Goal: Task Accomplishment & Management: Manage account settings

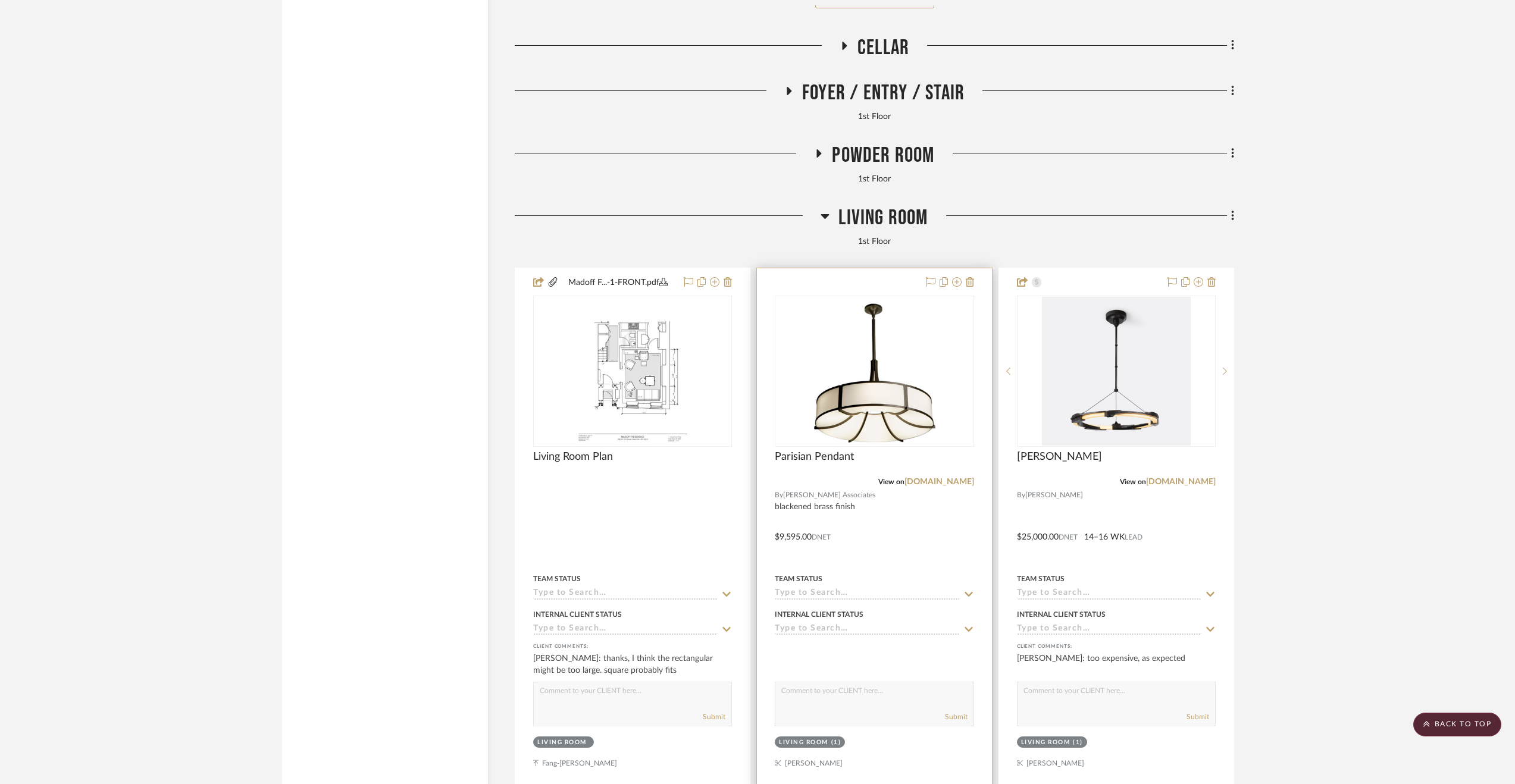
scroll to position [3929, 0]
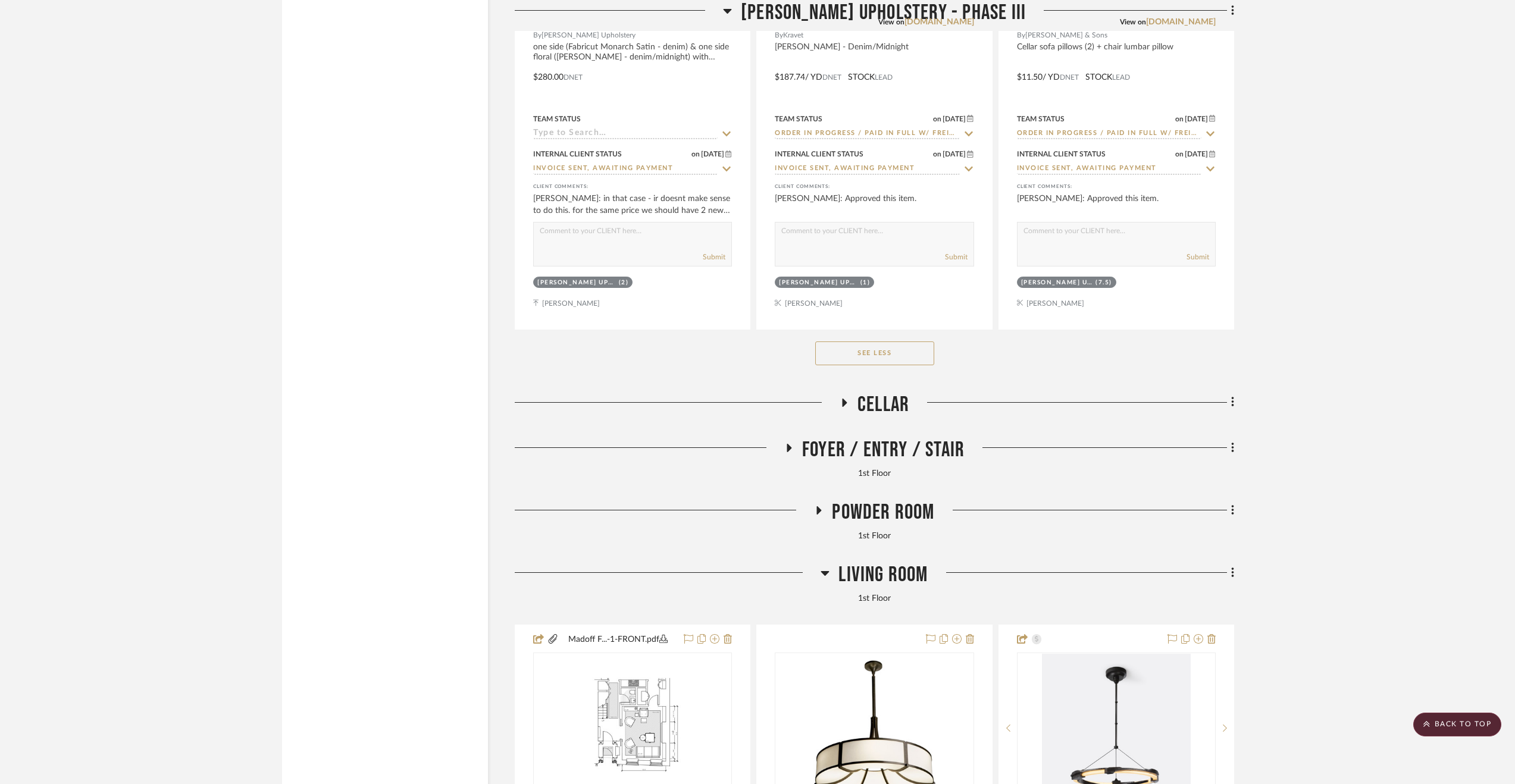
click at [845, 576] on span "Living Room" at bounding box center [883, 575] width 89 height 26
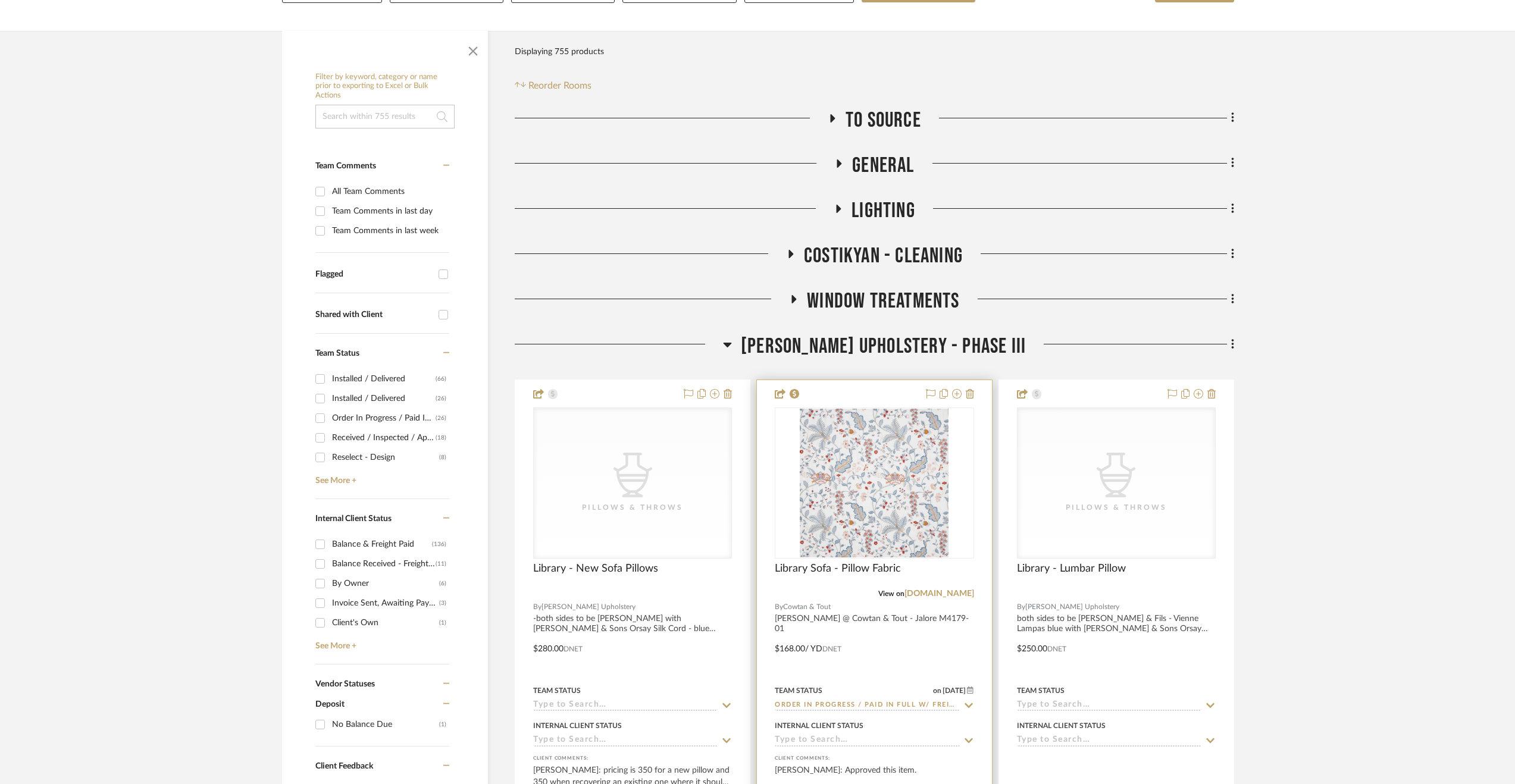
scroll to position [197, 0]
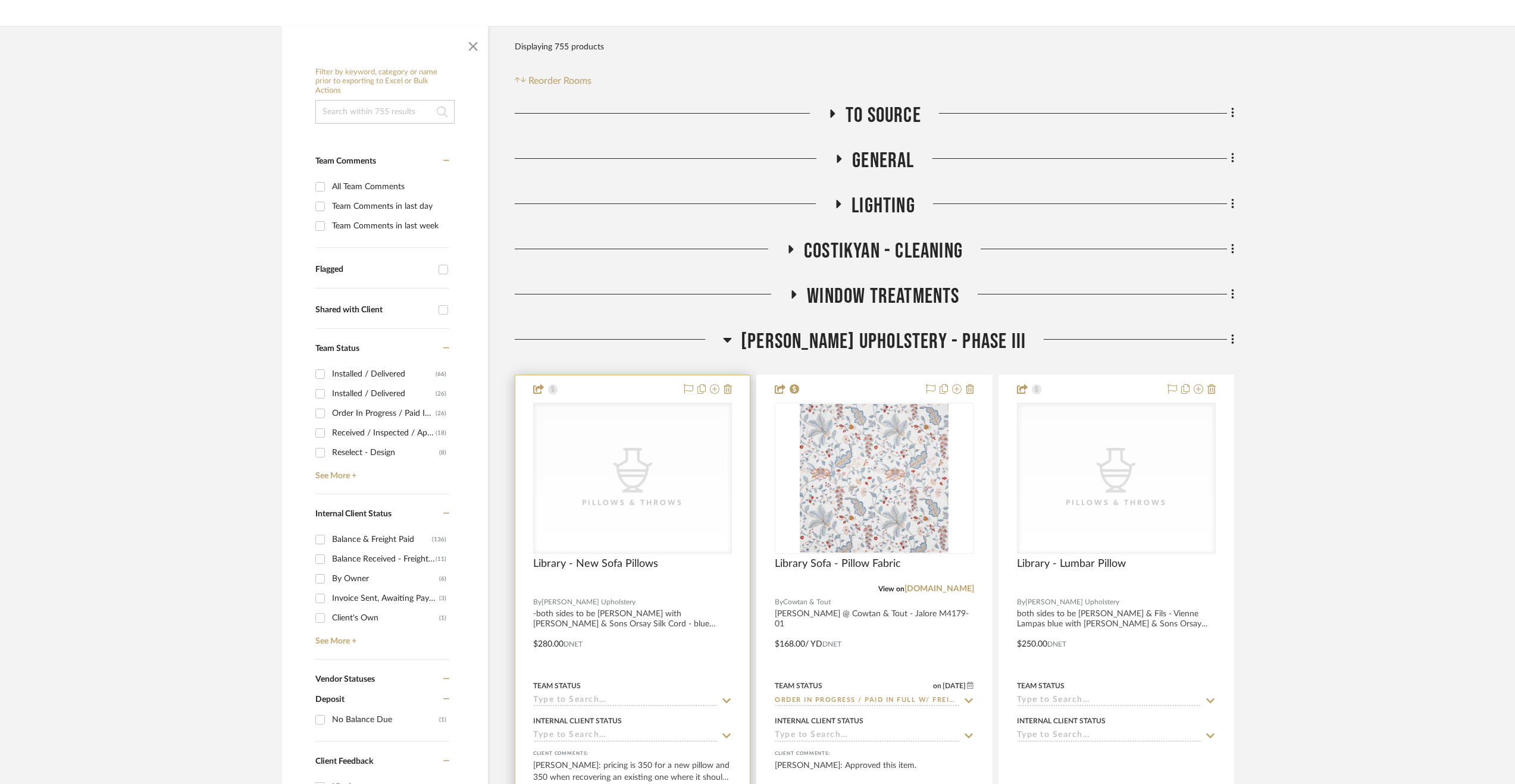
click at [593, 738] on input at bounding box center [625, 736] width 185 height 11
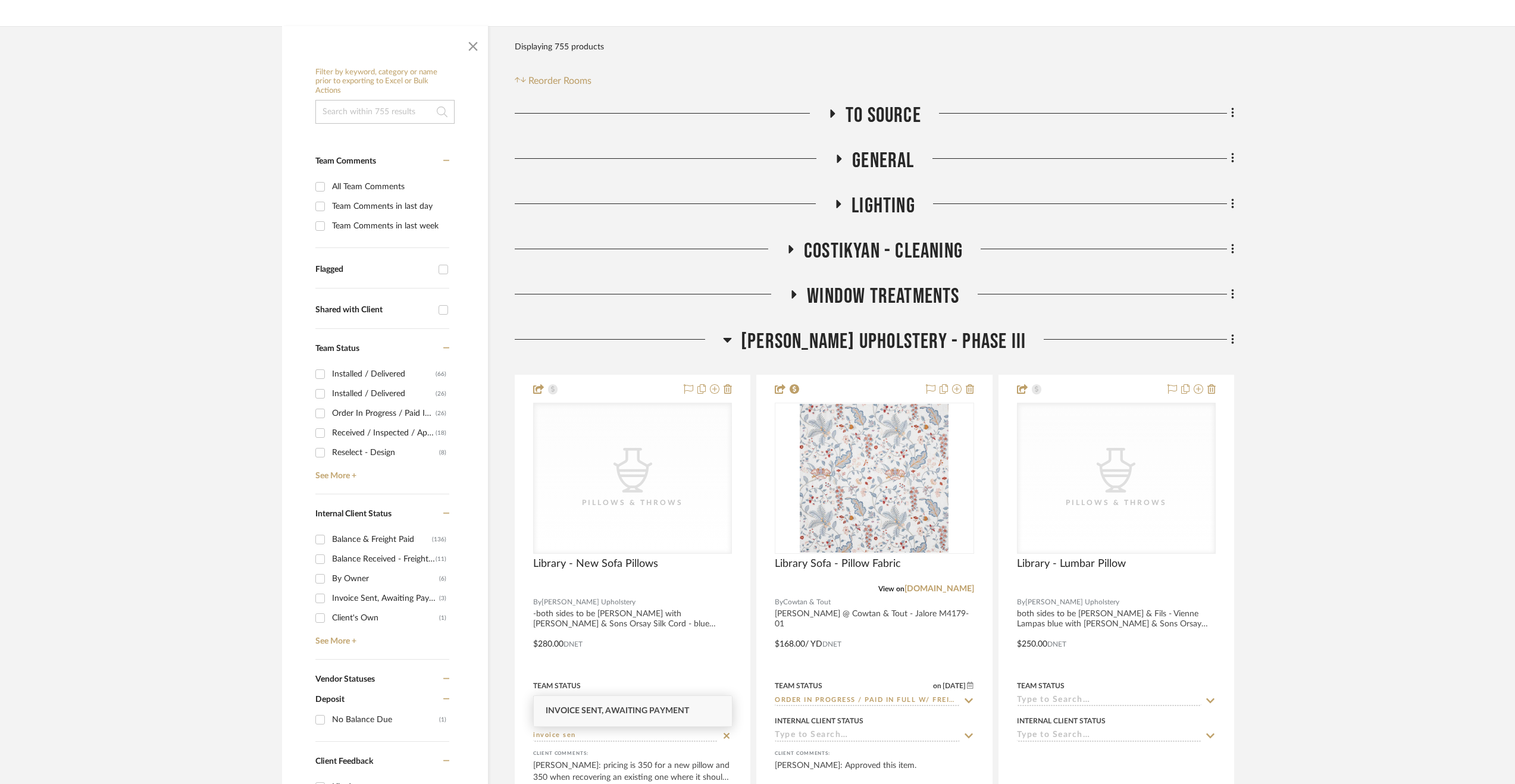
type input "Invoice Sent, Awaiting Payment"
type input "[DATE]"
click at [827, 739] on input at bounding box center [867, 736] width 185 height 11
type input "invoi"
click at [864, 710] on span "Invoice Sent, Awaiting Payment" at bounding box center [859, 710] width 144 height 8
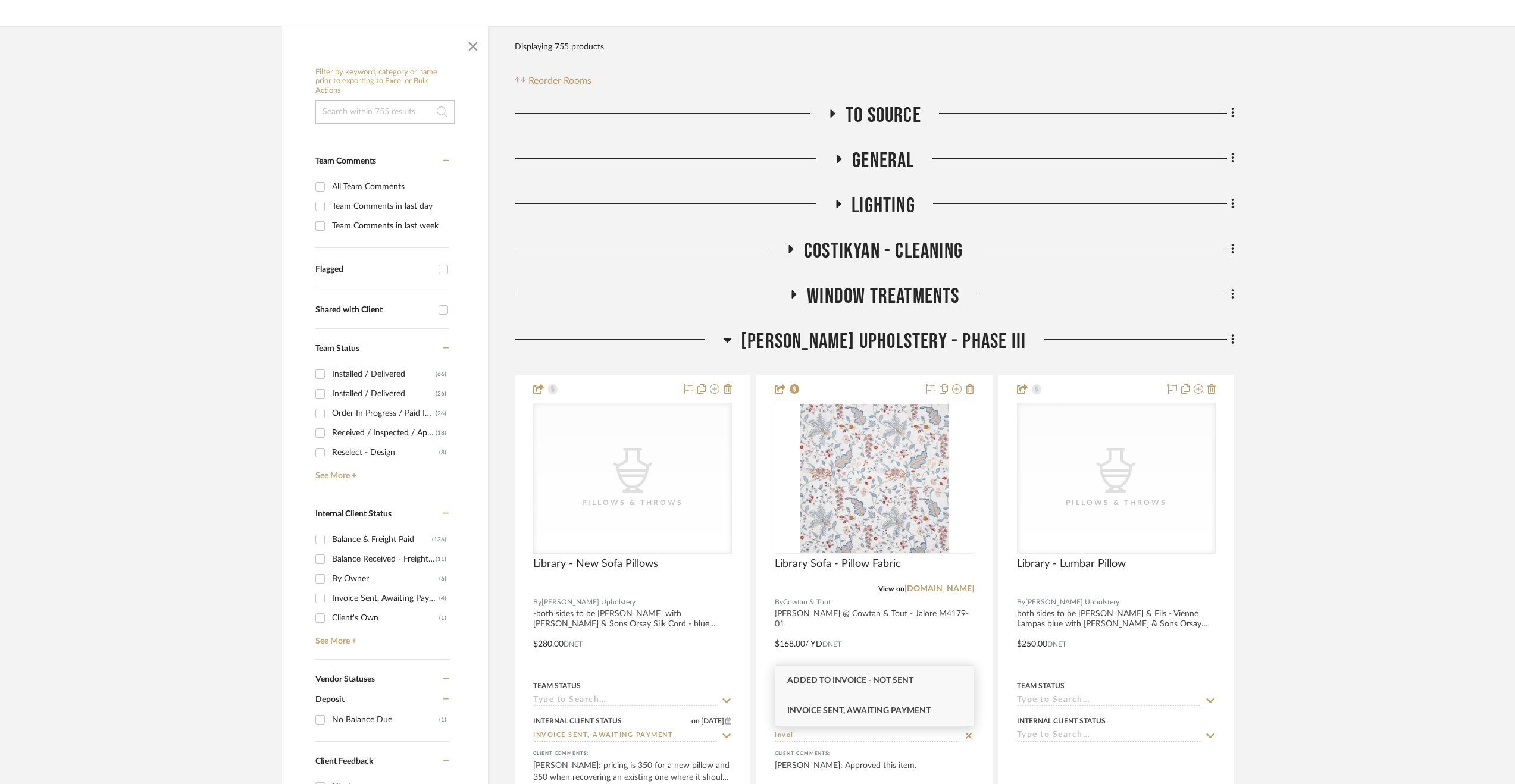
type input "[DATE]"
type input "Invoice Sent, Awaiting Payment"
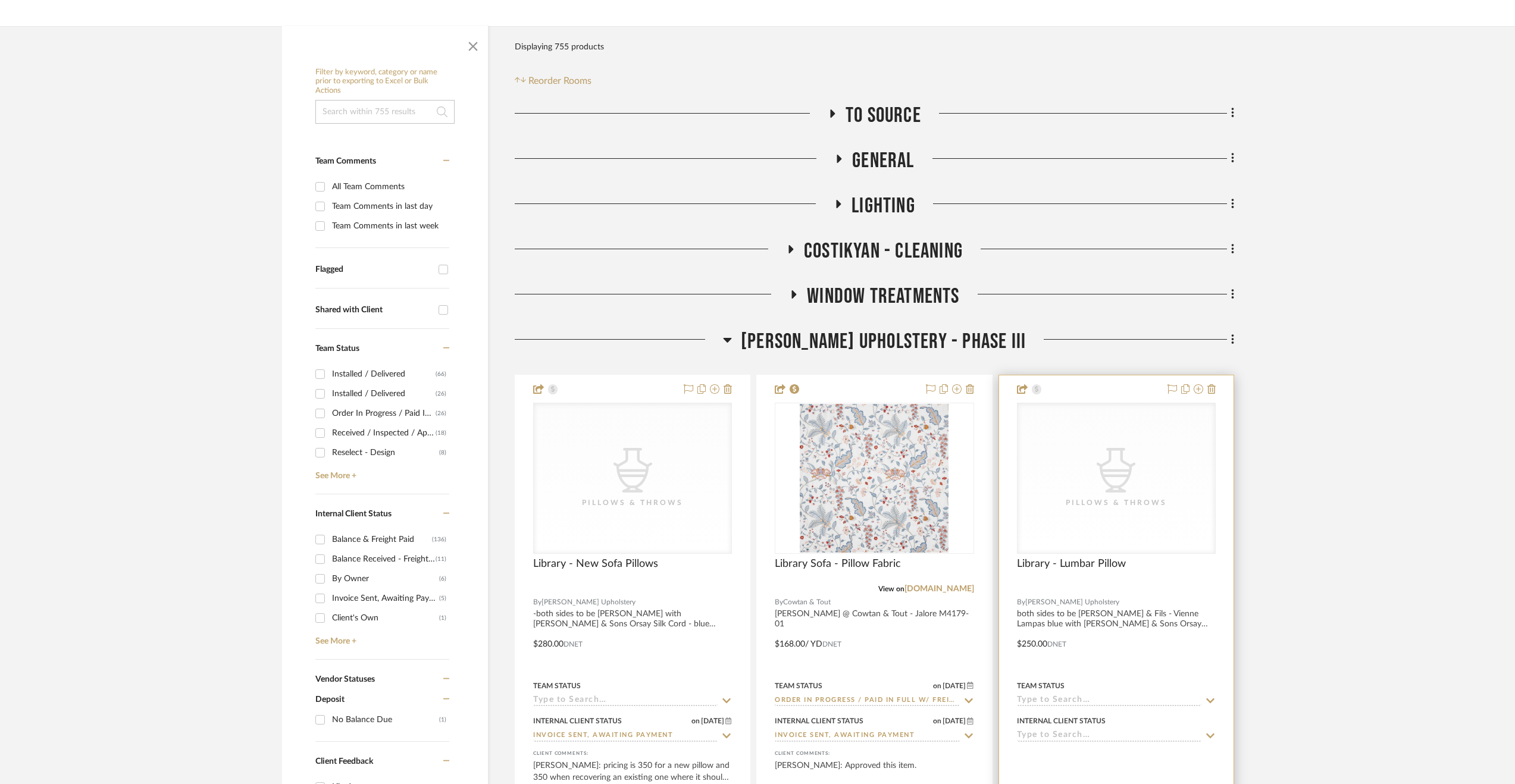
drag, startPoint x: 1039, startPoint y: 734, endPoint x: 1039, endPoint y: 745, distance: 11.0
click at [1039, 734] on input at bounding box center [1109, 736] width 185 height 11
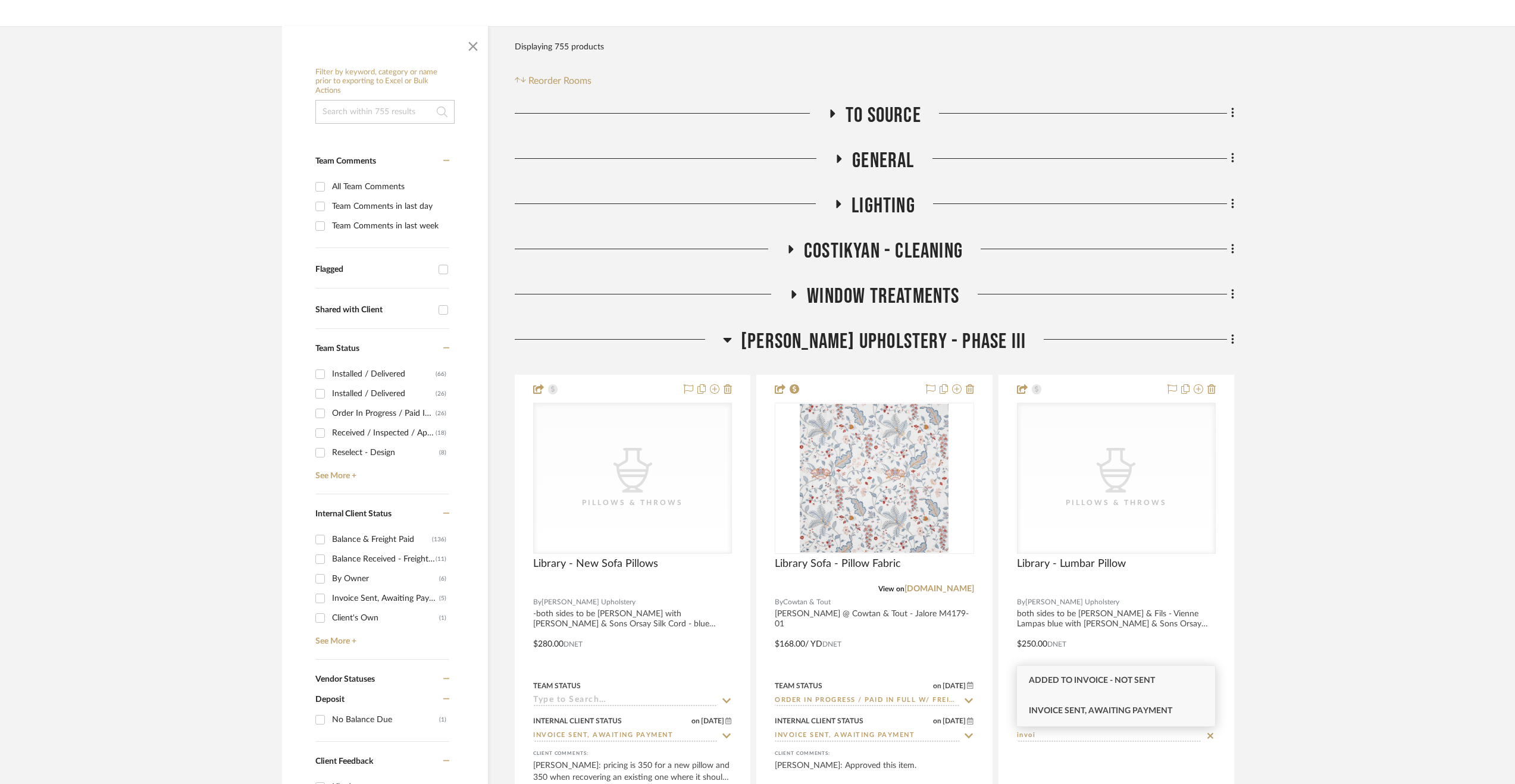
type input "invoi"
click at [1109, 715] on span "Invoice Sent, Awaiting Payment" at bounding box center [1101, 710] width 144 height 8
type input "[DATE]"
type input "Invoice Sent, Awaiting Payment"
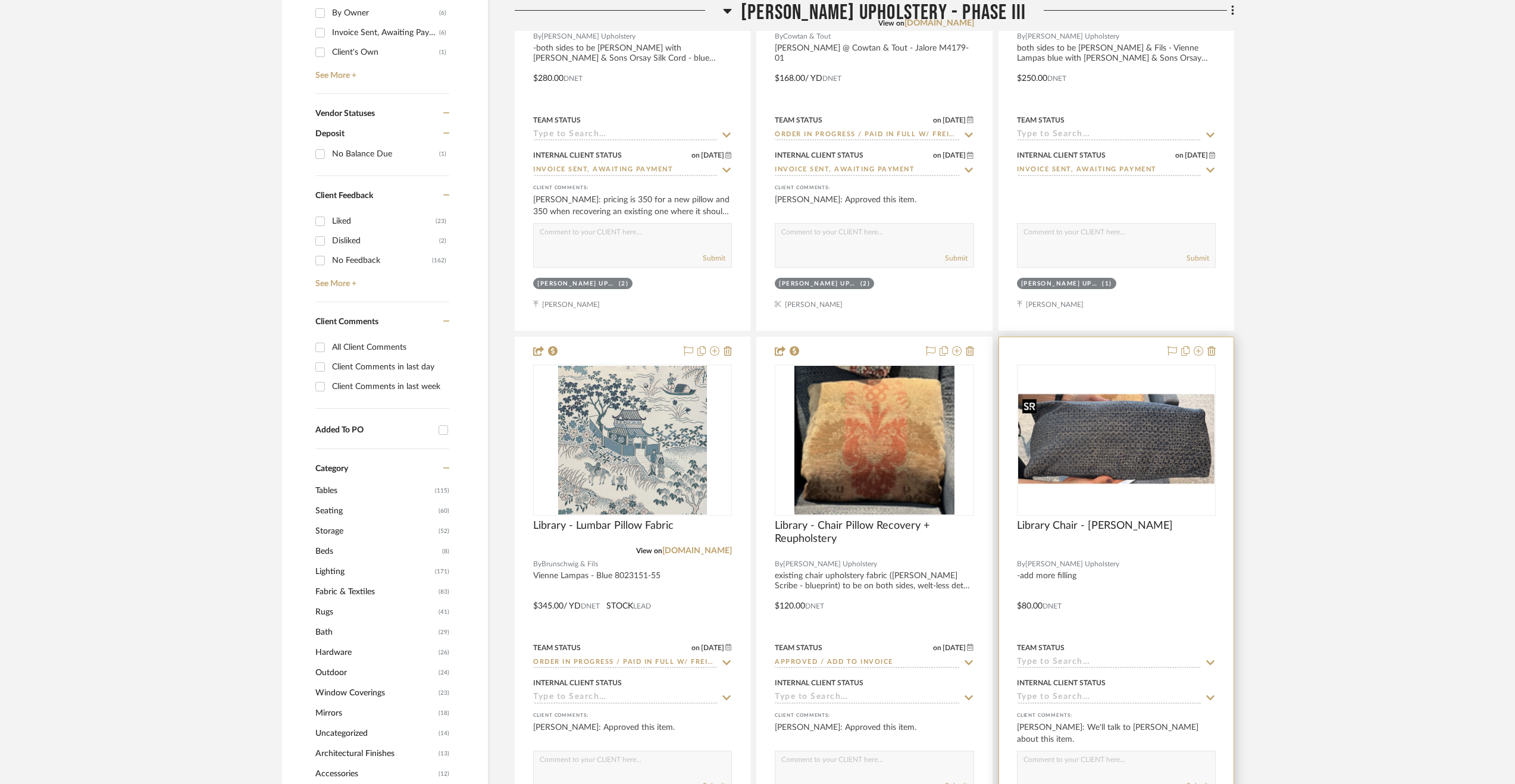
scroll to position [851, 0]
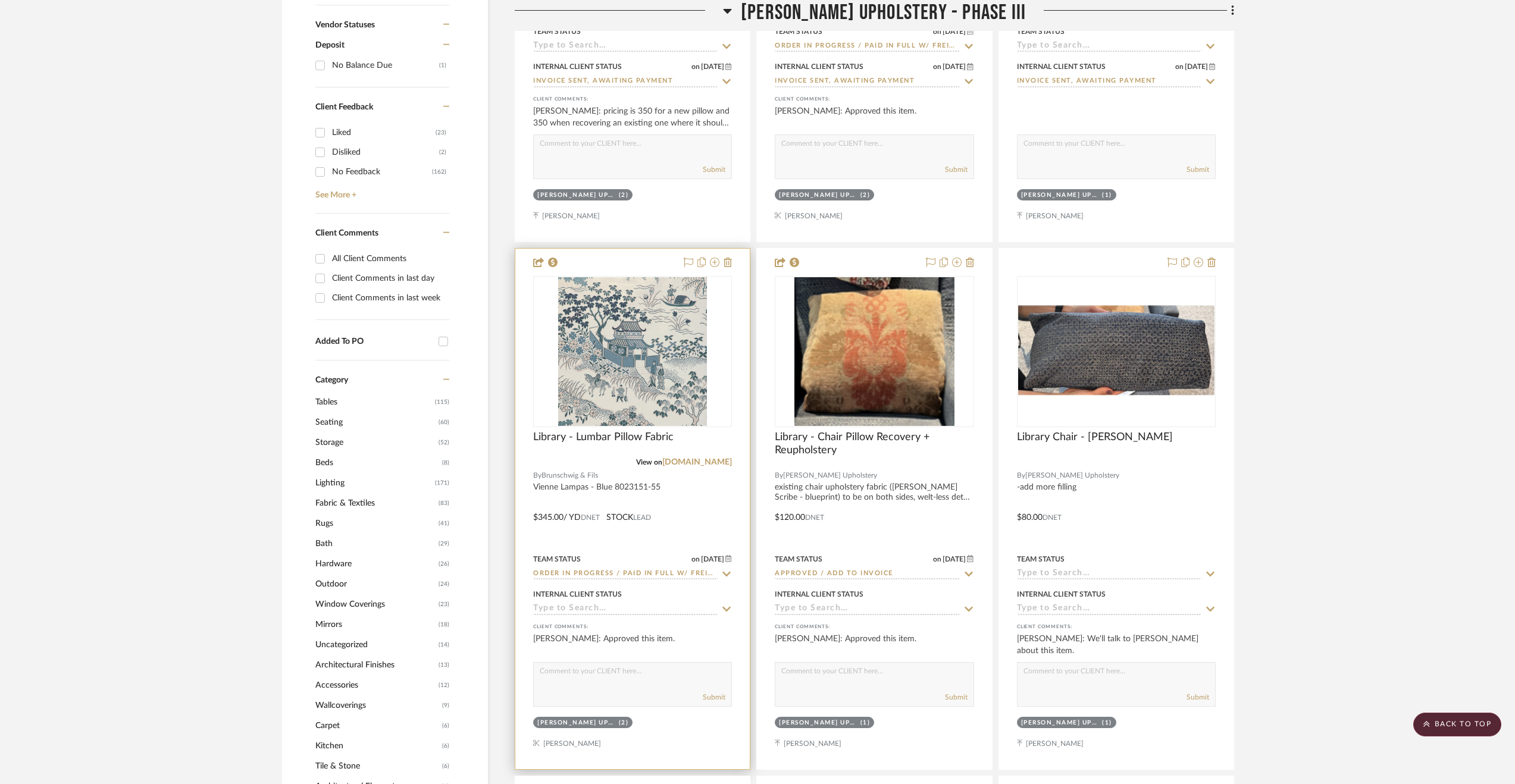
click at [574, 615] on input at bounding box center [625, 610] width 185 height 11
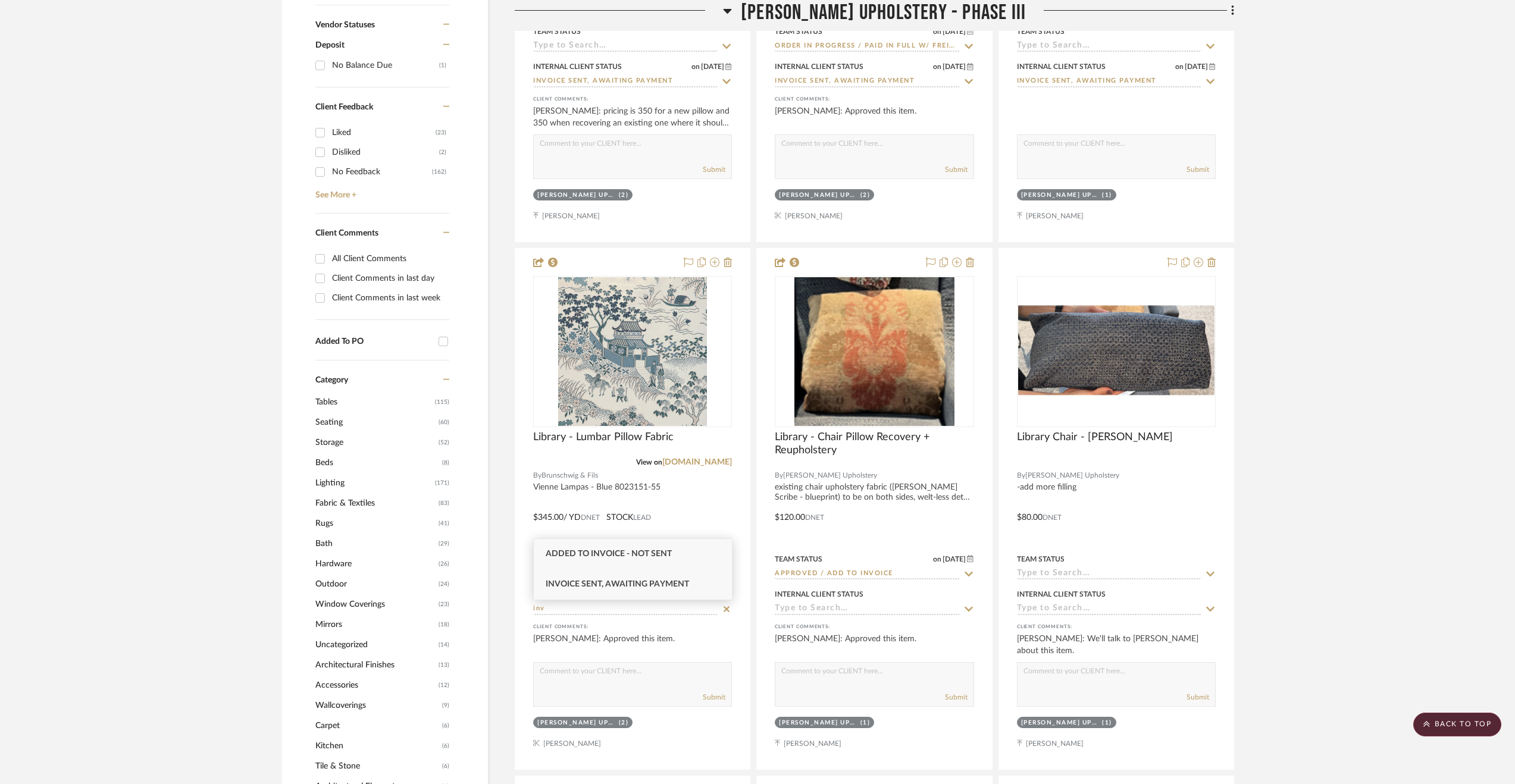
type input "inv"
click at [627, 589] on div "Invoice Sent, Awaiting Payment" at bounding box center [632, 584] width 198 height 30
type input "[DATE]"
type input "Invoice Sent, Awaiting Payment"
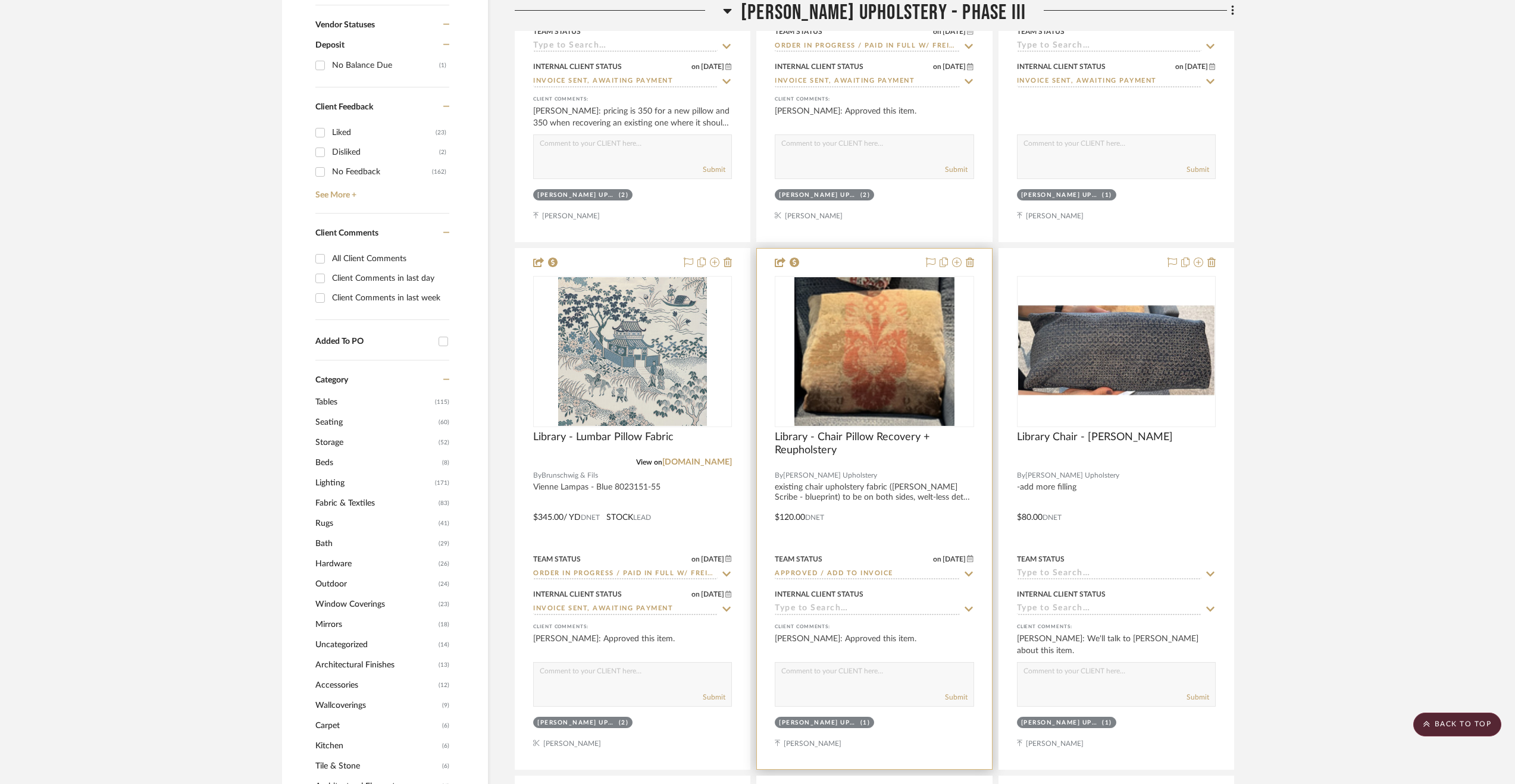
click at [842, 615] on input at bounding box center [867, 610] width 185 height 11
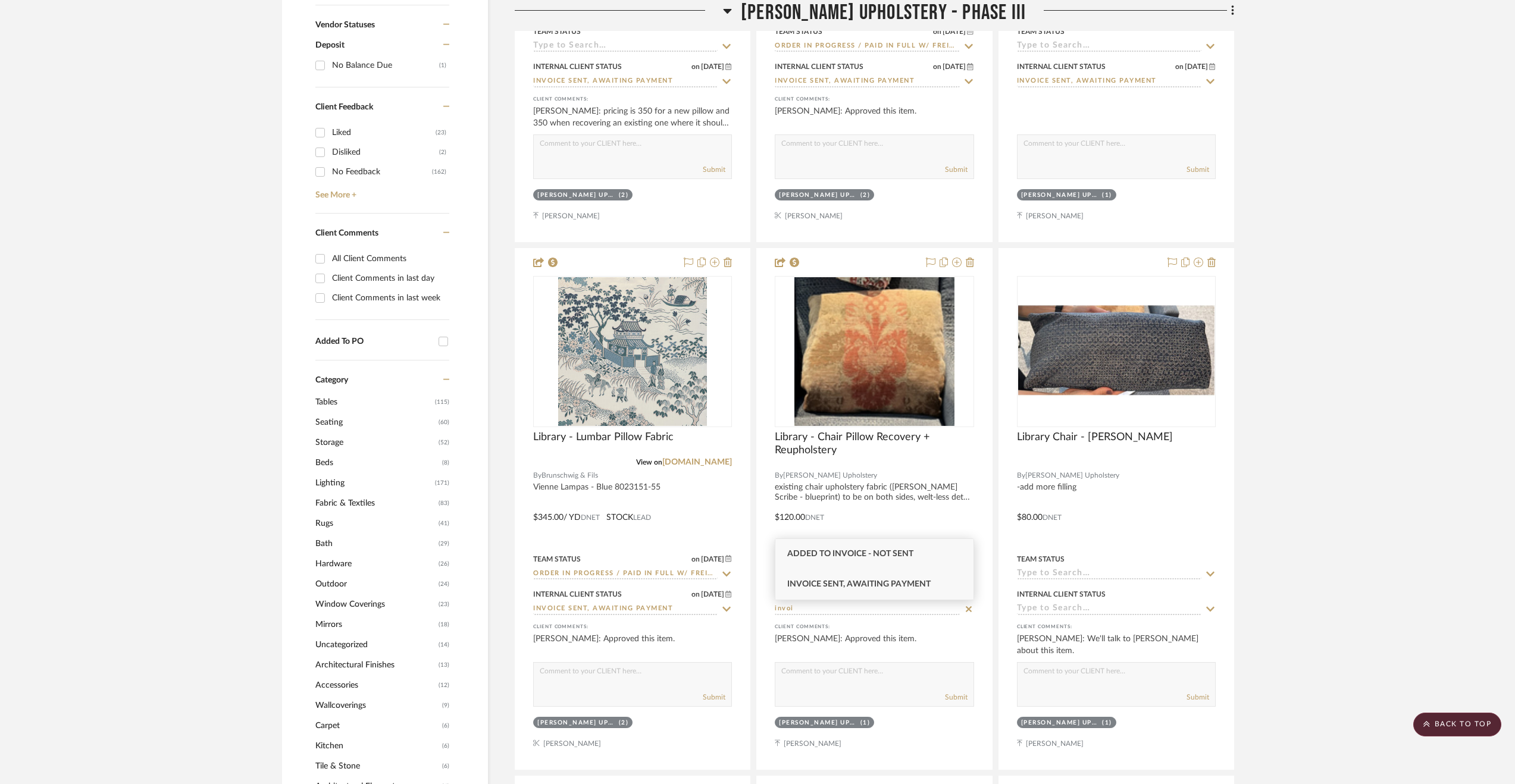
type input "invoi"
click at [828, 591] on div "Invoice Sent, Awaiting Payment" at bounding box center [874, 584] width 198 height 30
type input "[DATE]"
type input "Invoice Sent, Awaiting Payment"
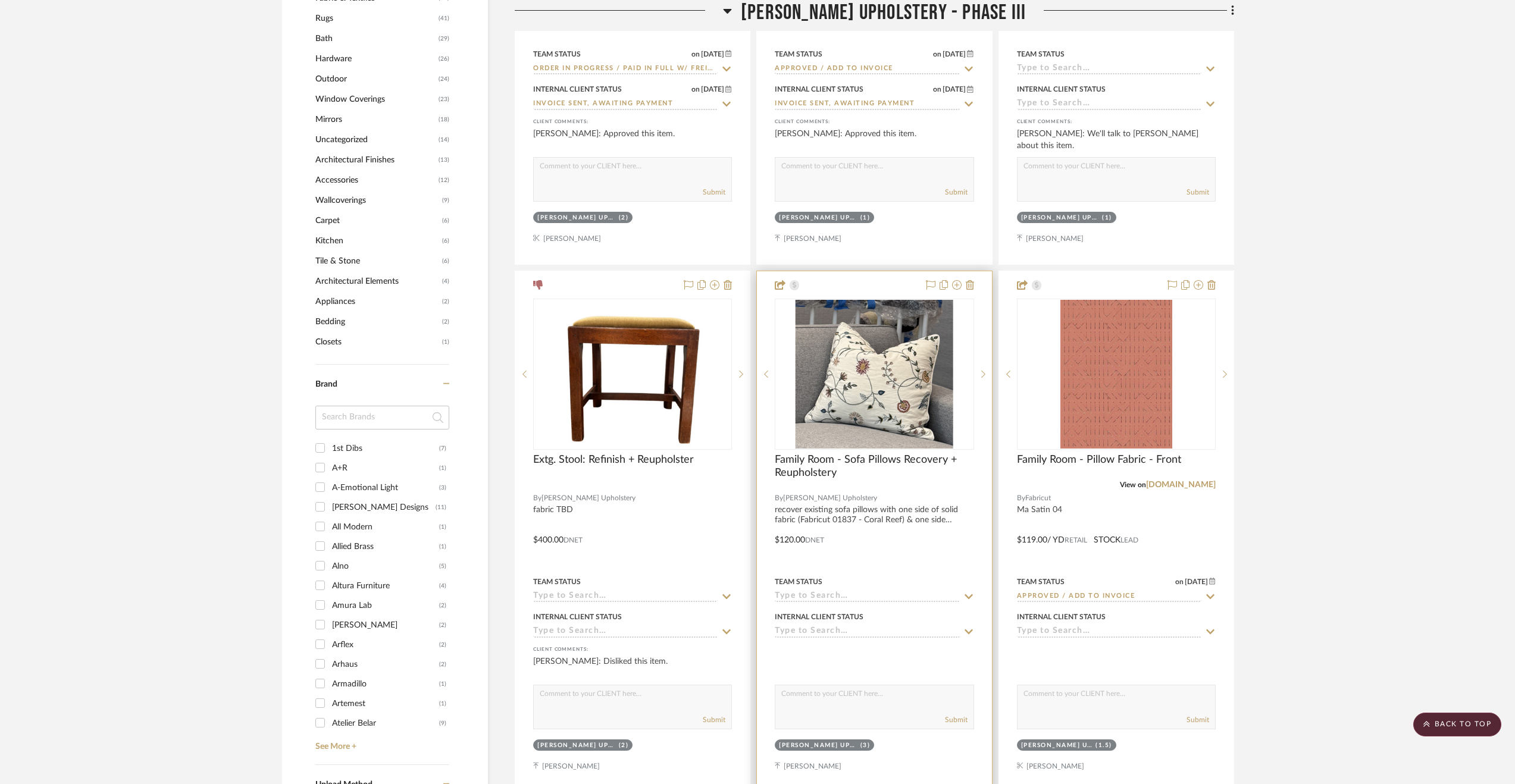
scroll to position [1446, 0]
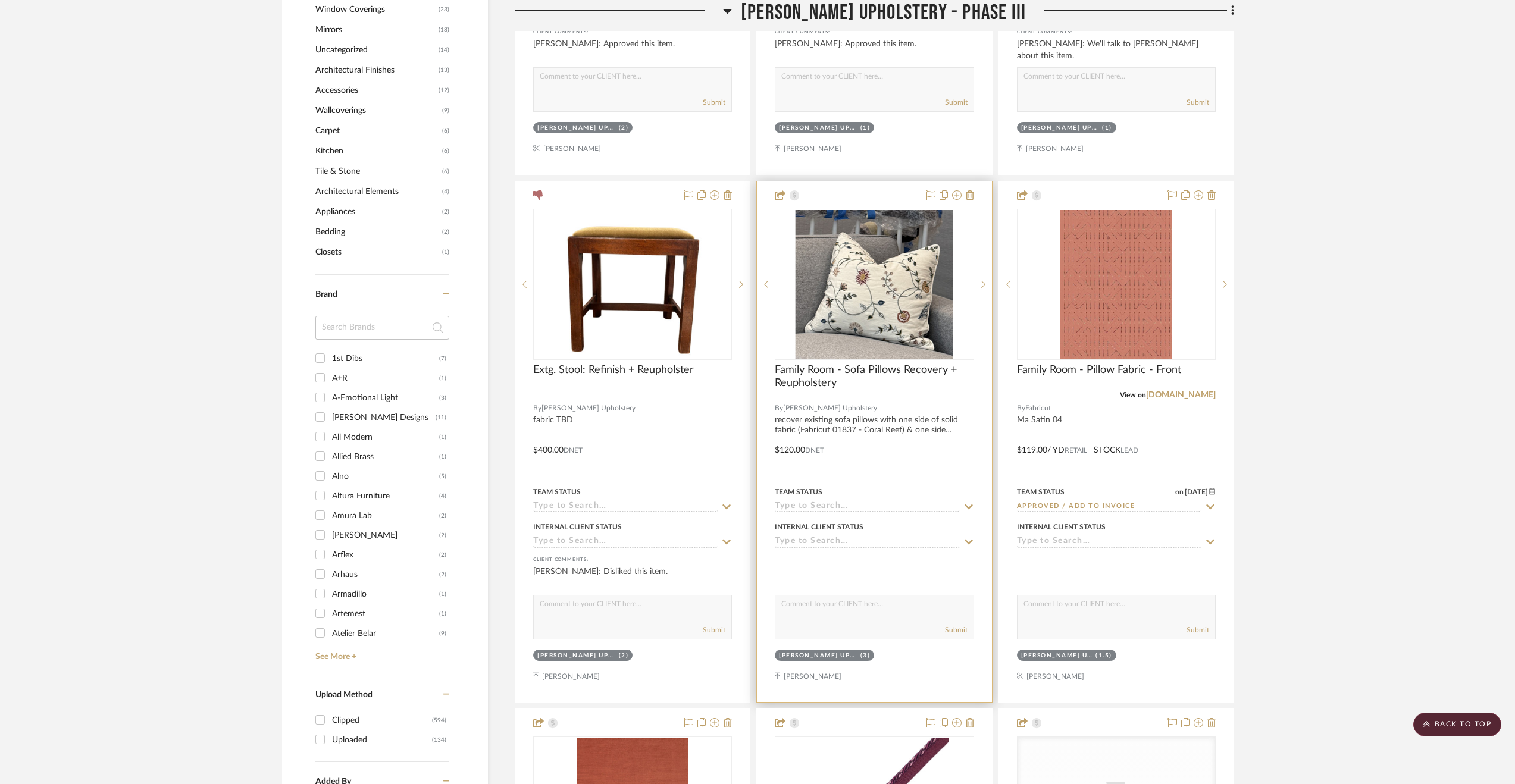
click at [834, 543] on input at bounding box center [867, 542] width 185 height 11
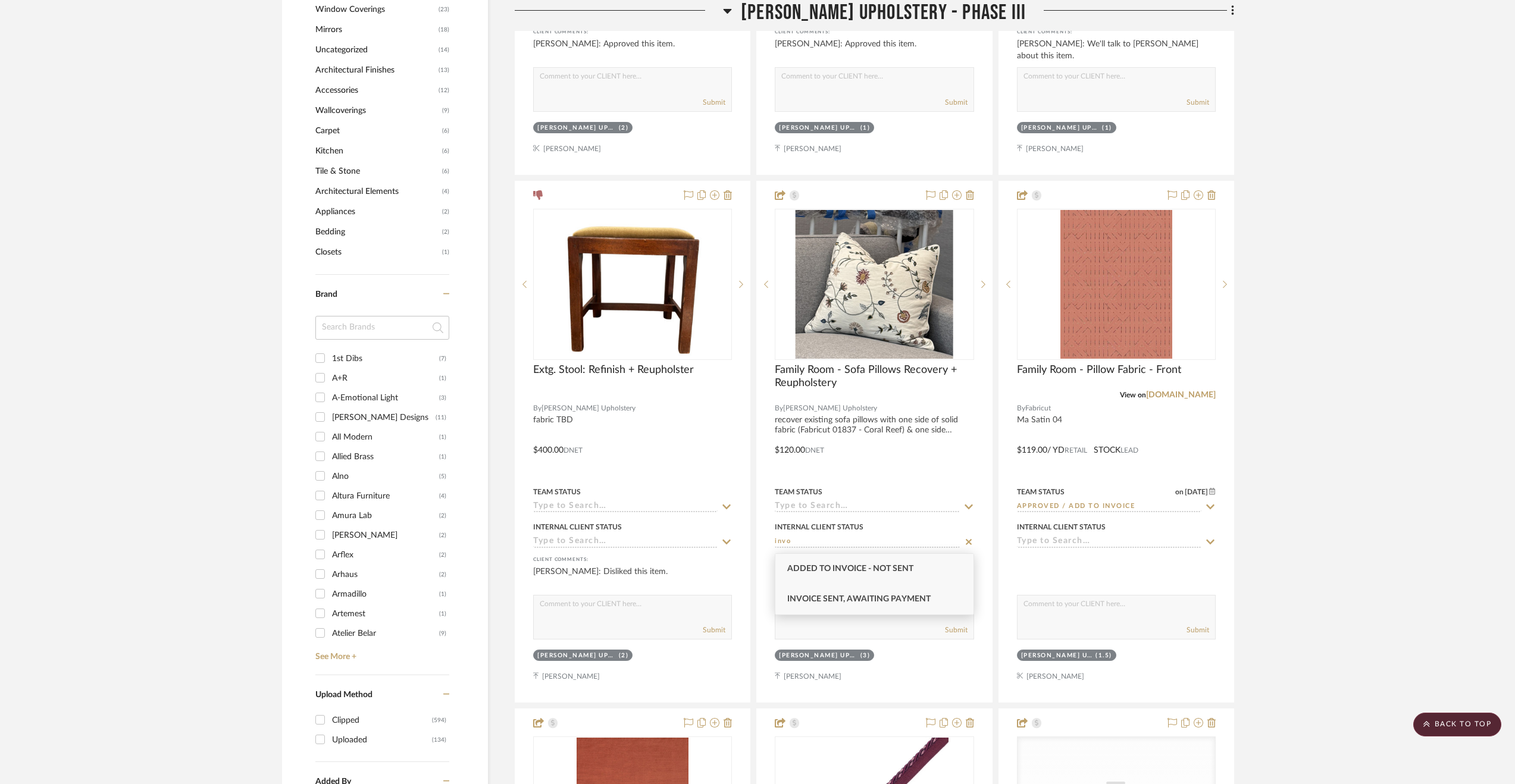
type input "invo"
click at [863, 611] on div "Invoice Sent, Awaiting Payment" at bounding box center [874, 599] width 198 height 30
type input "[DATE]"
type input "Invoice Sent, Awaiting Payment"
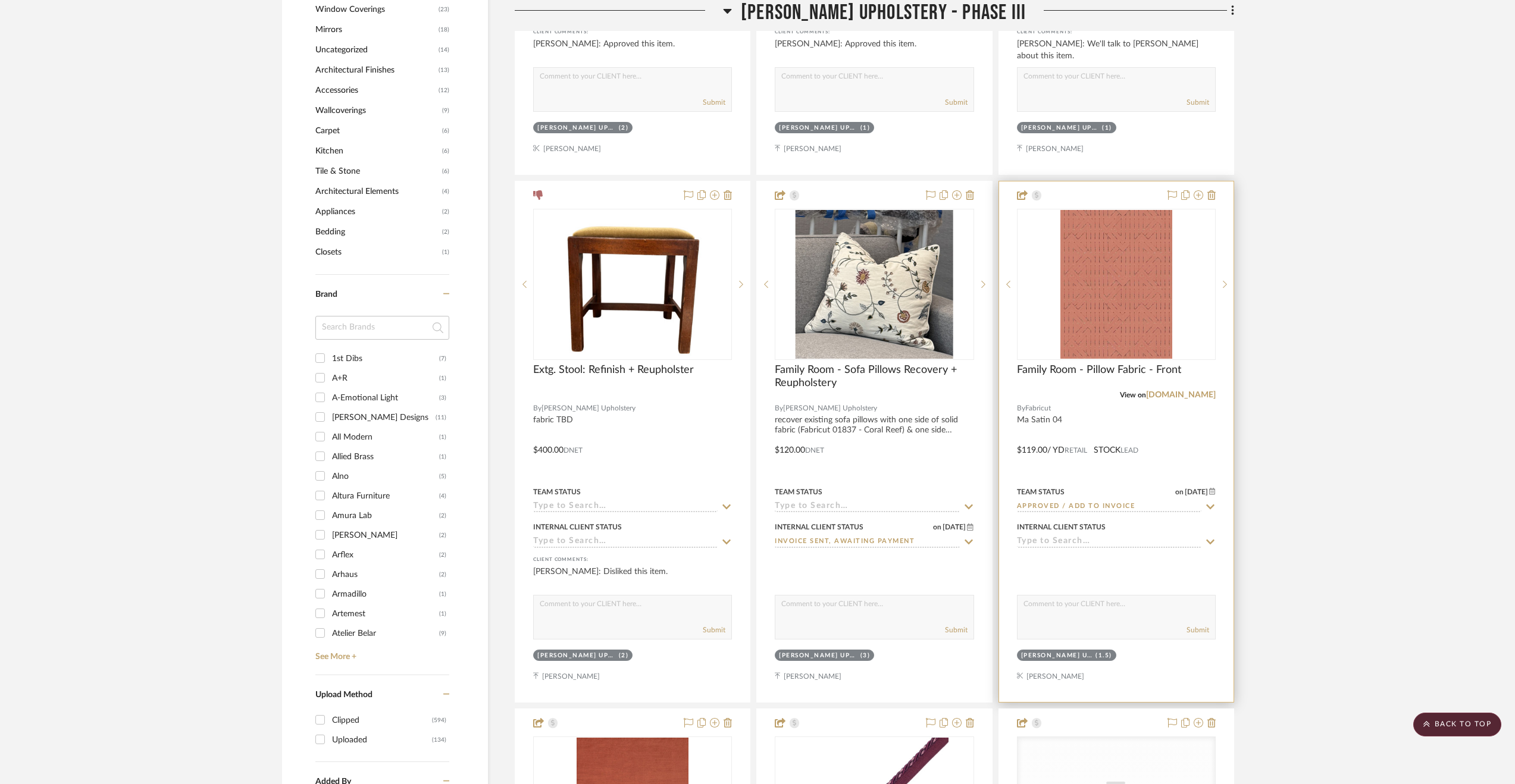
click at [1040, 542] on input at bounding box center [1109, 542] width 185 height 11
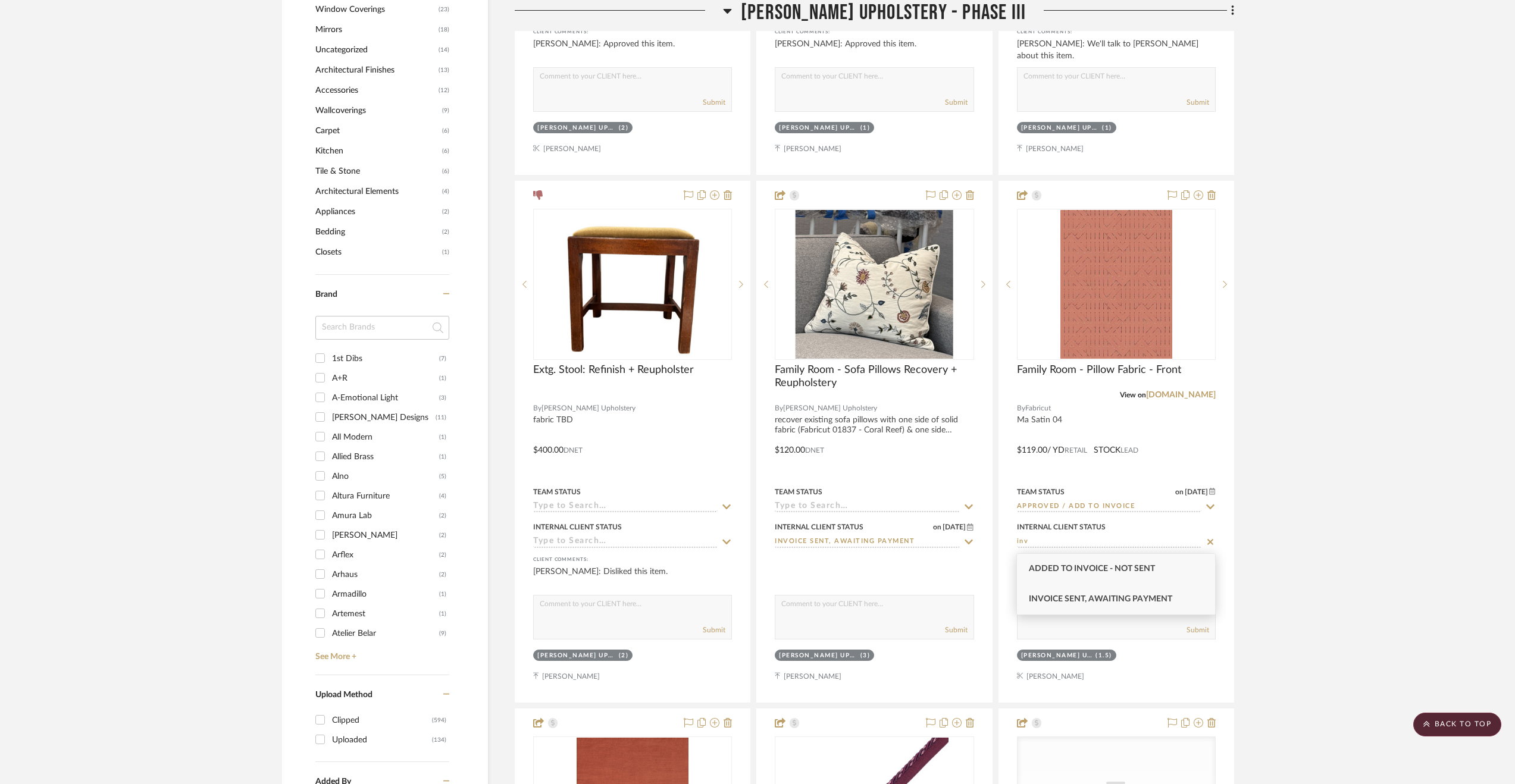
type input "inv"
click at [1062, 600] on span "Invoice Sent, Awaiting Payment" at bounding box center [1101, 599] width 144 height 8
type input "[DATE]"
type input "Invoice Sent, Awaiting Payment"
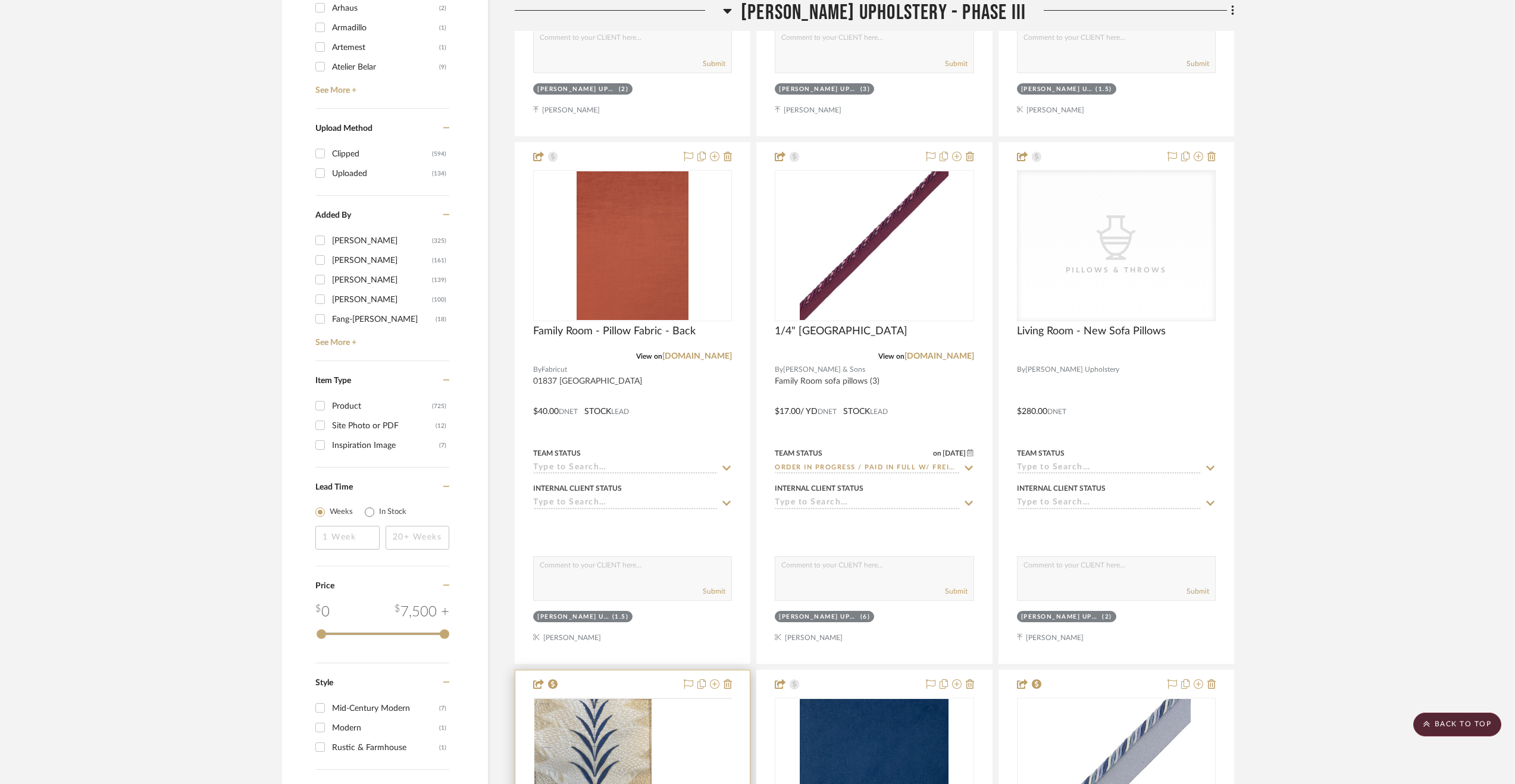
scroll to position [2101, 0]
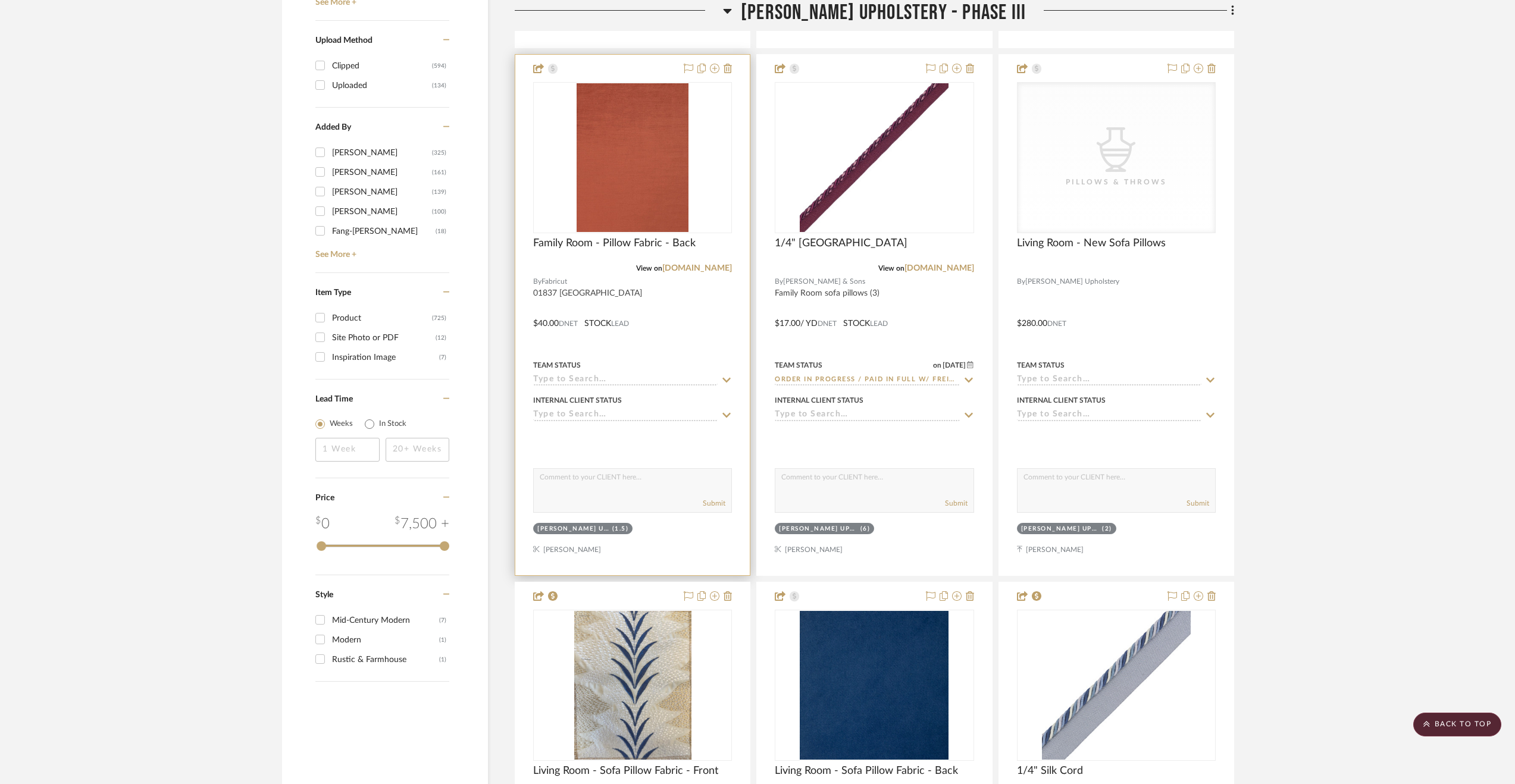
click at [581, 421] on input at bounding box center [625, 416] width 185 height 11
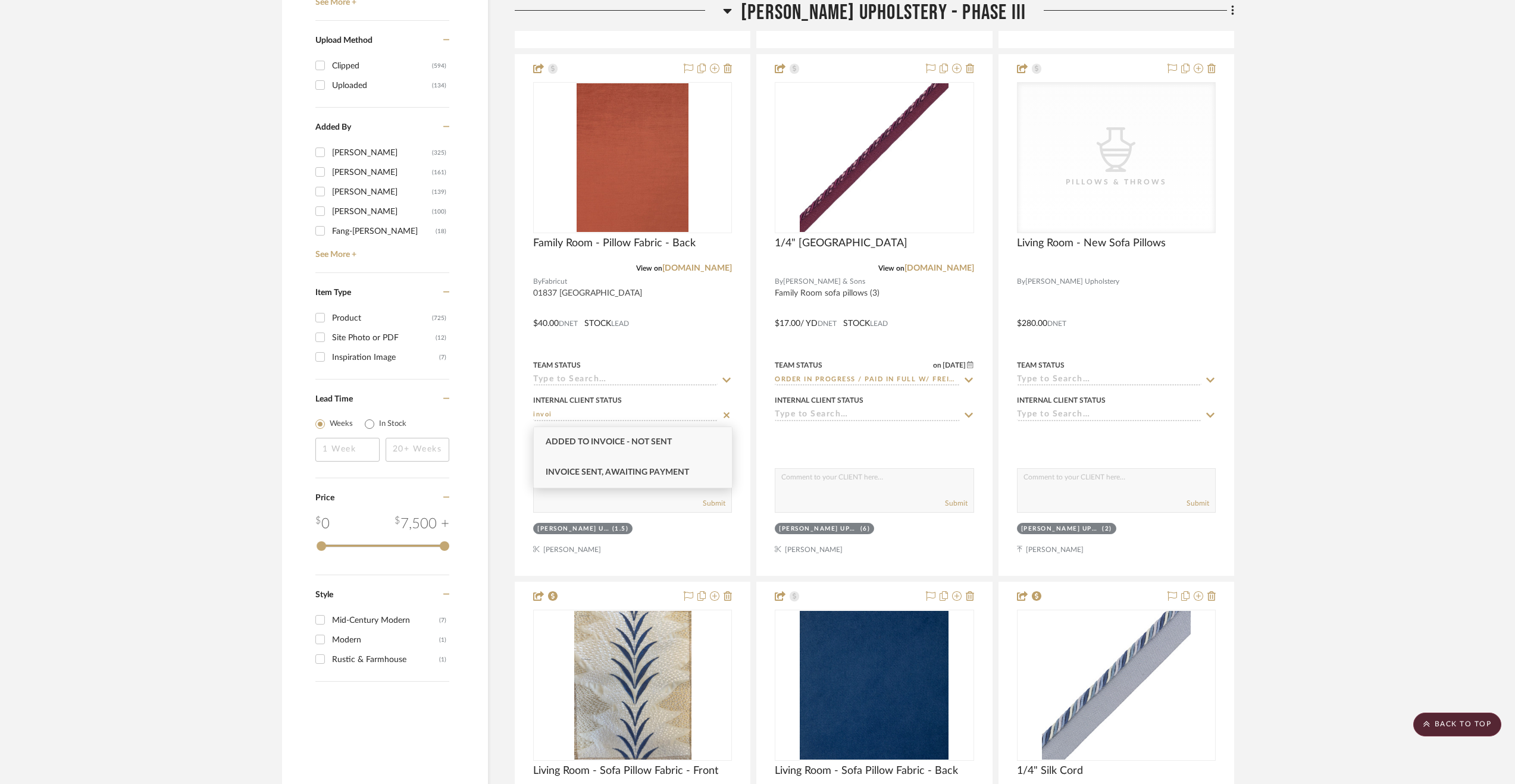
type input "invoi"
click at [595, 469] on span "Invoice Sent, Awaiting Payment" at bounding box center [617, 472] width 144 height 8
type input "[DATE]"
type input "Invoice Sent, Awaiting Payment"
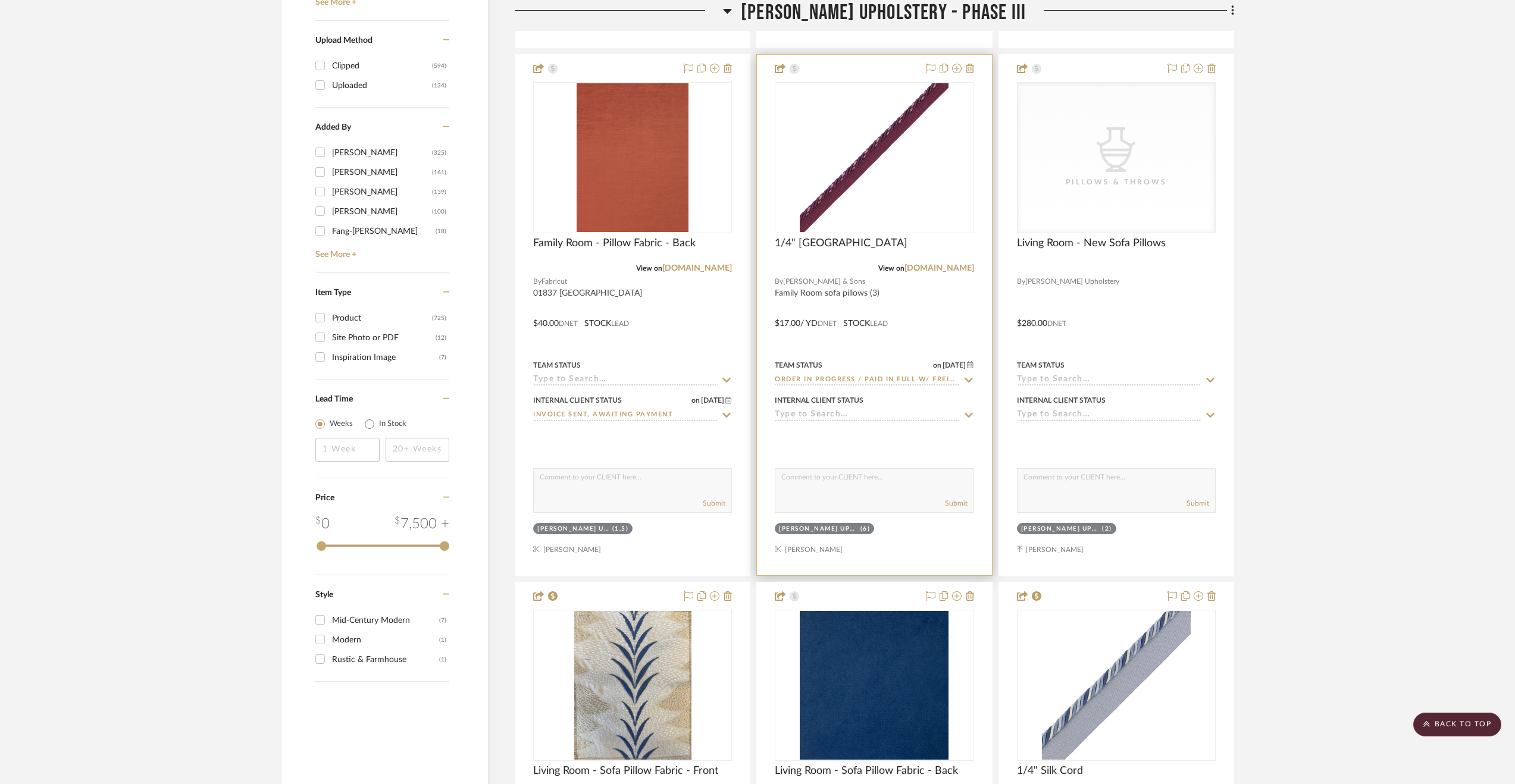
click at [862, 418] on input at bounding box center [867, 416] width 185 height 11
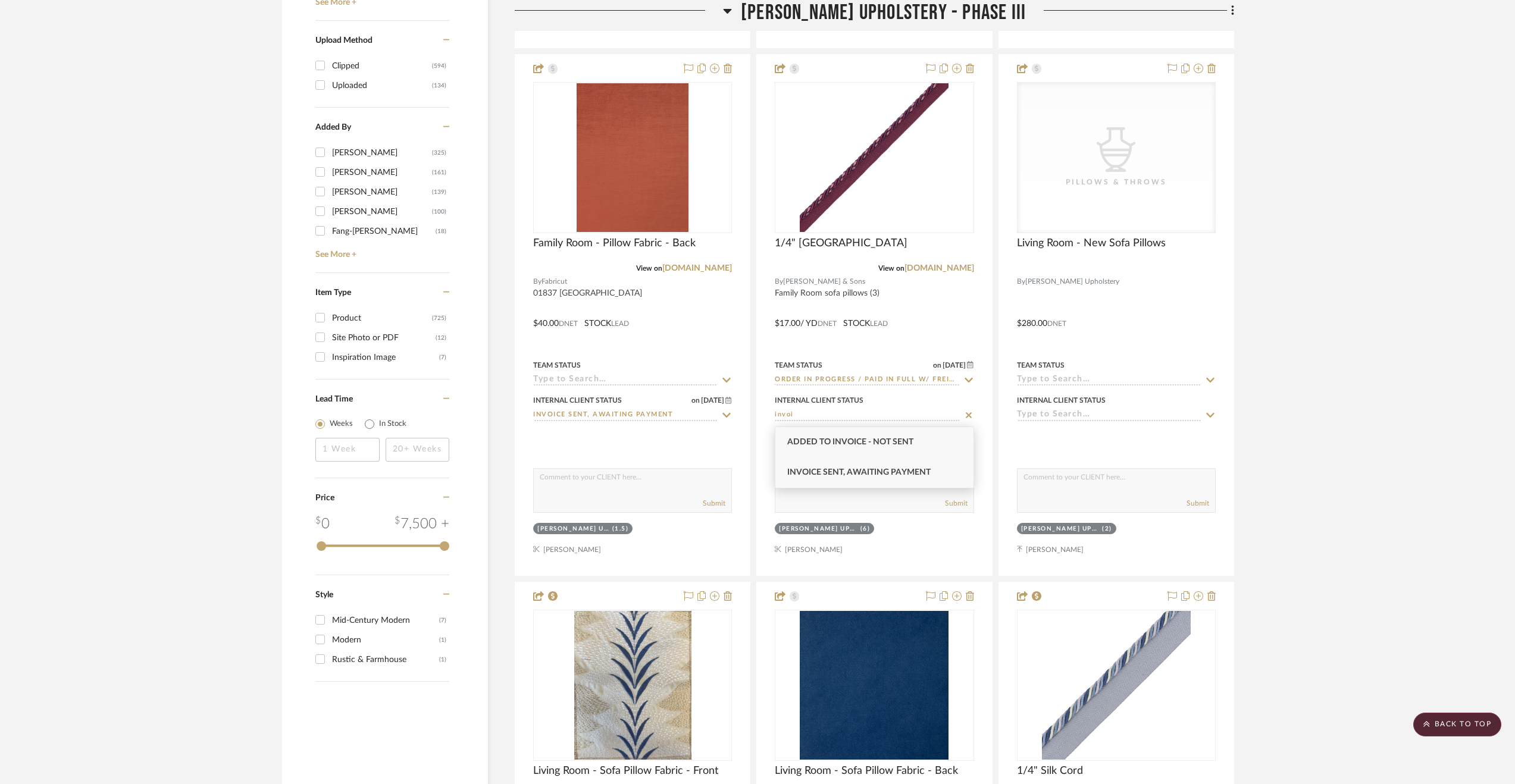
type input "invoi"
click at [869, 472] on span "Invoice Sent, Awaiting Payment" at bounding box center [859, 472] width 144 height 8
type input "[DATE]"
type input "Invoice Sent, Awaiting Payment"
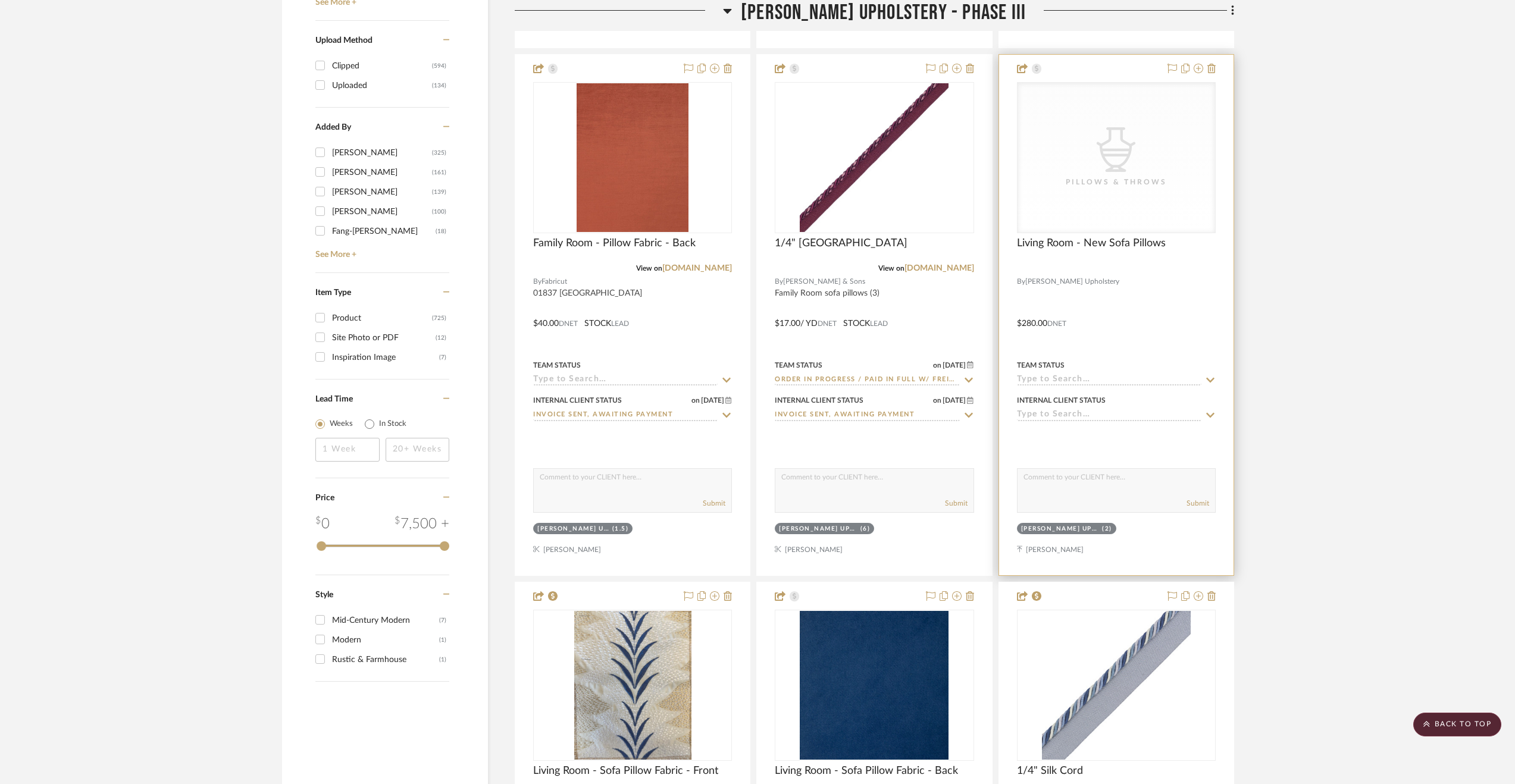
click at [1056, 418] on input at bounding box center [1109, 416] width 185 height 11
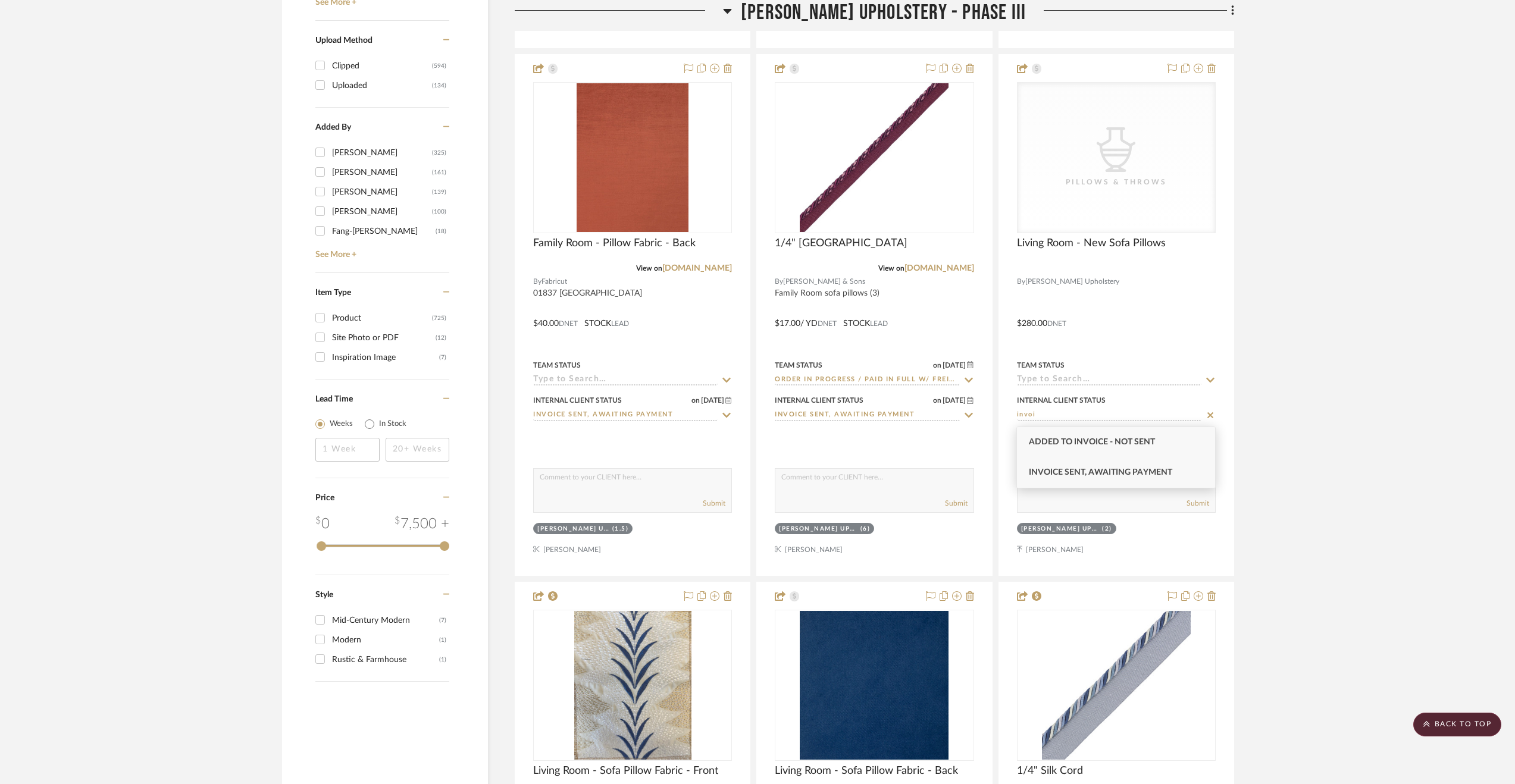
type input "invoi"
click at [1059, 472] on span "Invoice Sent, Awaiting Payment" at bounding box center [1101, 472] width 144 height 8
type input "[DATE]"
type input "Invoice Sent, Awaiting Payment"
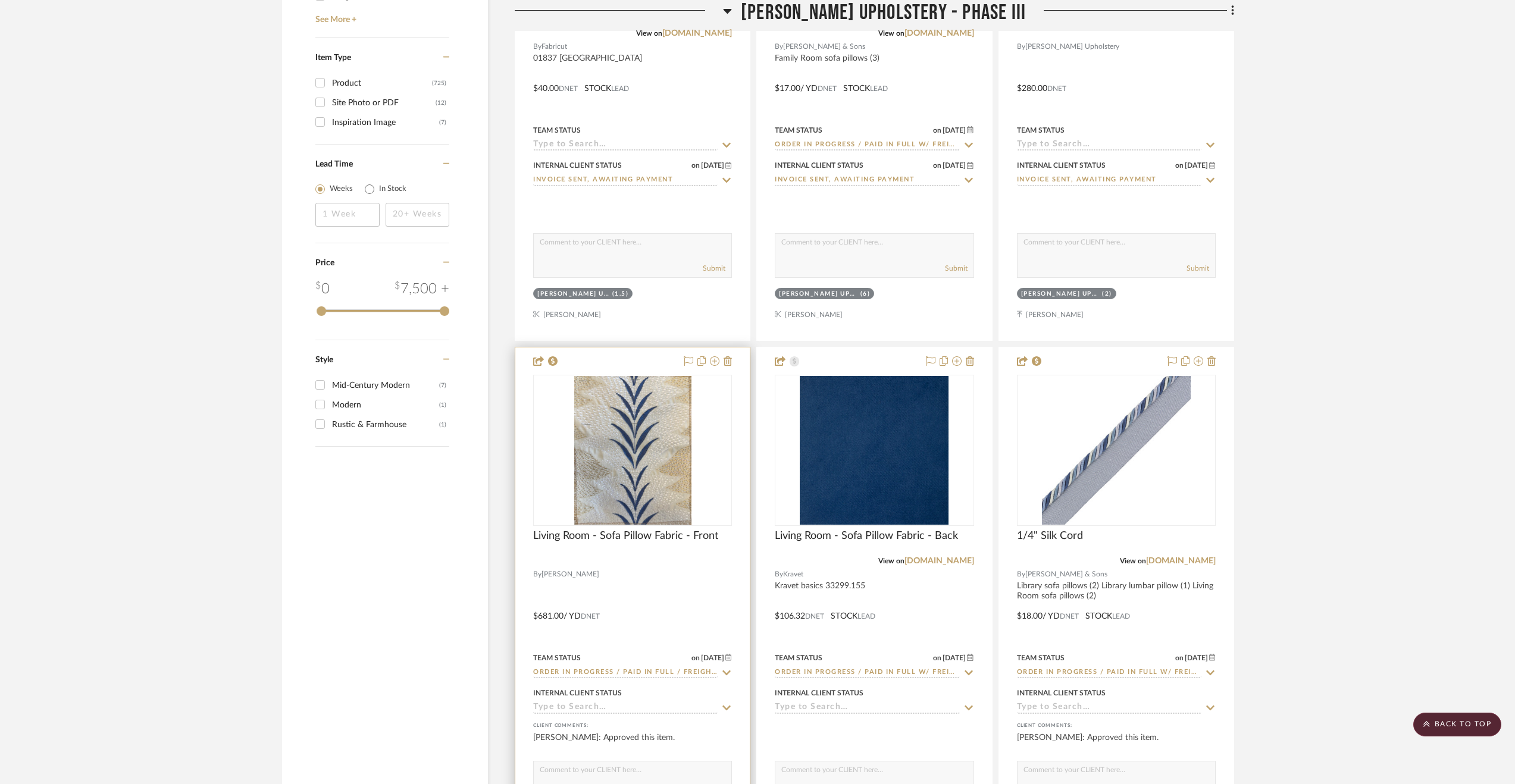
scroll to position [2457, 0]
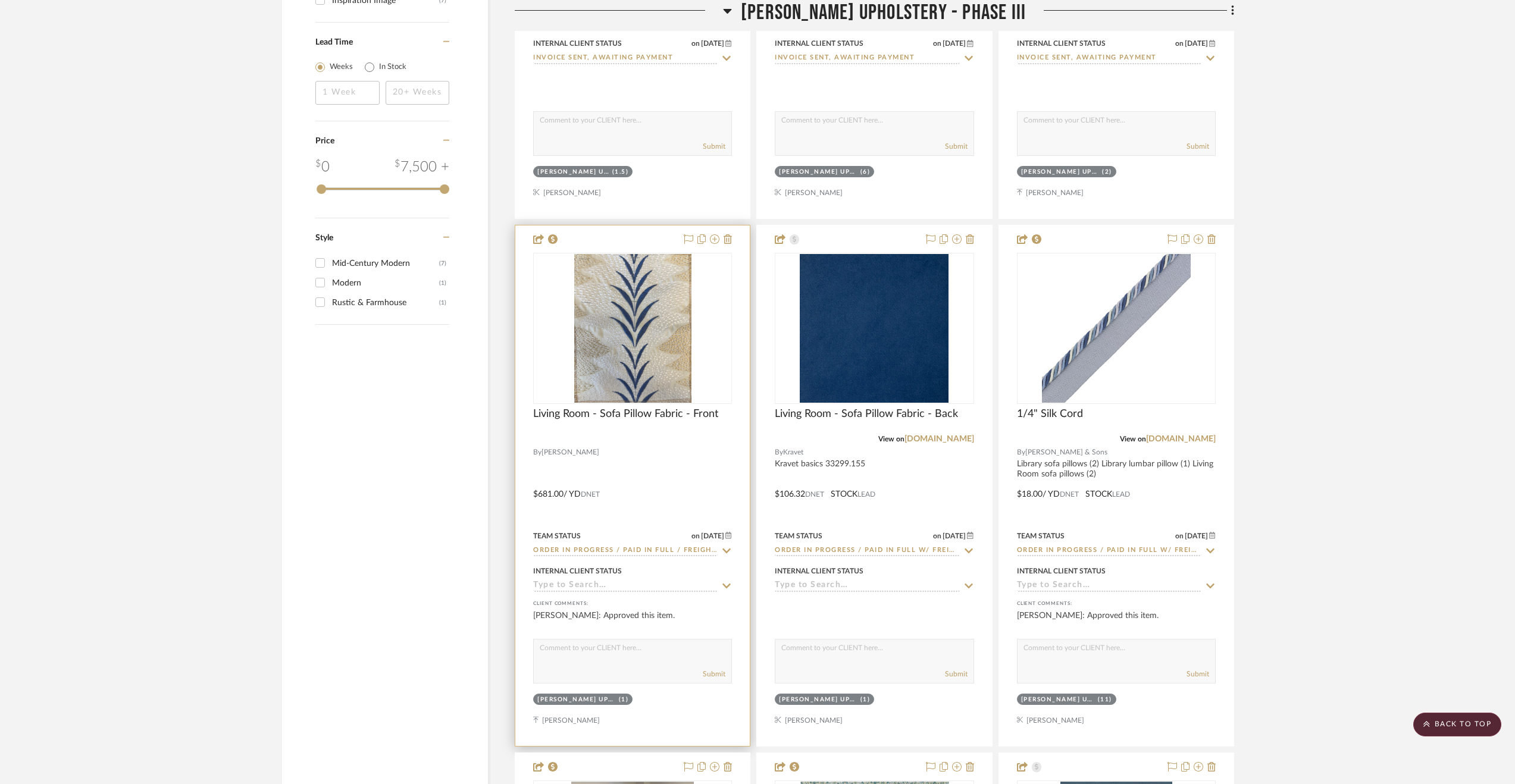
click at [629, 594] on div at bounding box center [632, 486] width 234 height 521
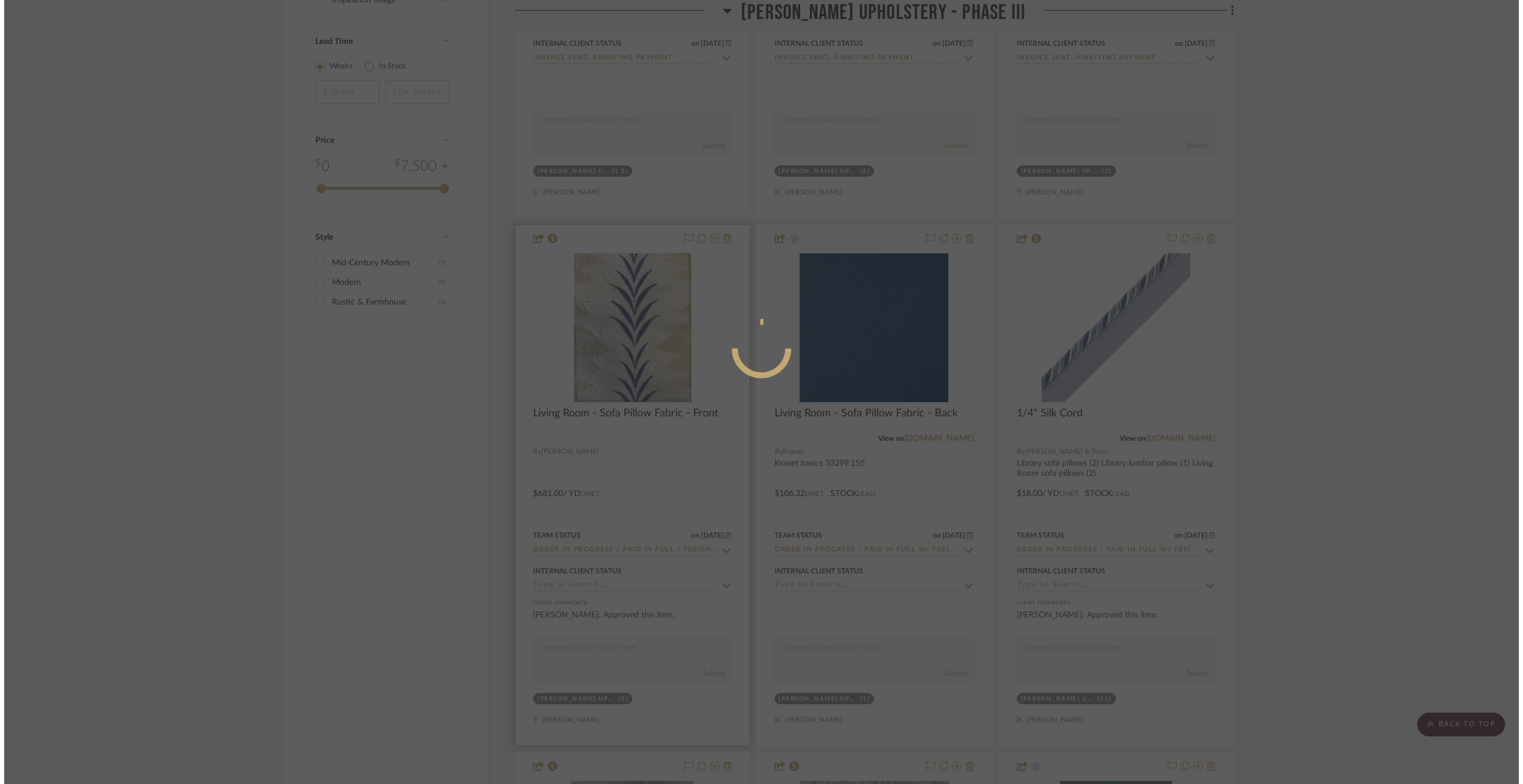
scroll to position [0, 0]
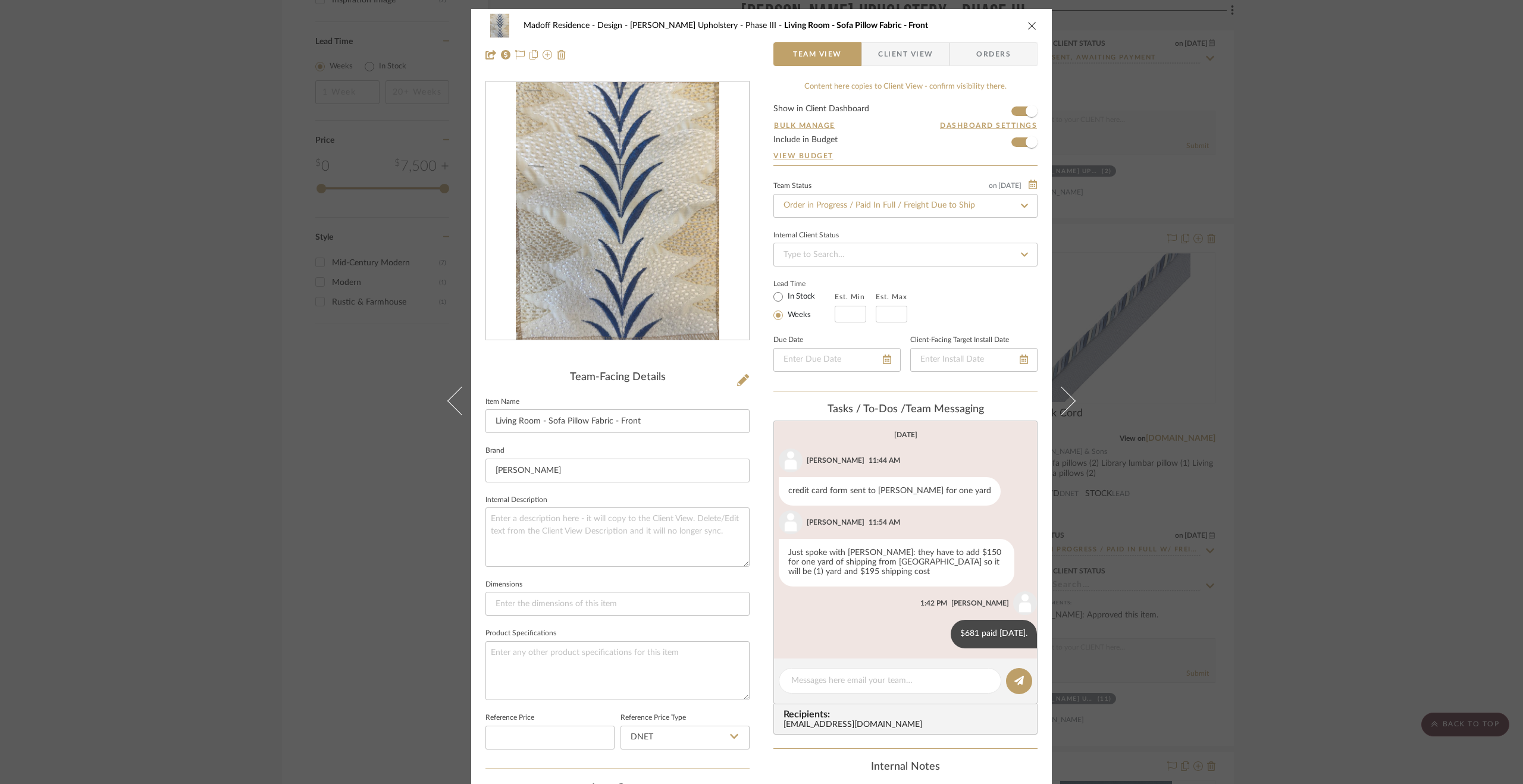
drag, startPoint x: 392, startPoint y: 520, endPoint x: 608, endPoint y: 446, distance: 228.3
click at [392, 520] on div "Madoff Residence - Design [PERSON_NAME] Upholstery - Phase III Living Room - So…" at bounding box center [762, 392] width 1523 height 784
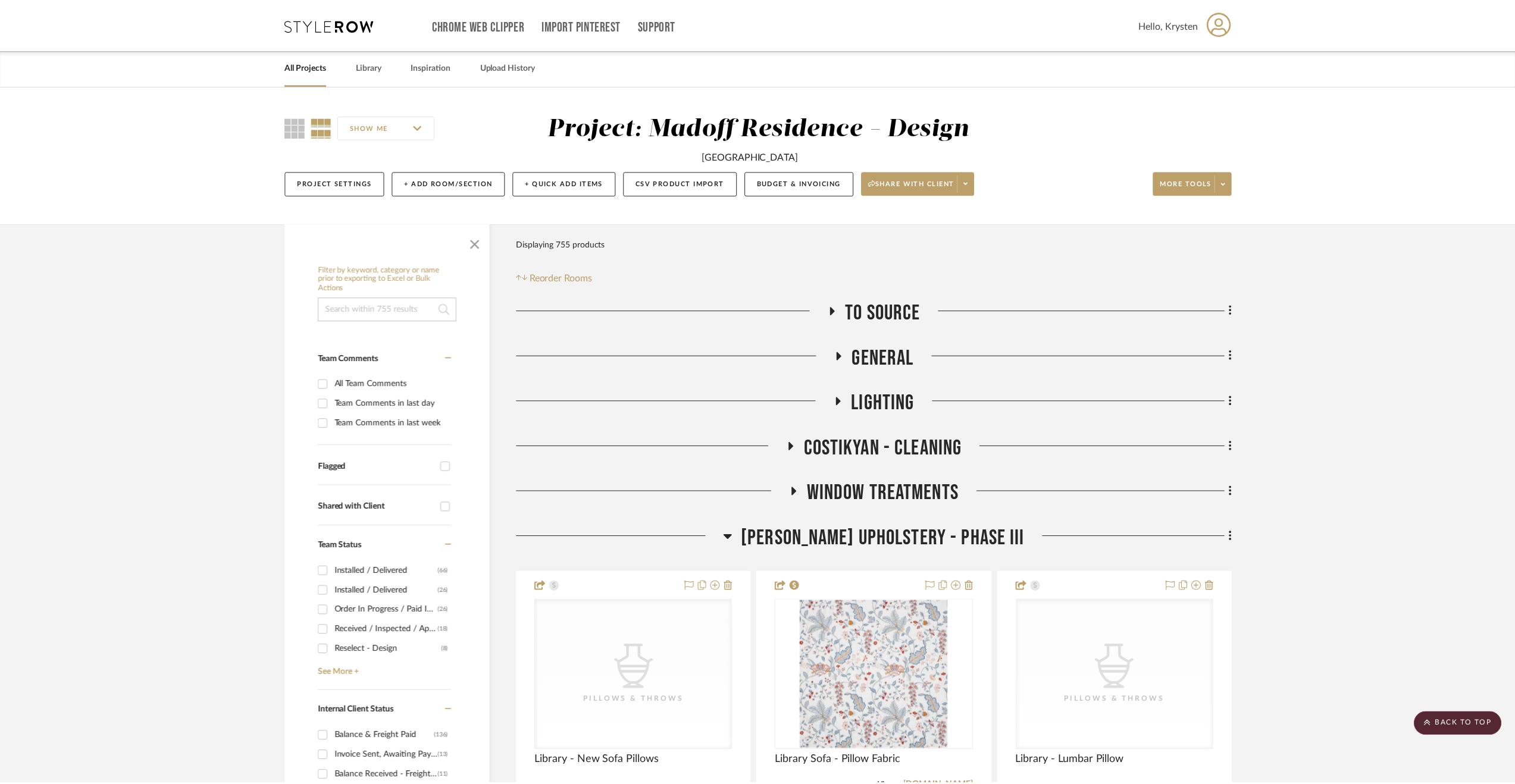
scroll to position [2457, 0]
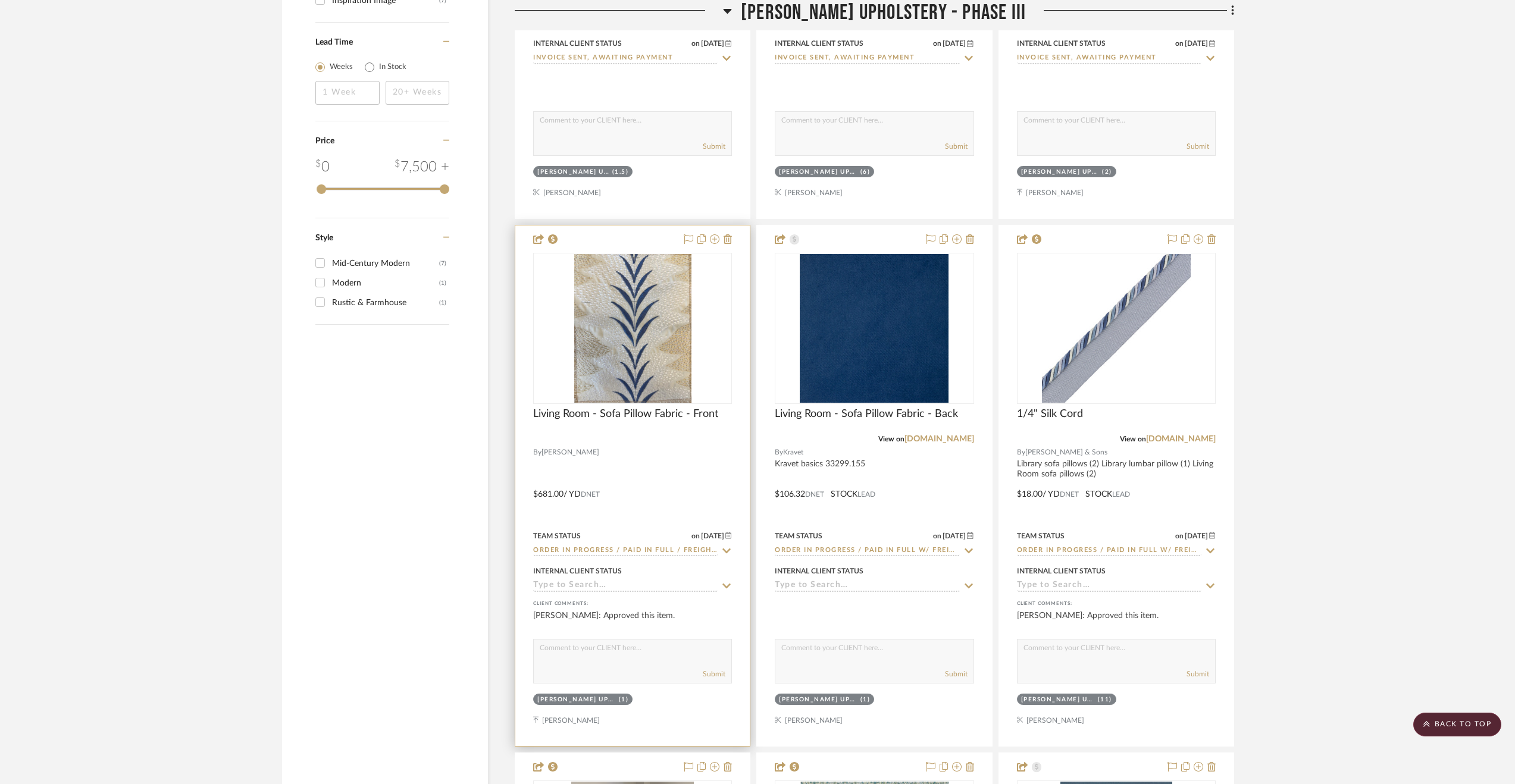
click at [566, 588] on input at bounding box center [625, 586] width 185 height 11
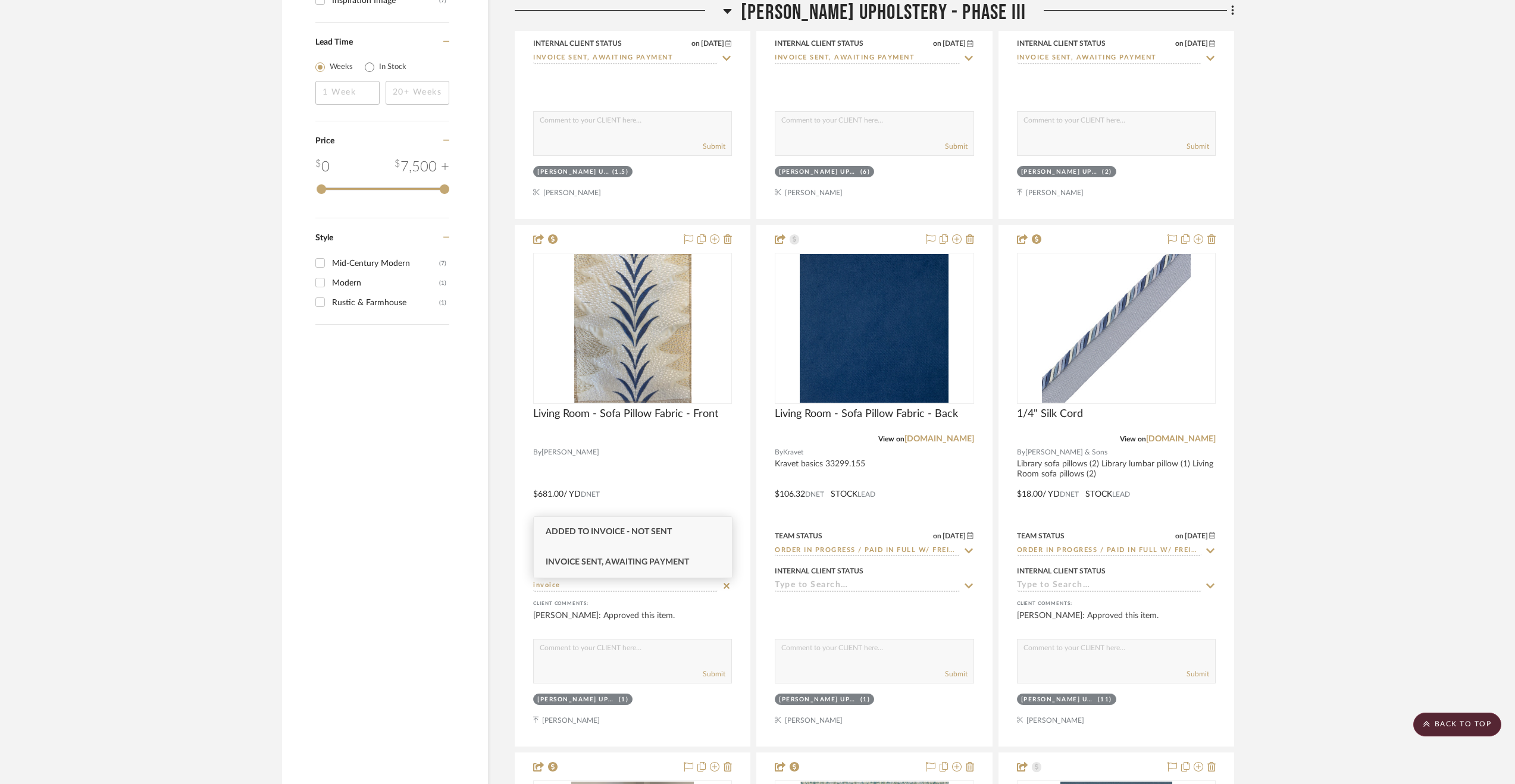
type input "invoice"
click at [595, 560] on span "Invoice Sent, Awaiting Payment" at bounding box center [617, 562] width 144 height 8
type input "[DATE]"
type input "Invoice Sent, Awaiting Payment"
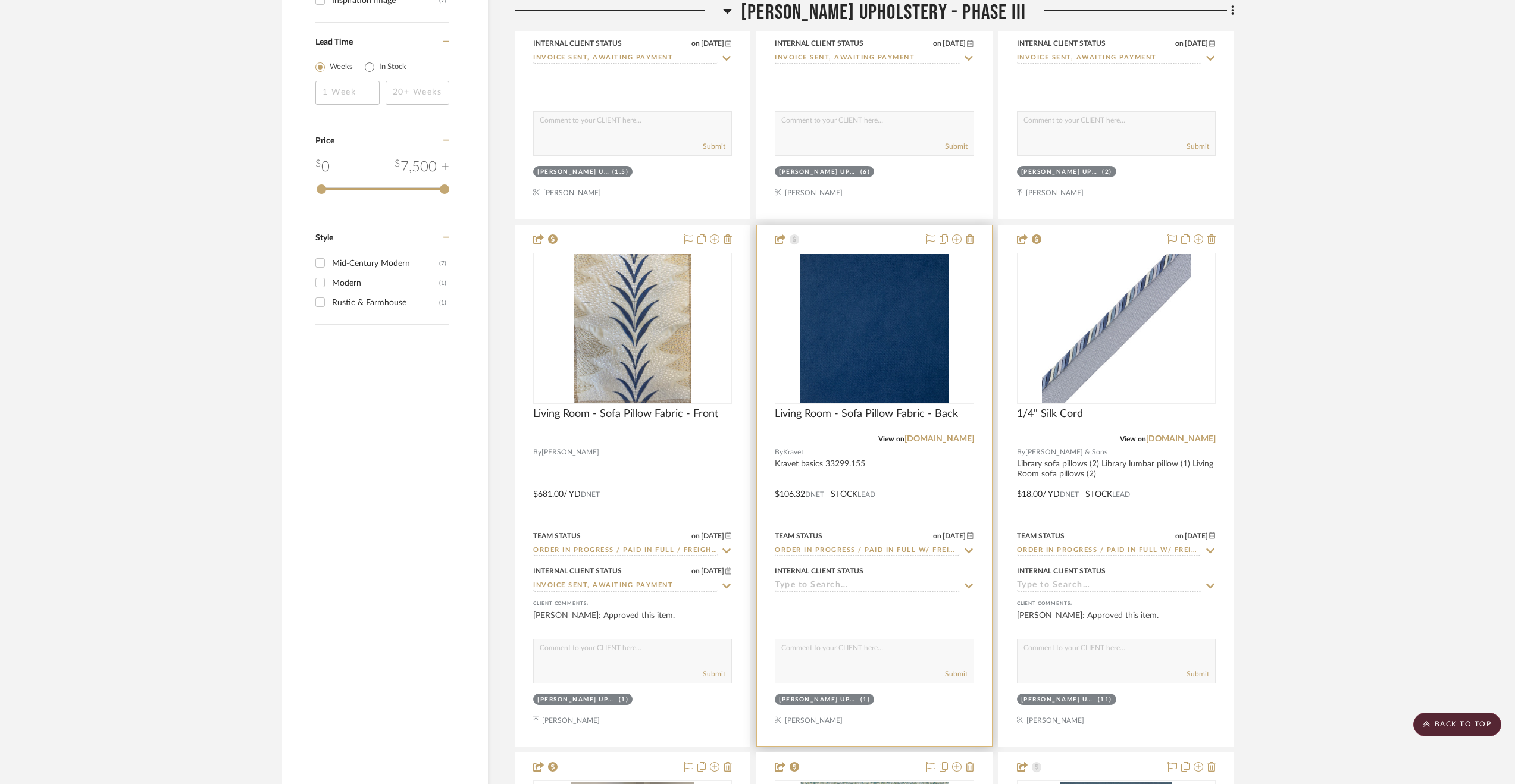
click at [867, 592] on input at bounding box center [867, 586] width 185 height 11
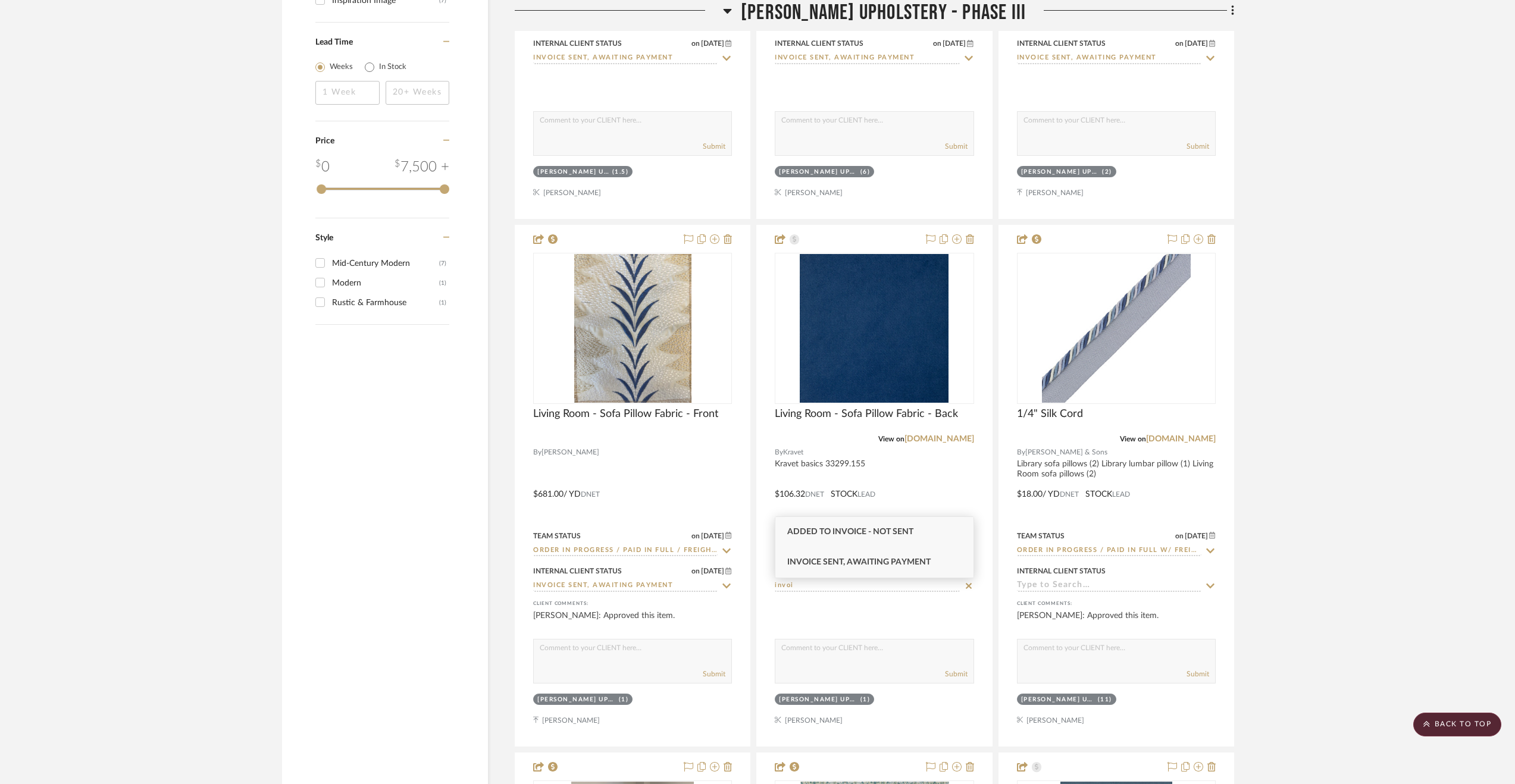
type input "invoi"
click at [855, 561] on span "Invoice Sent, Awaiting Payment" at bounding box center [859, 562] width 144 height 8
type input "[DATE]"
type input "Invoice Sent, Awaiting Payment"
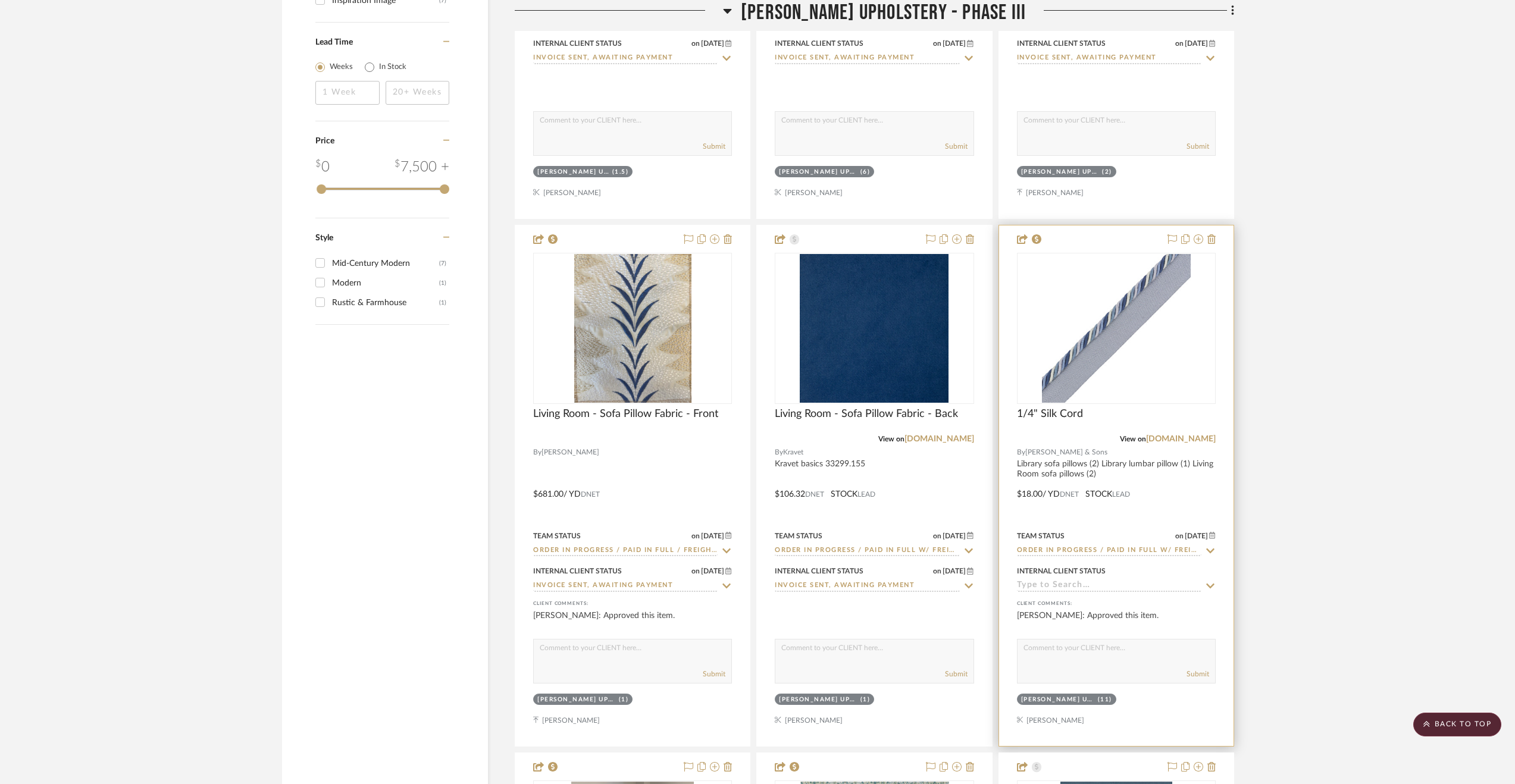
click at [1099, 597] on div at bounding box center [1116, 486] width 234 height 521
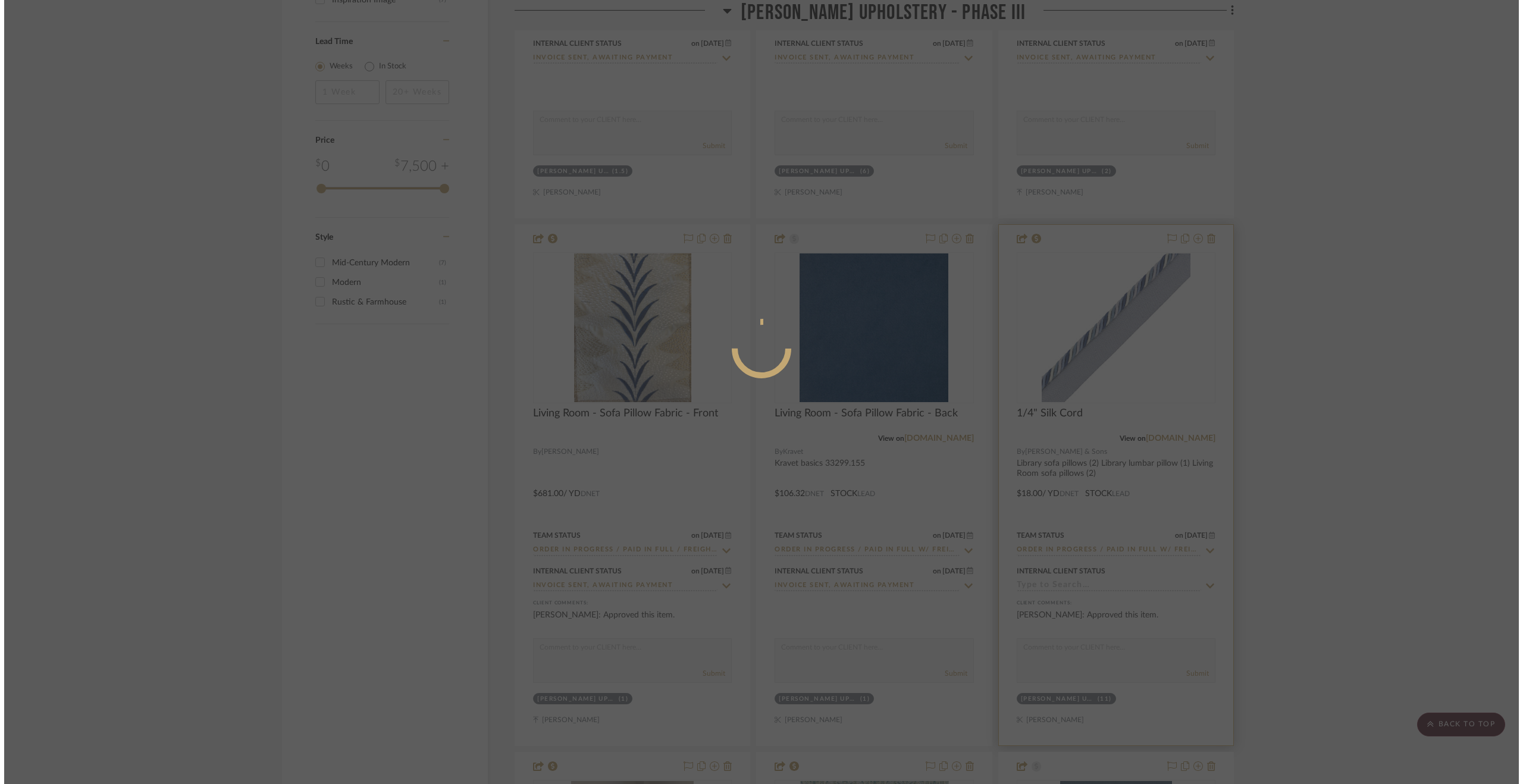
scroll to position [0, 0]
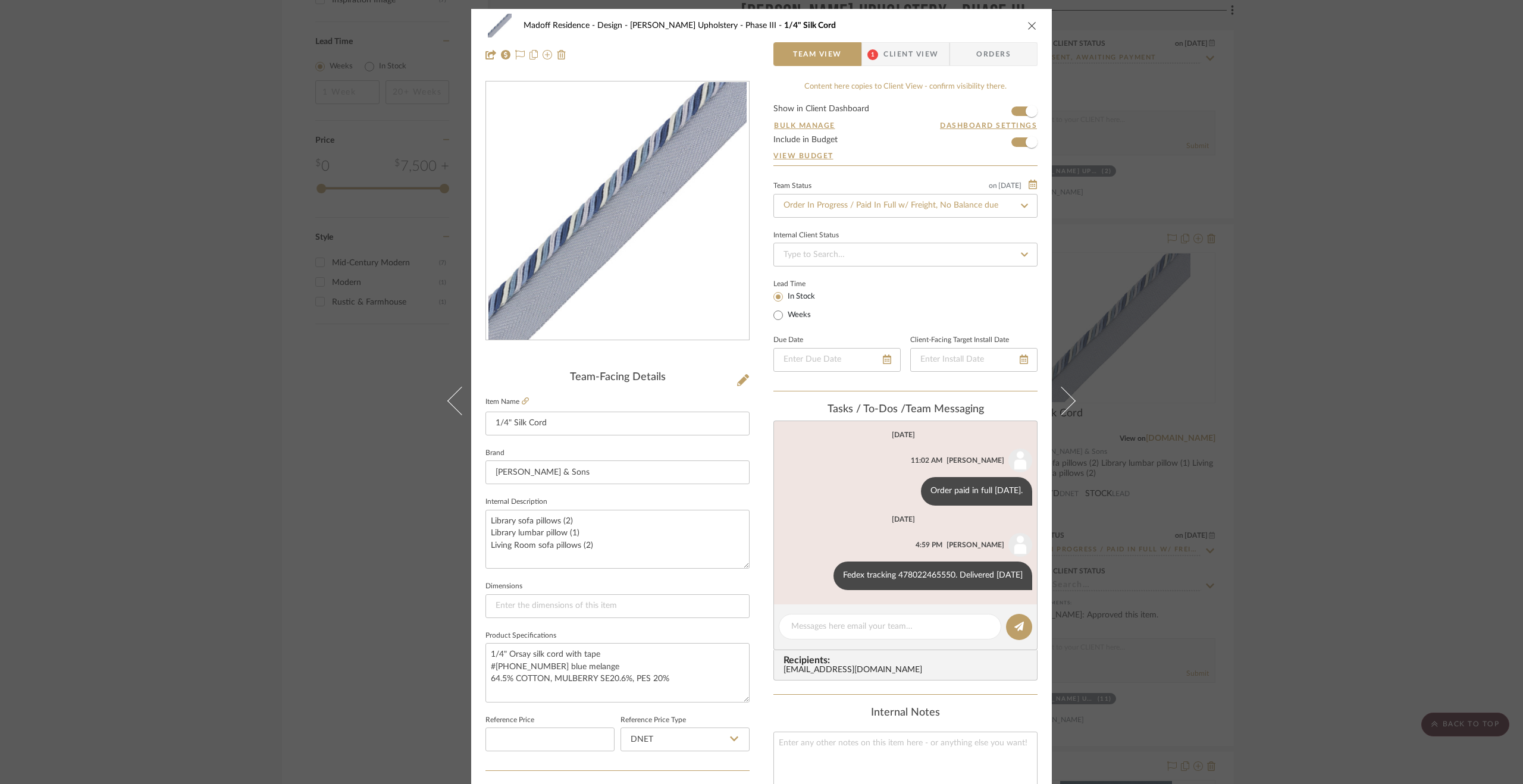
click at [1502, 594] on div "Madoff Residence - Design [PERSON_NAME] Upholstery - Phase III 1/4" Silk Cord T…" at bounding box center [762, 392] width 1523 height 784
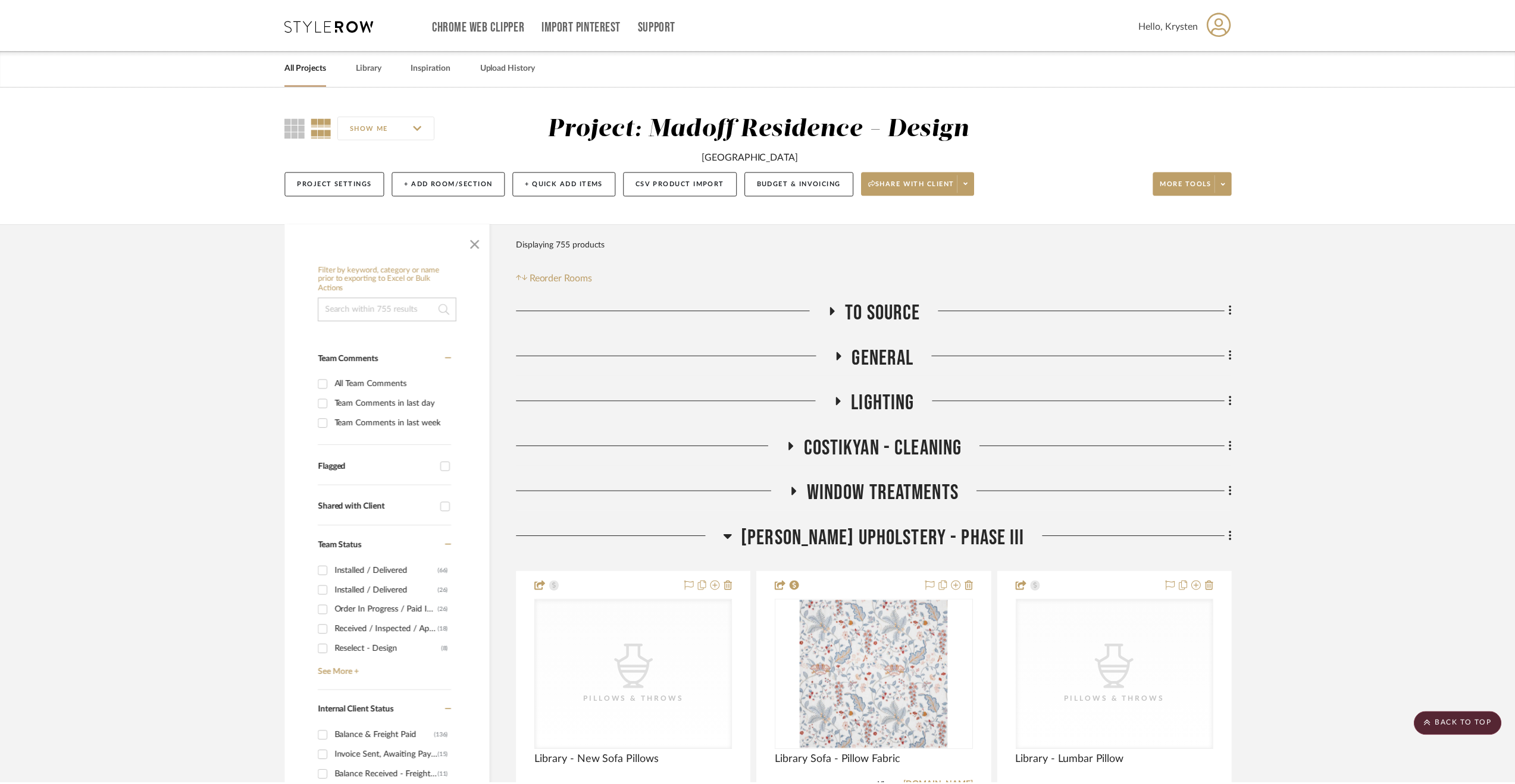
scroll to position [2457, 0]
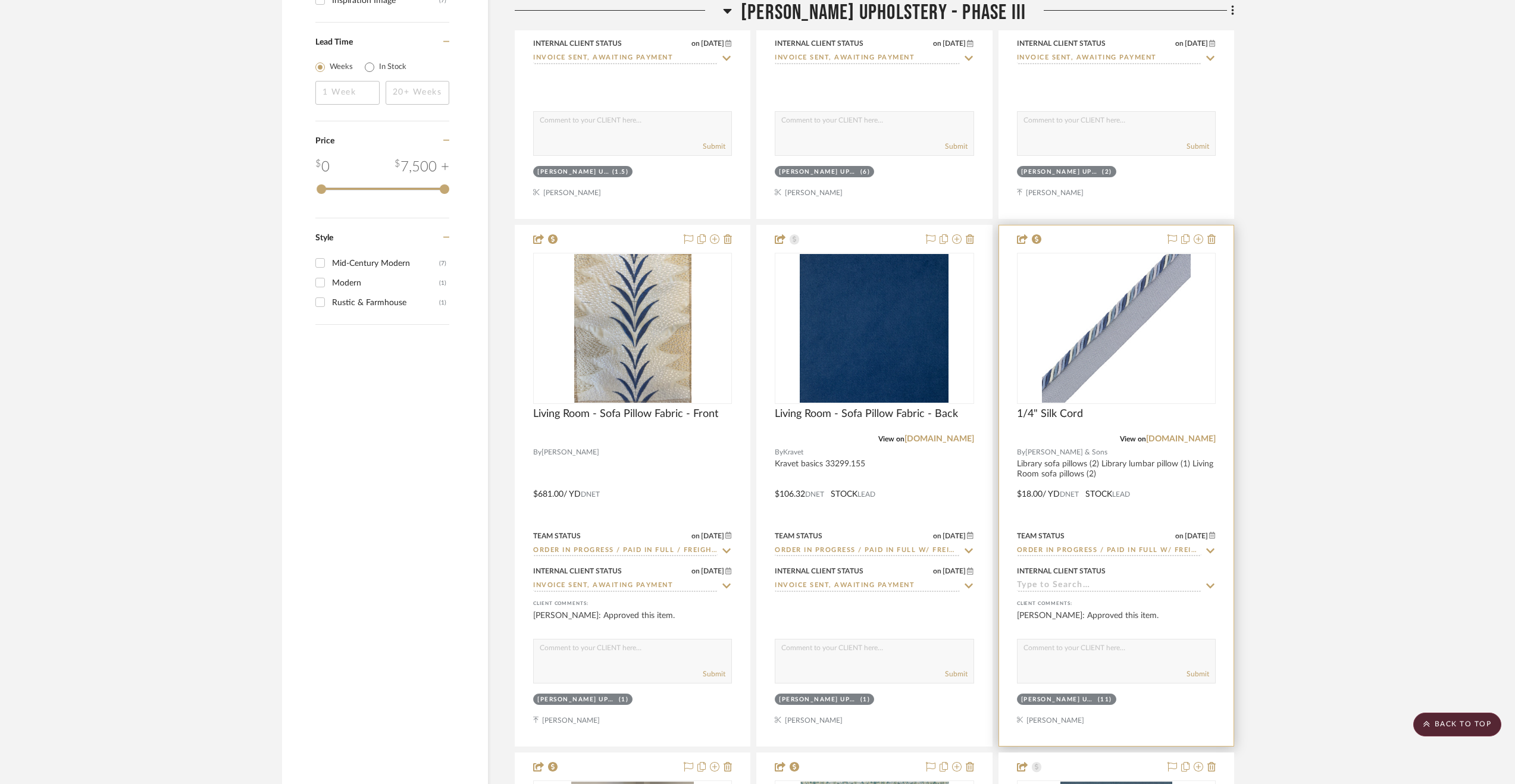
click at [1045, 586] on input at bounding box center [1109, 586] width 185 height 11
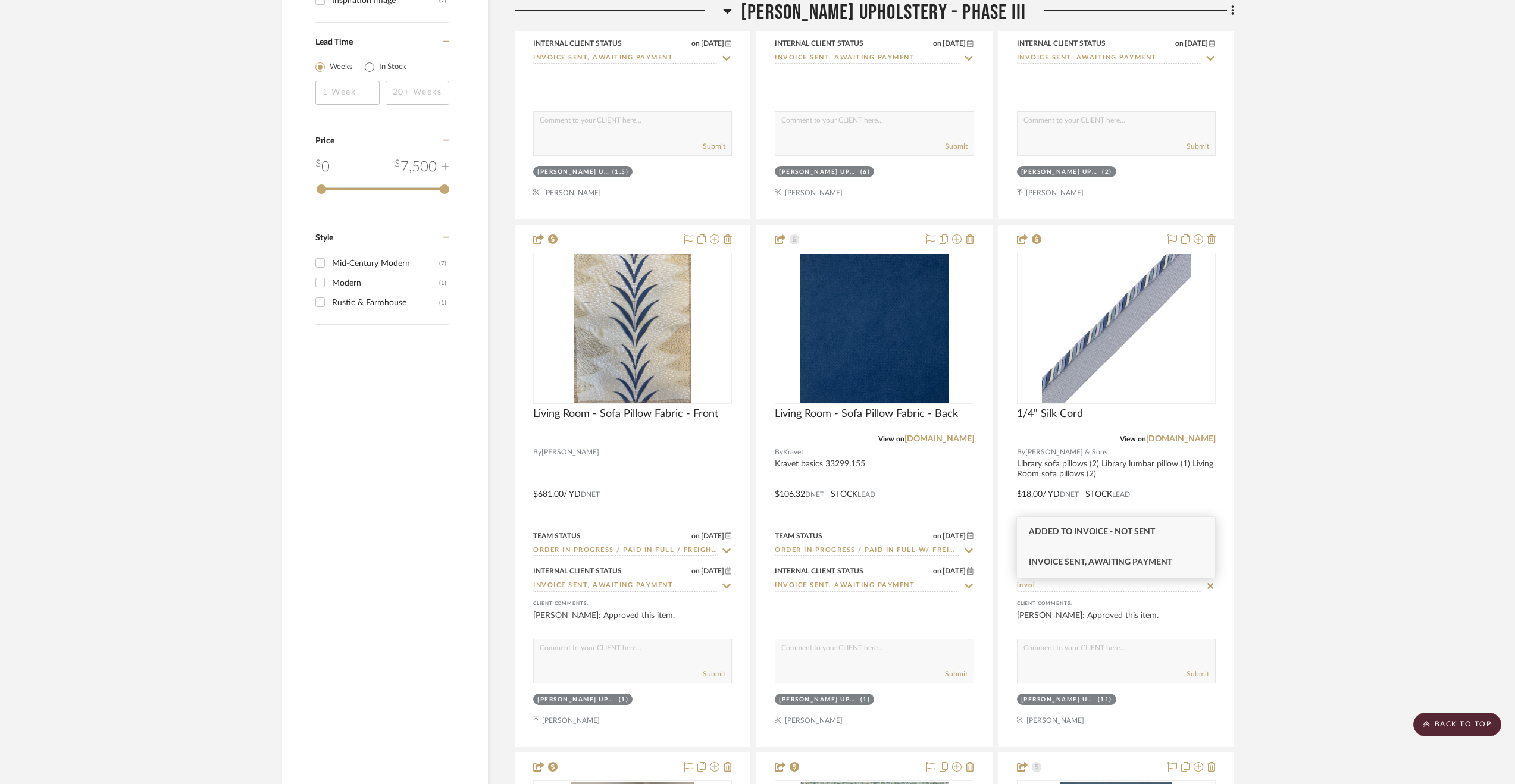
type input "invoi"
click at [1049, 568] on div "Invoice Sent, Awaiting Payment" at bounding box center [1116, 562] width 198 height 30
type input "[DATE]"
type input "Invoice Sent, Awaiting Payment"
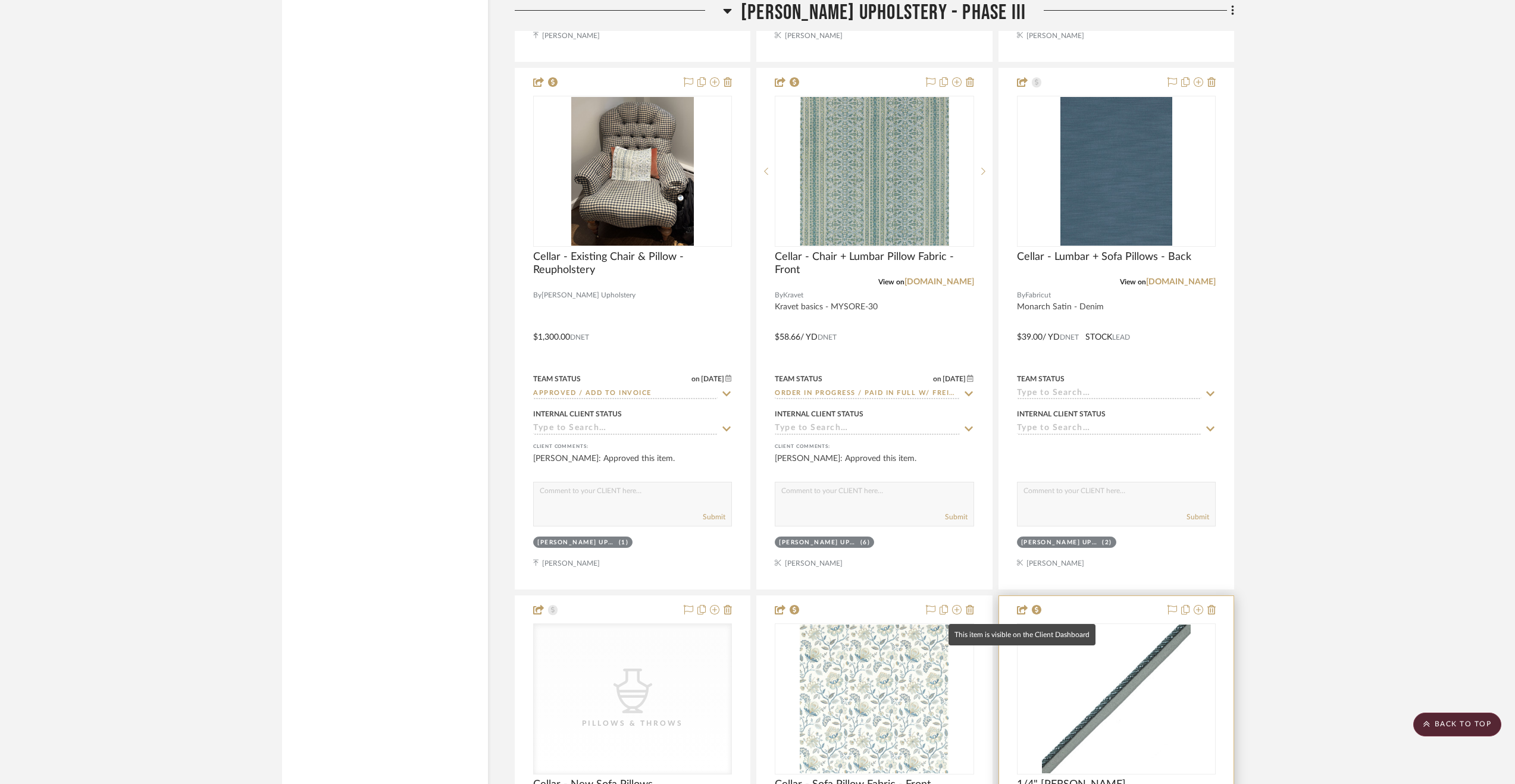
scroll to position [3171, 0]
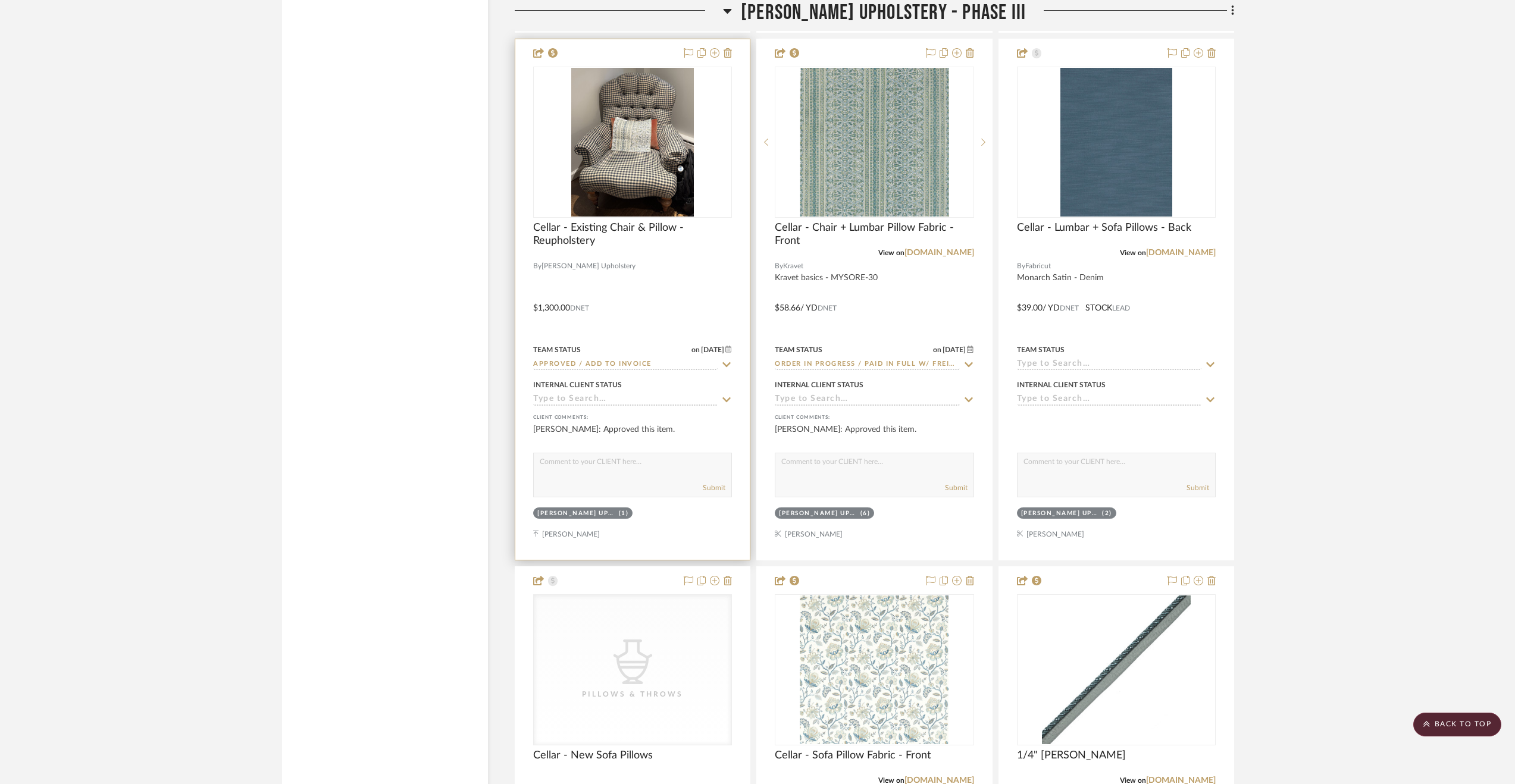
click at [610, 405] on input at bounding box center [625, 400] width 185 height 11
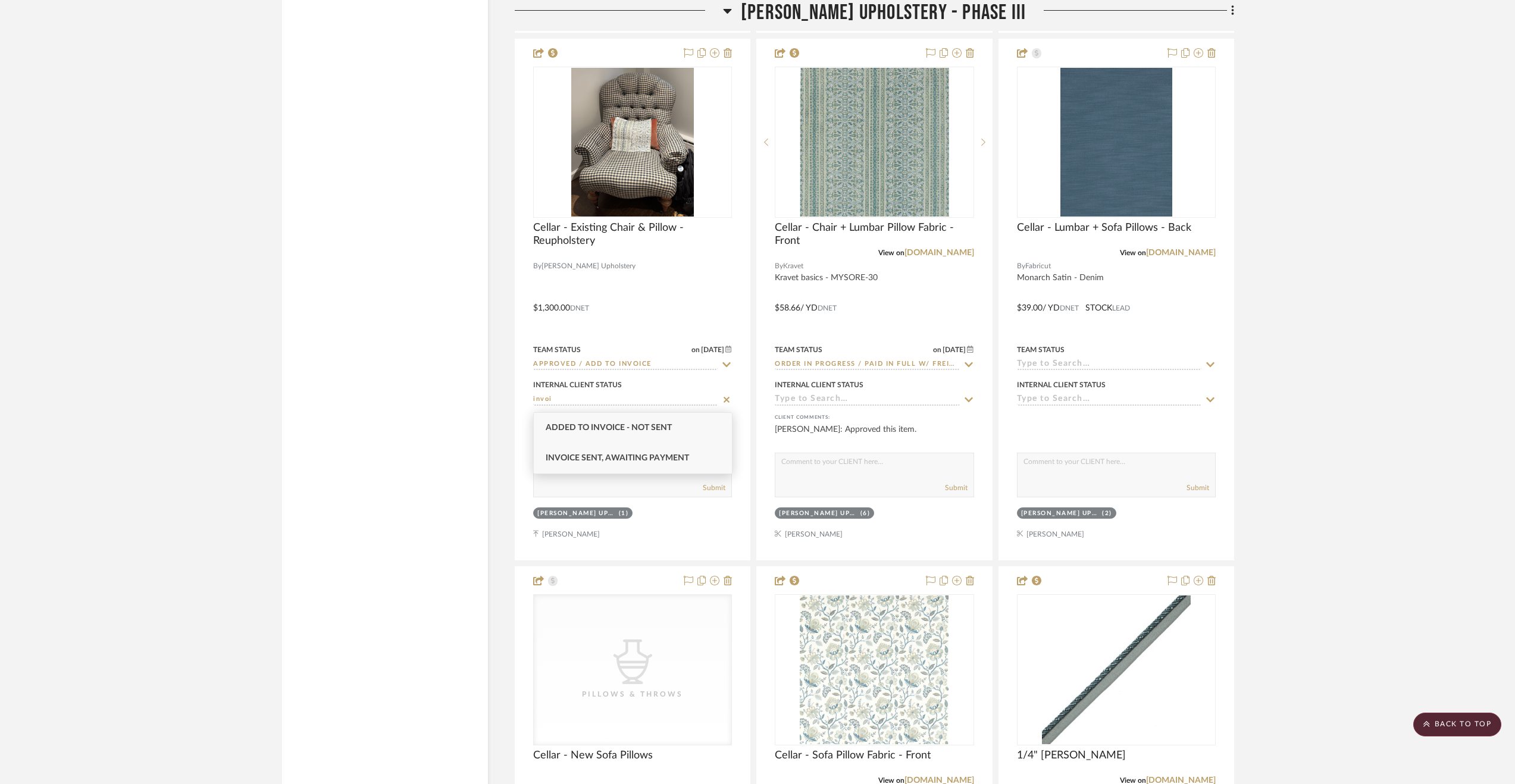
type input "invoi"
click at [646, 467] on div "Invoice Sent, Awaiting Payment" at bounding box center [632, 458] width 198 height 30
type input "[DATE]"
type input "Invoice Sent, Awaiting Payment"
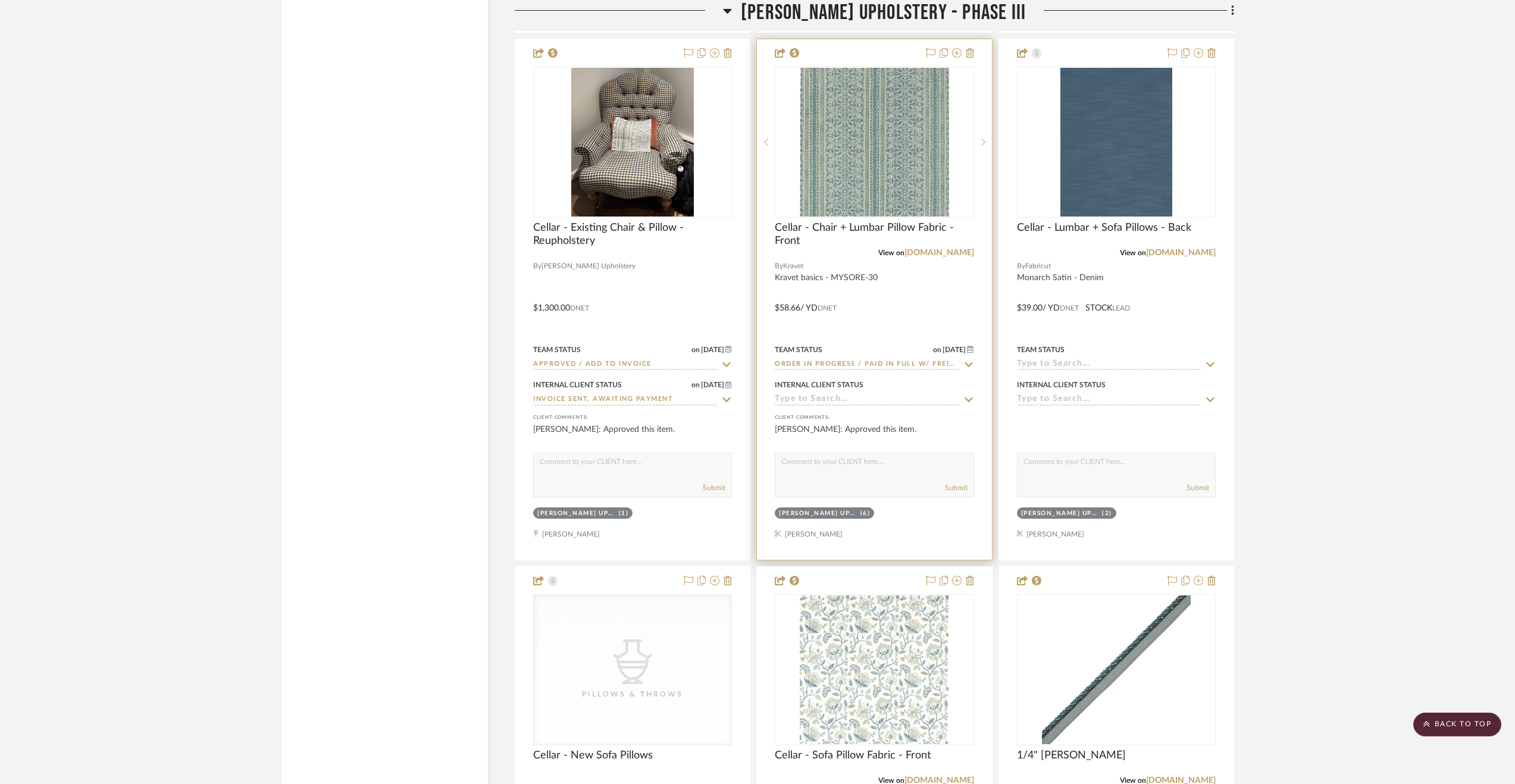
click at [854, 406] on input at bounding box center [867, 400] width 185 height 11
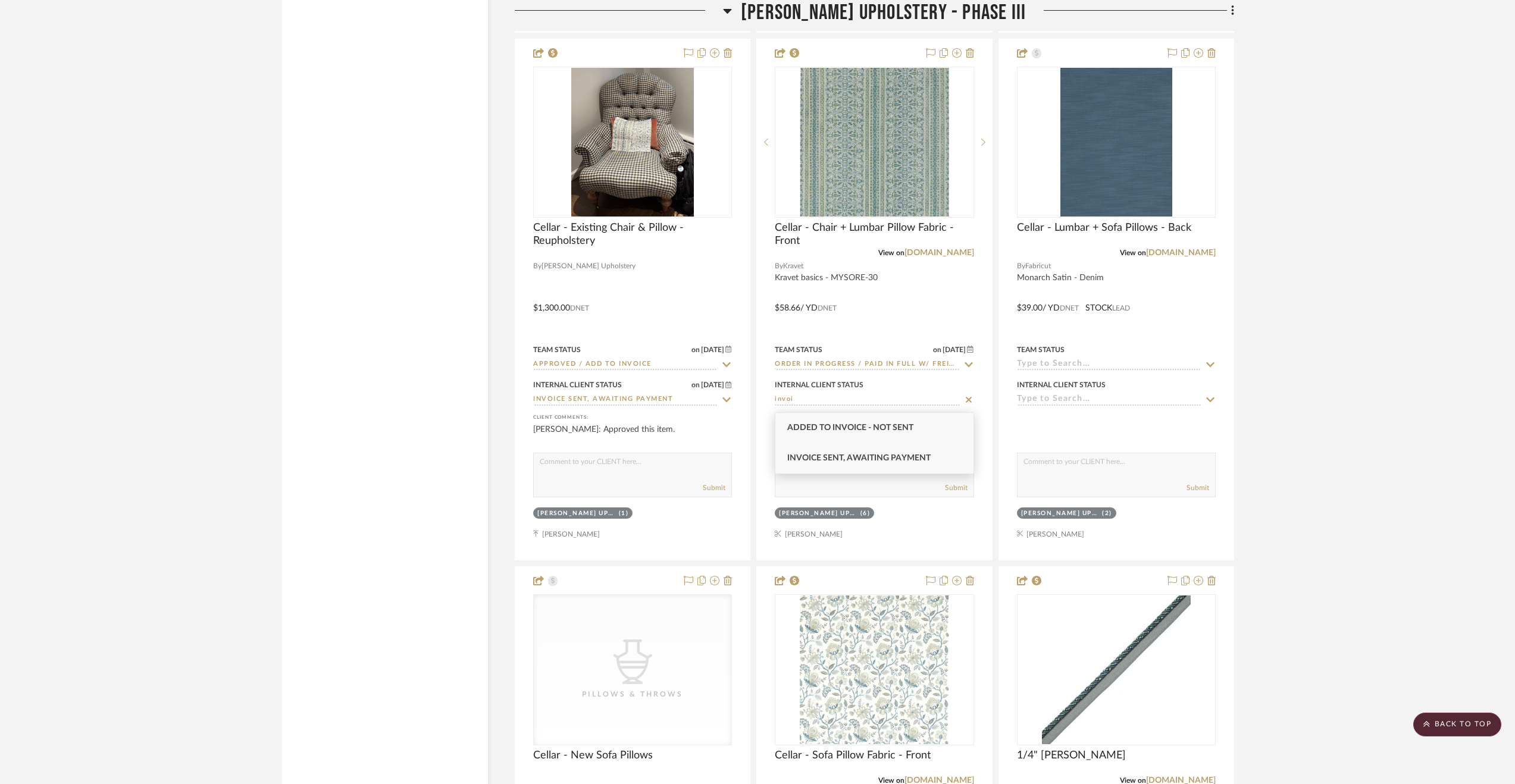
type input "invoi"
click at [862, 455] on span "Invoice Sent, Awaiting Payment" at bounding box center [859, 458] width 144 height 8
type input "[DATE]"
type input "Invoice Sent, Awaiting Payment"
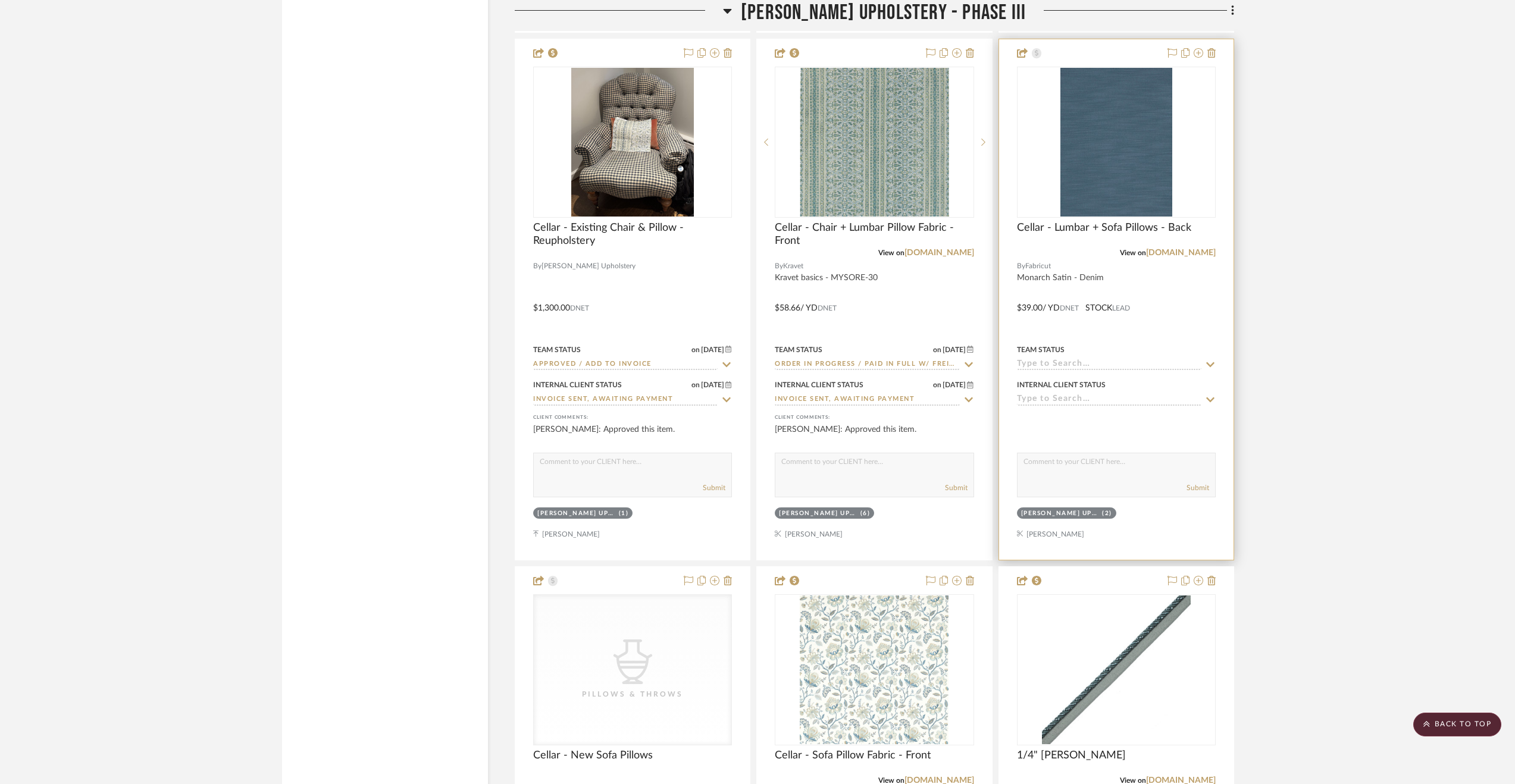
click at [1048, 401] on input at bounding box center [1109, 400] width 185 height 11
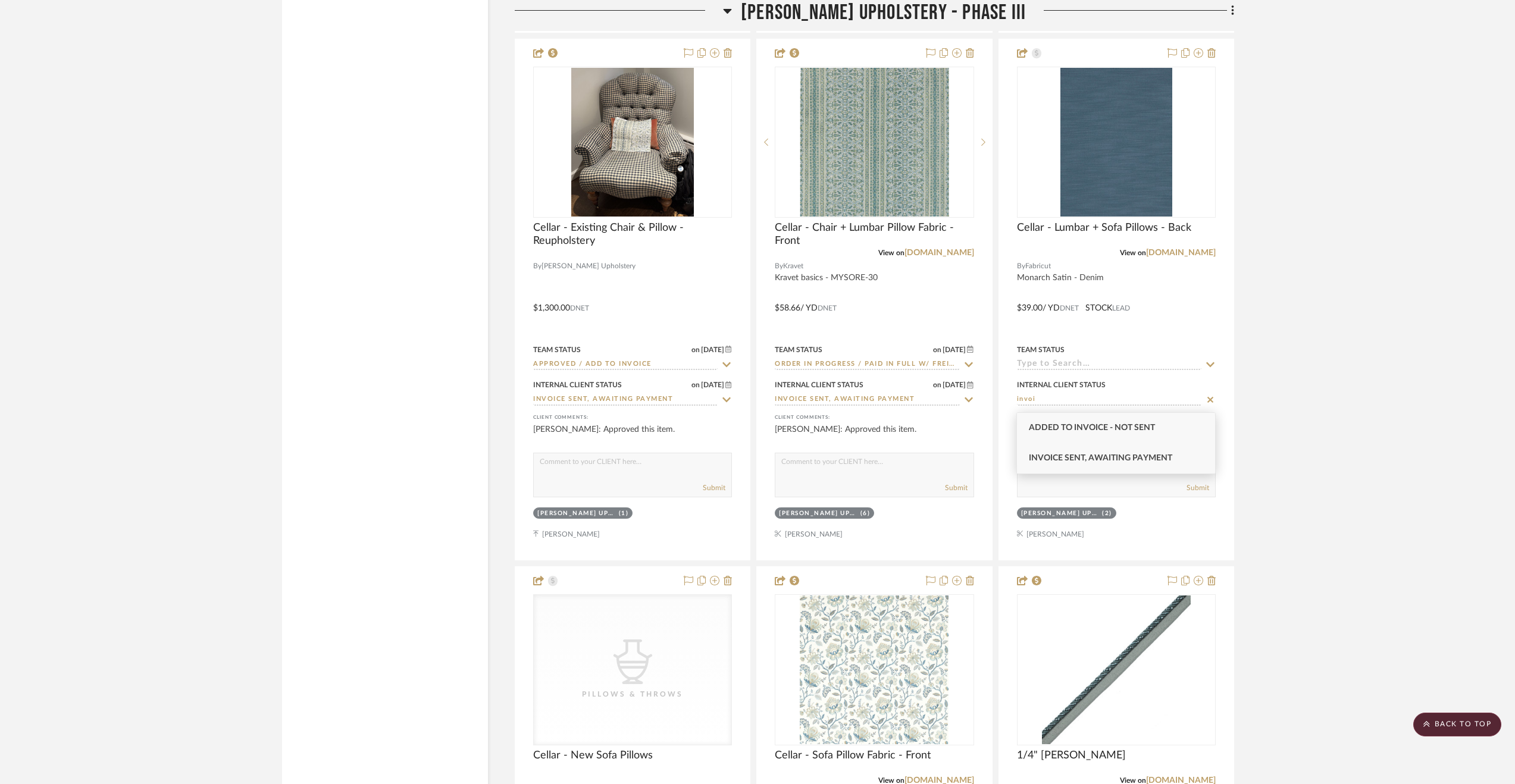
type input "invoi"
click at [1061, 452] on div "Invoice Sent, Awaiting Payment" at bounding box center [1116, 458] width 198 height 30
type input "[DATE]"
type input "Invoice Sent, Awaiting Payment"
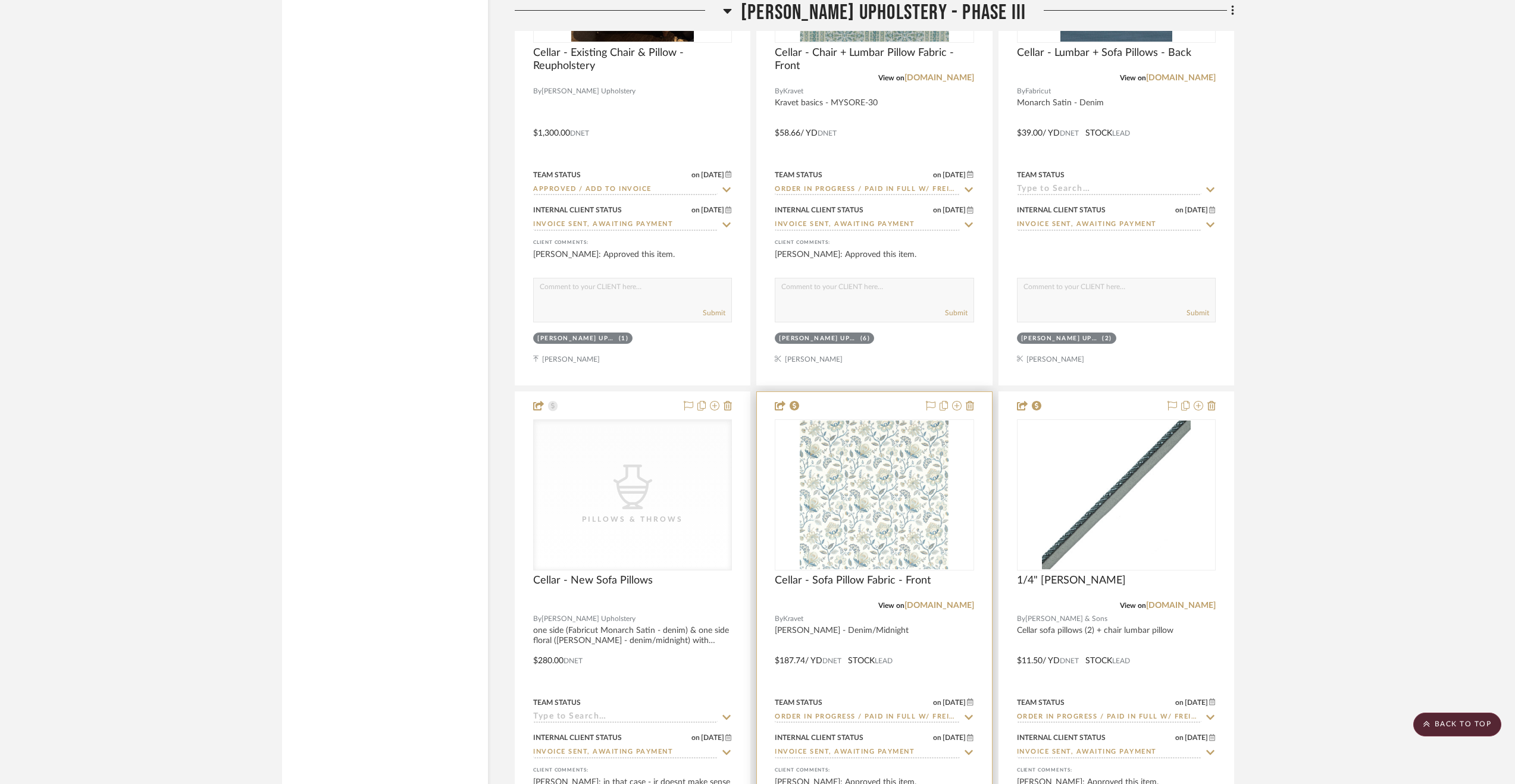
scroll to position [3111, 0]
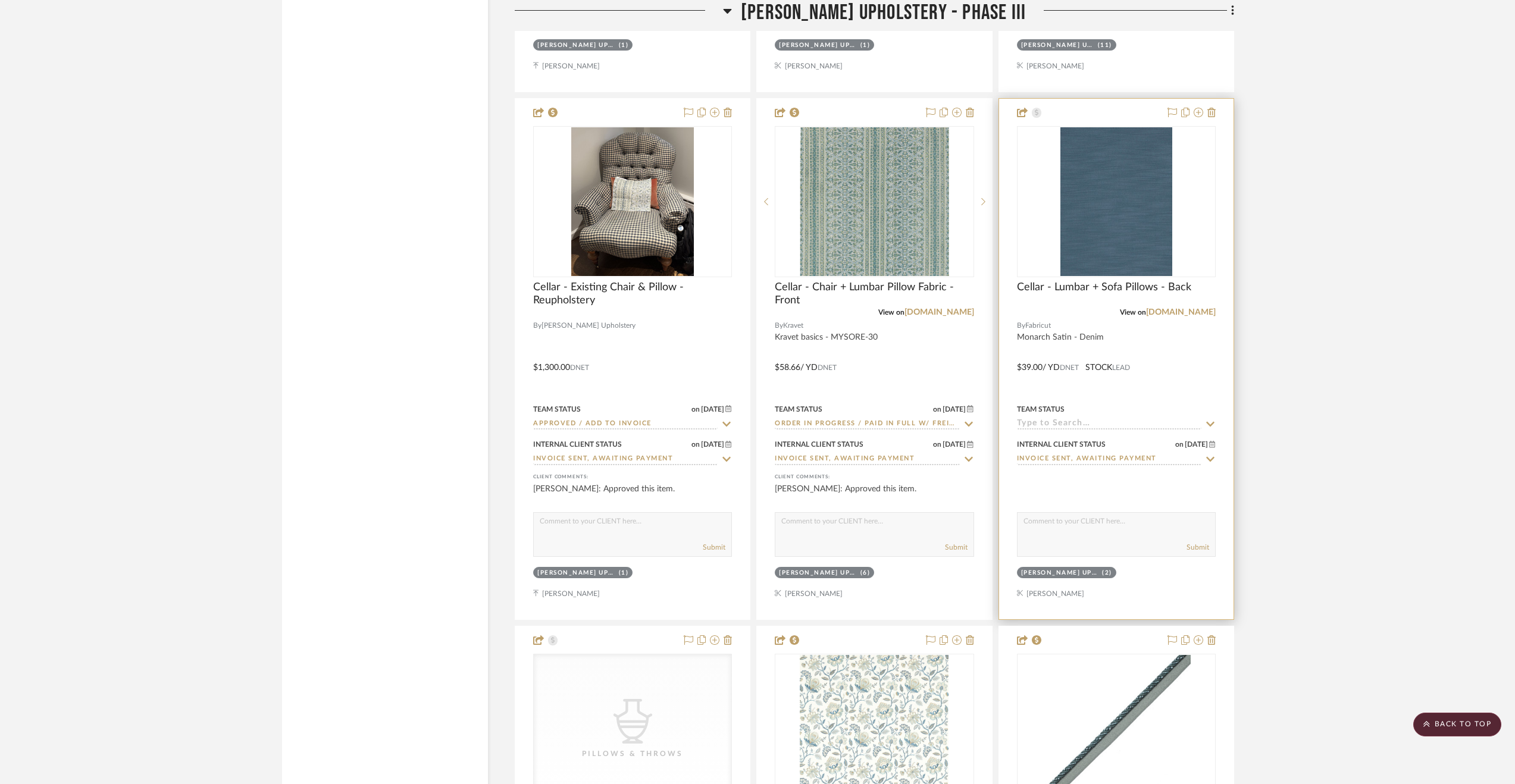
click at [1056, 422] on input at bounding box center [1109, 424] width 185 height 11
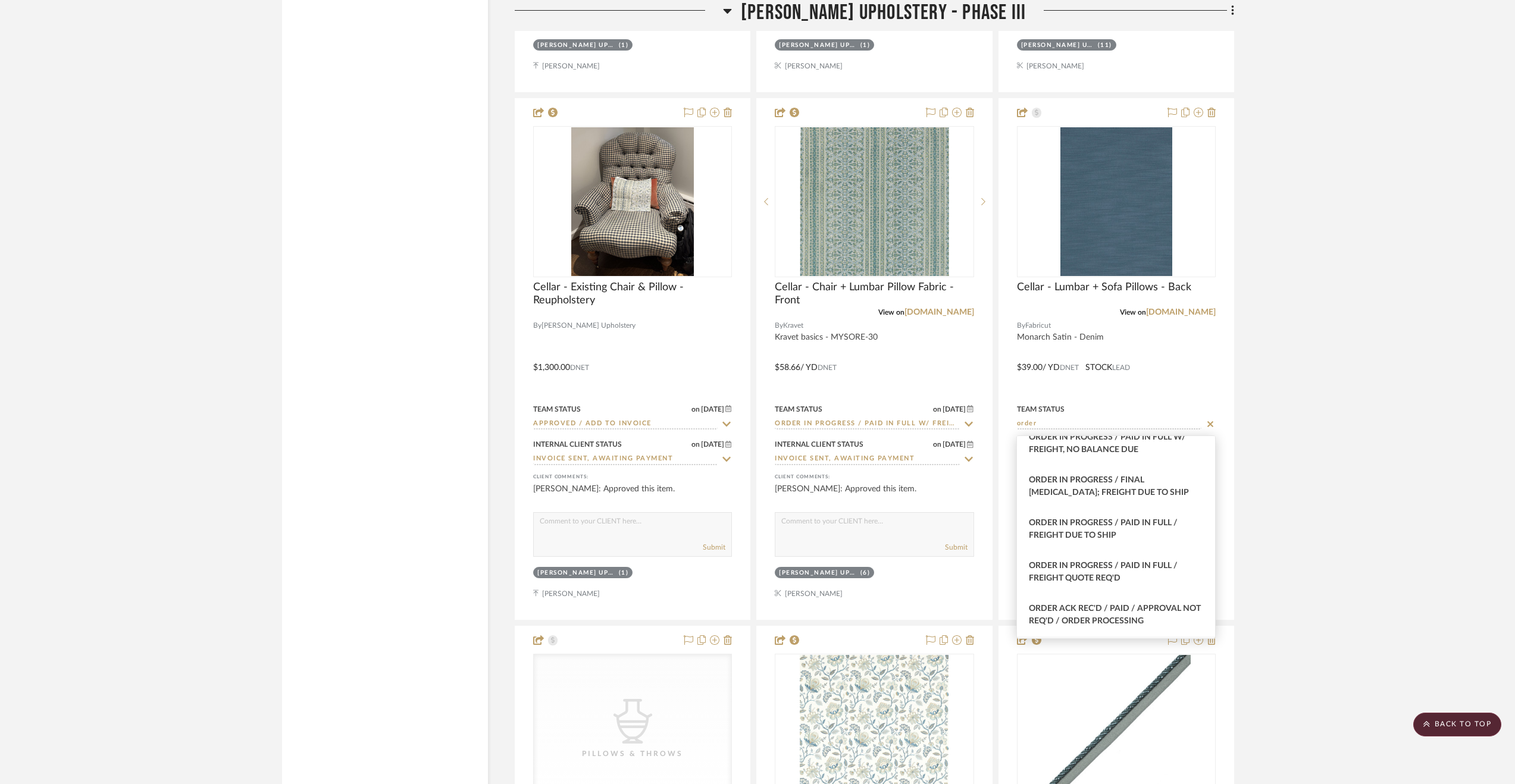
scroll to position [178, 0]
type input "order"
click at [1141, 494] on div "Order In Progress / Paid In Full w/ Freight, No Balance due" at bounding box center [1116, 486] width 198 height 43
type input "[DATE]"
type input "Order In Progress / Paid In Full w/ Freight, No Balance due"
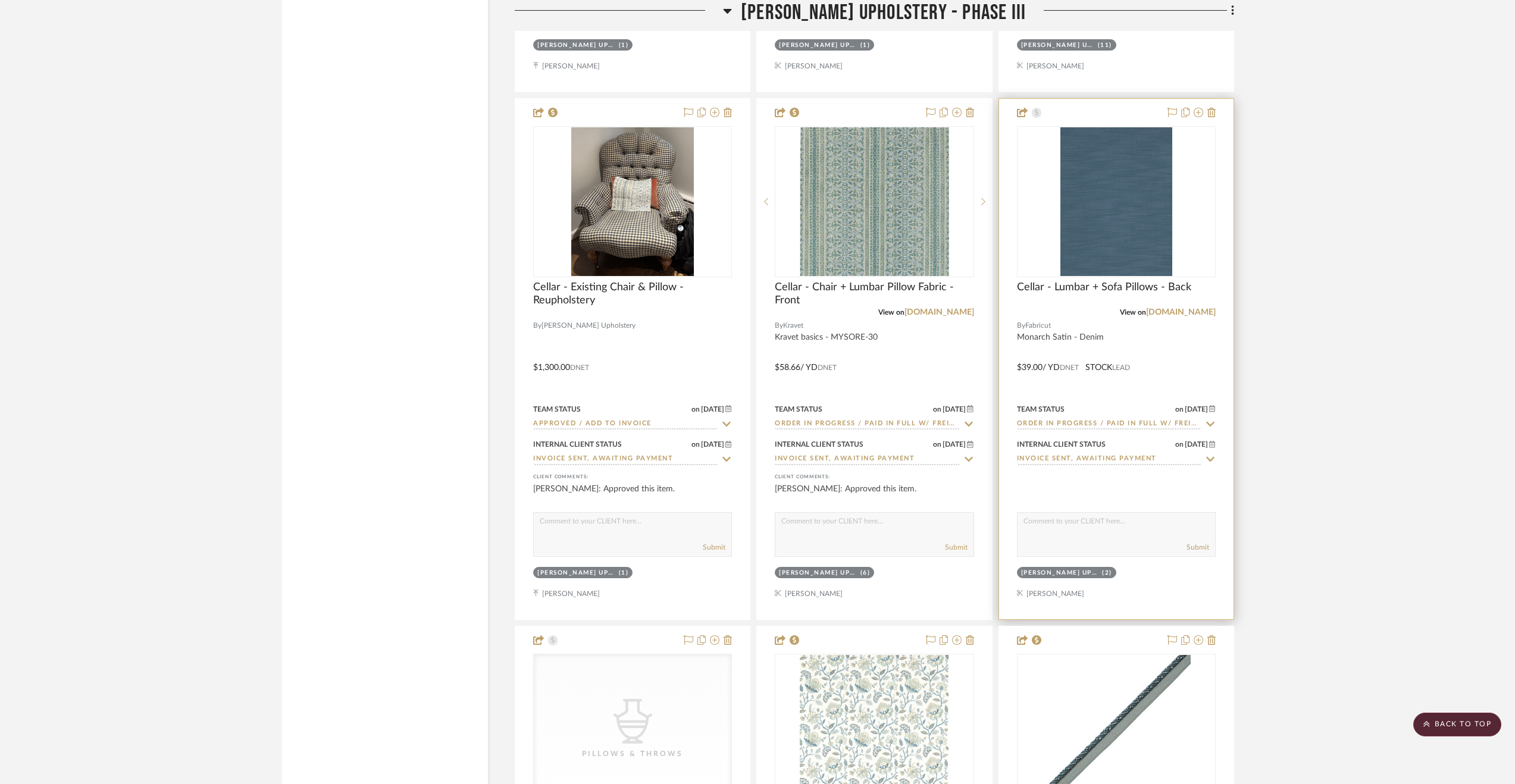
click at [1184, 377] on div at bounding box center [1116, 359] width 234 height 521
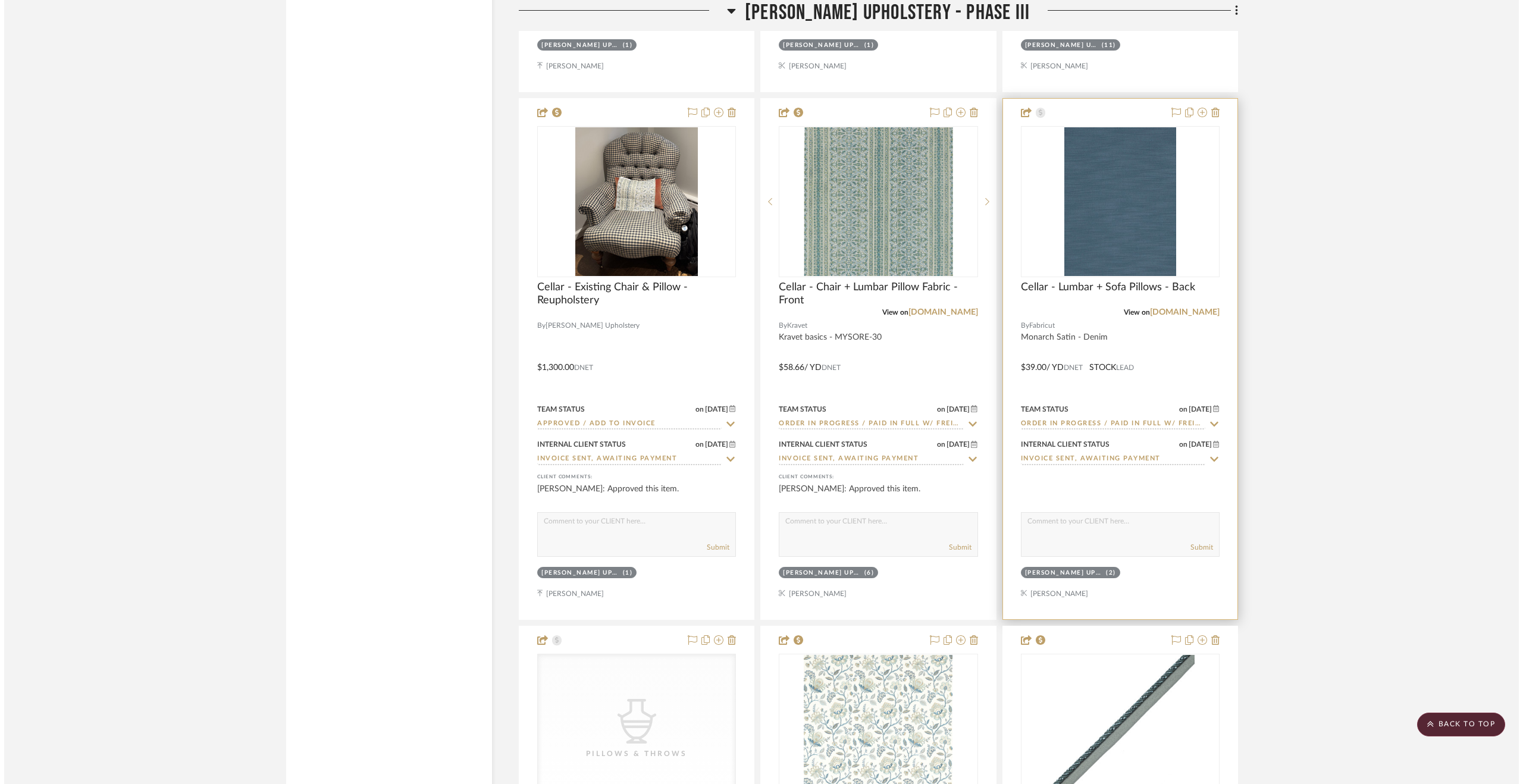
scroll to position [0, 0]
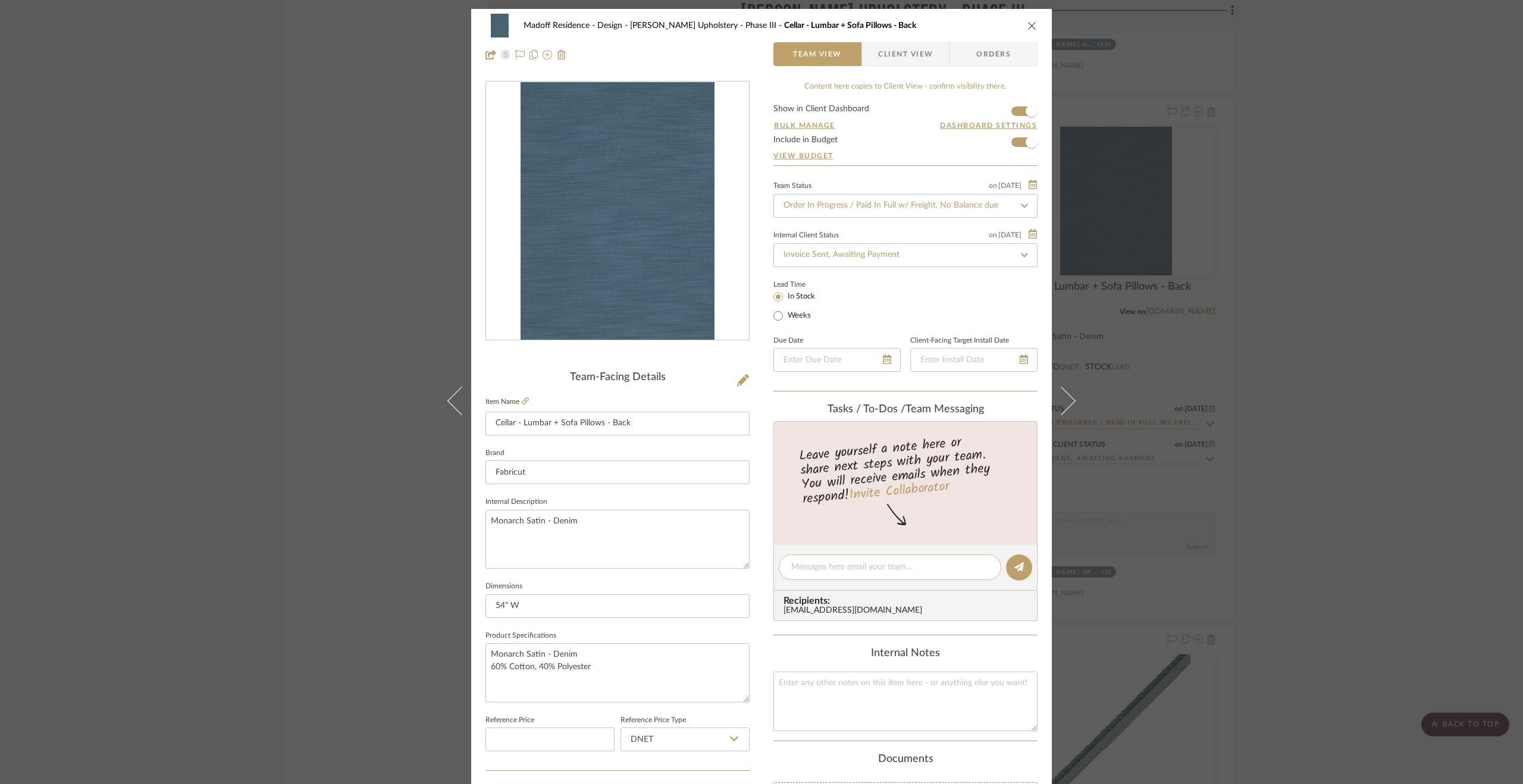
click at [824, 565] on textarea at bounding box center [890, 567] width 198 height 13
type textarea "Order paid in full [DATE]."
drag, startPoint x: 896, startPoint y: 559, endPoint x: 840, endPoint y: 557, distance: 56.0
click at [840, 557] on div "Order paid in full [DATE]." at bounding box center [890, 567] width 222 height 26
click at [1017, 562] on icon at bounding box center [1019, 567] width 9 height 9
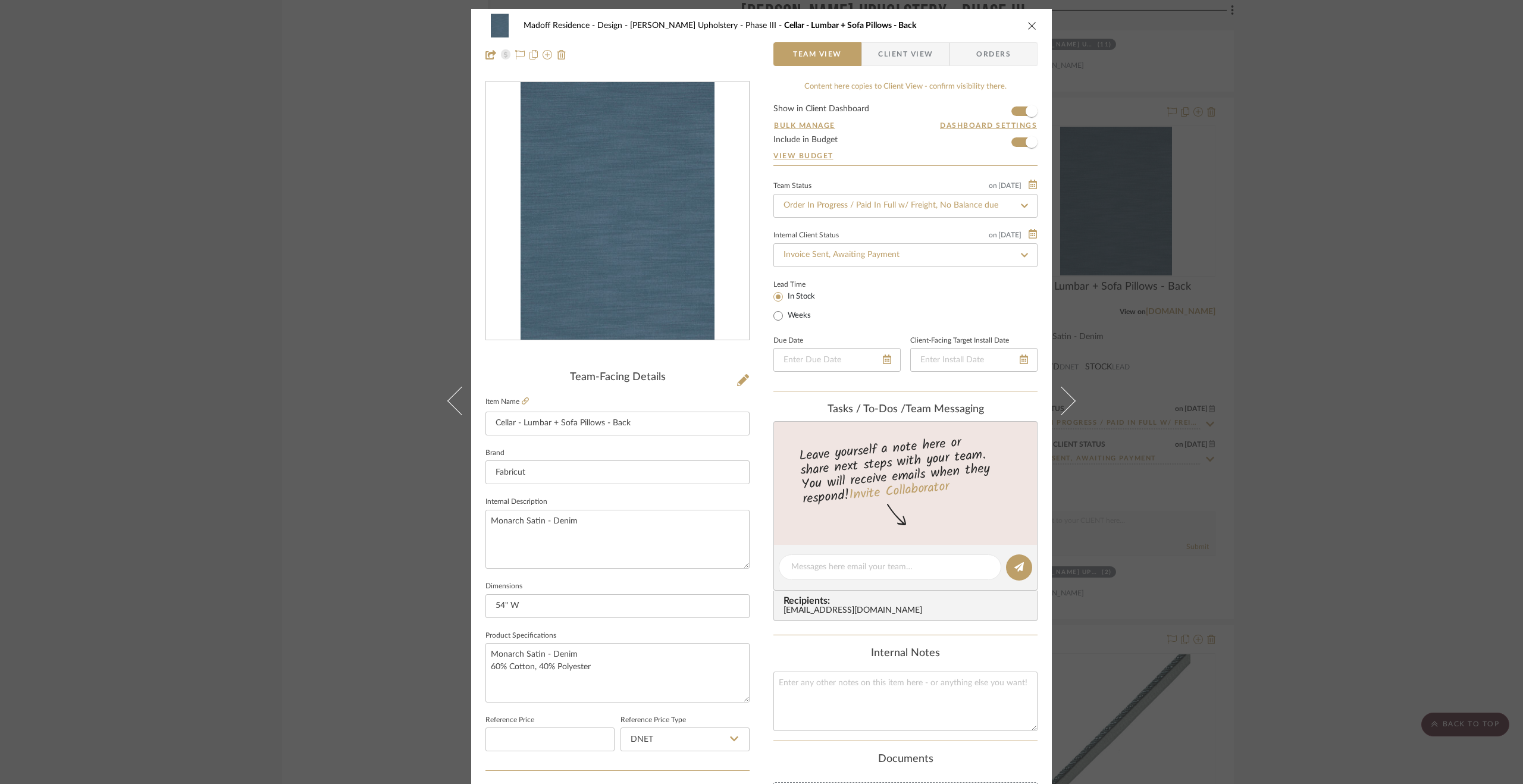
click at [1304, 499] on div "Madoff Residence - Design [PERSON_NAME] Upholstery - Phase III Cellar - Lumbar …" at bounding box center [762, 392] width 1523 height 784
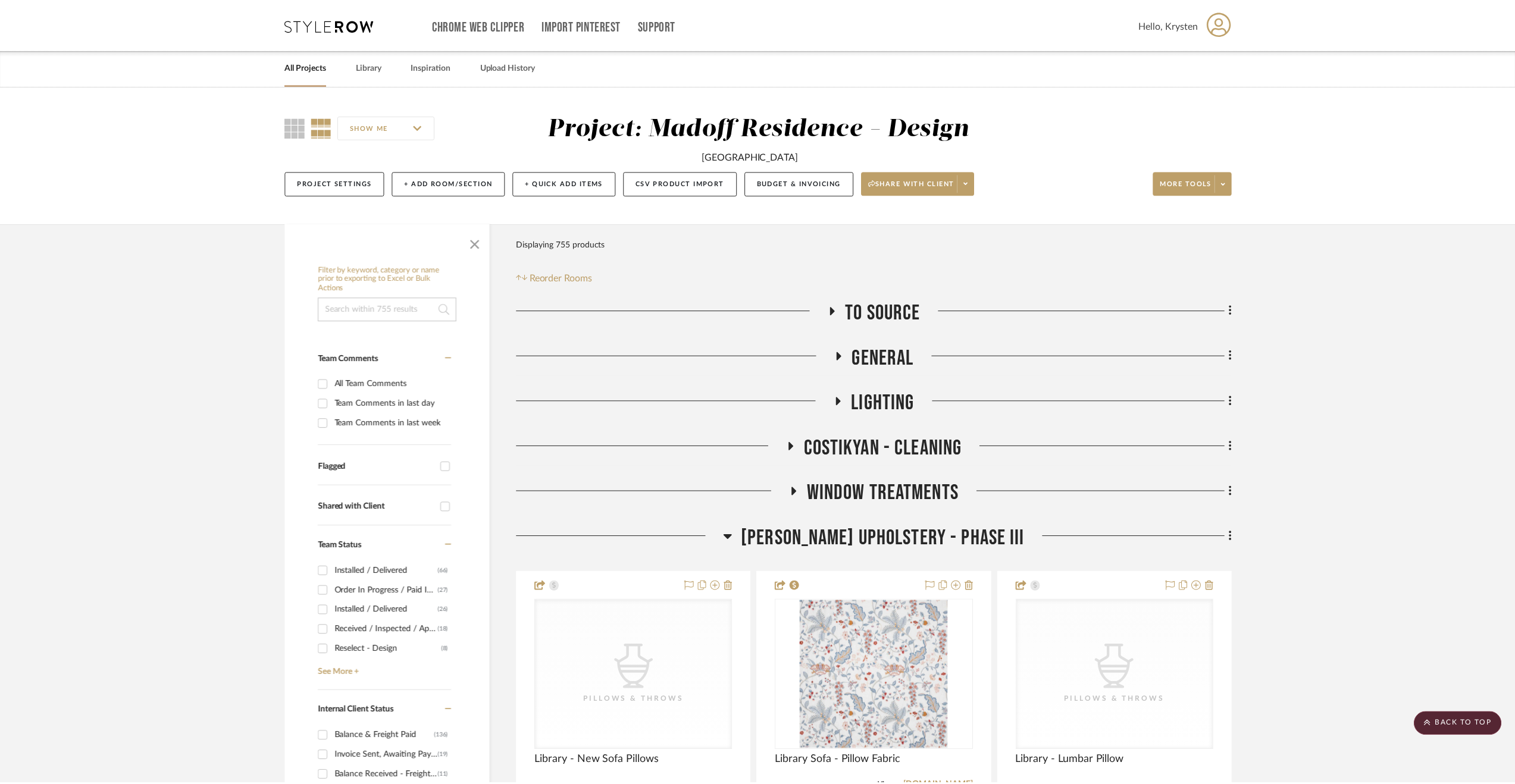
scroll to position [3111, 0]
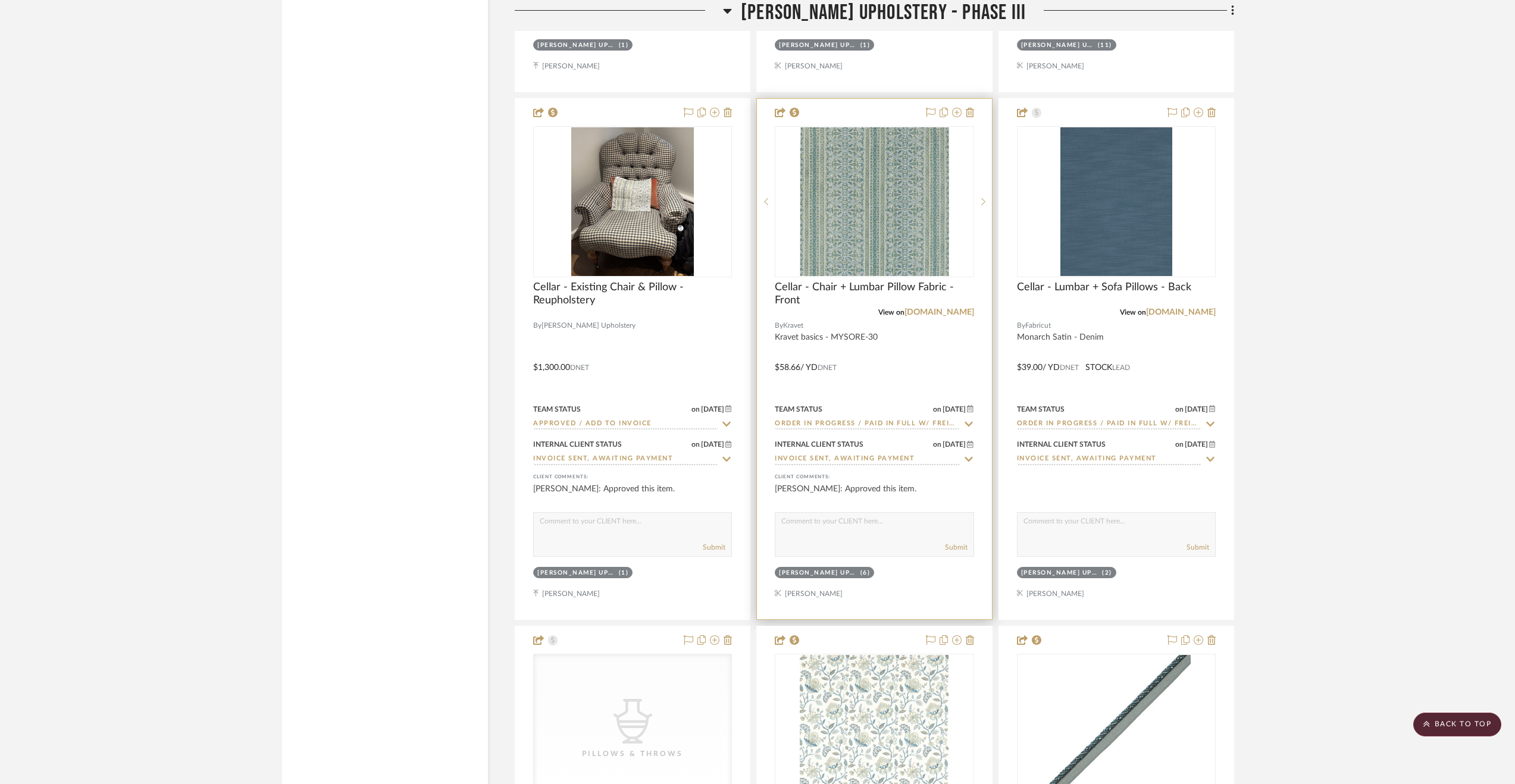
click at [898, 399] on div at bounding box center [874, 359] width 234 height 521
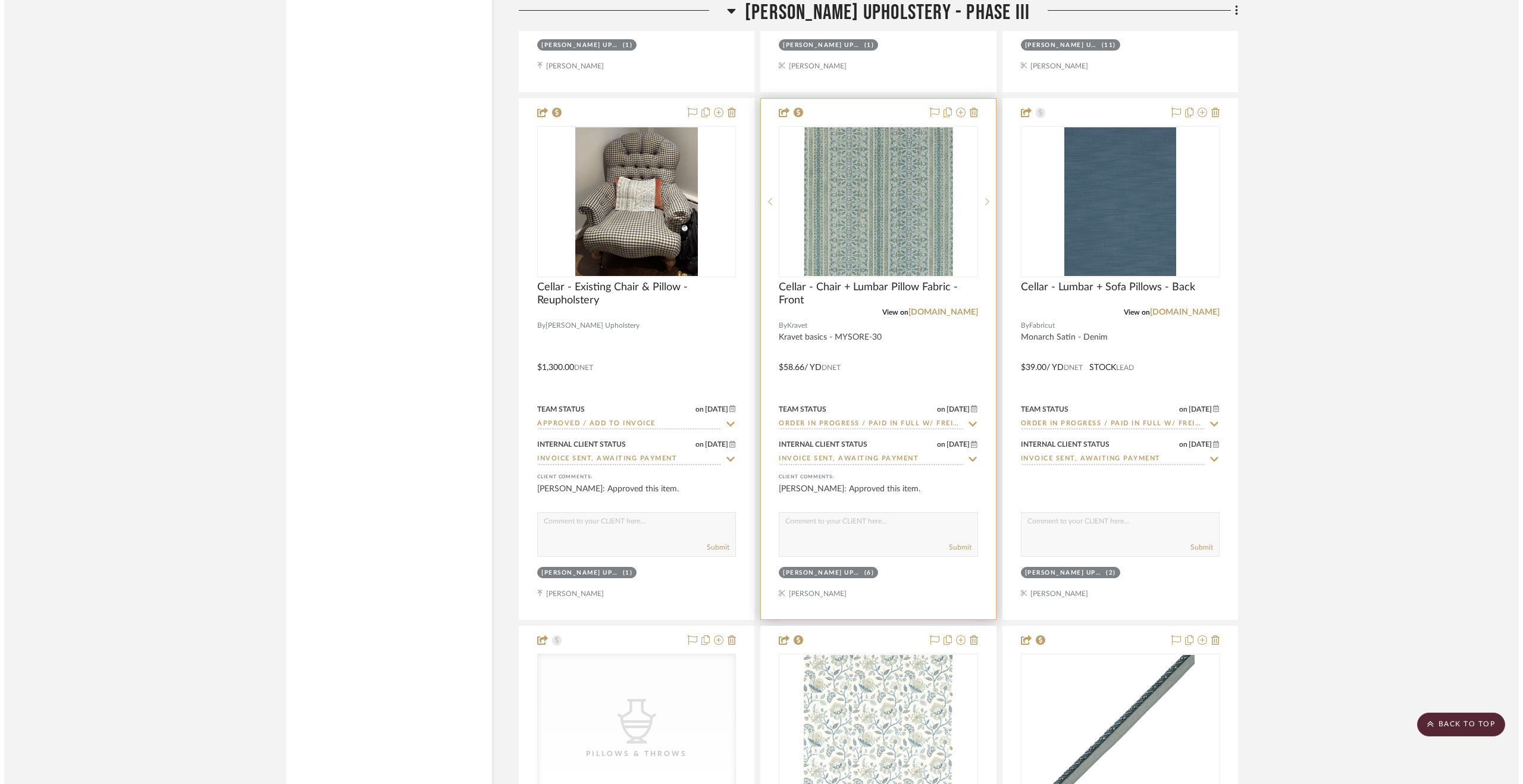
scroll to position [0, 0]
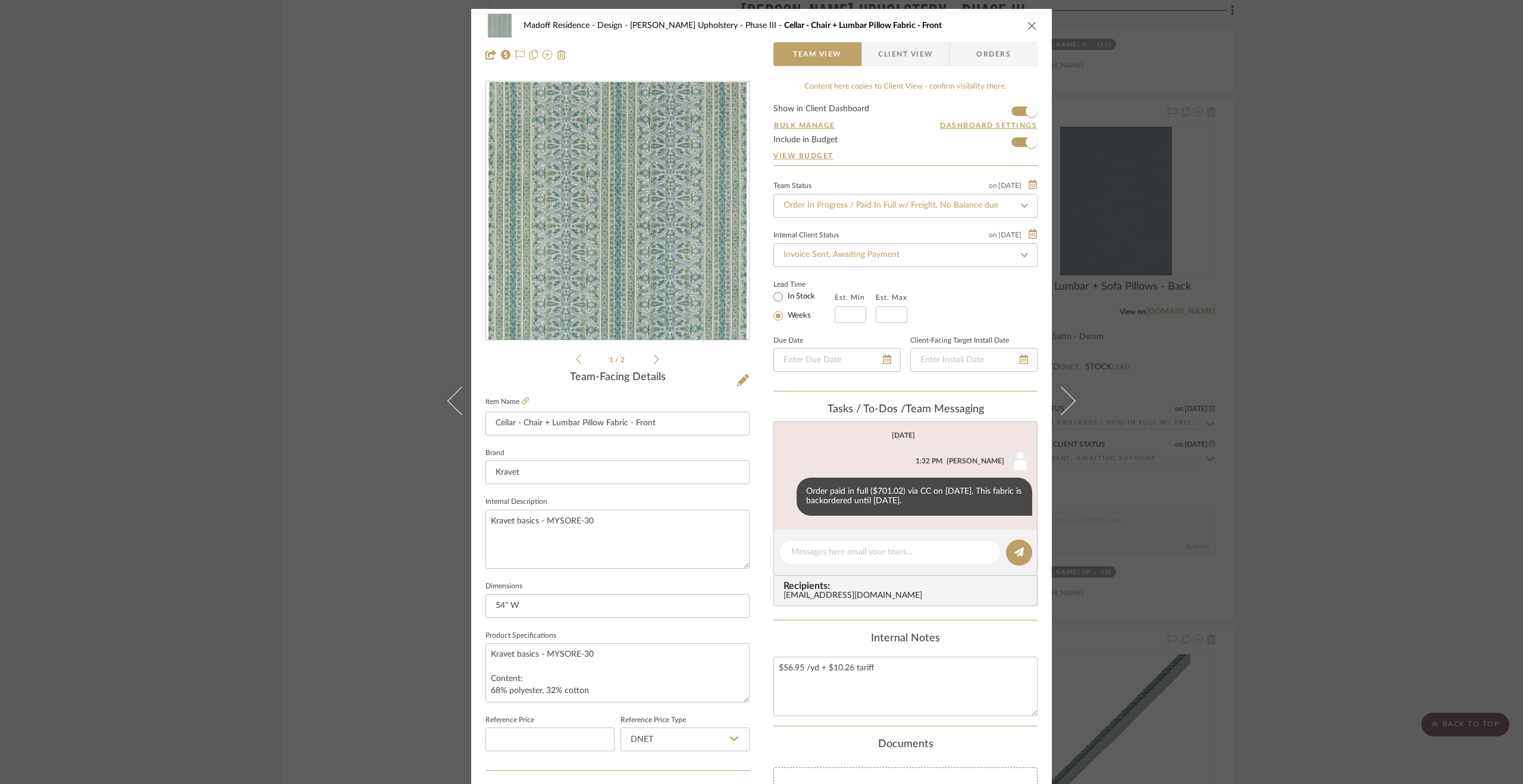
click at [1332, 572] on div "Madoff Residence - Design [PERSON_NAME] Upholstery - Phase III Cellar - Chair +…" at bounding box center [762, 392] width 1523 height 784
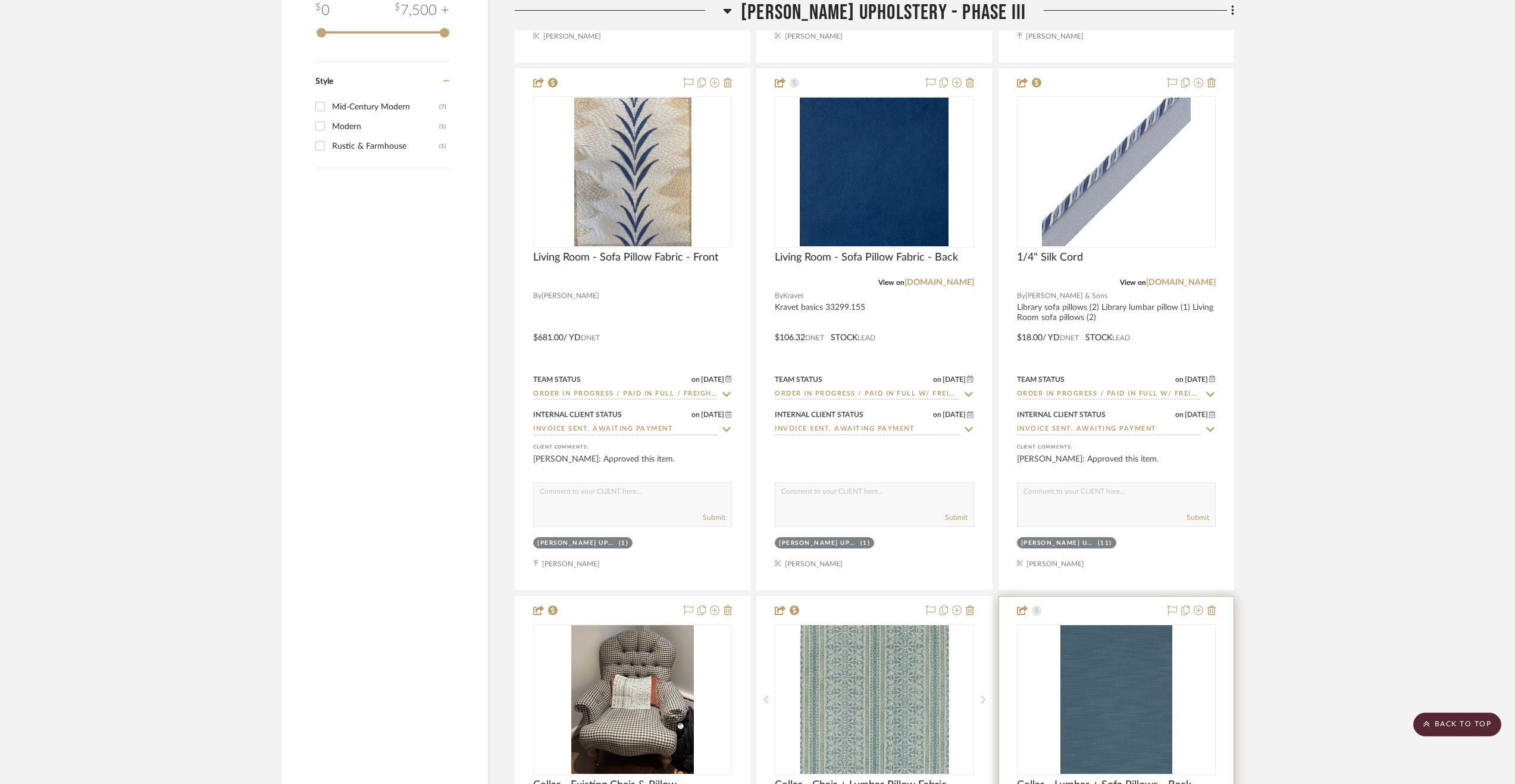
scroll to position [2576, 0]
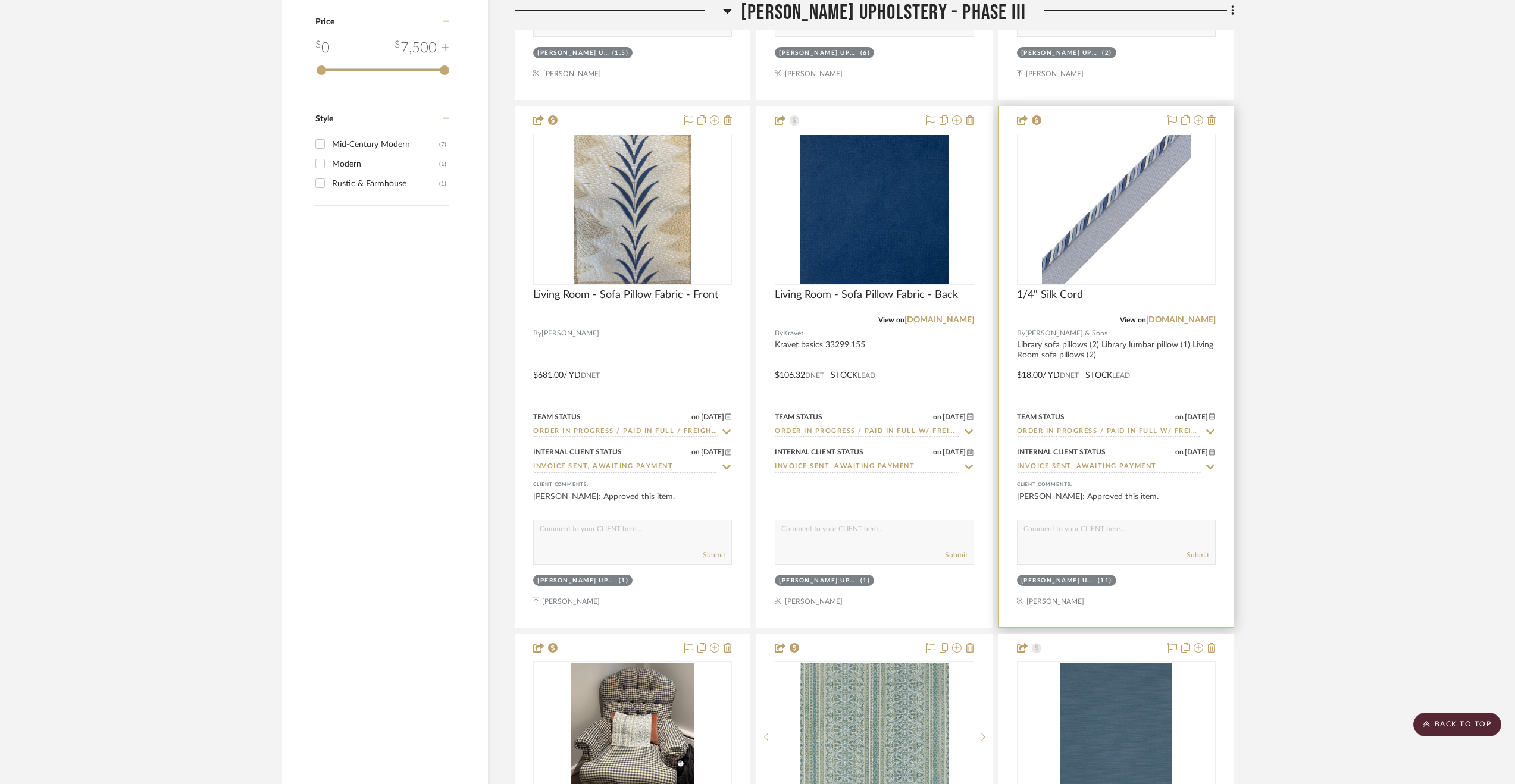
click at [1170, 361] on div at bounding box center [1116, 366] width 234 height 521
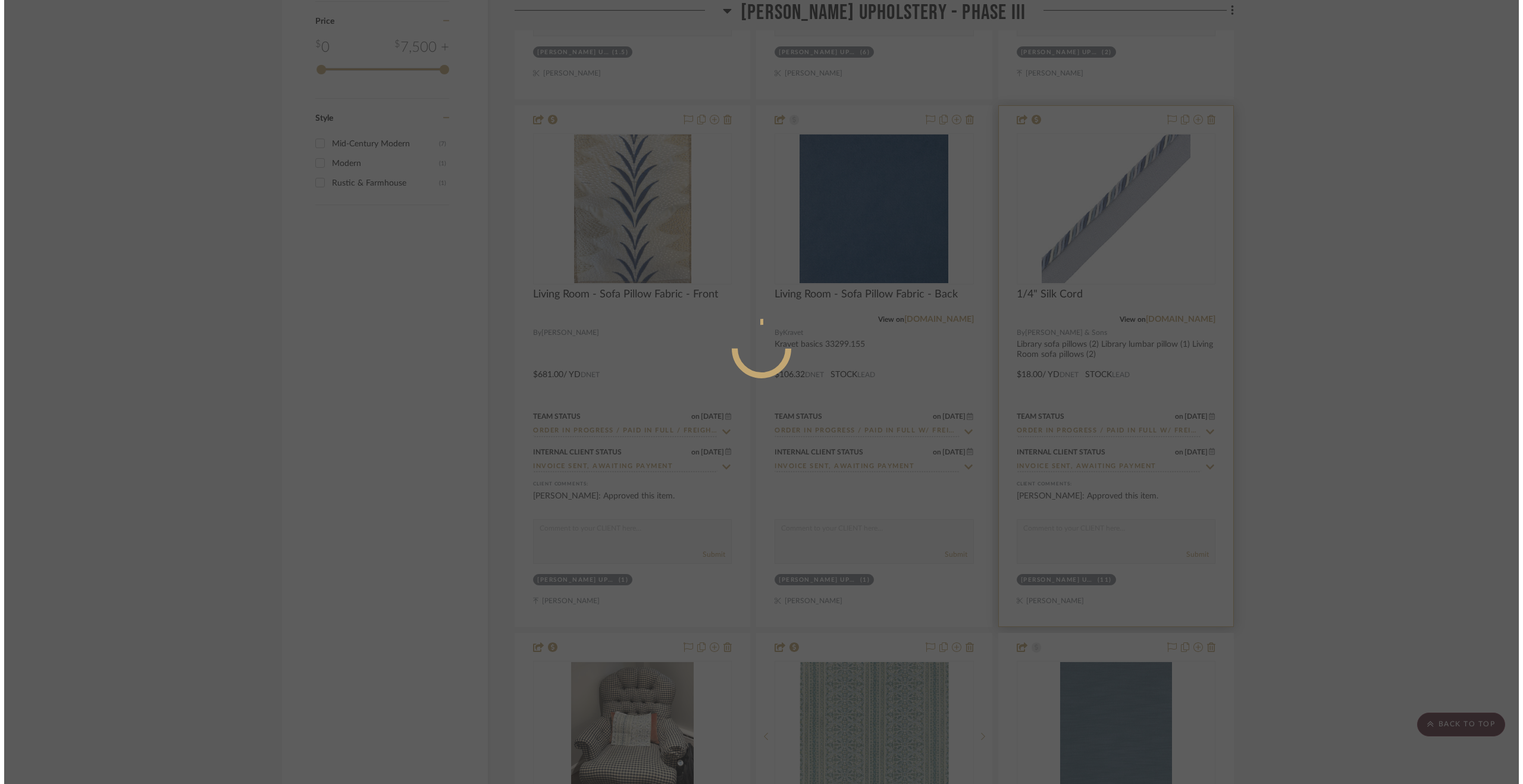
scroll to position [0, 0]
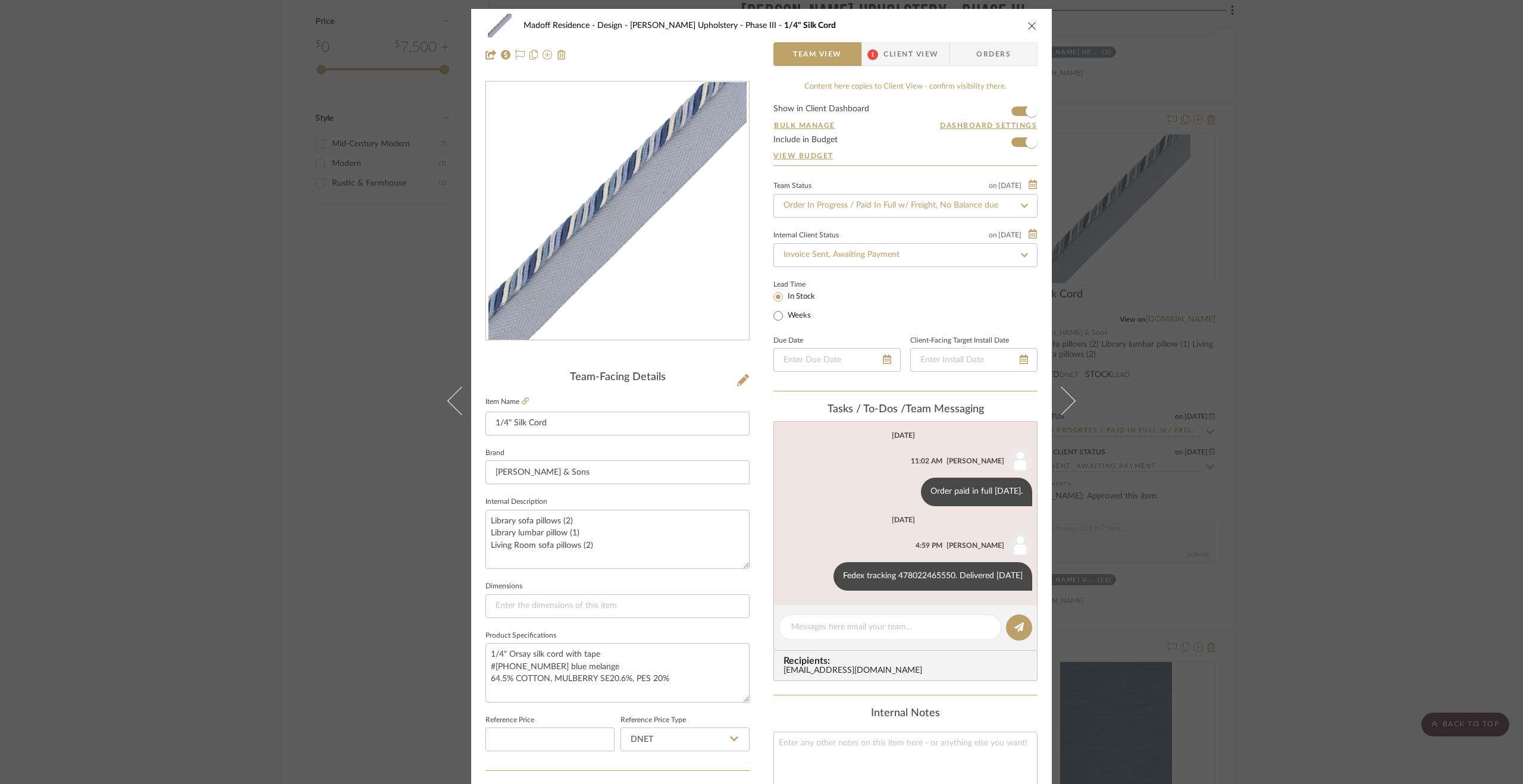
click at [1334, 527] on div "Madoff Residence - Design [PERSON_NAME] Upholstery - Phase III 1/4" Silk Cord T…" at bounding box center [762, 392] width 1523 height 784
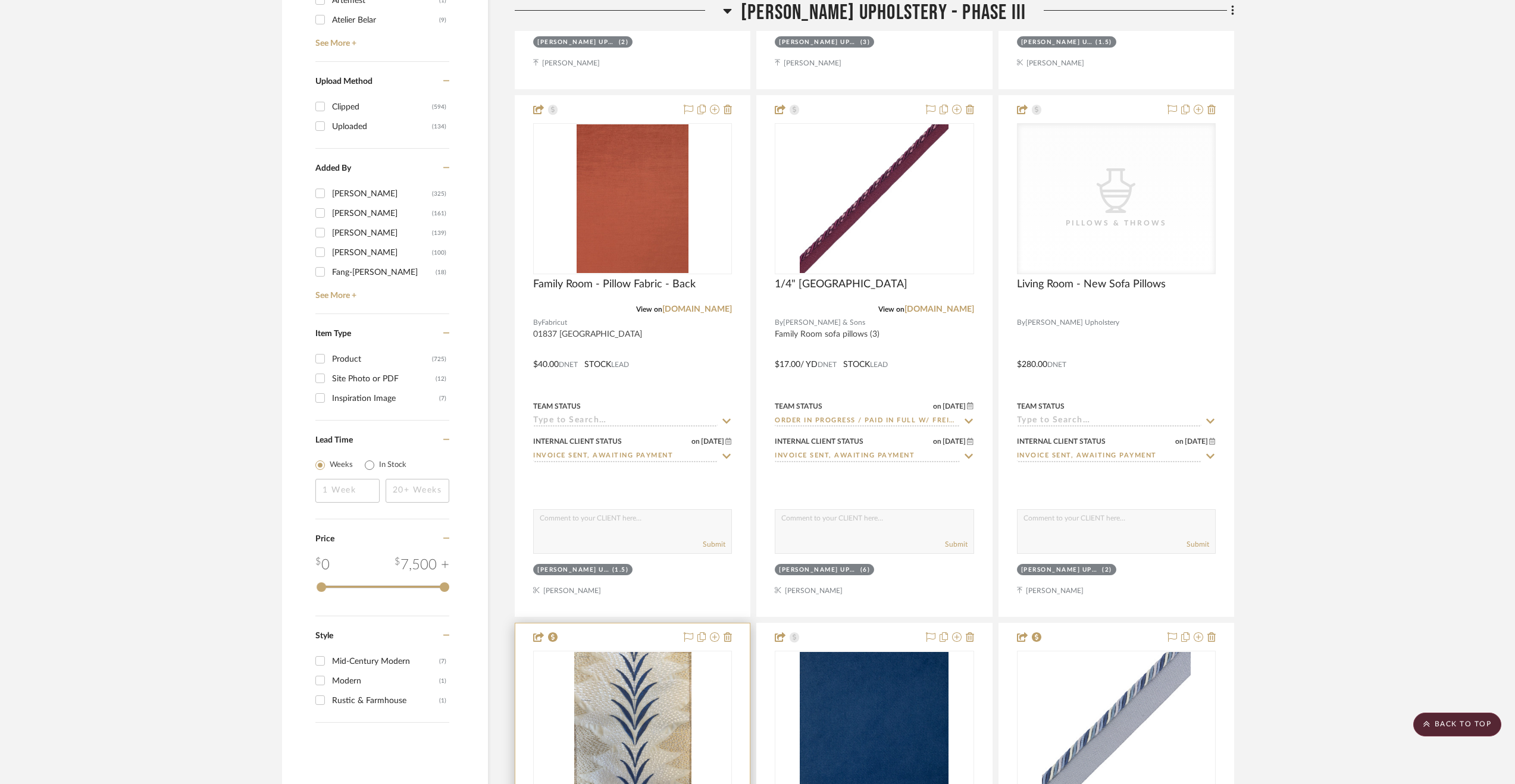
scroll to position [1982, 0]
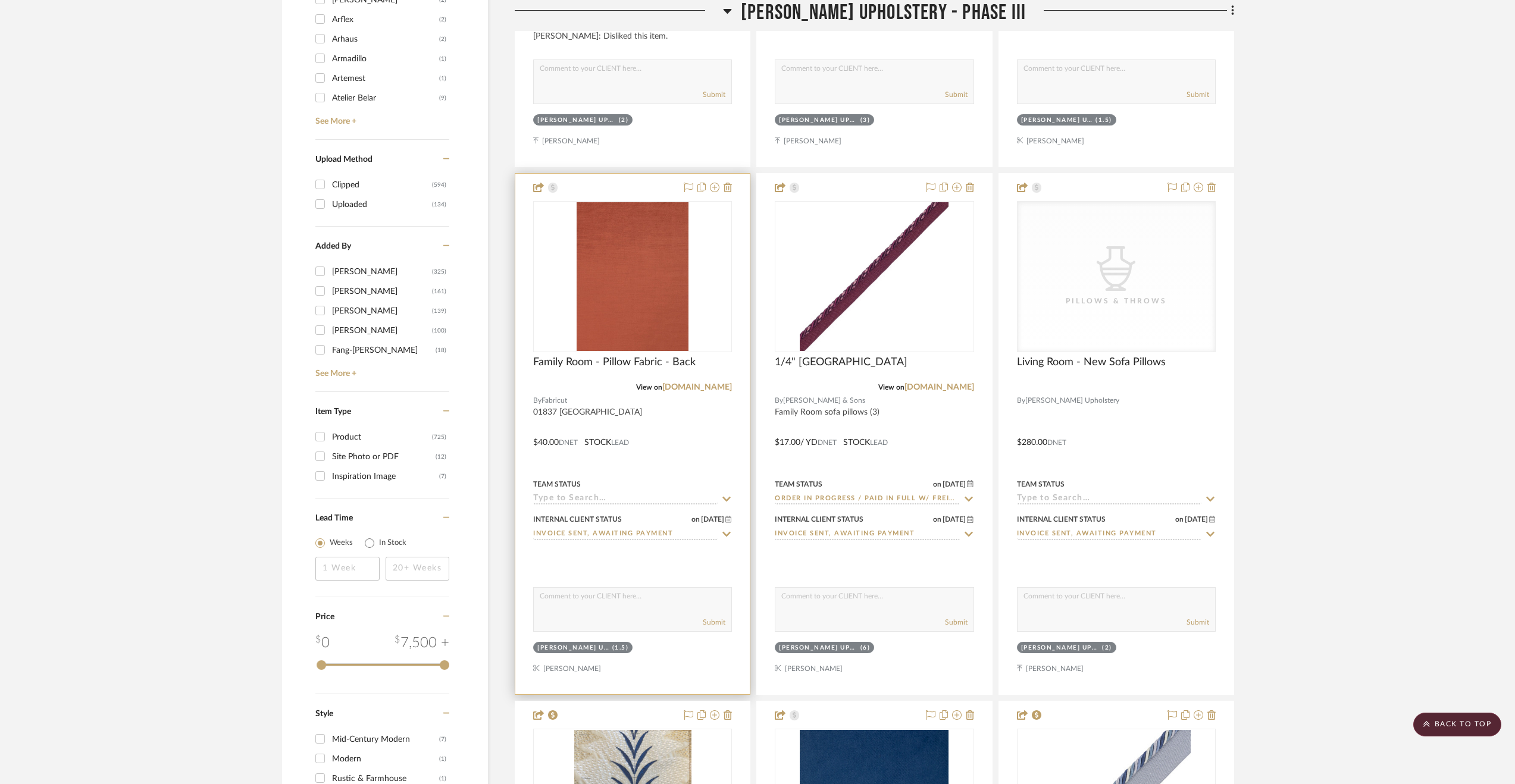
click at [620, 503] on input at bounding box center [625, 499] width 185 height 11
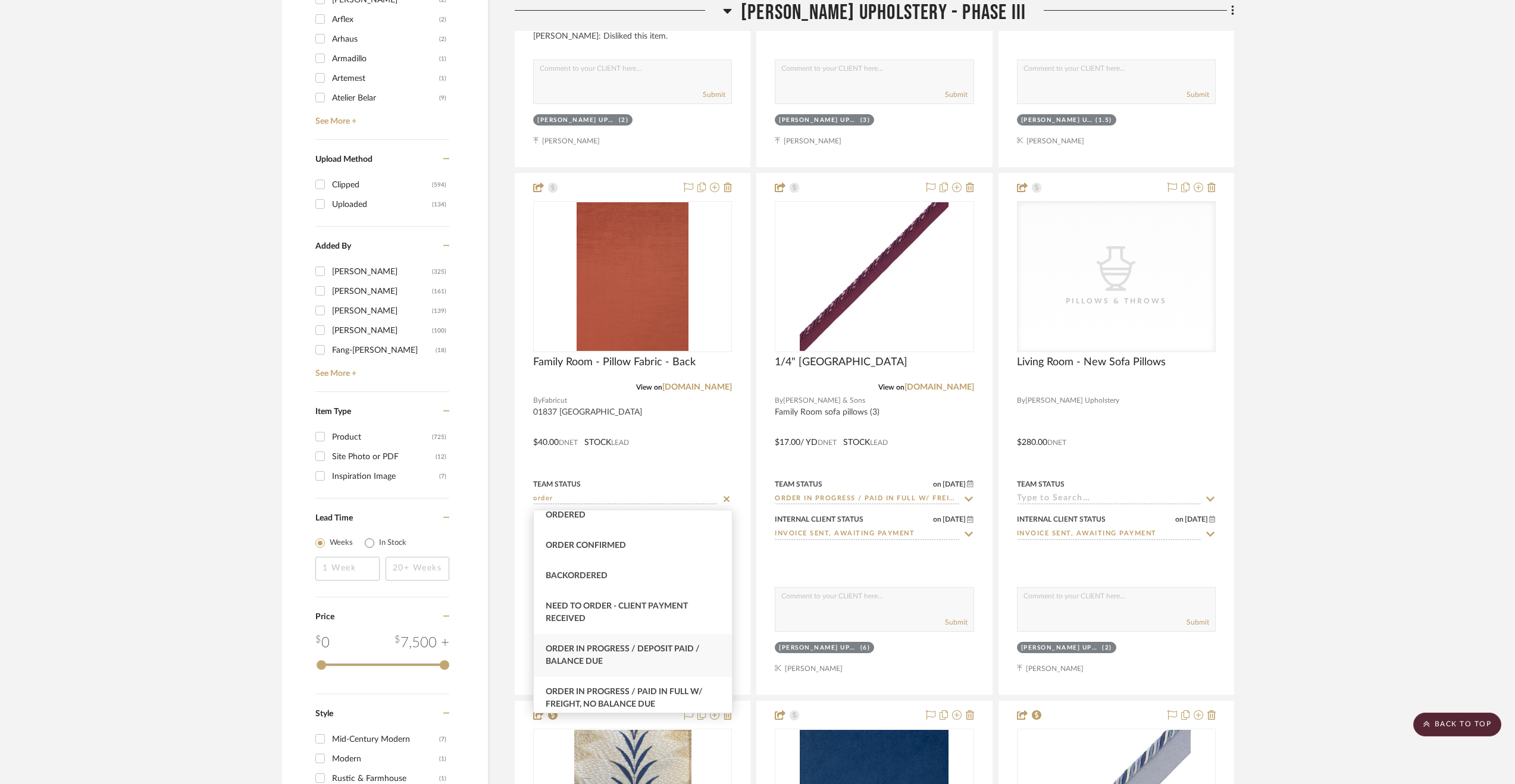
scroll to position [59, 0]
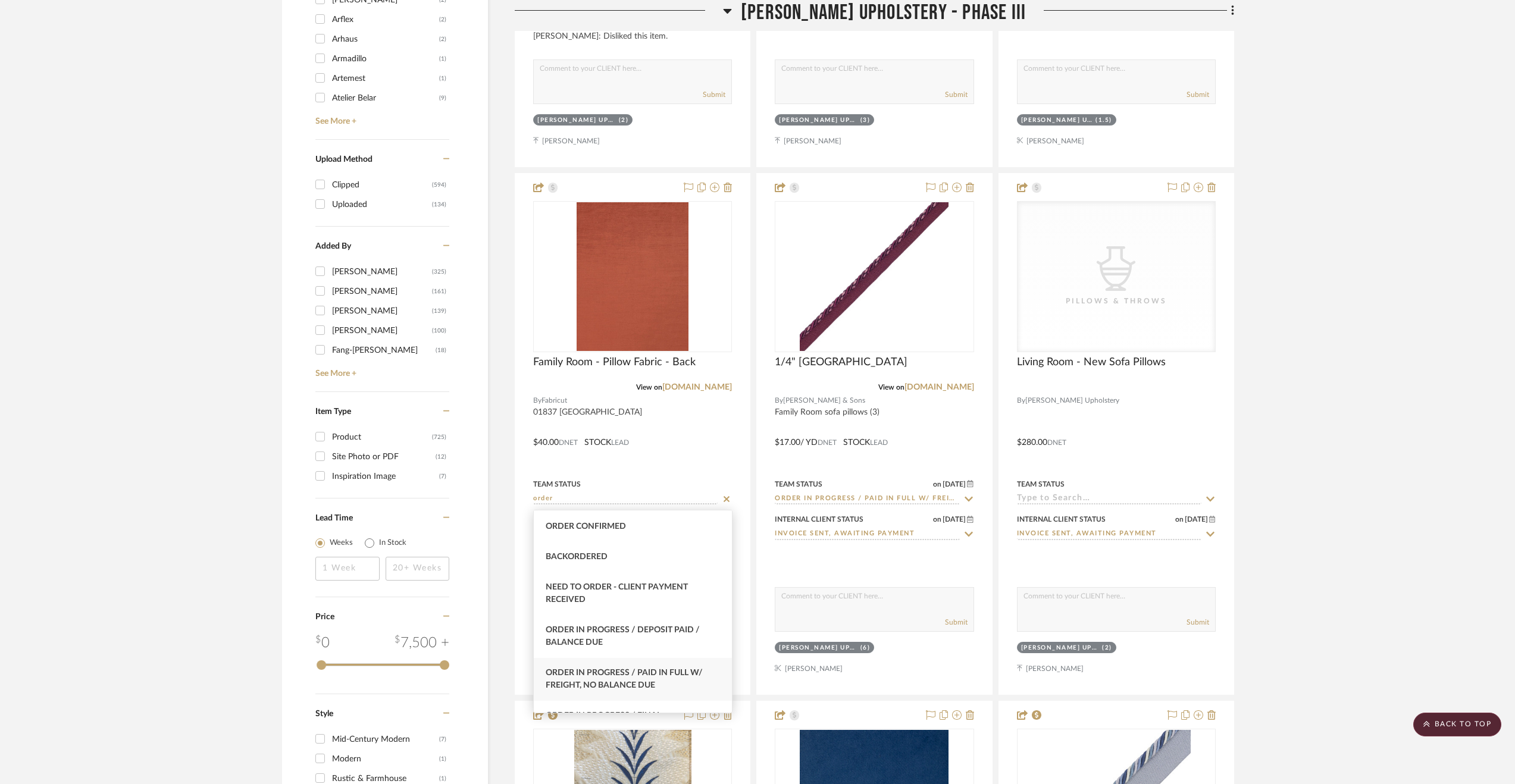
type input "order"
click at [685, 667] on div "Order In Progress / Paid In Full w/ Freight, No Balance due" at bounding box center [632, 679] width 198 height 43
type input "[DATE]"
type input "Order In Progress / Paid In Full w/ Freight, No Balance due"
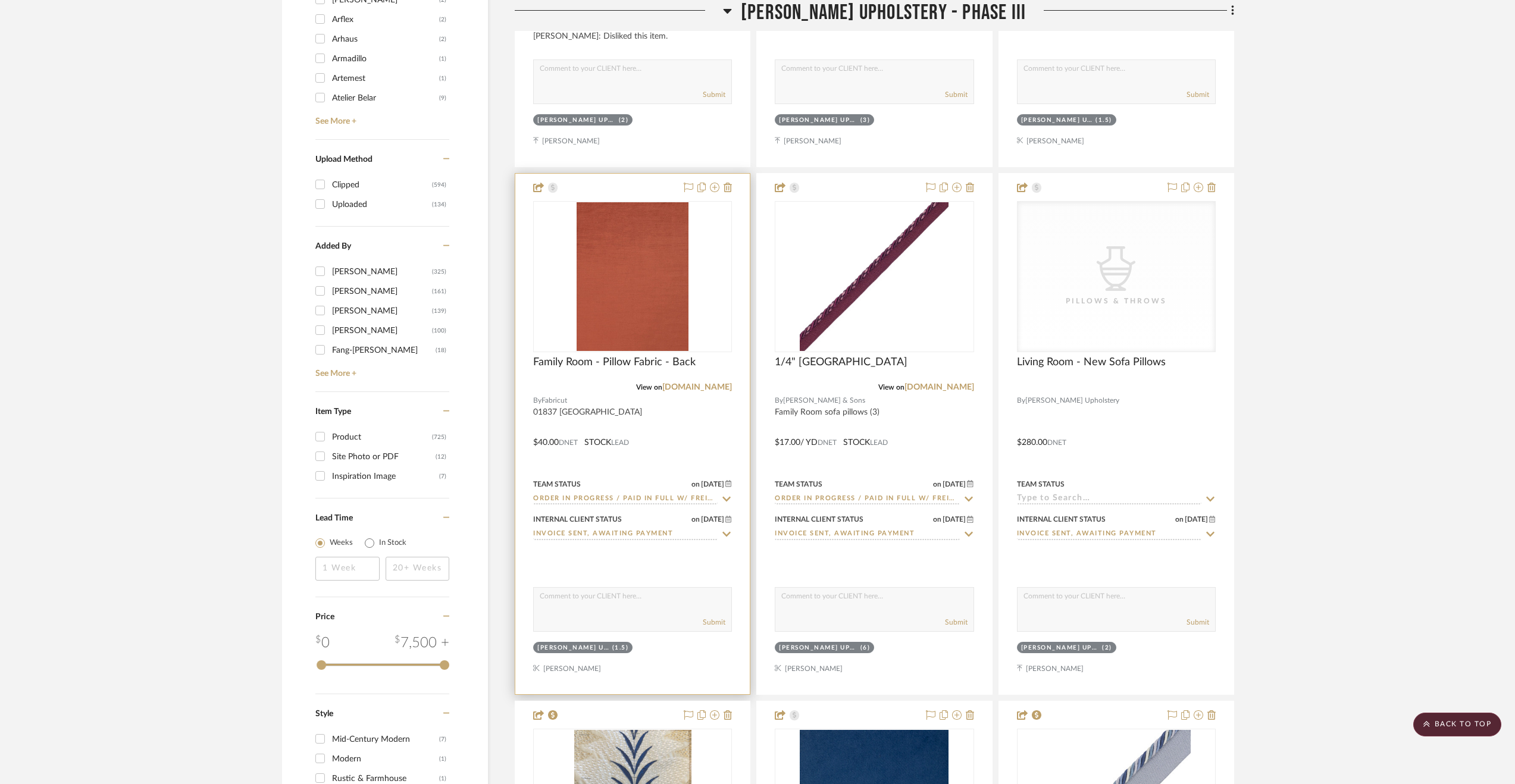
click at [693, 452] on div at bounding box center [632, 434] width 234 height 521
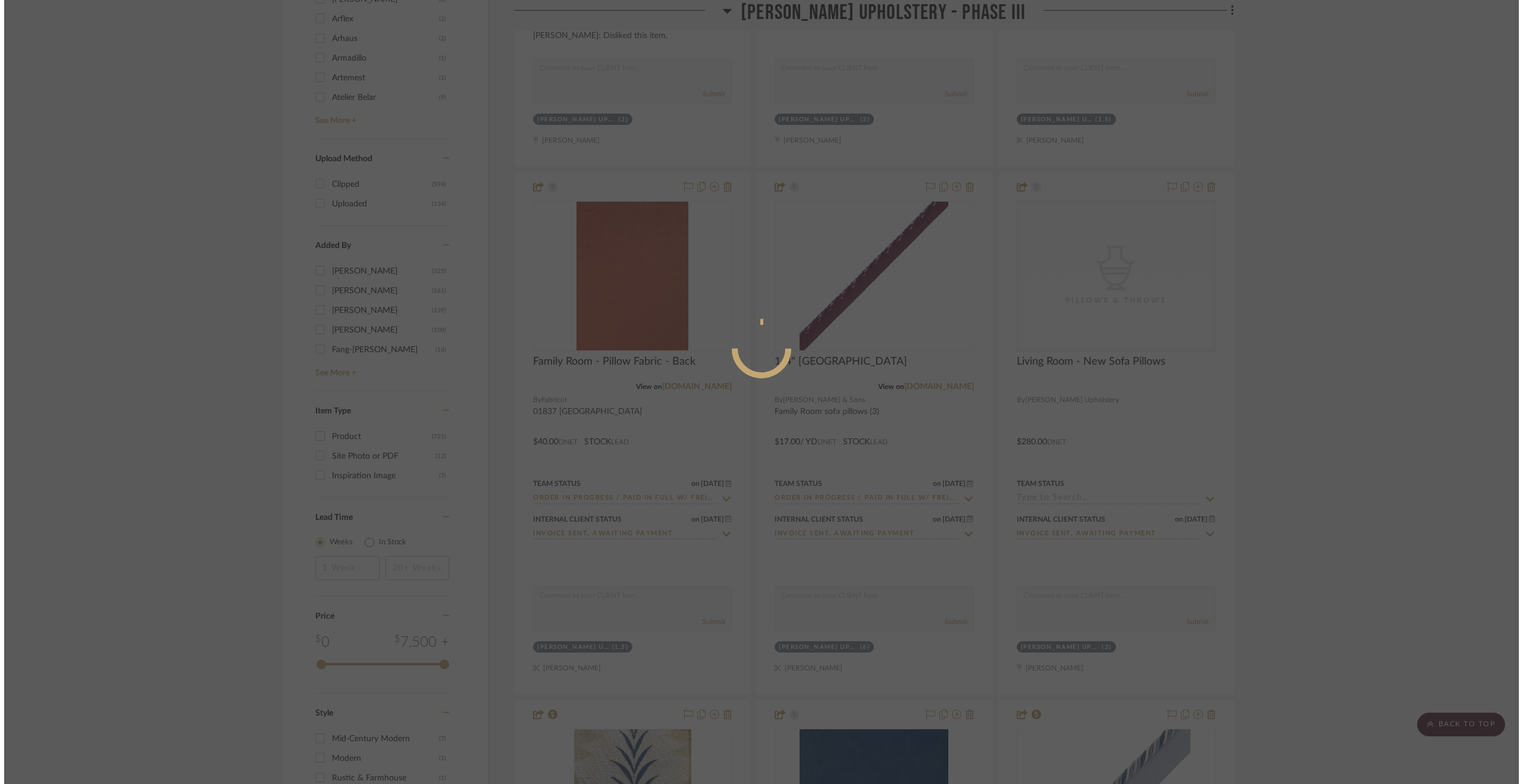
scroll to position [0, 0]
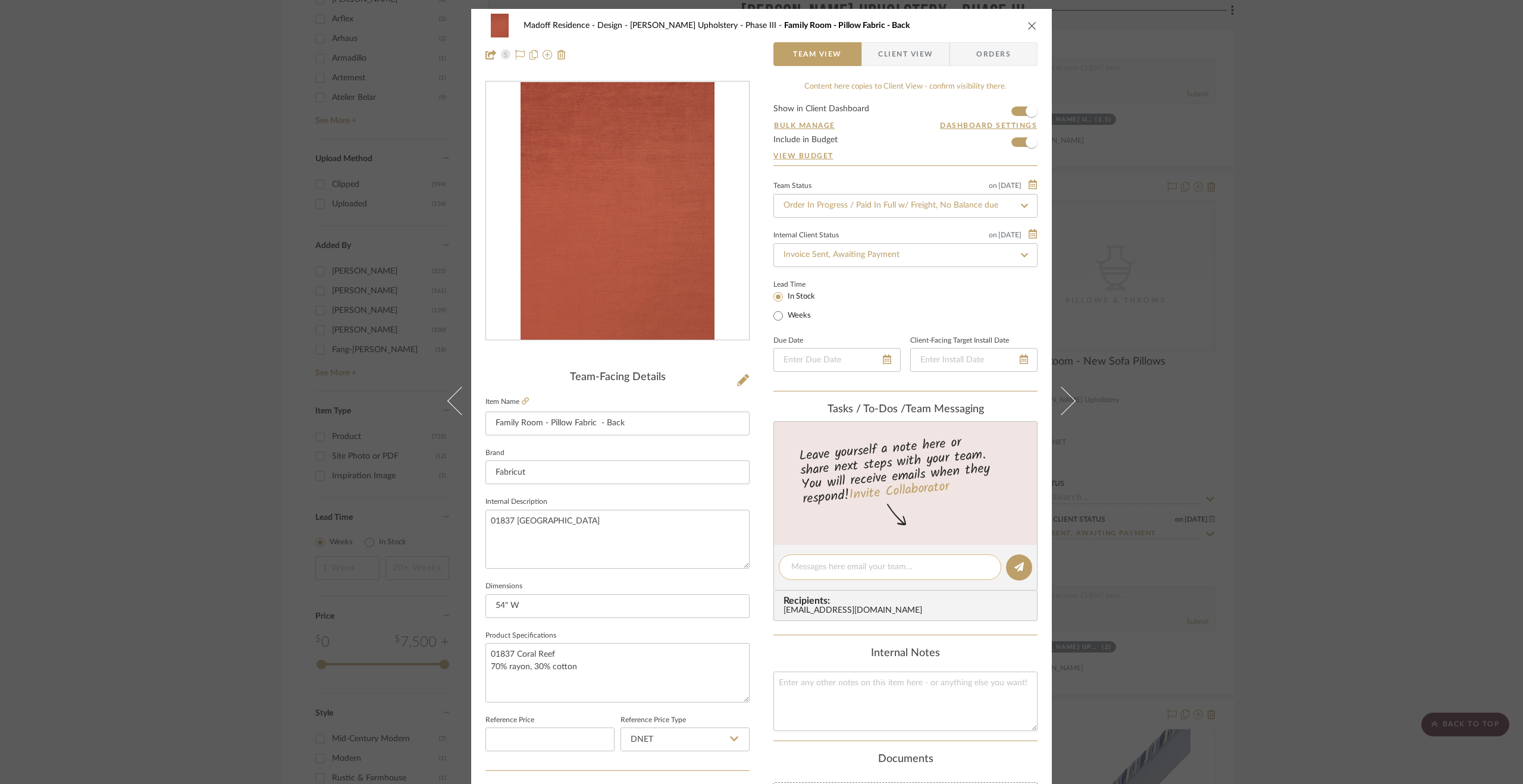
click at [826, 561] on textarea at bounding box center [890, 567] width 198 height 13
paste textarea "Order paid in full [DATE]."
type textarea "Order paid in full [DATE]."
click at [1017, 560] on button at bounding box center [1019, 567] width 26 height 26
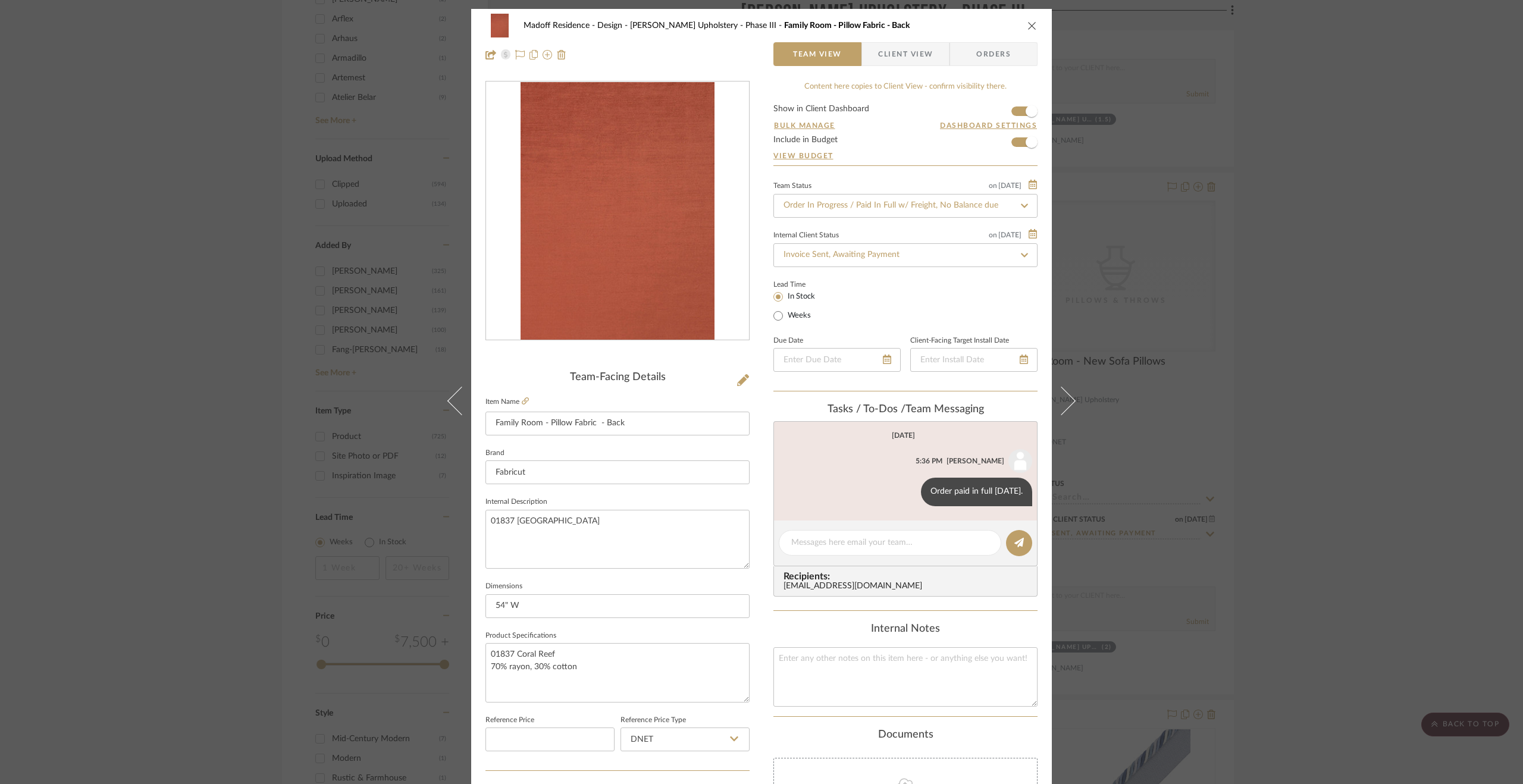
drag, startPoint x: 1286, startPoint y: 465, endPoint x: 1299, endPoint y: 465, distance: 13.0
click at [1287, 464] on div "Madoff Residence - Design [PERSON_NAME] Upholstery - Phase III Family Room - Pi…" at bounding box center [762, 392] width 1523 height 784
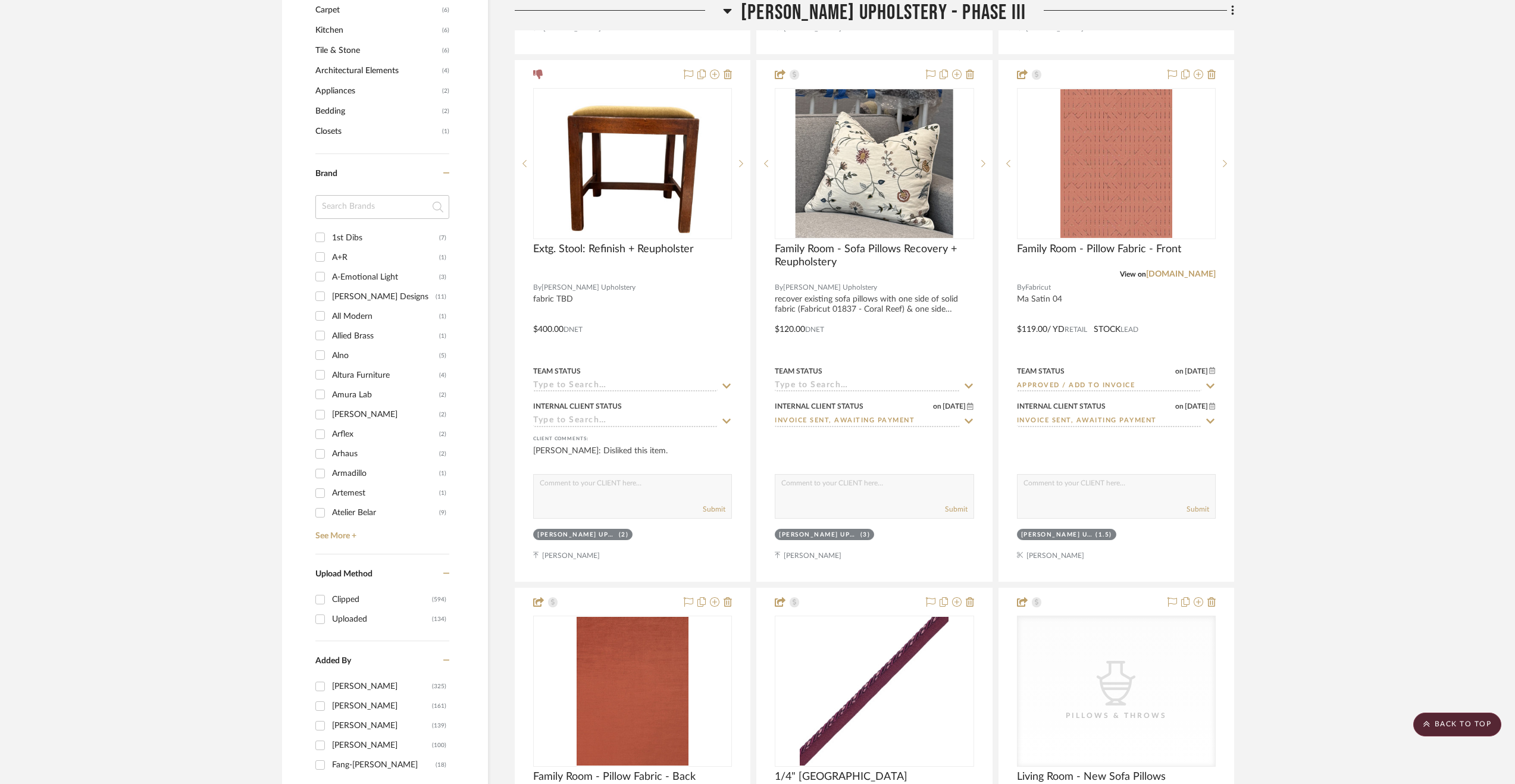
scroll to position [1565, 0]
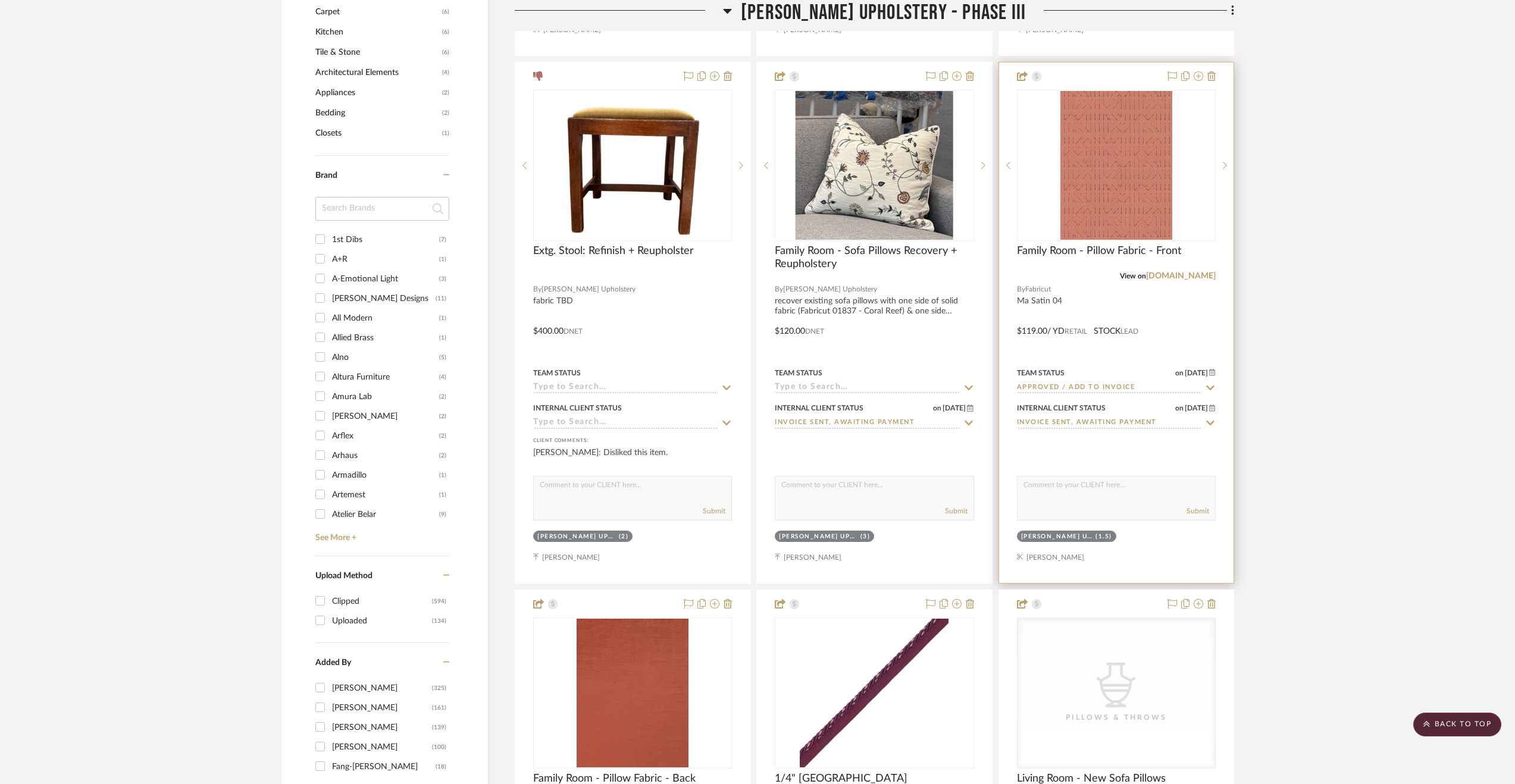
click at [1101, 386] on input "Approved / Add to Invoice" at bounding box center [1109, 388] width 185 height 11
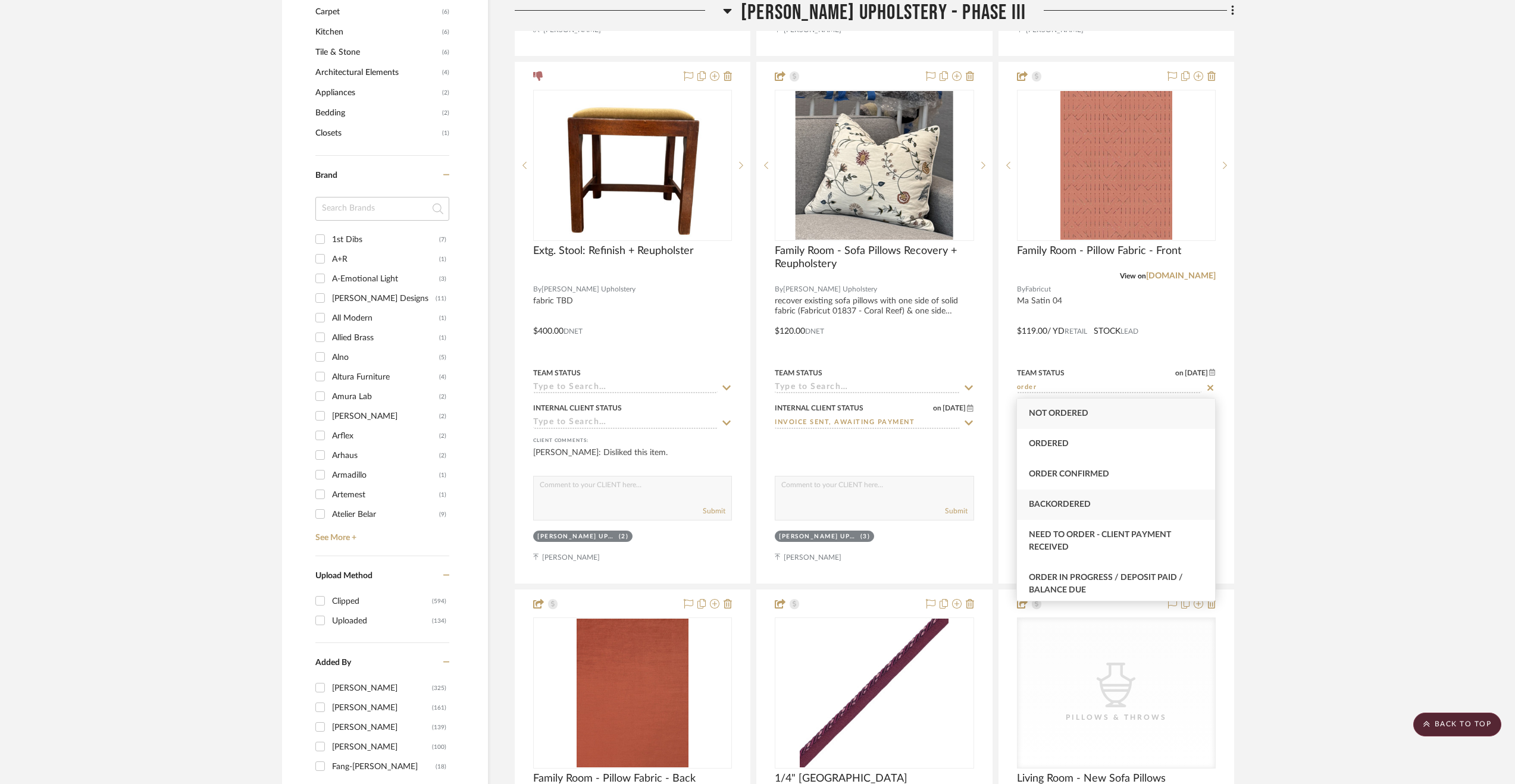
scroll to position [119, 0]
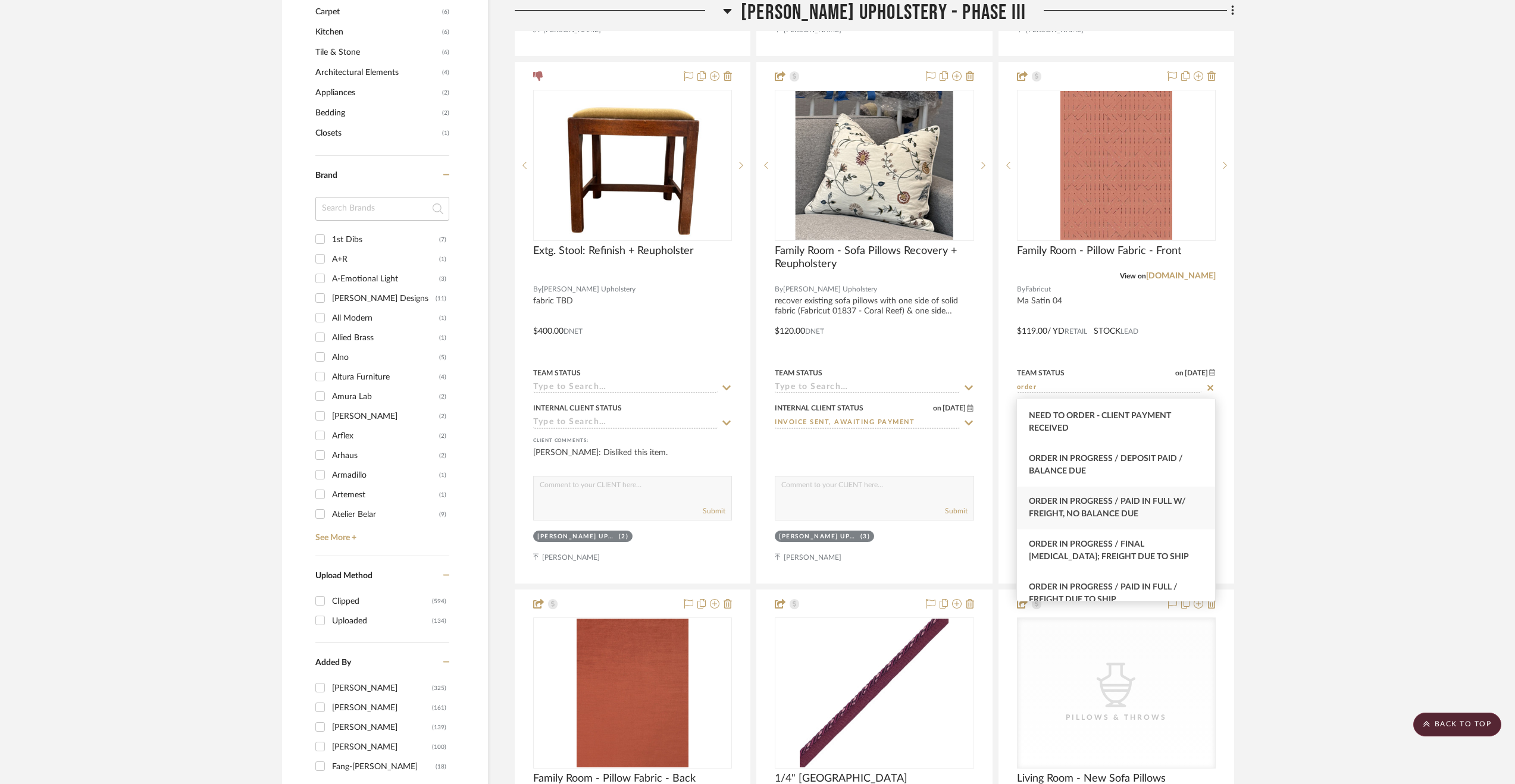
type input "order"
click at [1188, 504] on div "Order In Progress / Paid In Full w/ Freight, No Balance due" at bounding box center [1116, 508] width 198 height 43
type input "[DATE]"
type input "Order In Progress / Paid In Full w/ Freight, No Balance due"
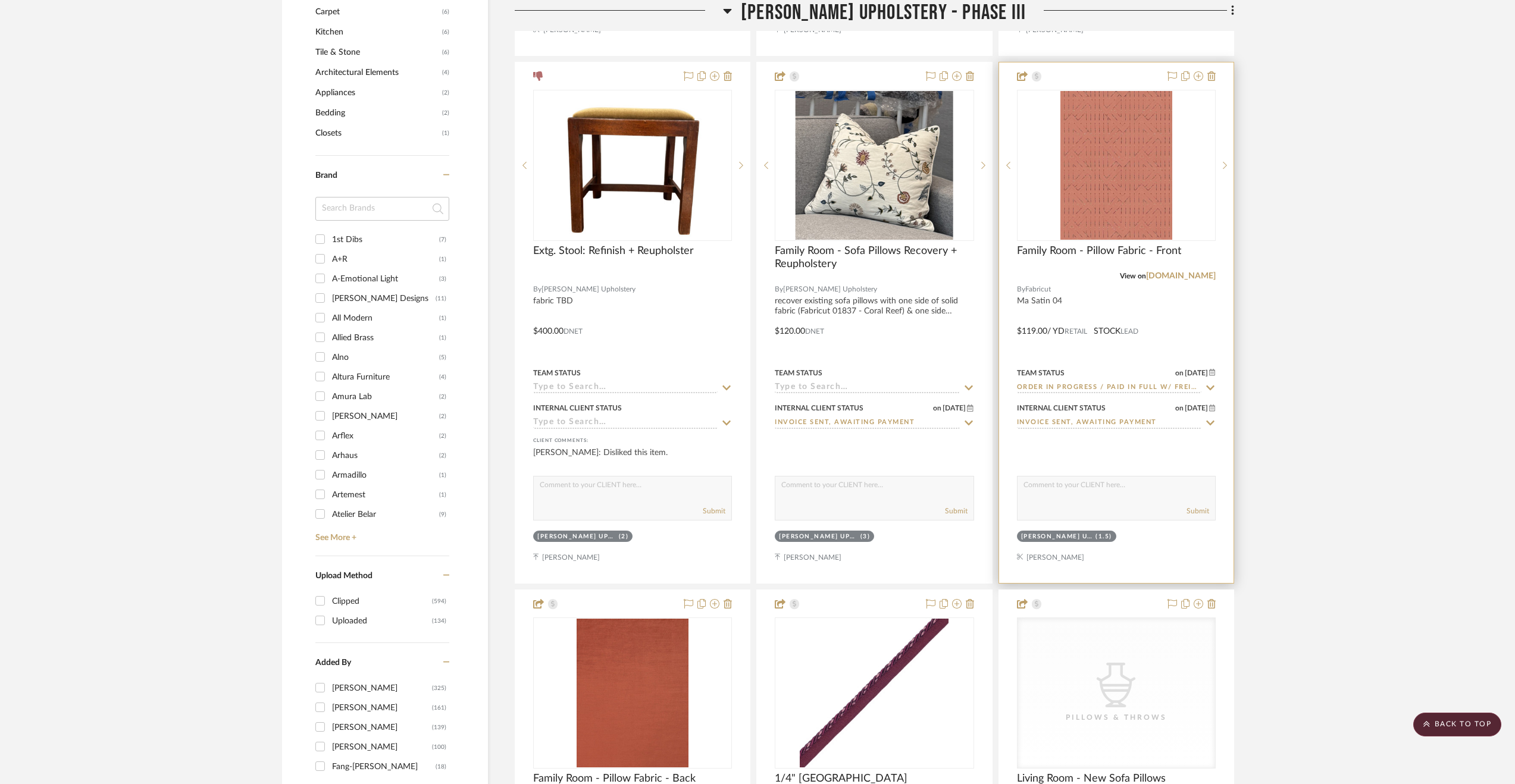
click at [1189, 316] on div at bounding box center [1116, 322] width 234 height 521
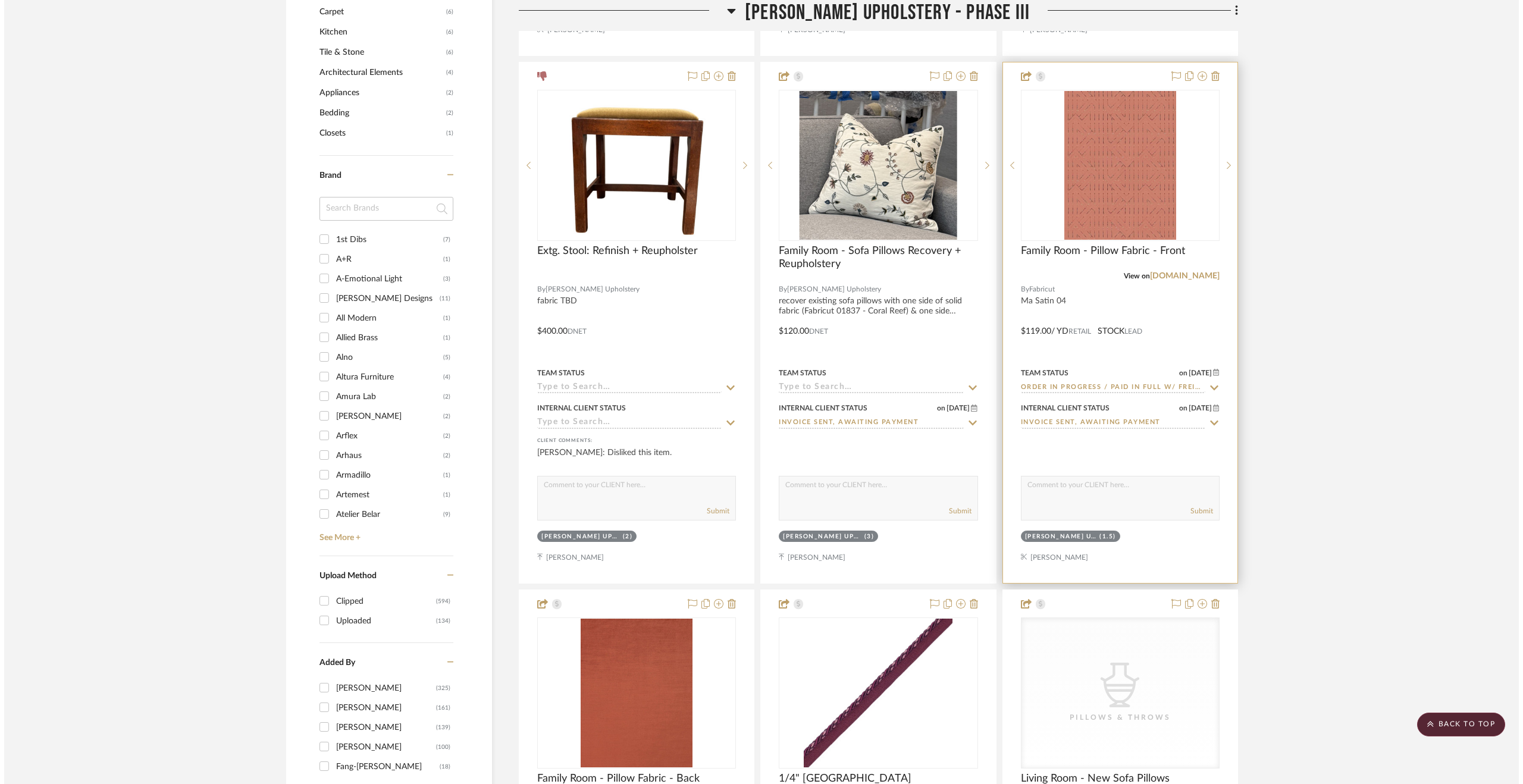
scroll to position [0, 0]
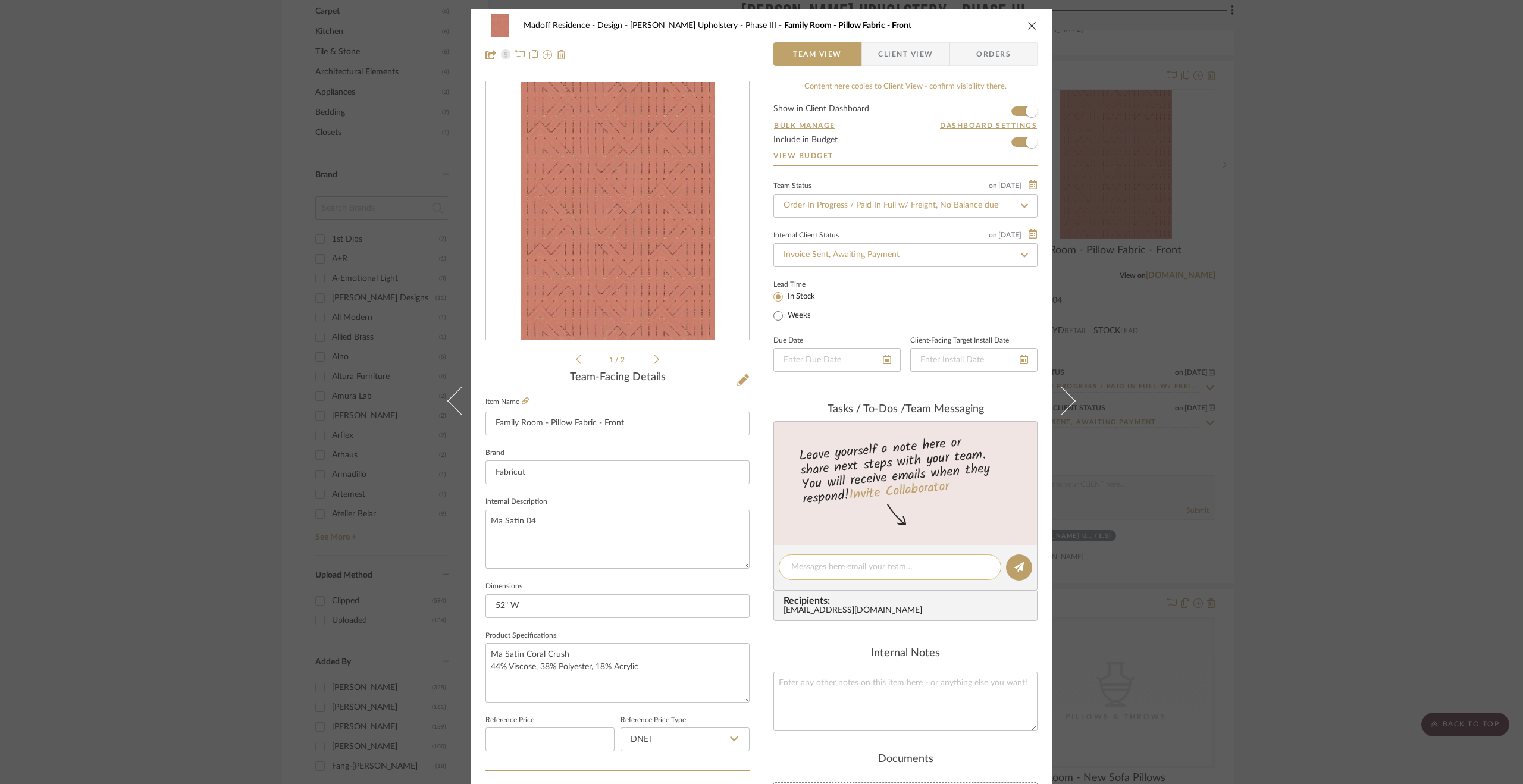
click at [867, 562] on textarea at bounding box center [890, 567] width 198 height 13
paste textarea "Order paid in full [DATE]."
type textarea "Order paid in full [DATE]."
click at [1018, 559] on button at bounding box center [1019, 567] width 26 height 26
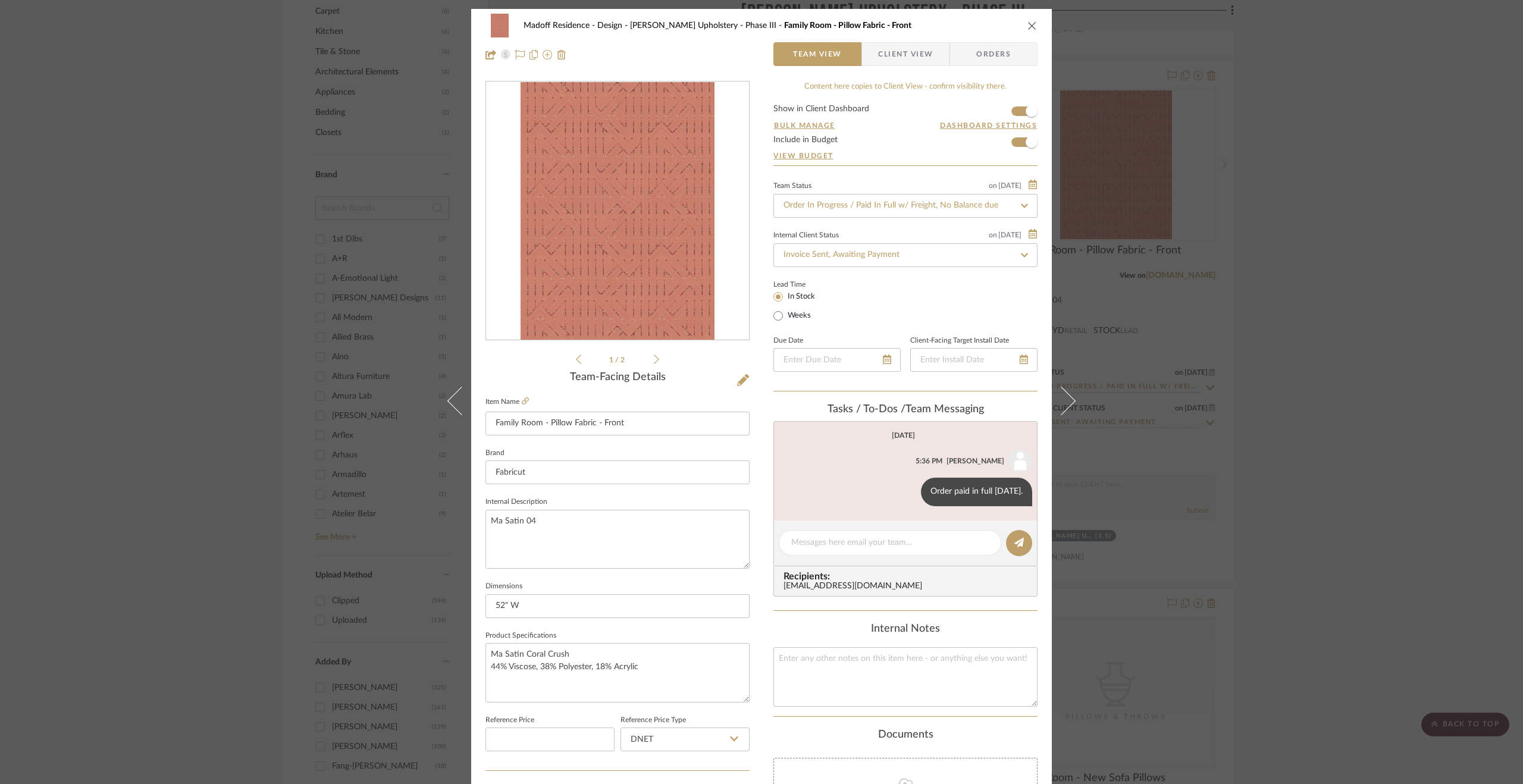
click at [1372, 538] on div "Madoff Residence - Design [PERSON_NAME] Upholstery - Phase III Family Room - Pi…" at bounding box center [762, 392] width 1523 height 784
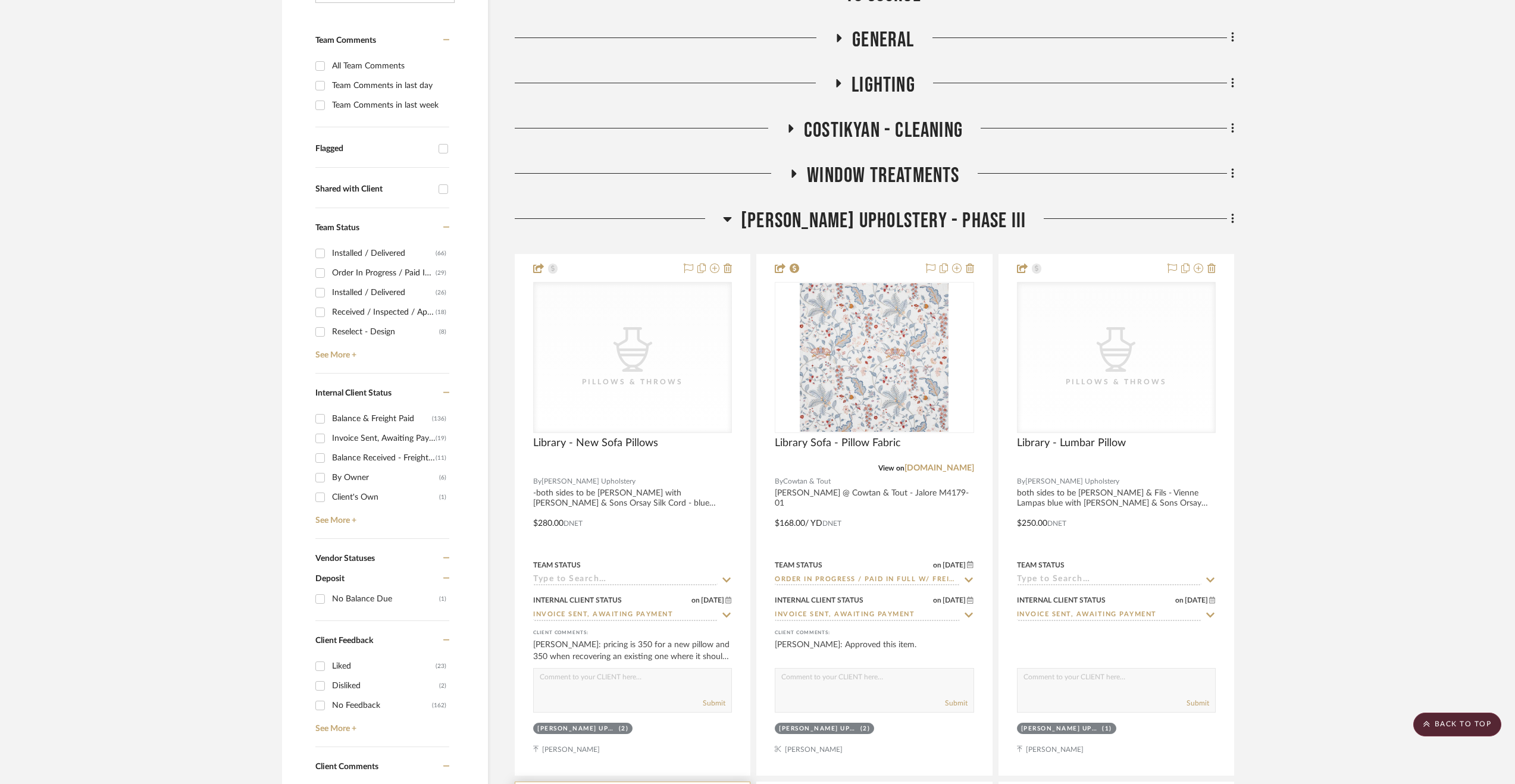
scroll to position [256, 0]
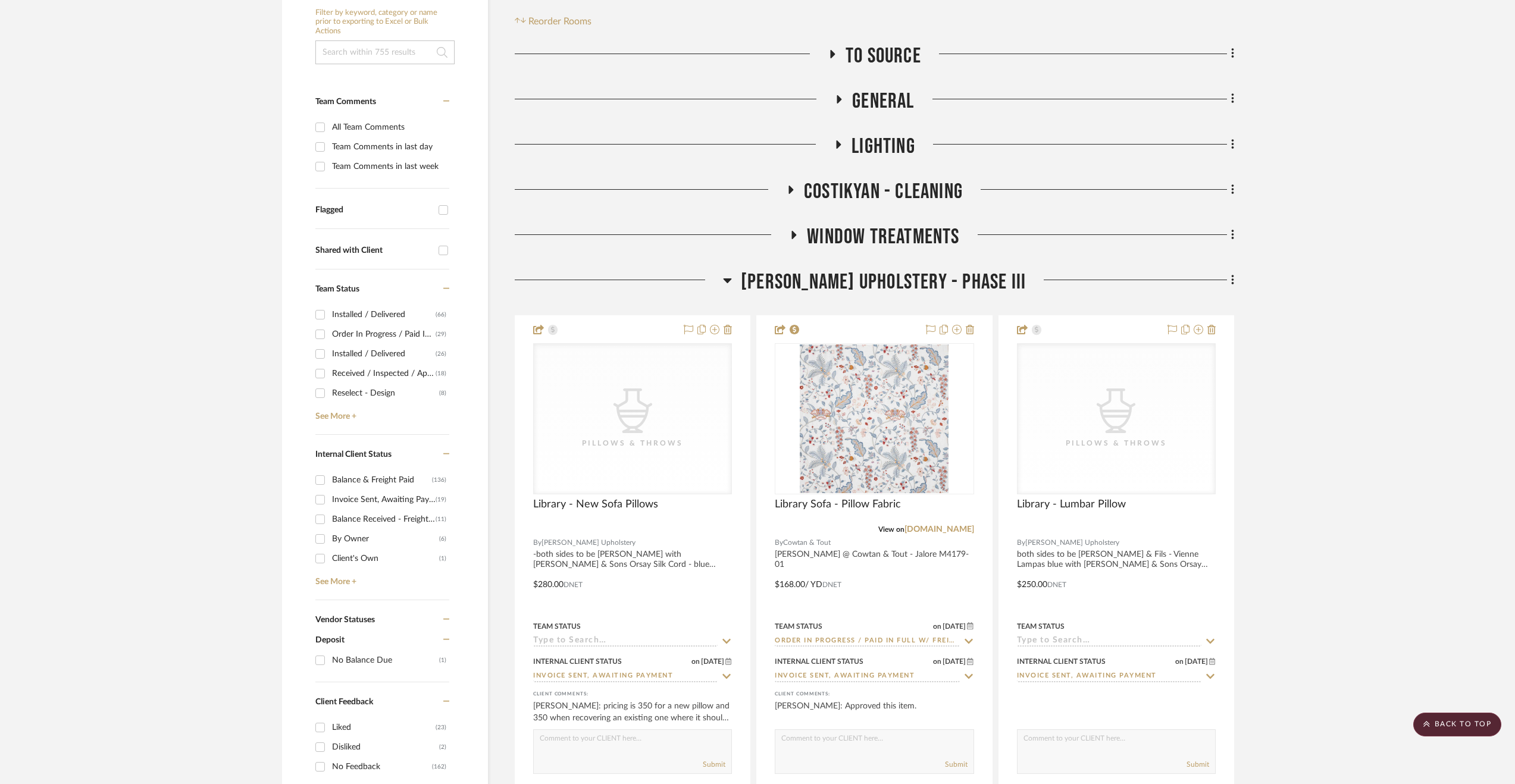
click at [807, 270] on span "[PERSON_NAME] Upholstery - Phase III" at bounding box center [883, 282] width 285 height 26
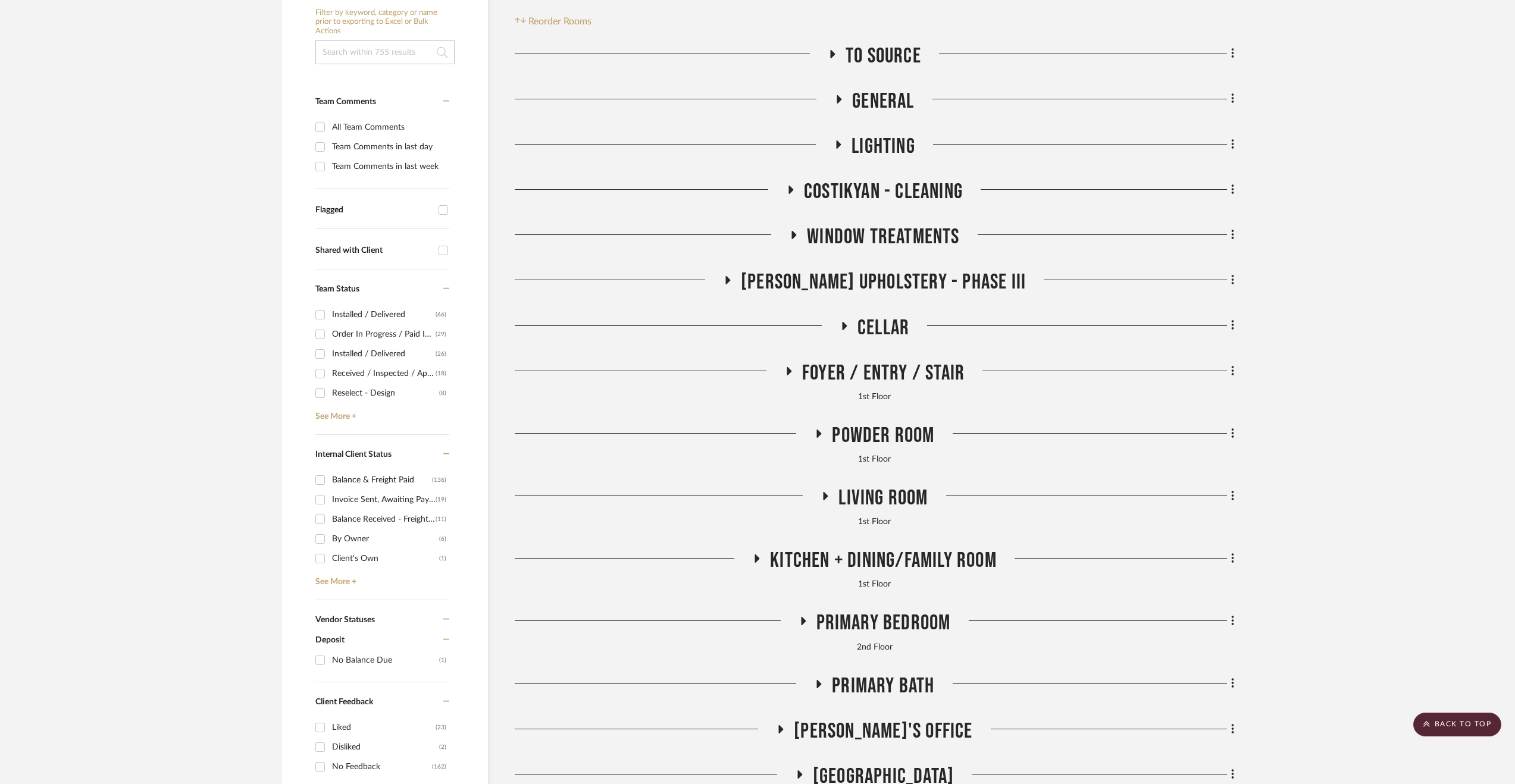
click at [849, 236] on span "Window Treatments" at bounding box center [883, 237] width 152 height 26
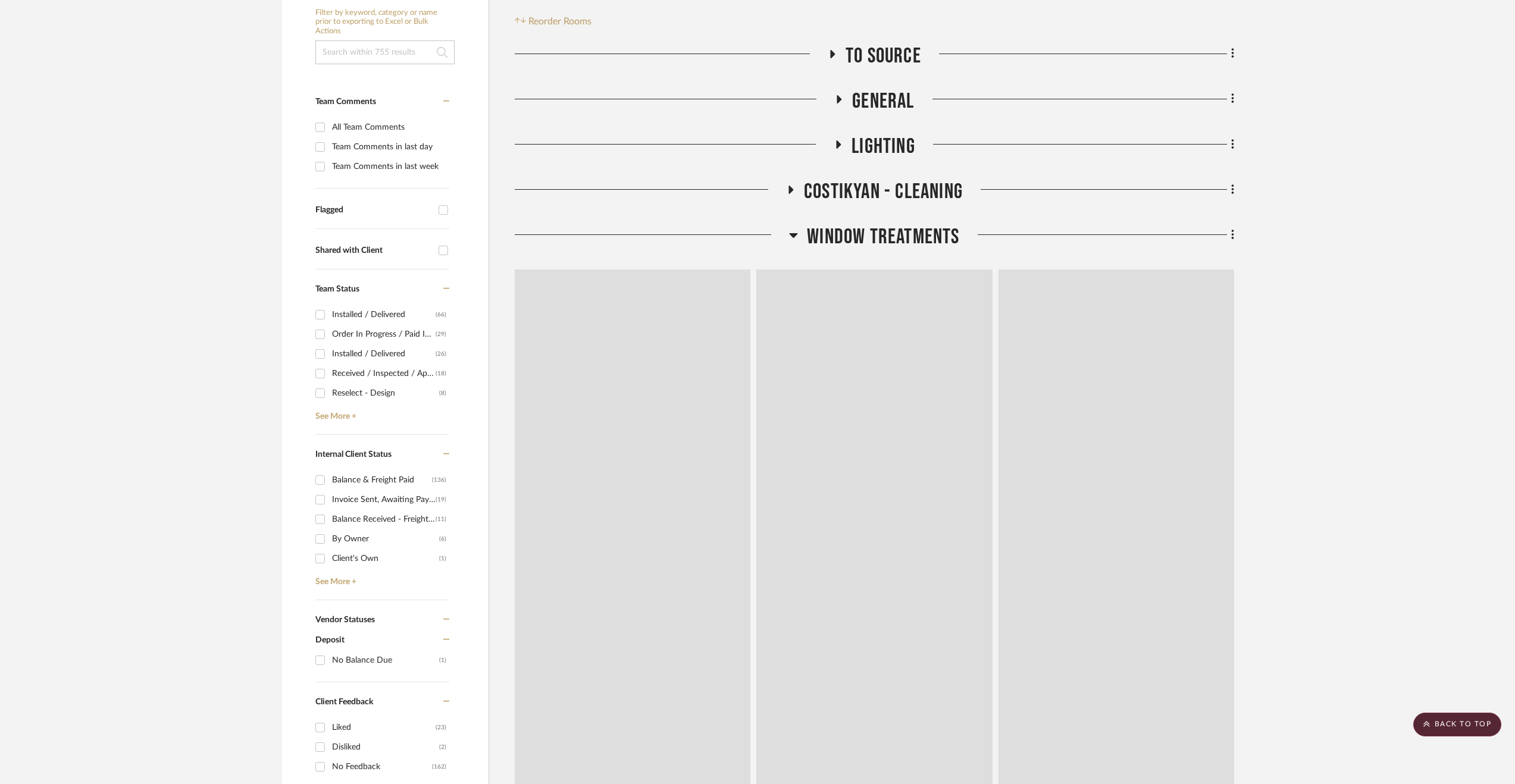
click at [849, 236] on span "Window Treatments" at bounding box center [883, 237] width 152 height 26
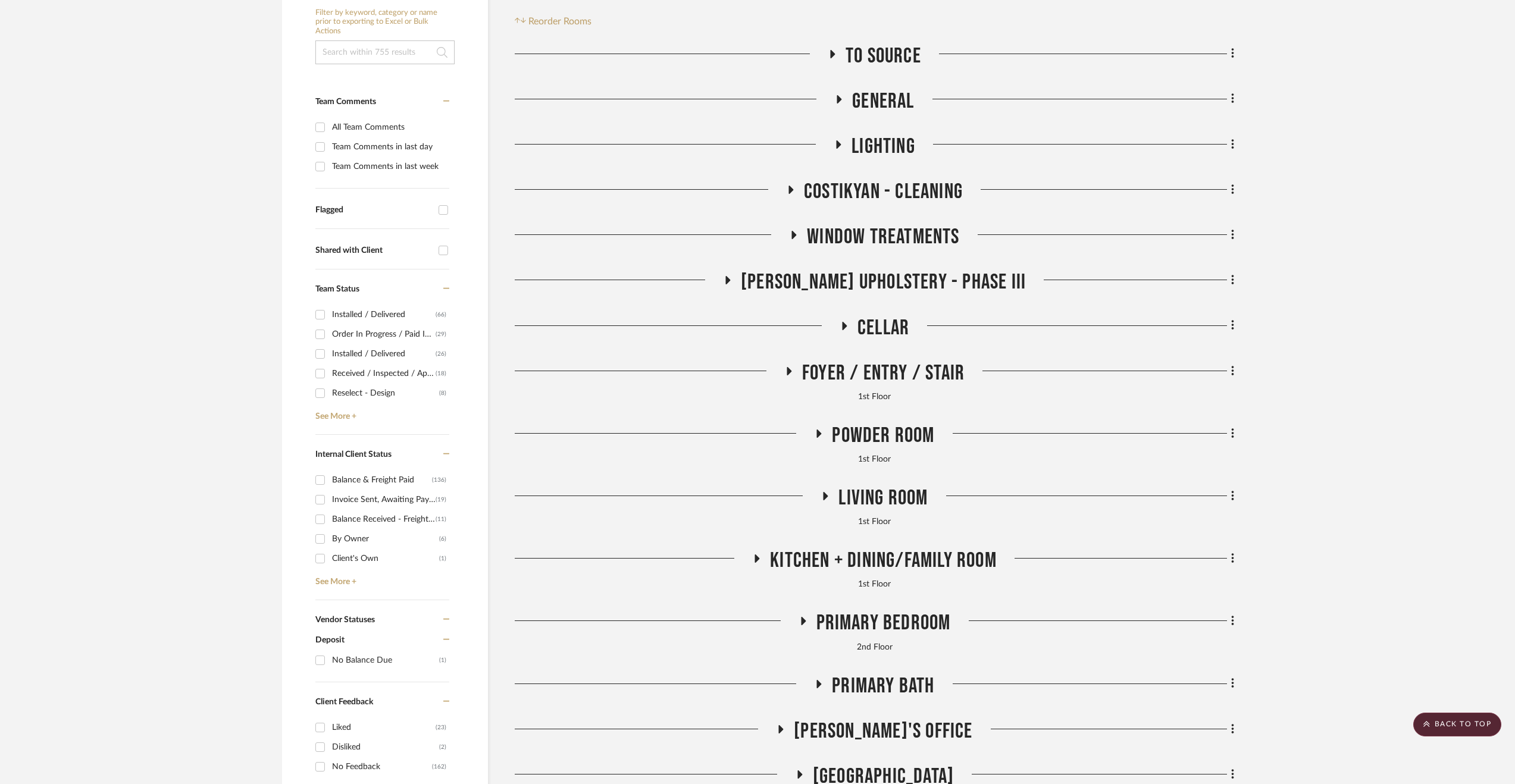
click at [842, 181] on span "Costikyan - Cleaning" at bounding box center [883, 191] width 159 height 26
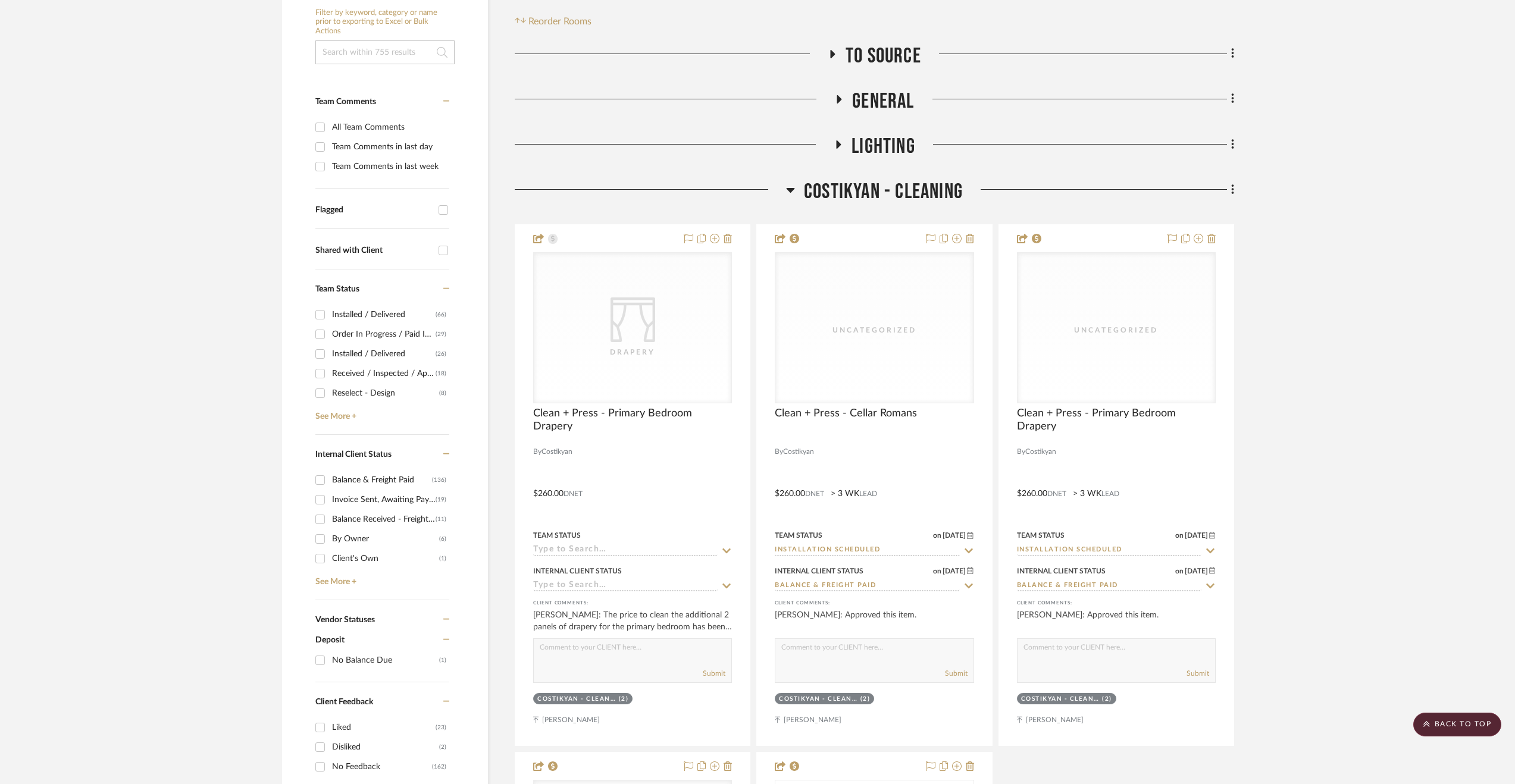
click at [842, 181] on span "Costikyan - Cleaning" at bounding box center [883, 191] width 159 height 26
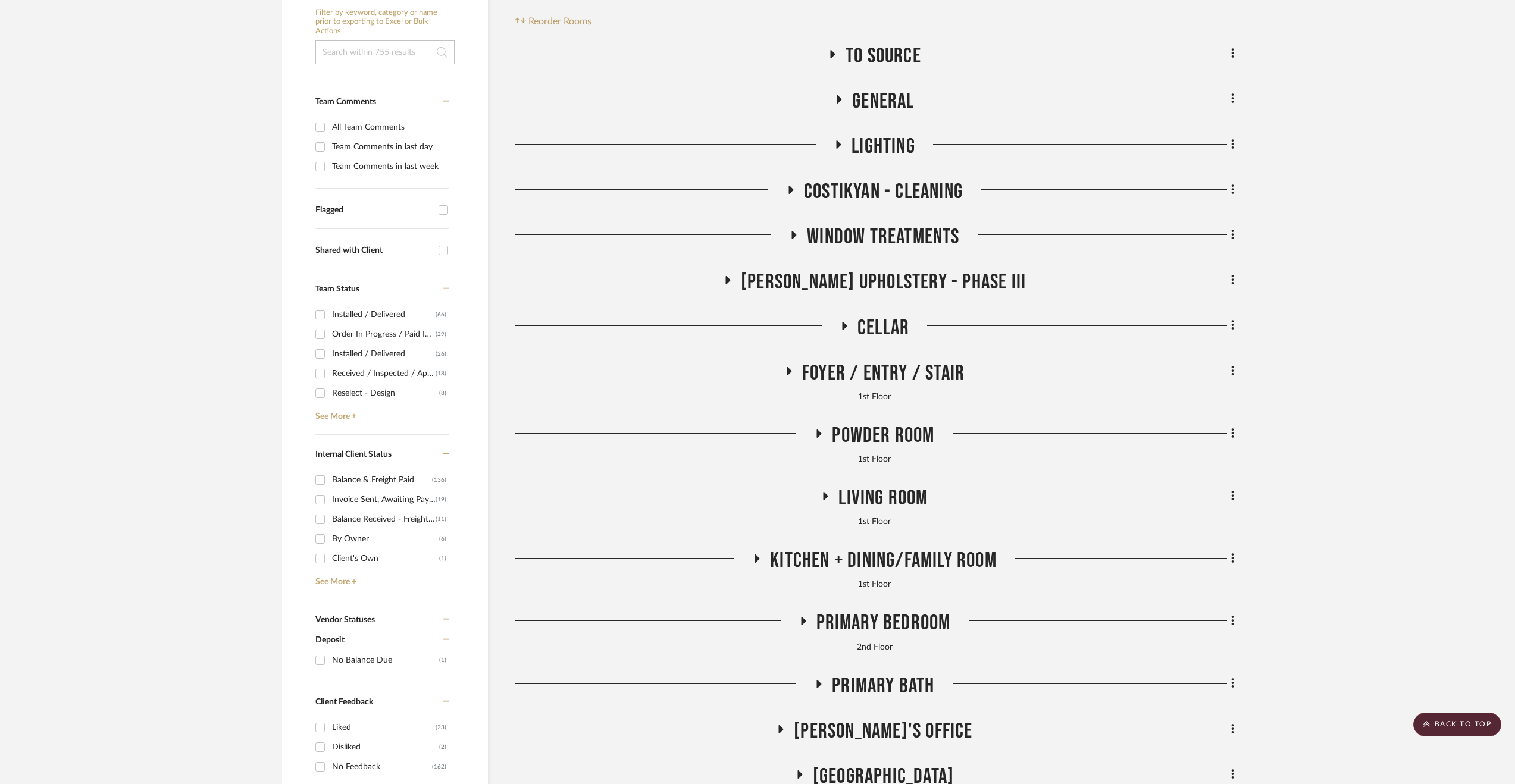
click at [840, 147] on icon at bounding box center [838, 144] width 14 height 9
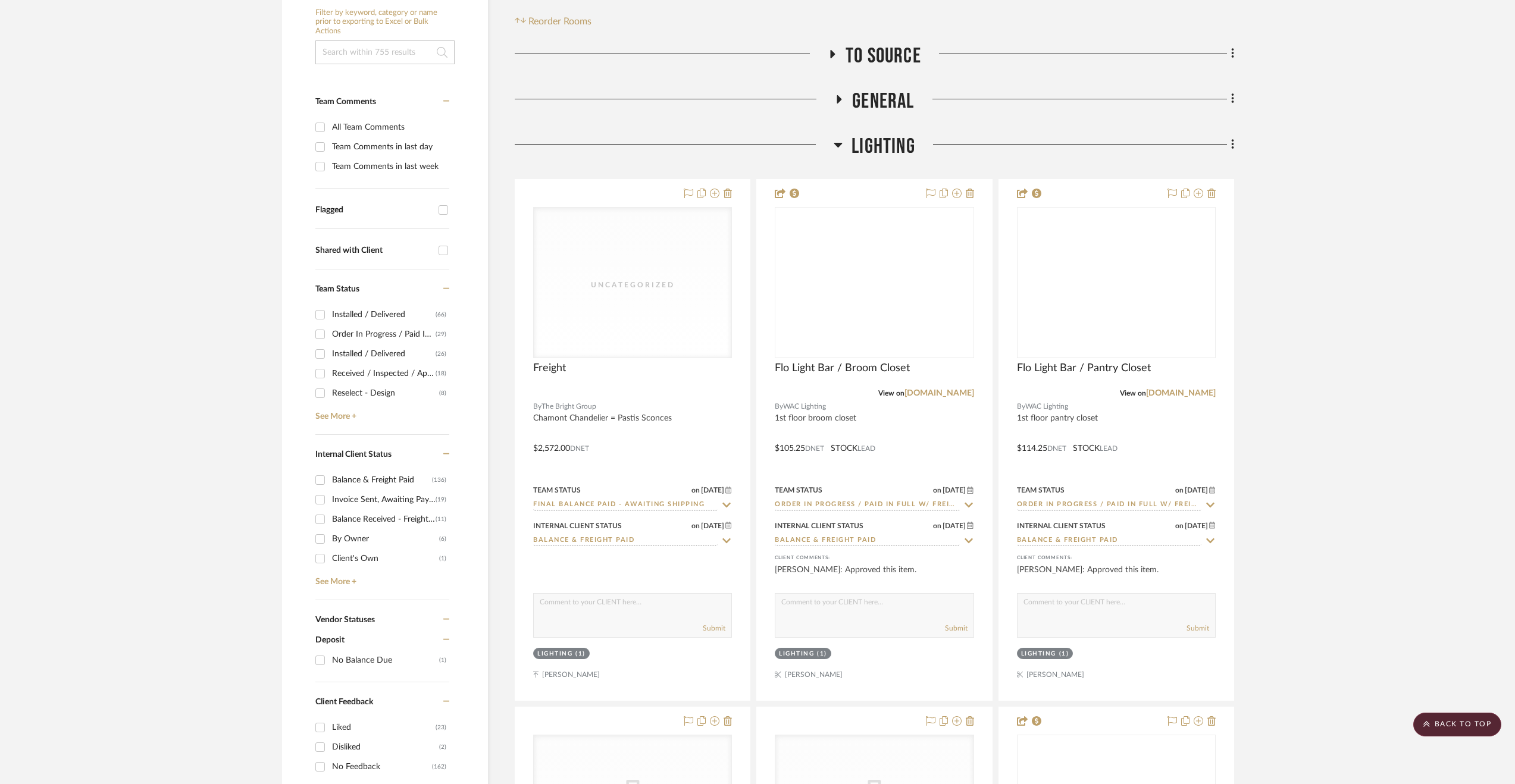
click at [840, 147] on icon at bounding box center [838, 144] width 9 height 14
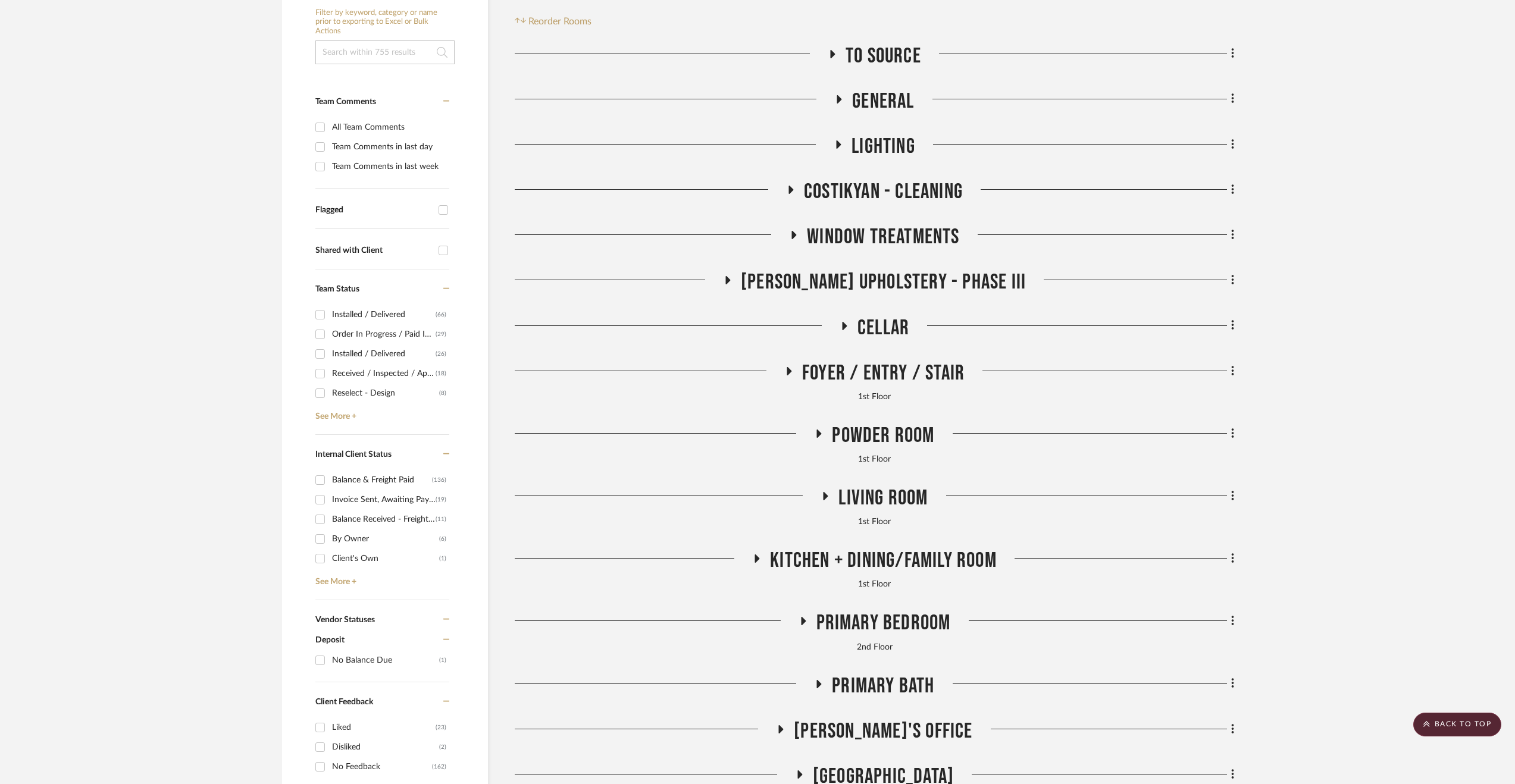
click at [874, 327] on span "Cellar" at bounding box center [883, 328] width 52 height 26
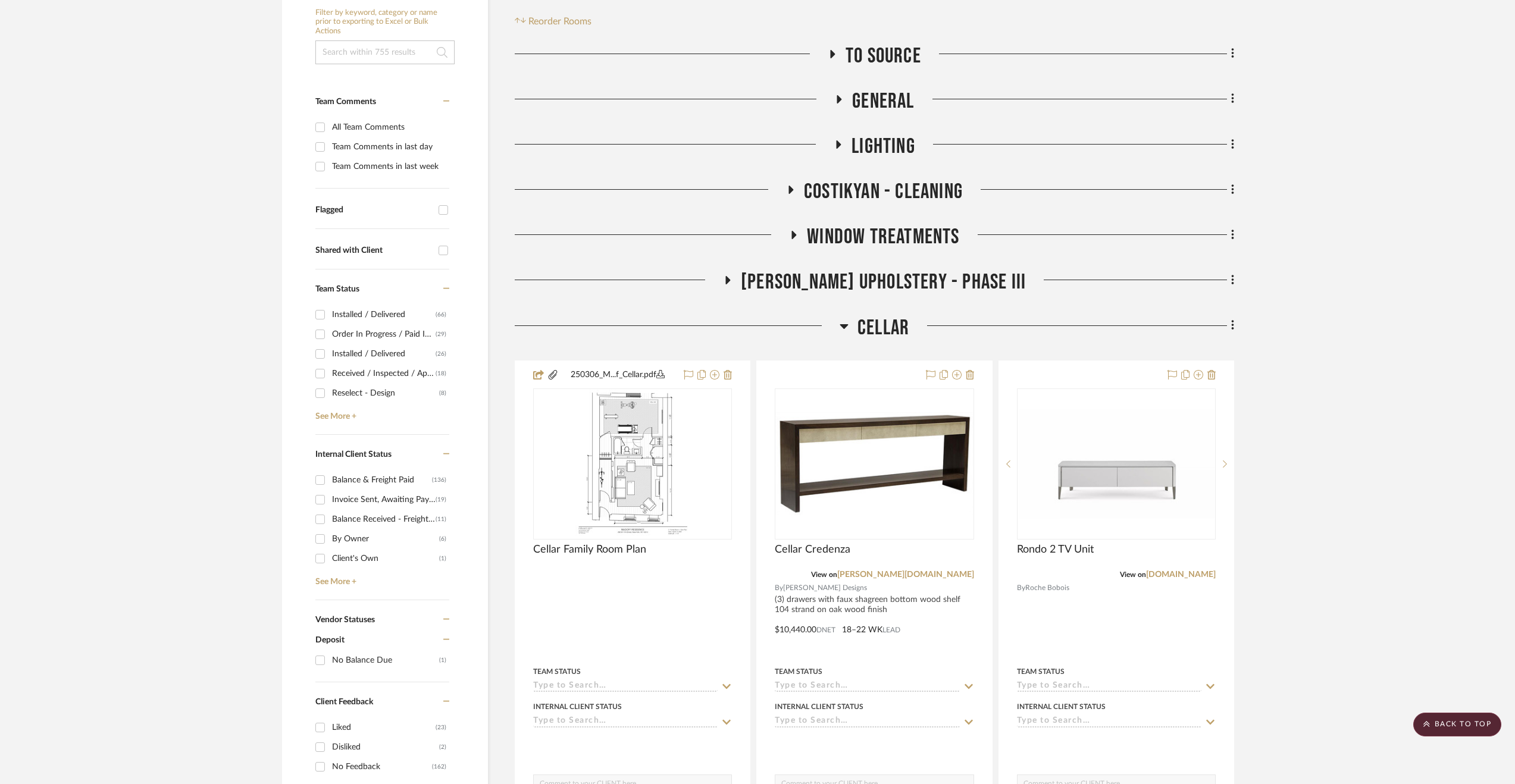
click at [871, 328] on span "Cellar" at bounding box center [883, 328] width 52 height 26
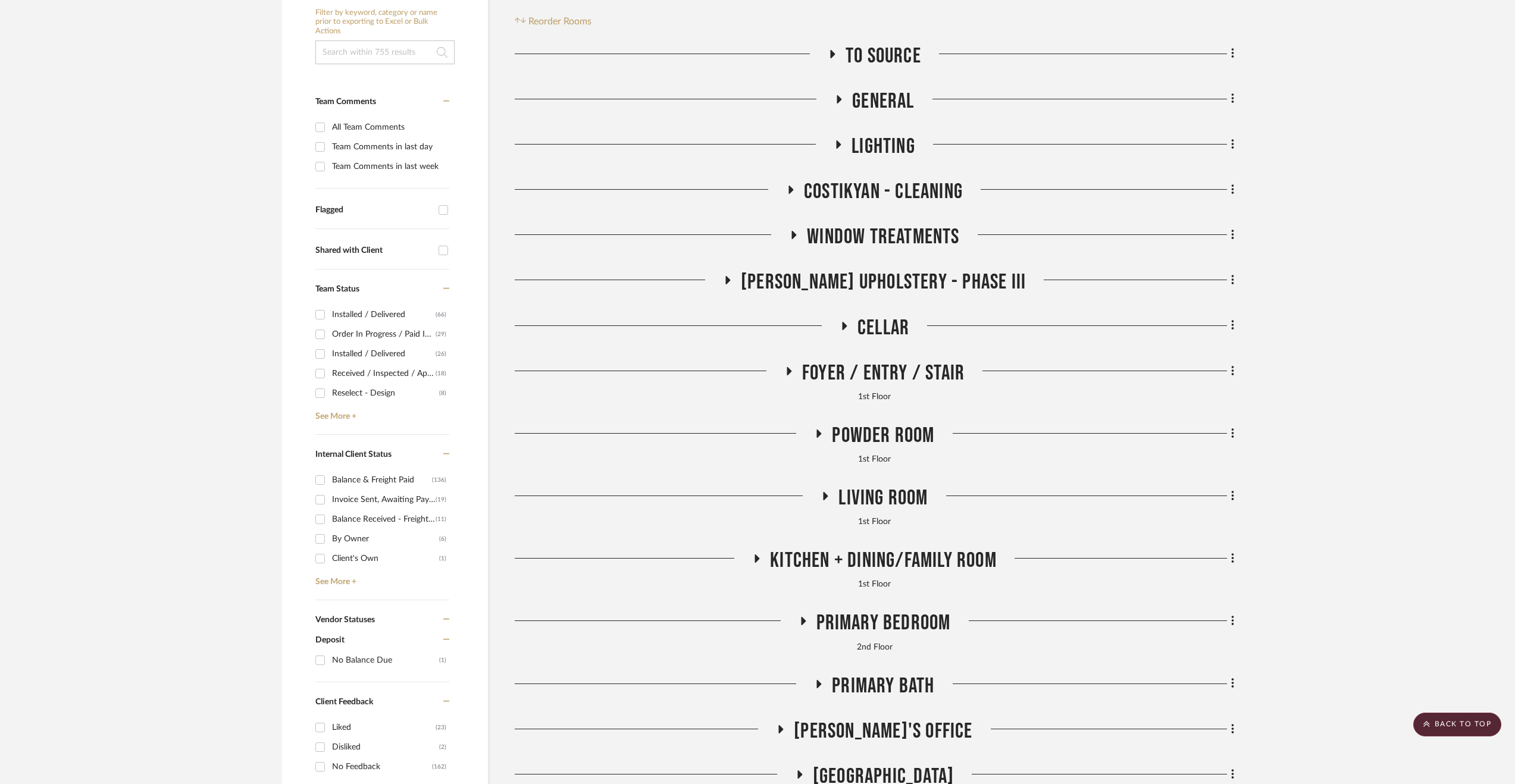
click at [868, 368] on span "Foyer / Entry / Stair" at bounding box center [883, 373] width 163 height 26
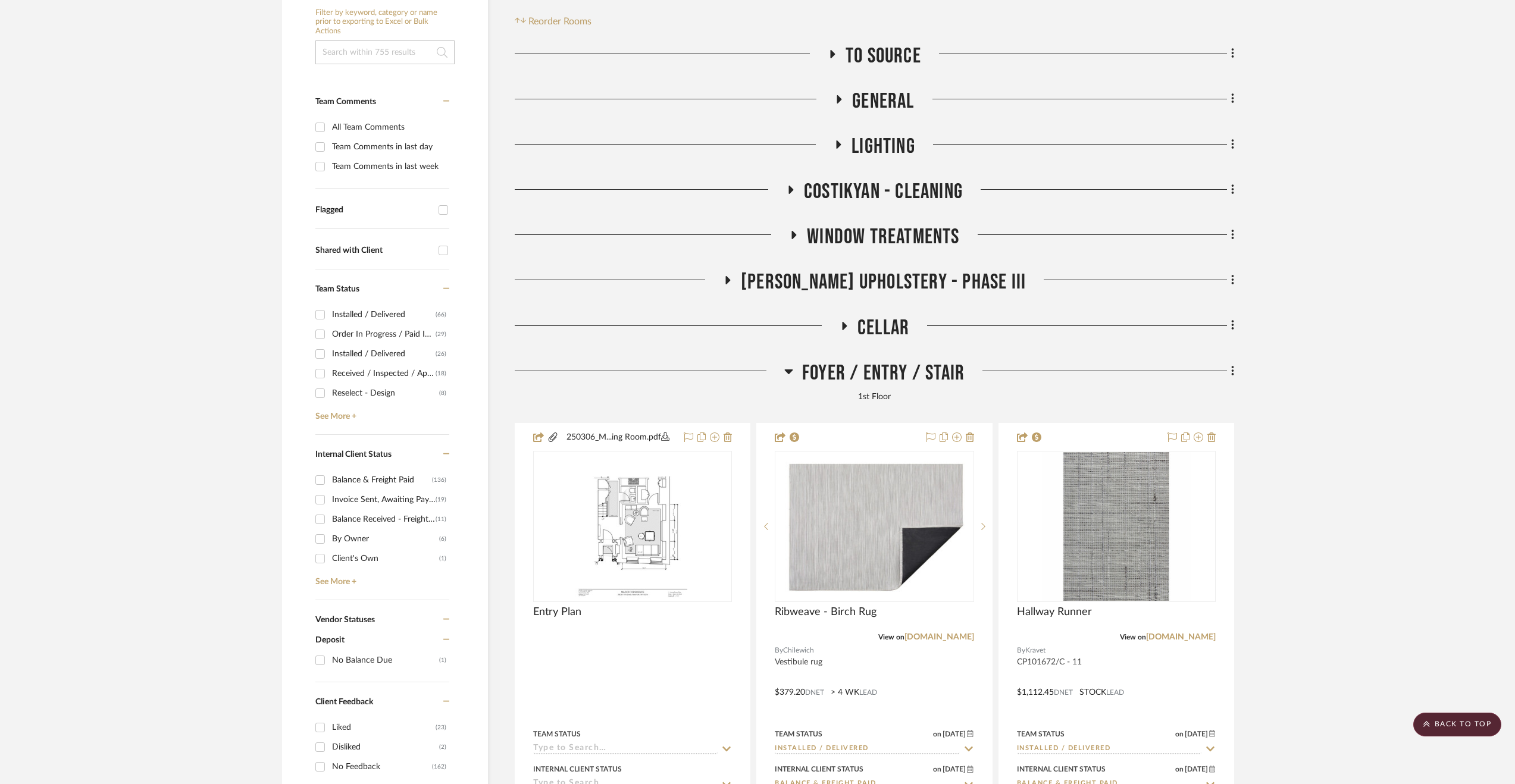
click at [867, 368] on span "Foyer / Entry / Stair" at bounding box center [883, 373] width 163 height 26
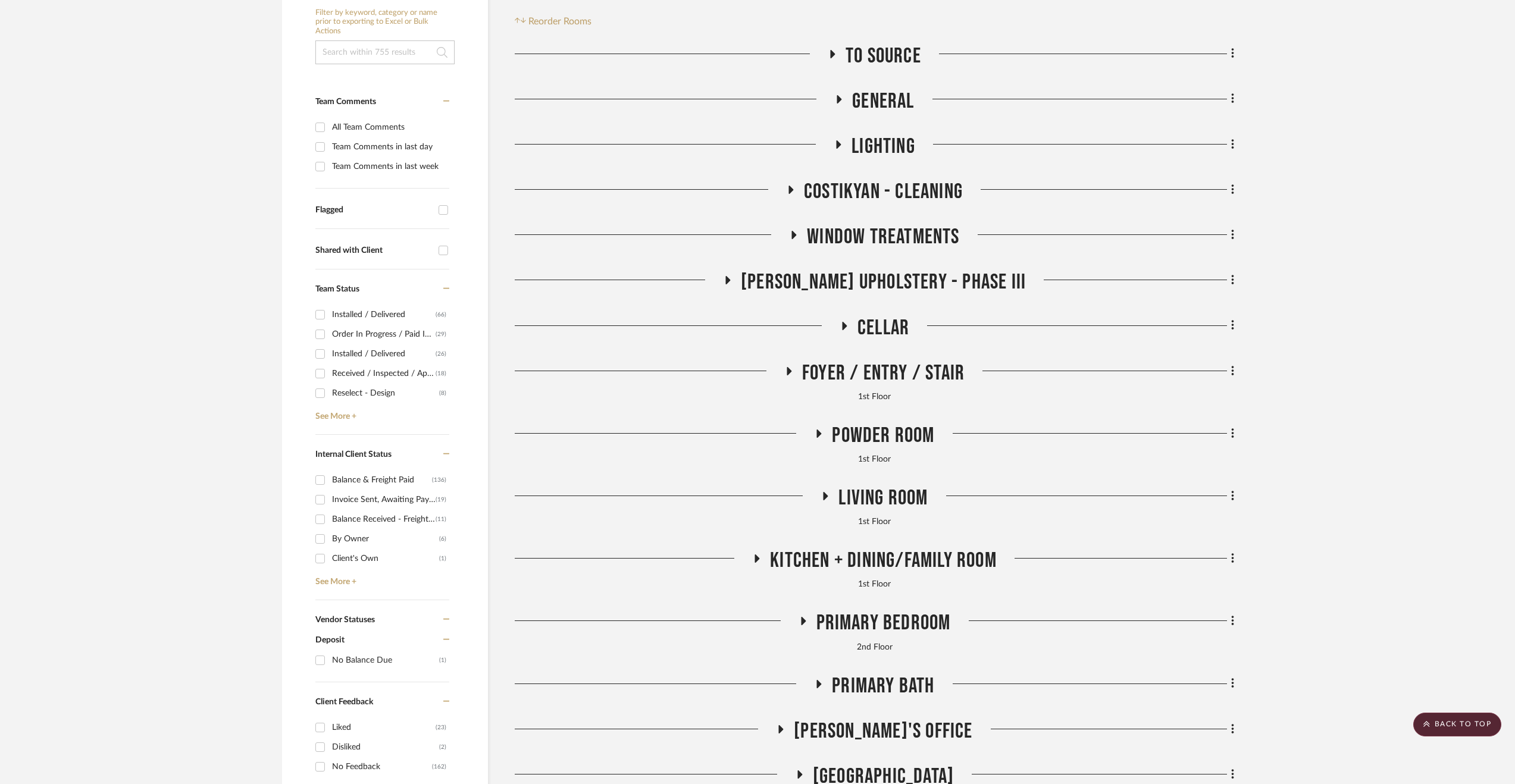
click at [872, 419] on div "To Source General Lighting Costikyan - Cleaning Window Treatments [PERSON_NAME]…" at bounding box center [874, 666] width 719 height 1245
click at [872, 424] on span "Powder Room" at bounding box center [883, 436] width 102 height 26
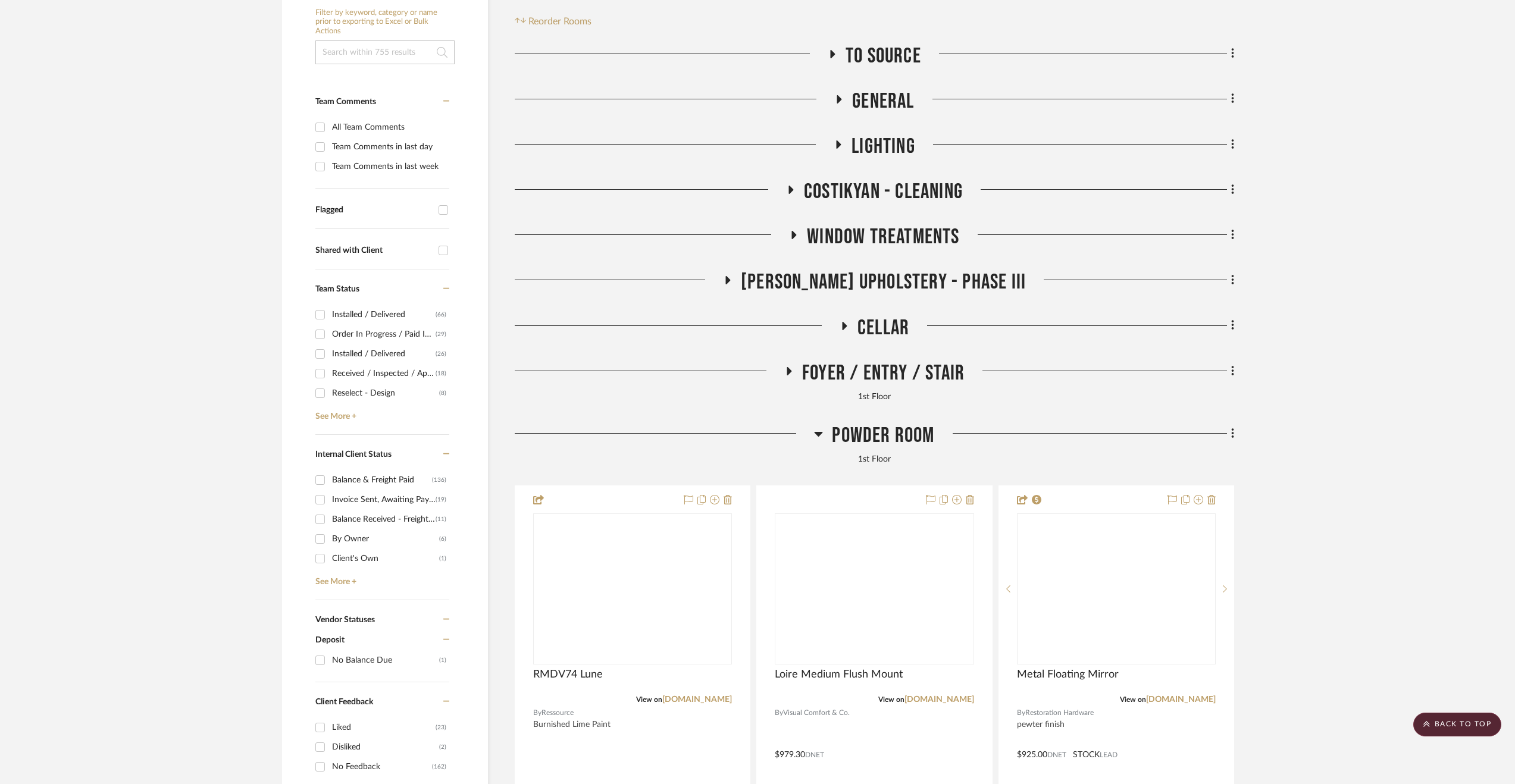
click at [872, 424] on span "Powder Room" at bounding box center [883, 436] width 102 height 26
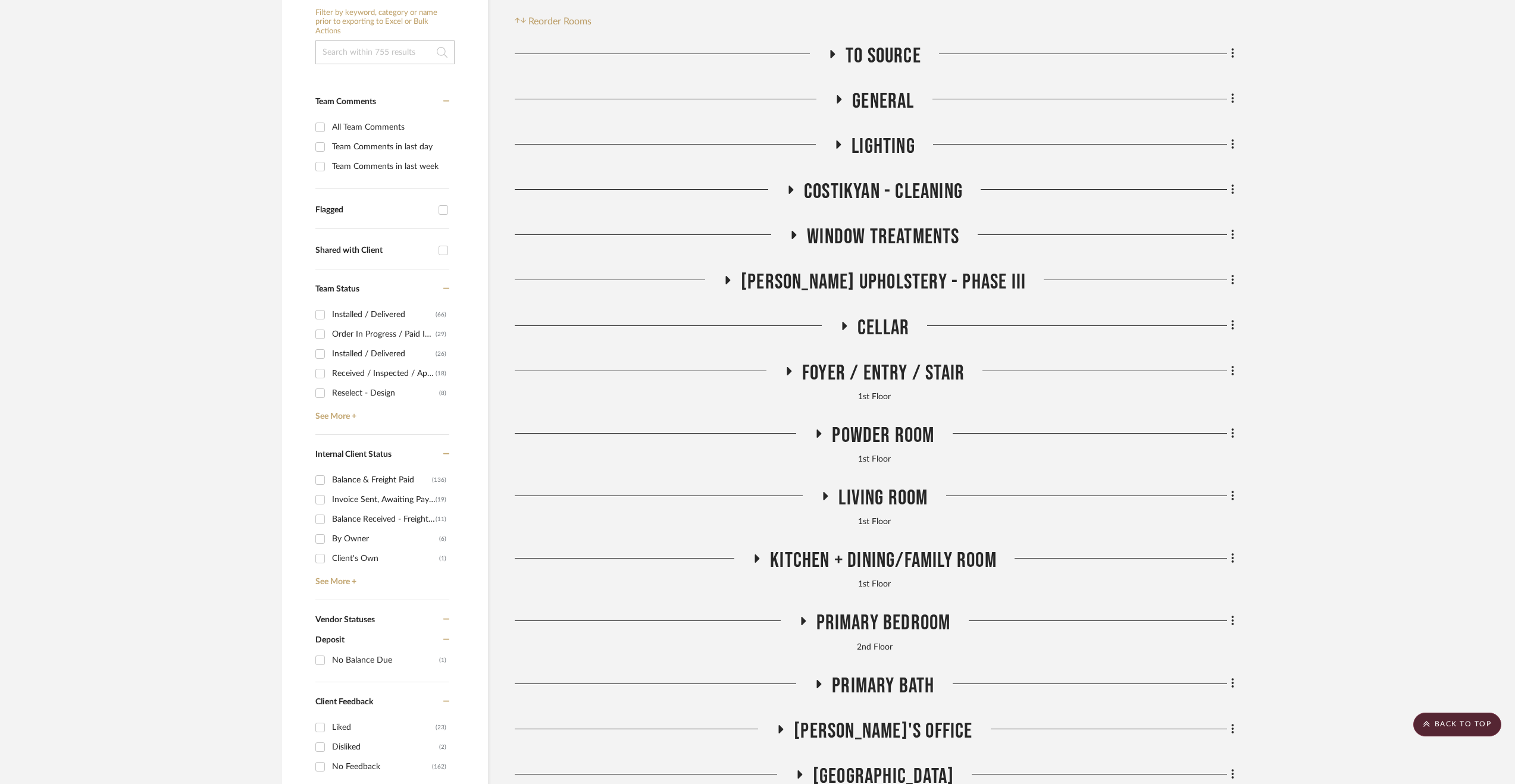
click at [866, 492] on span "Living Room" at bounding box center [883, 498] width 89 height 26
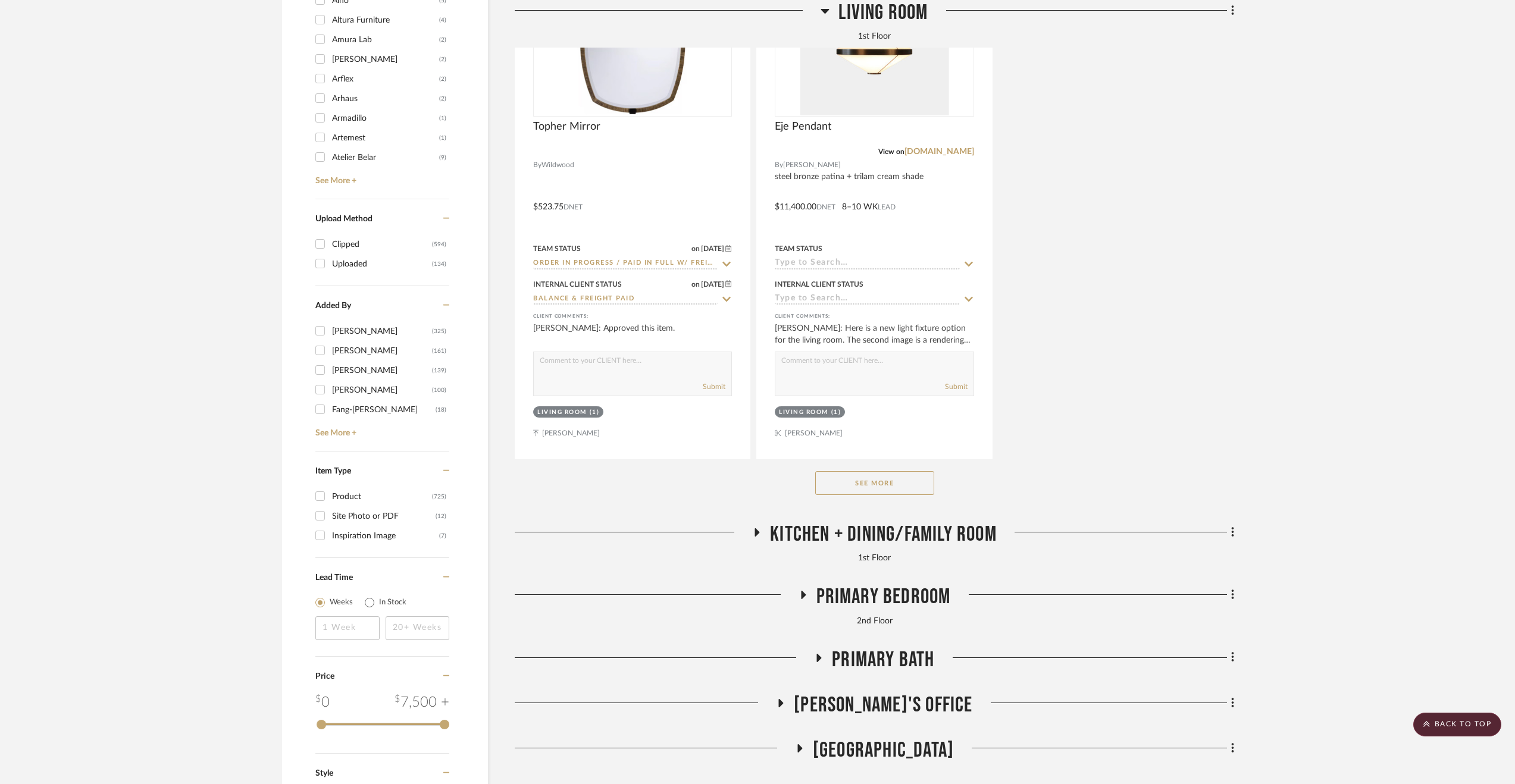
scroll to position [2279, 0]
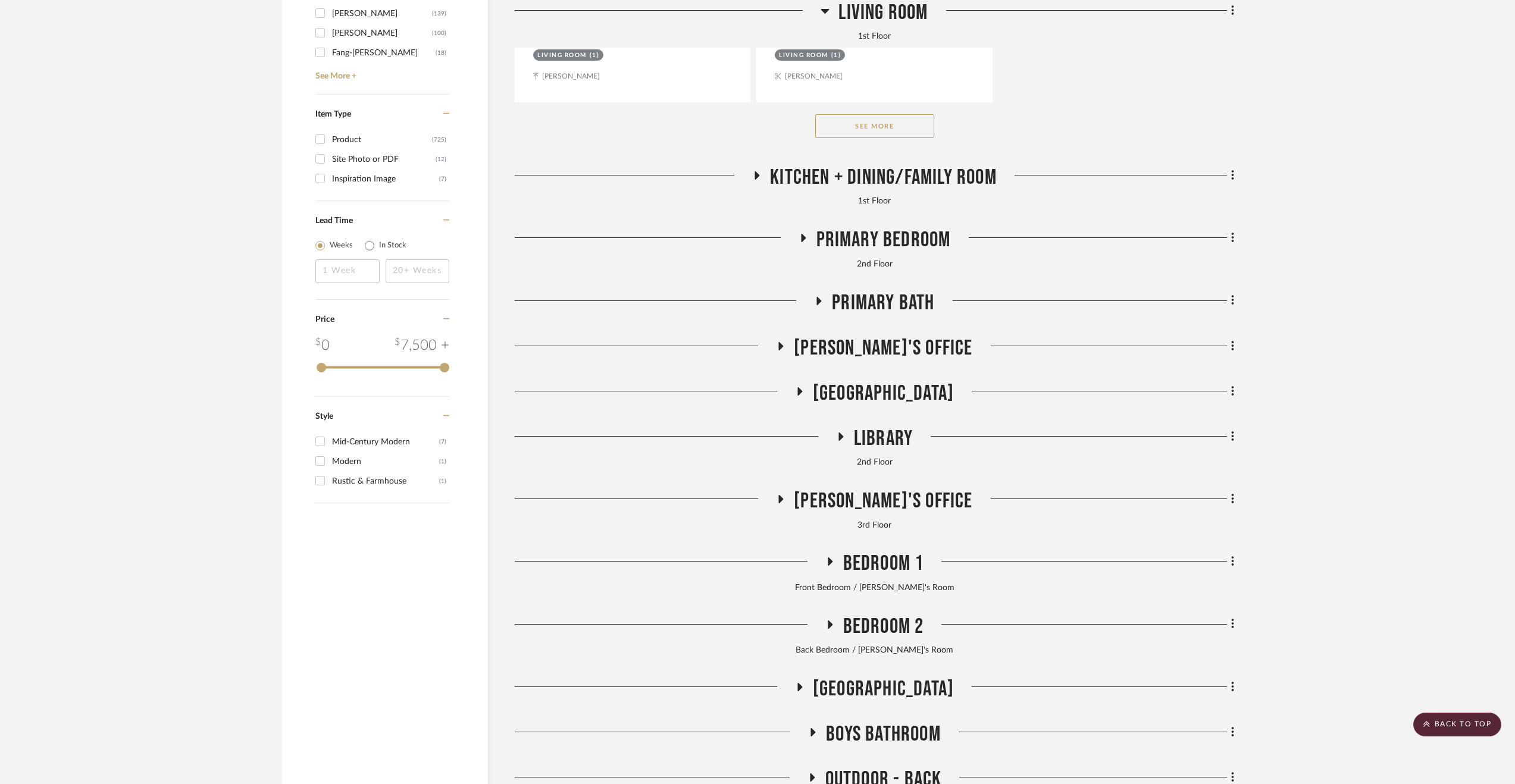
click at [861, 168] on span "Kitchen + Dining/Family Room" at bounding box center [883, 178] width 227 height 26
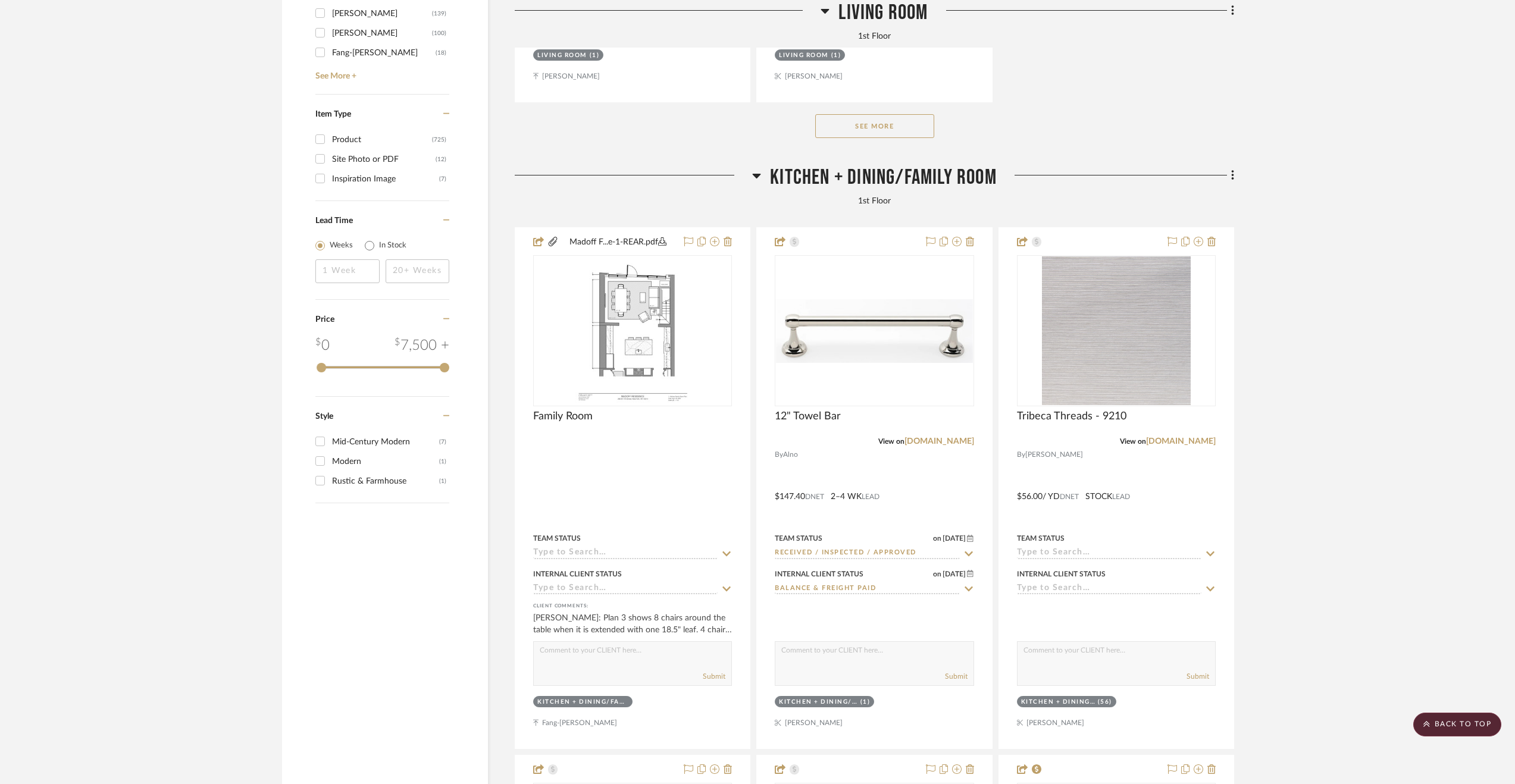
click at [869, 176] on span "Kitchen + Dining/Family Room" at bounding box center [883, 178] width 227 height 26
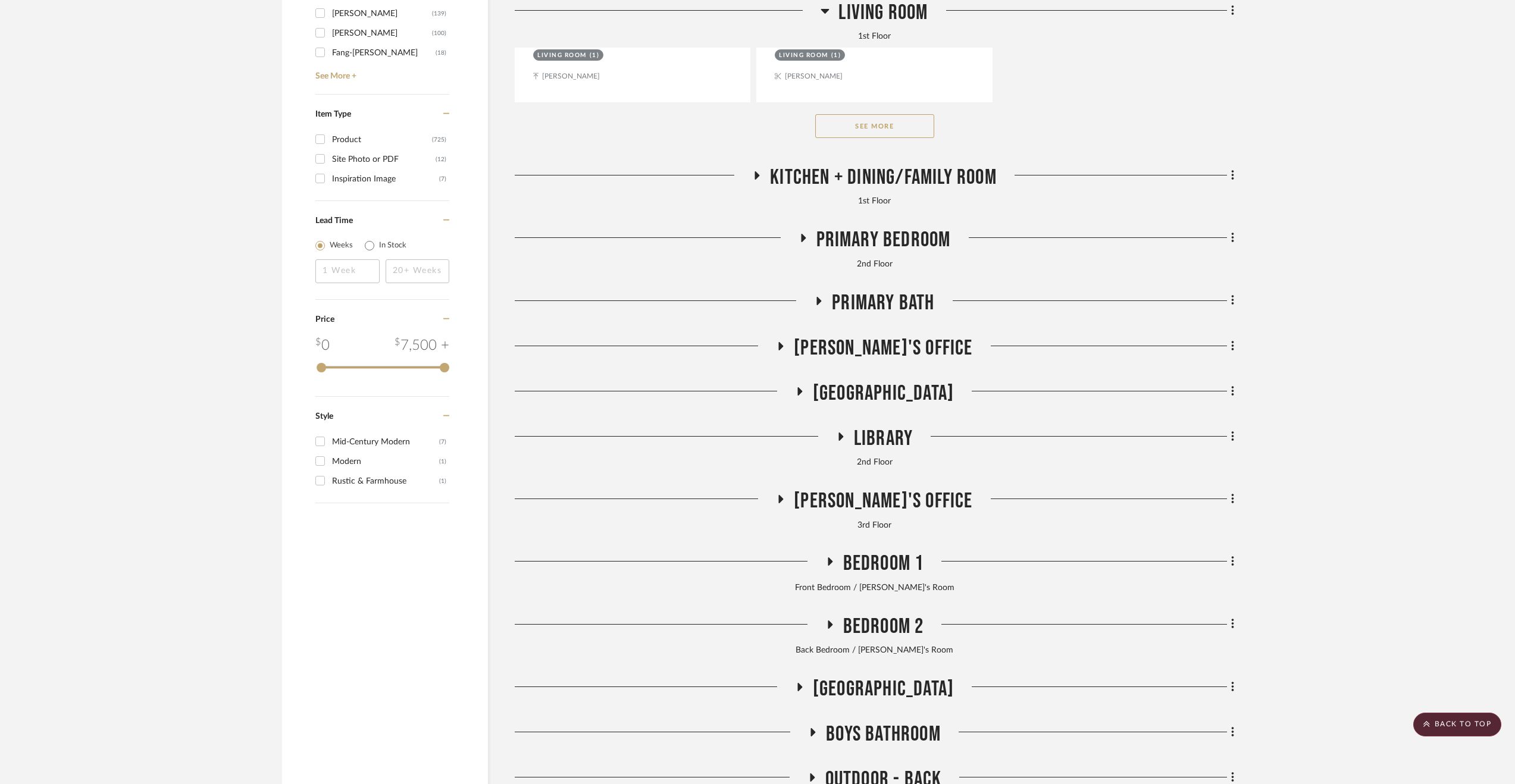
click at [857, 249] on span "Primary Bedroom" at bounding box center [883, 240] width 134 height 26
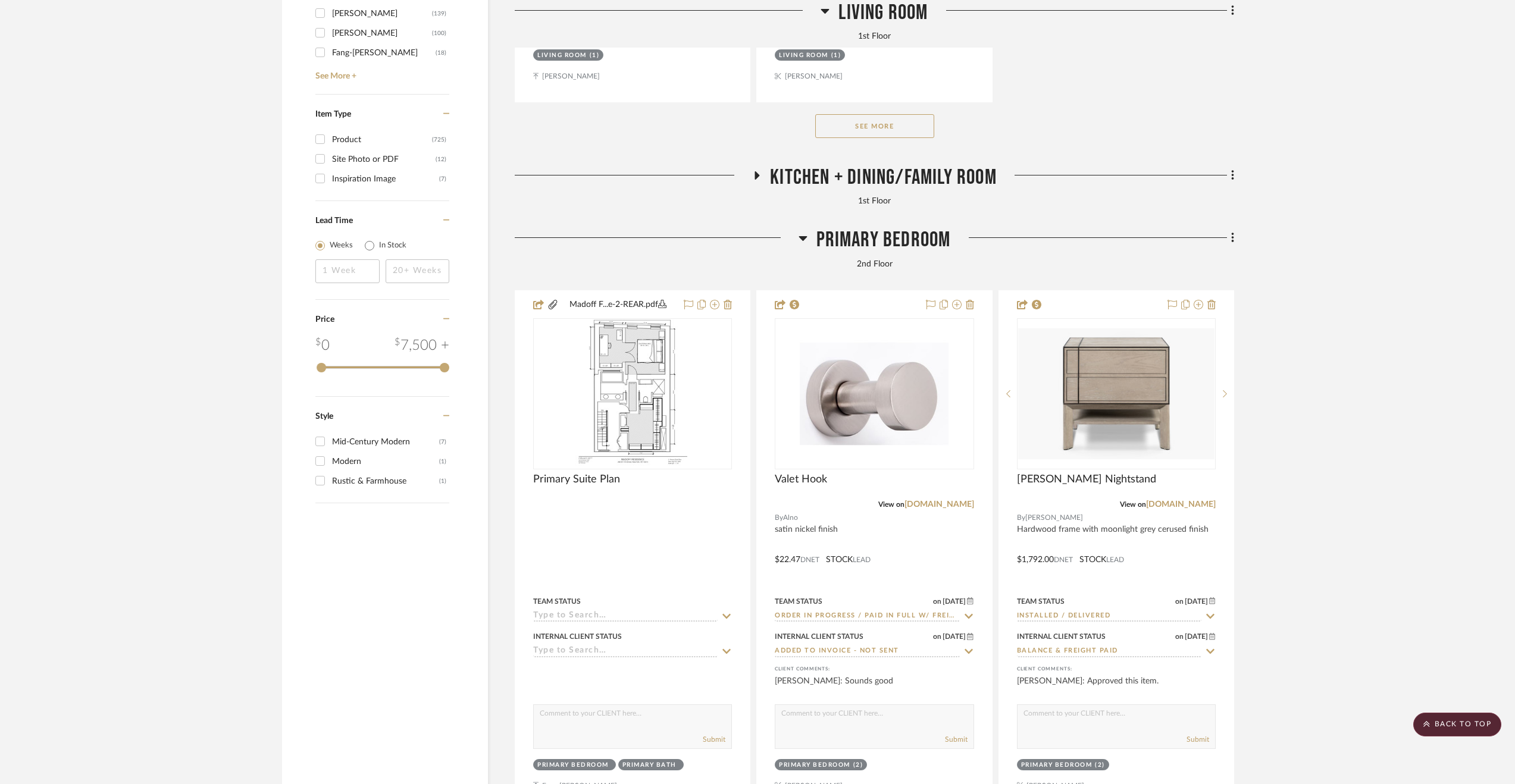
click at [854, 251] on span "Primary Bedroom" at bounding box center [883, 240] width 134 height 26
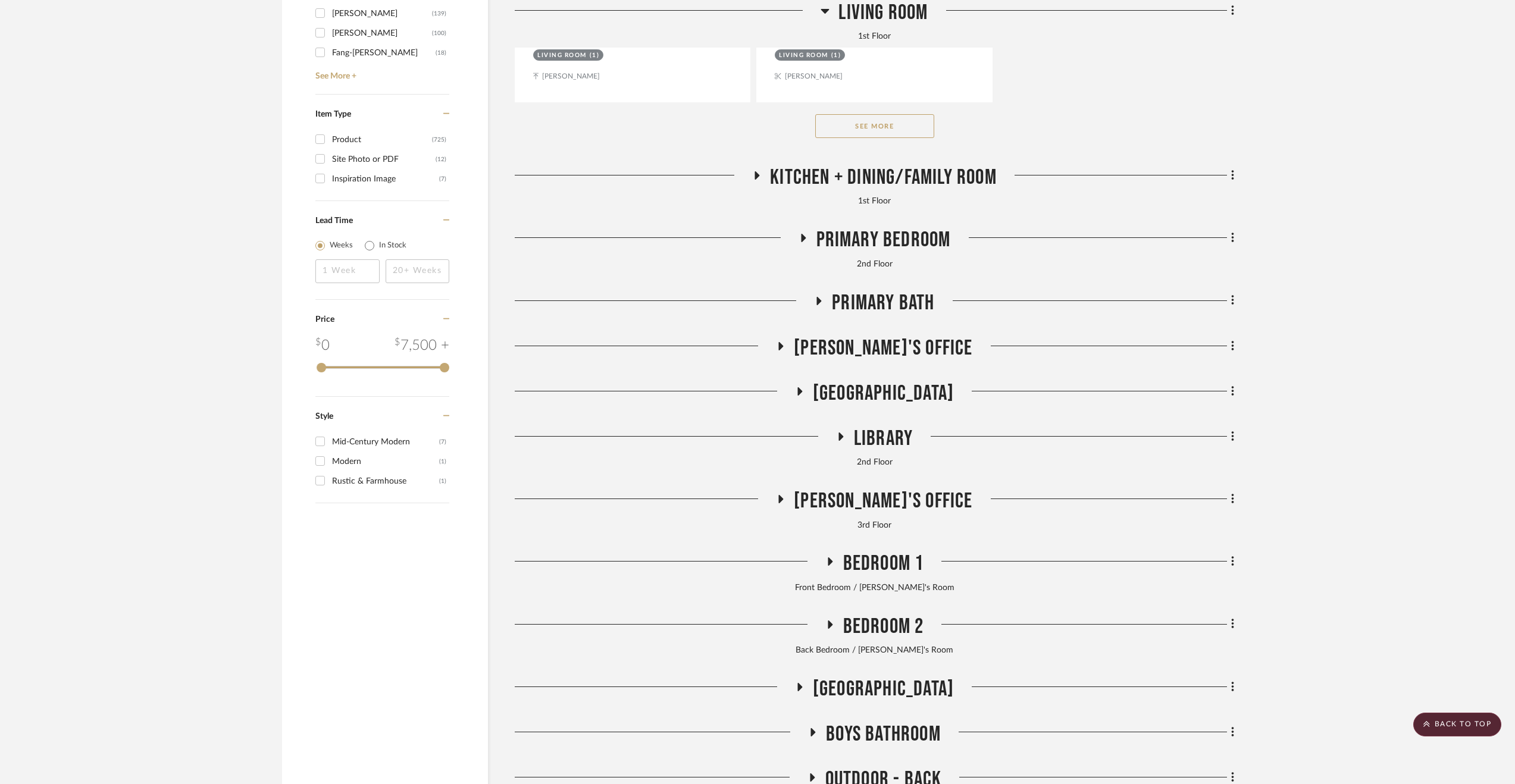
click at [845, 247] on span "Primary Bedroom" at bounding box center [883, 240] width 134 height 26
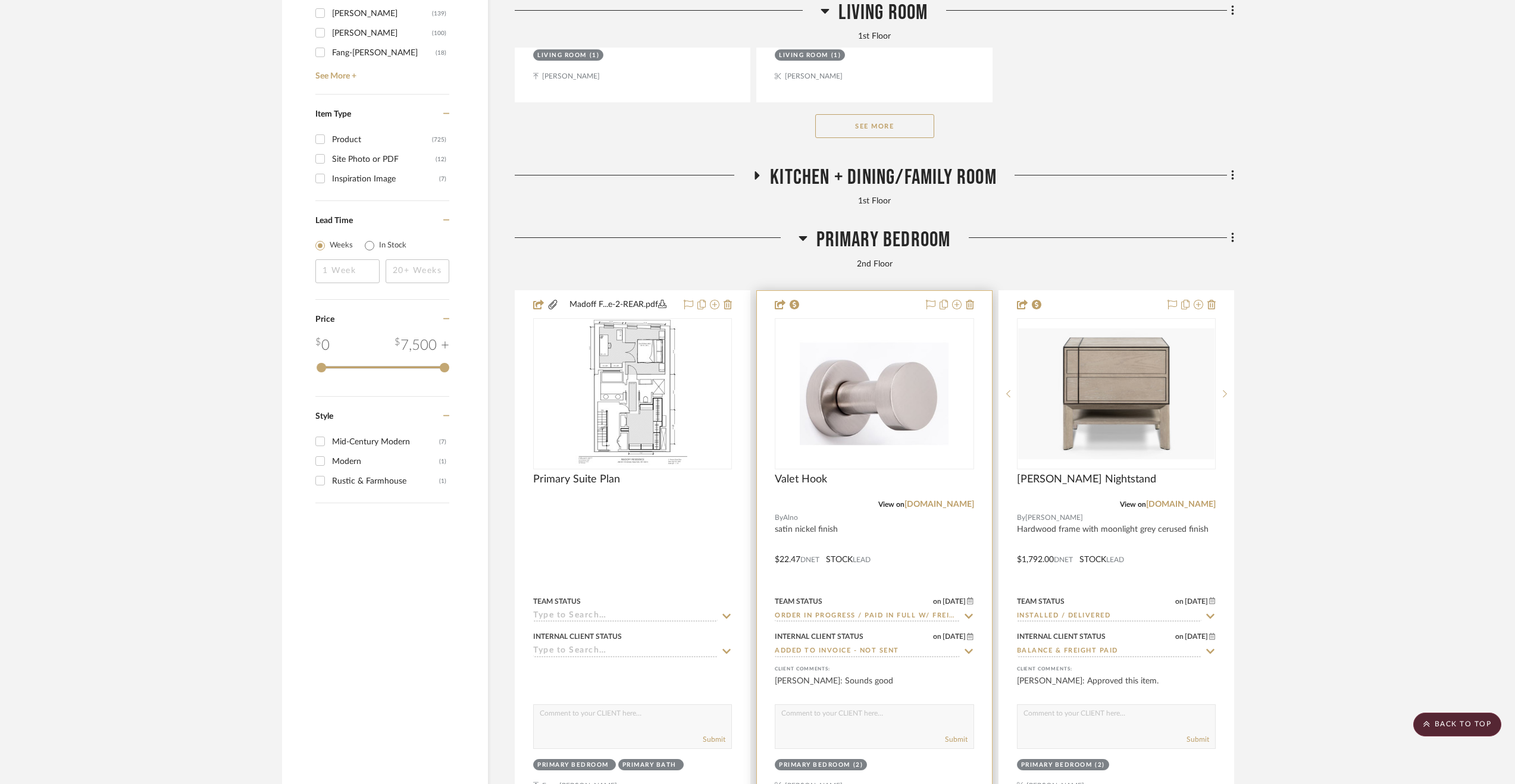
click at [908, 545] on div at bounding box center [874, 551] width 234 height 521
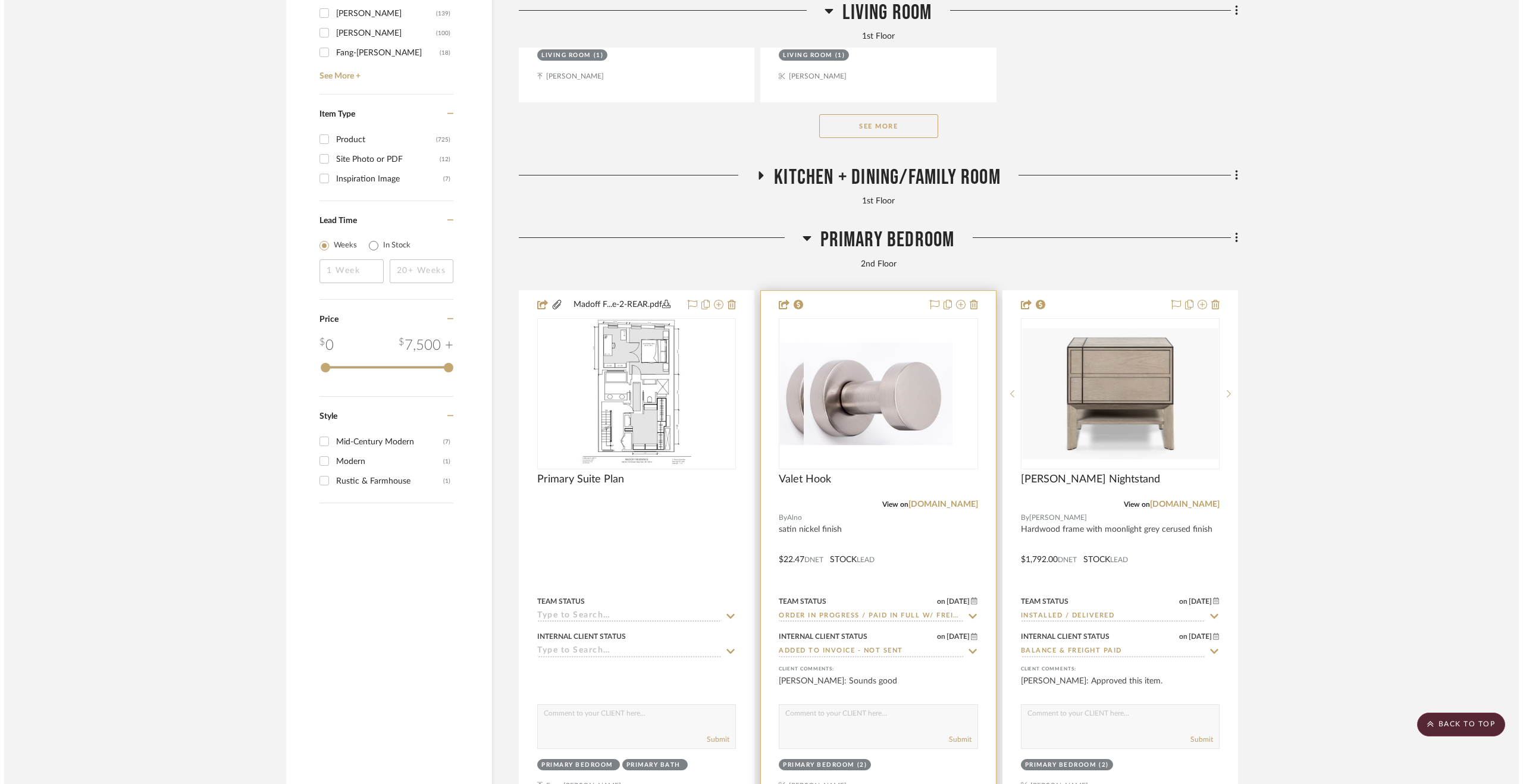
scroll to position [0, 0]
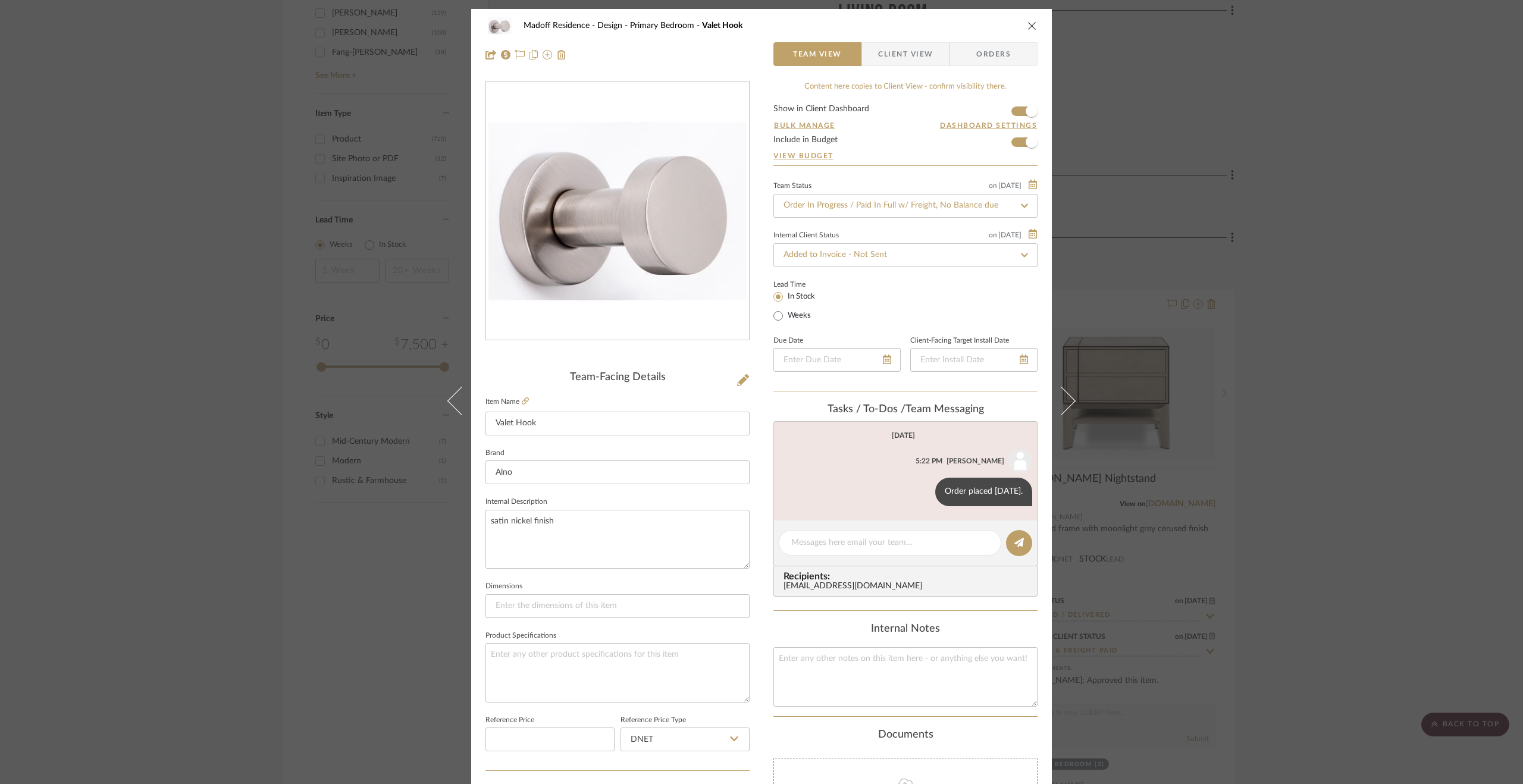
click at [1343, 480] on div "Madoff Residence - Design Primary Bedroom Valet Hook Team View Client View Orde…" at bounding box center [762, 392] width 1523 height 784
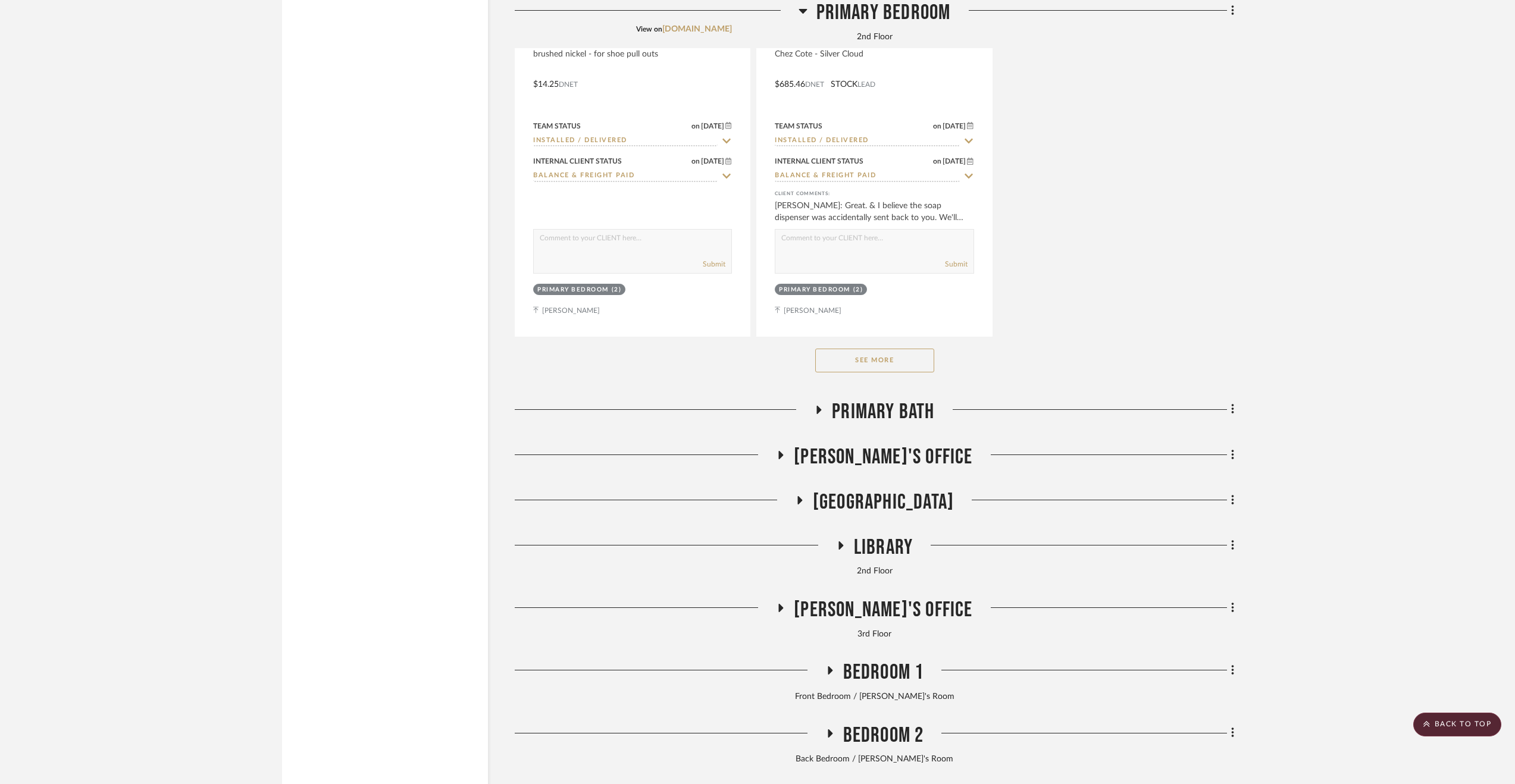
scroll to position [3885, 0]
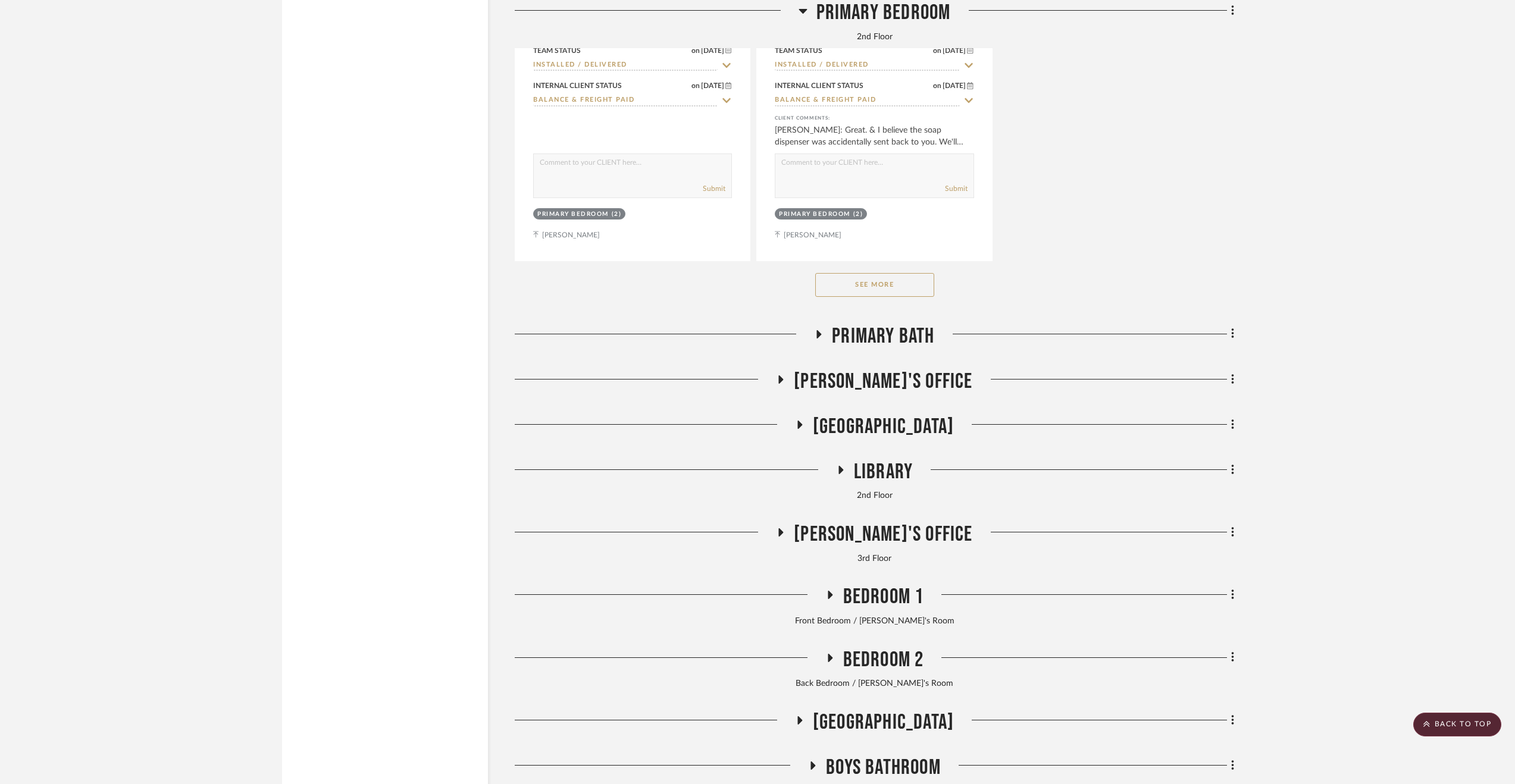
click at [898, 349] on span "Primary Bath" at bounding box center [883, 336] width 102 height 26
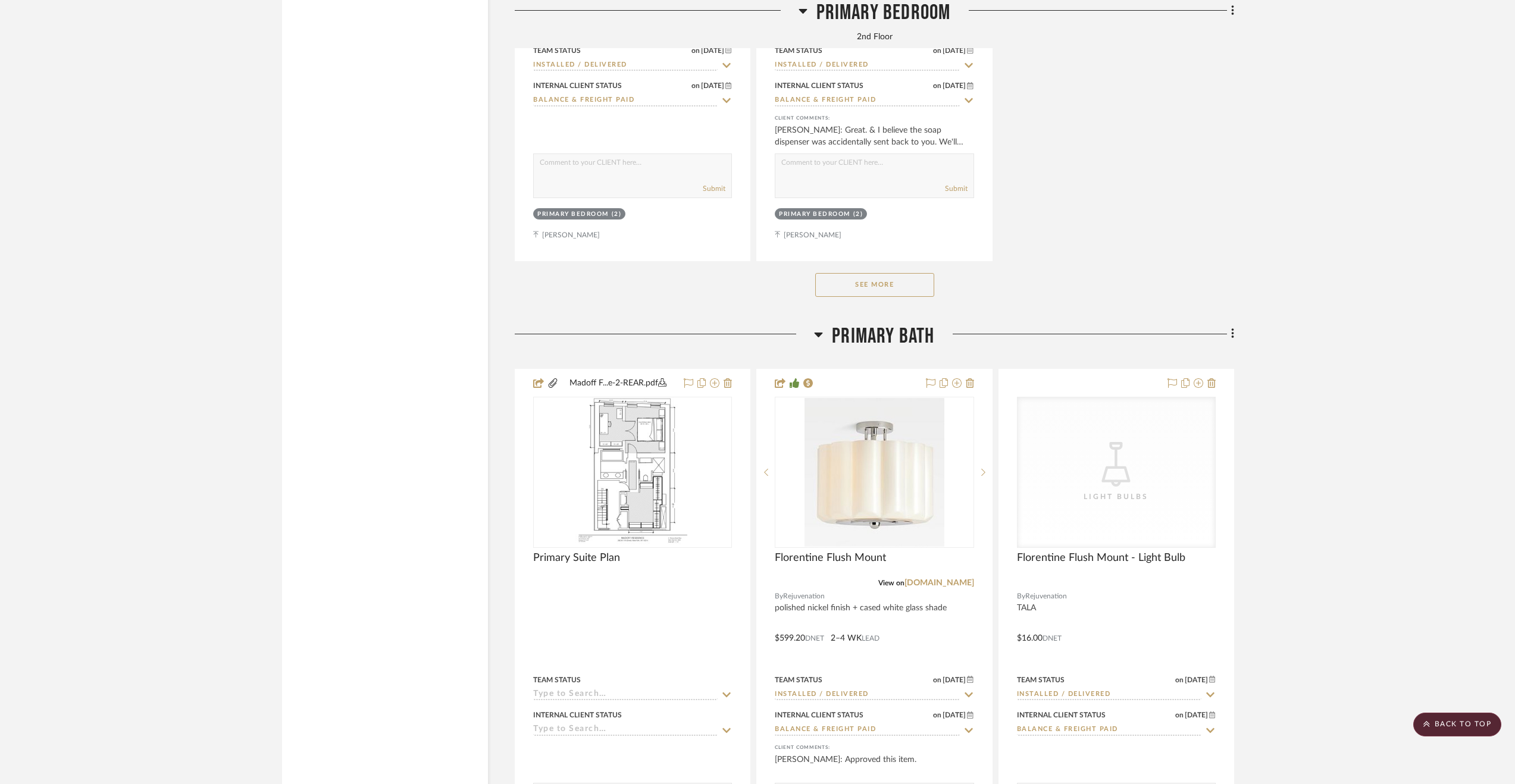
click at [898, 349] on span "Primary Bath" at bounding box center [883, 336] width 102 height 26
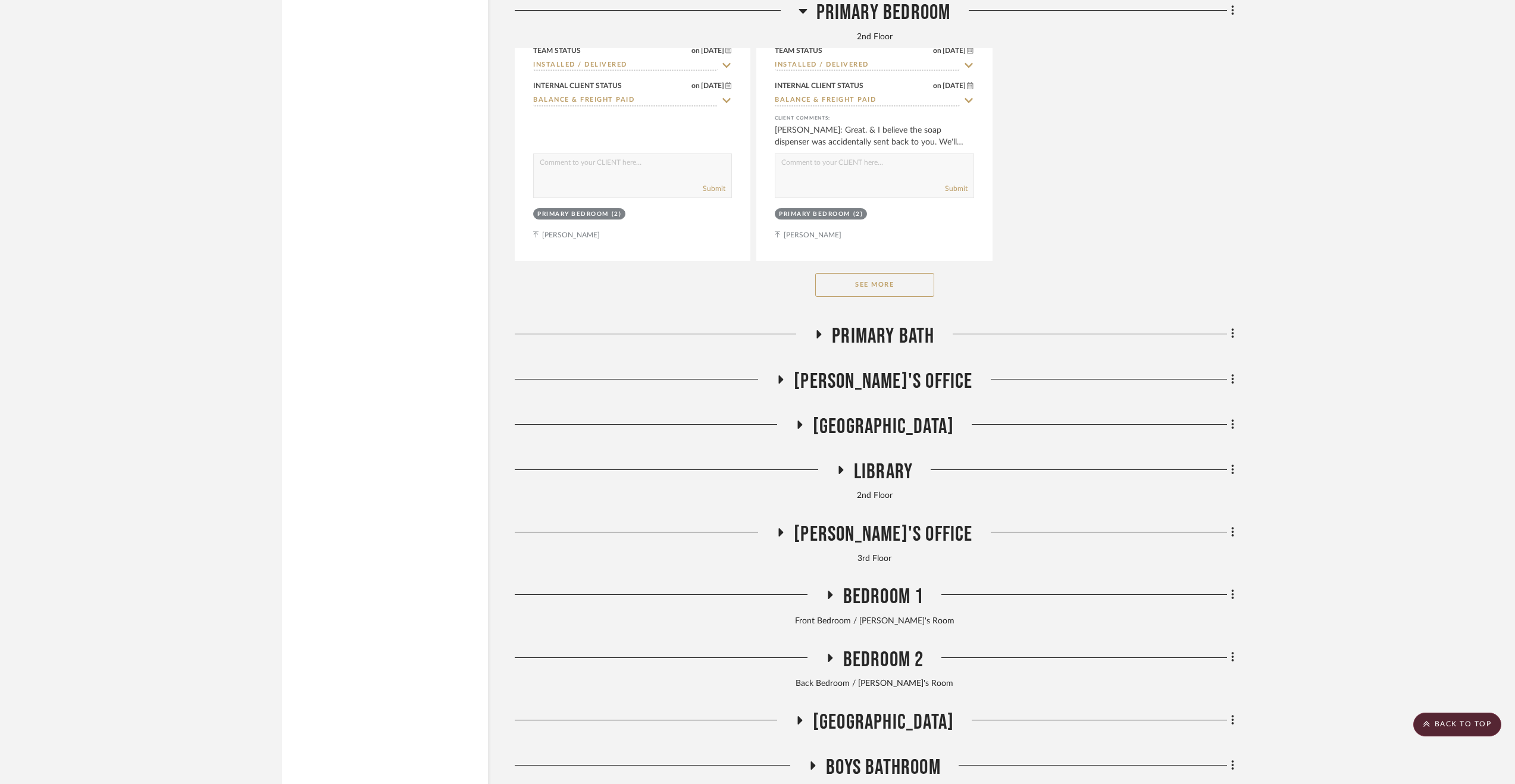
click at [899, 386] on span "[PERSON_NAME]'s Office" at bounding box center [883, 382] width 178 height 26
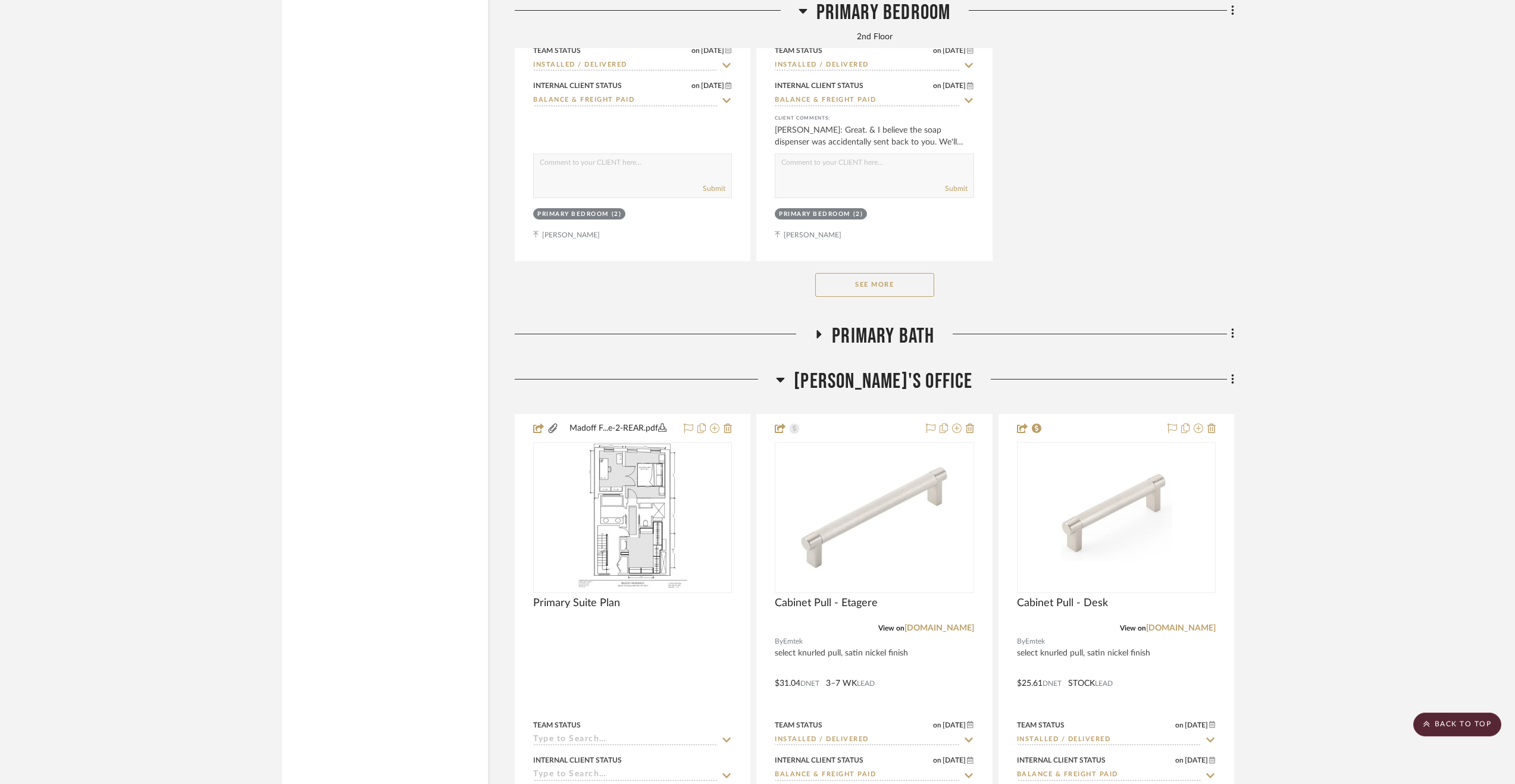
click at [899, 386] on span "[PERSON_NAME]'s Office" at bounding box center [883, 382] width 178 height 26
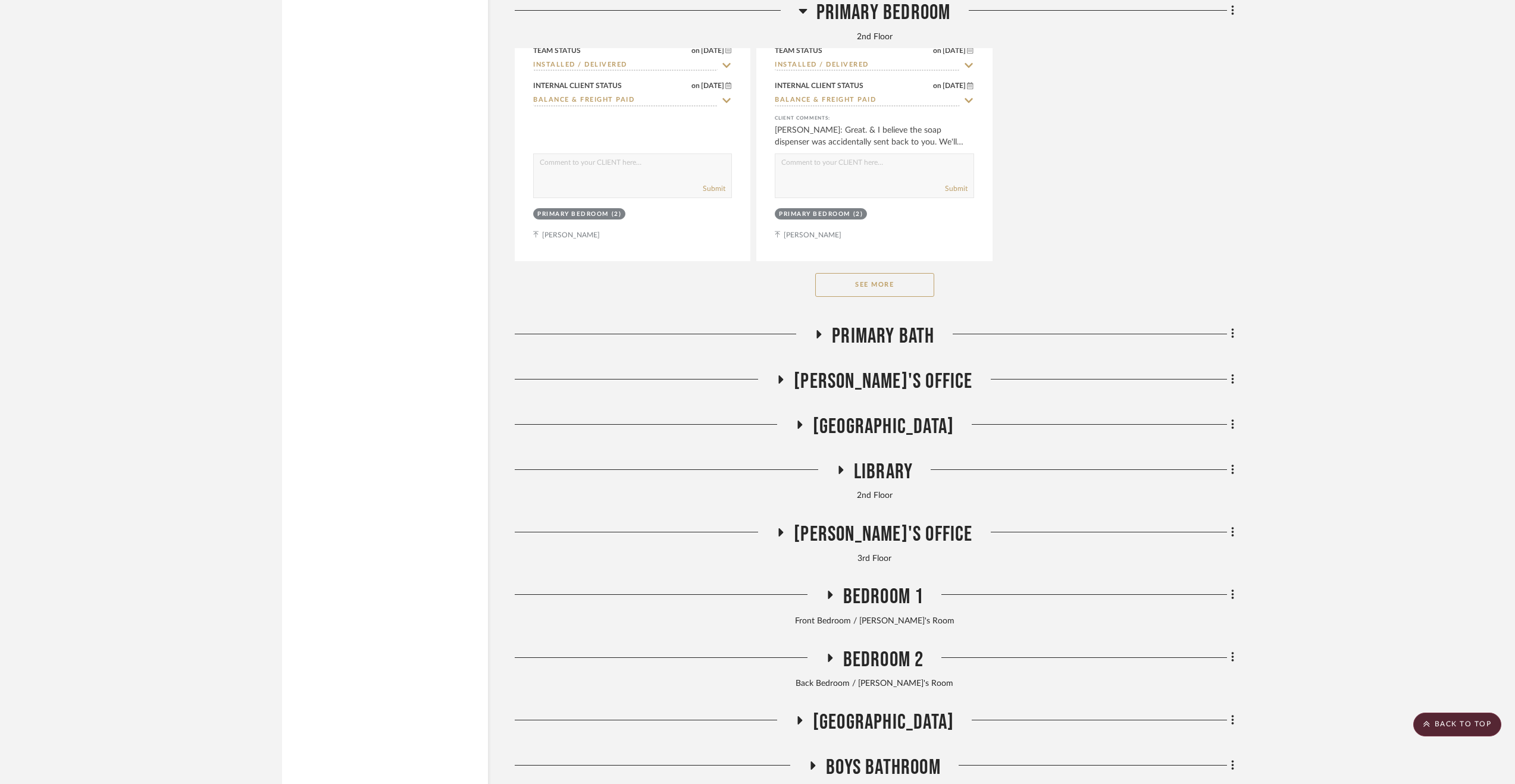
click at [905, 439] on span "[GEOGRAPHIC_DATA]" at bounding box center [883, 426] width 141 height 26
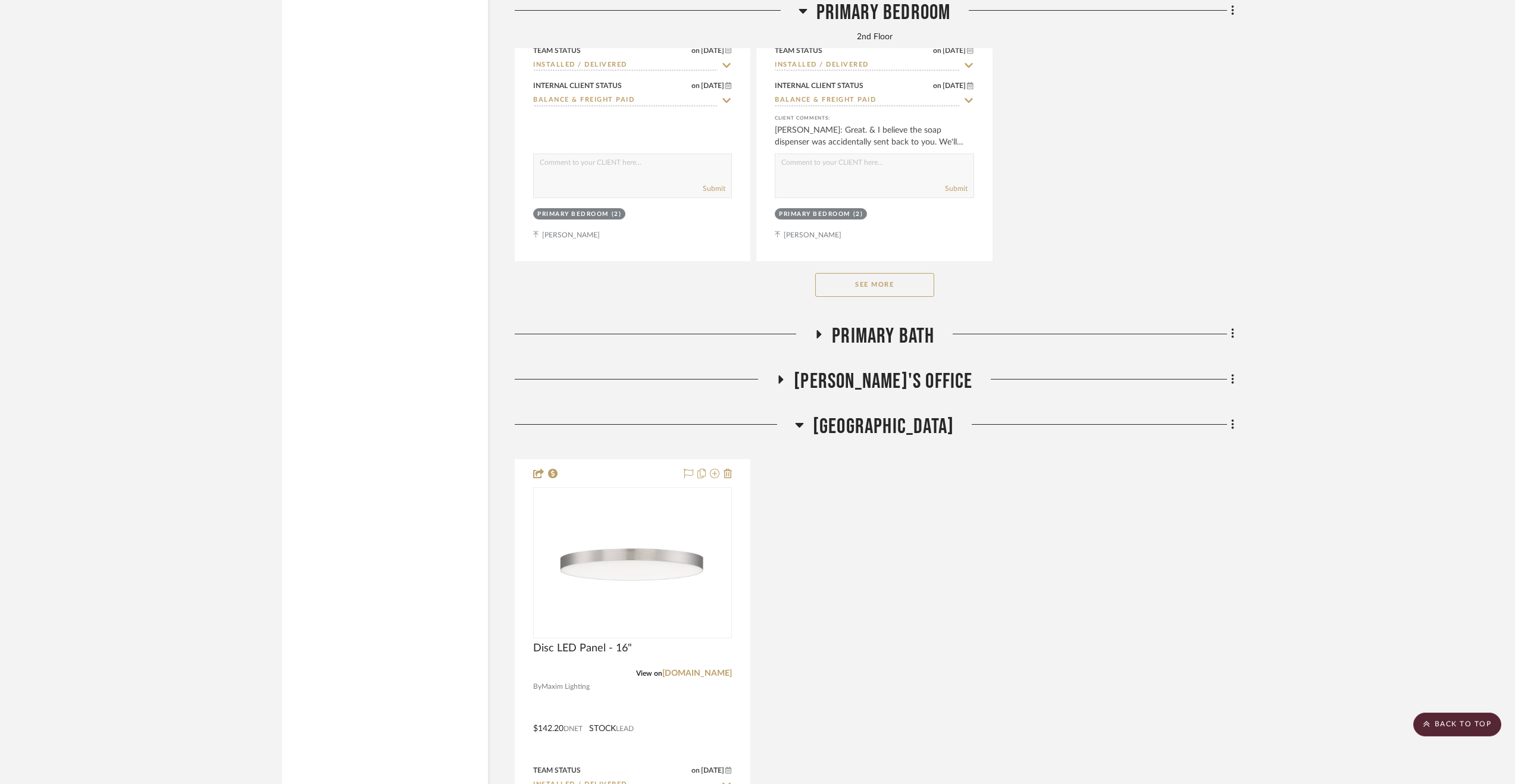
click at [905, 438] on span "[GEOGRAPHIC_DATA]" at bounding box center [883, 426] width 141 height 26
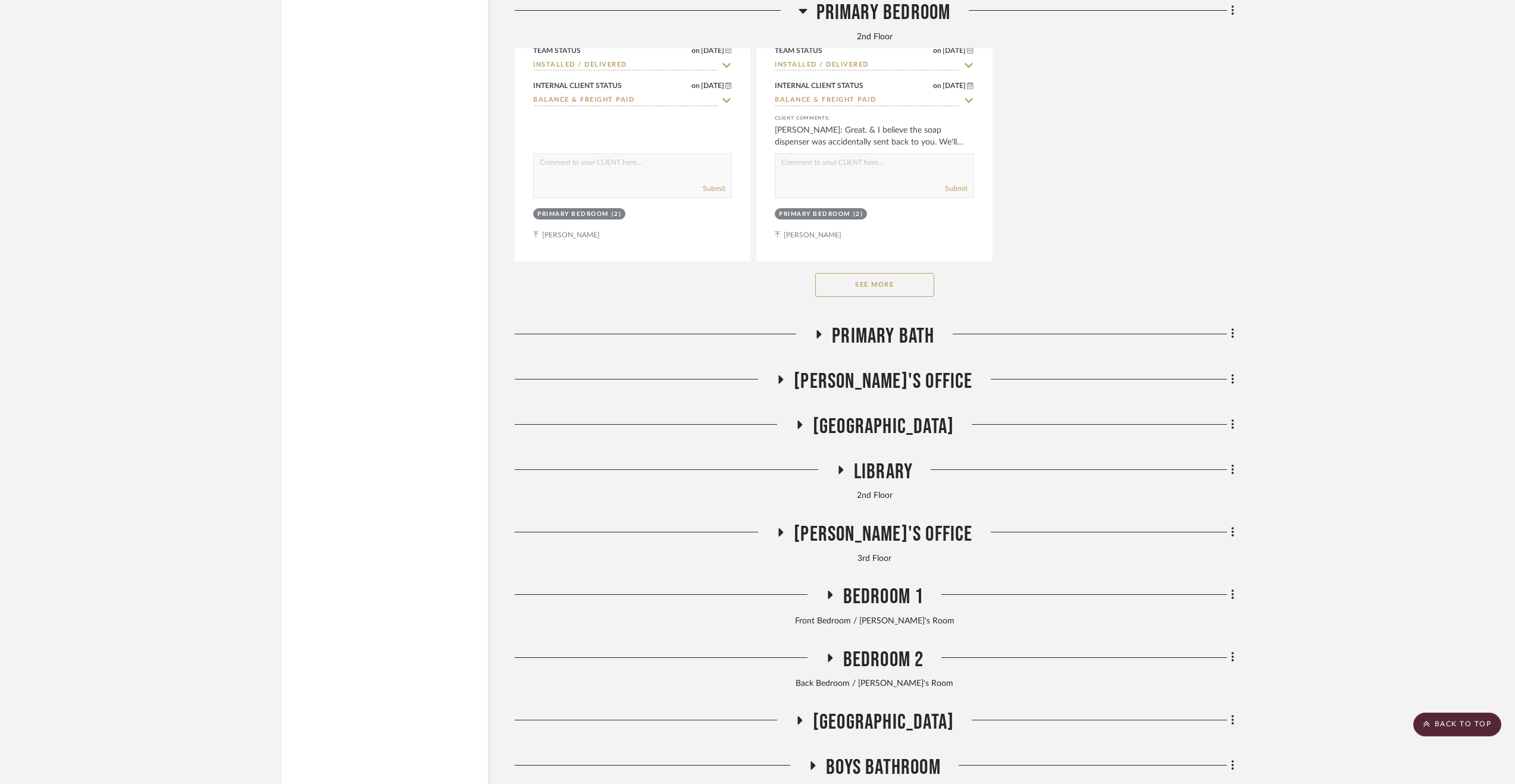
click at [903, 474] on span "Library" at bounding box center [884, 472] width 59 height 26
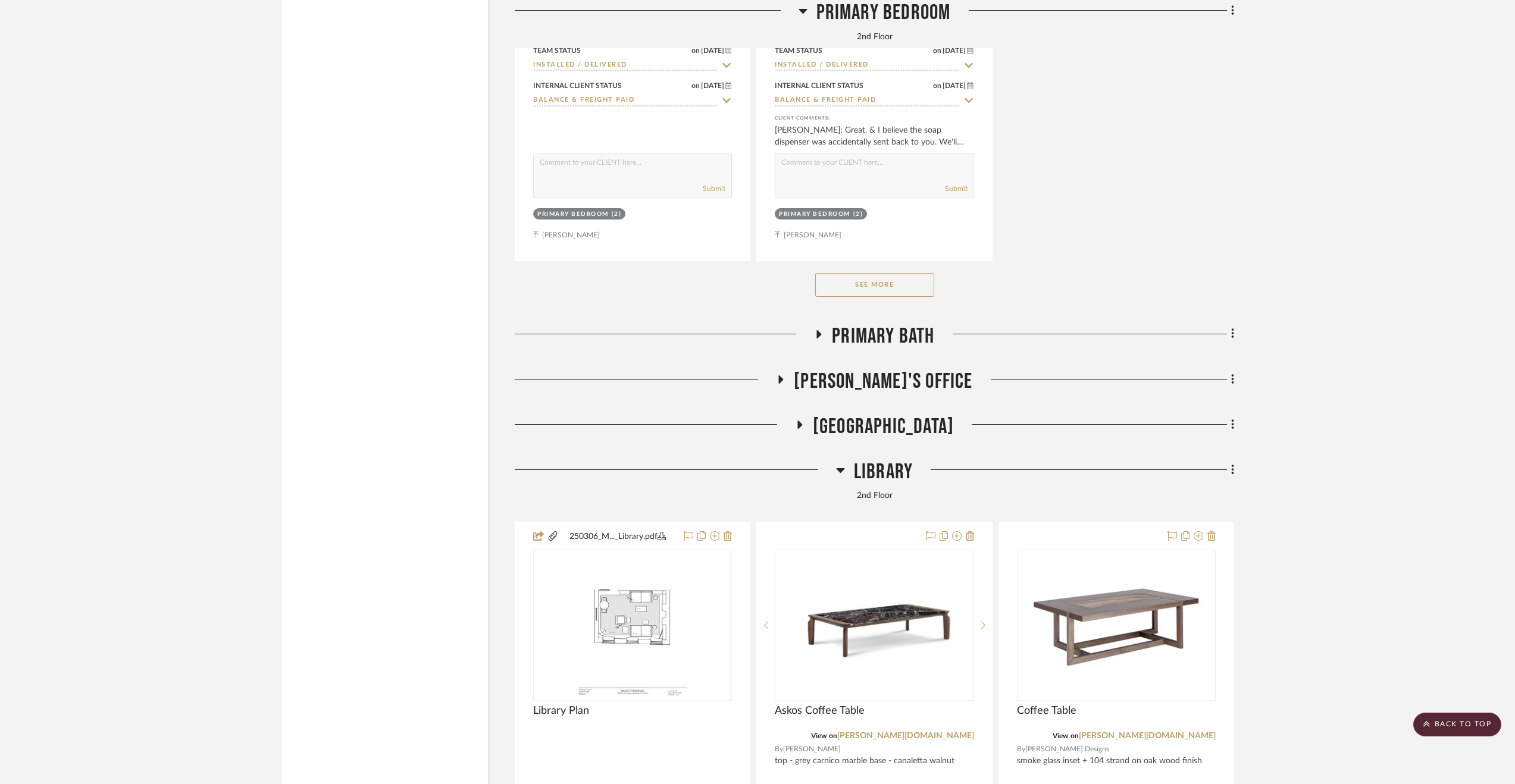
click at [903, 474] on span "Library" at bounding box center [884, 472] width 59 height 26
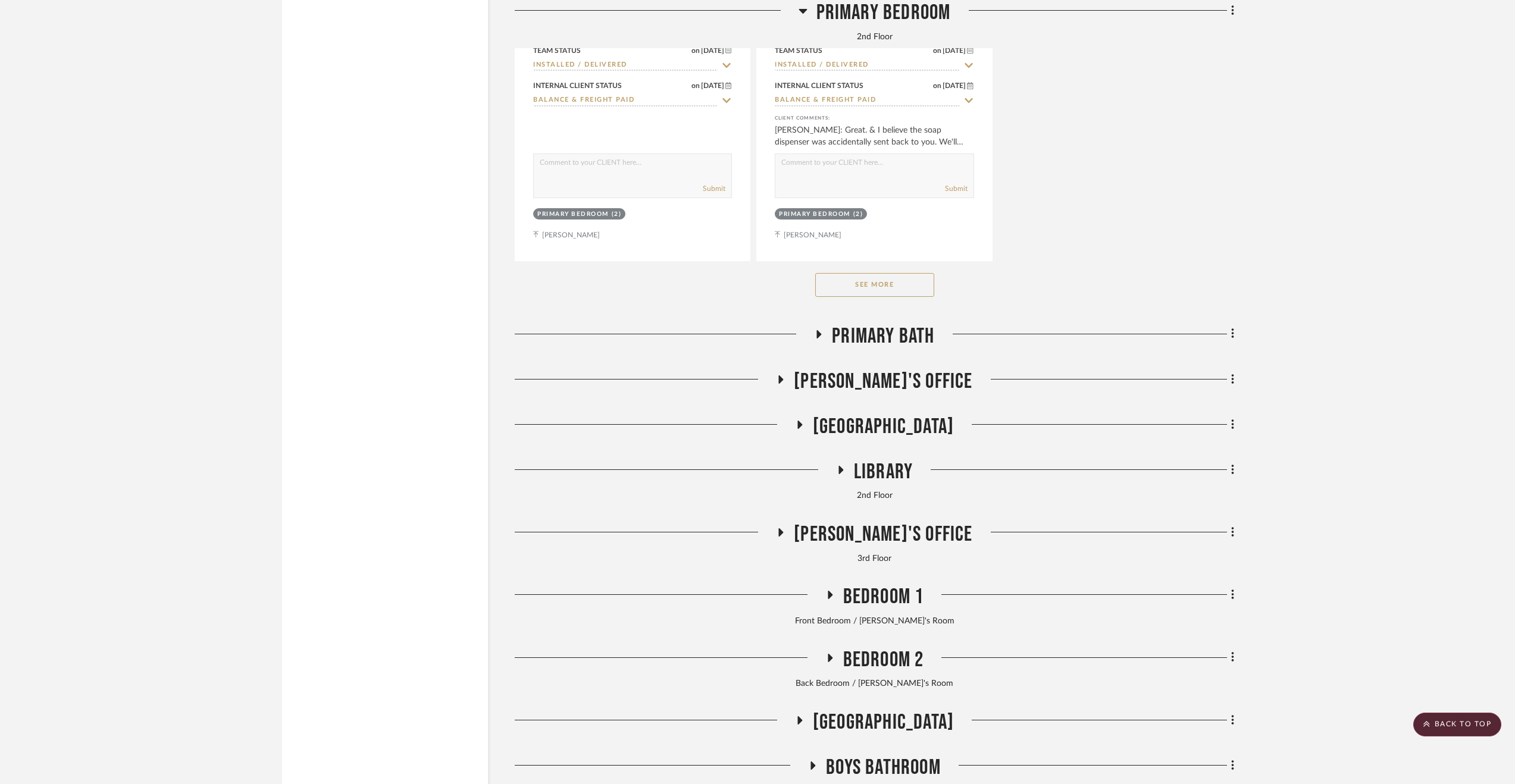
click at [898, 475] on span "Library" at bounding box center [884, 472] width 59 height 26
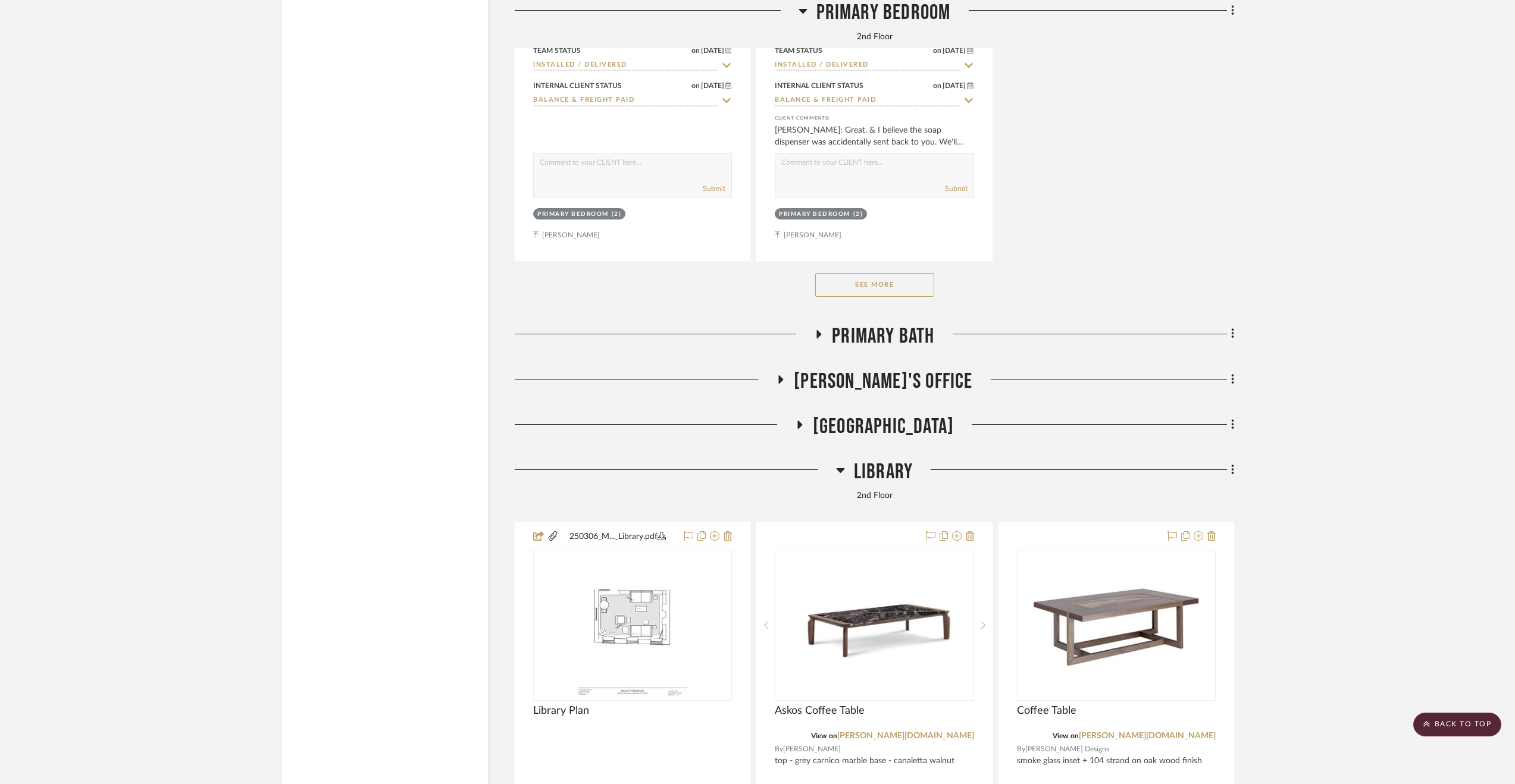
click at [898, 479] on span "Library" at bounding box center [884, 472] width 59 height 26
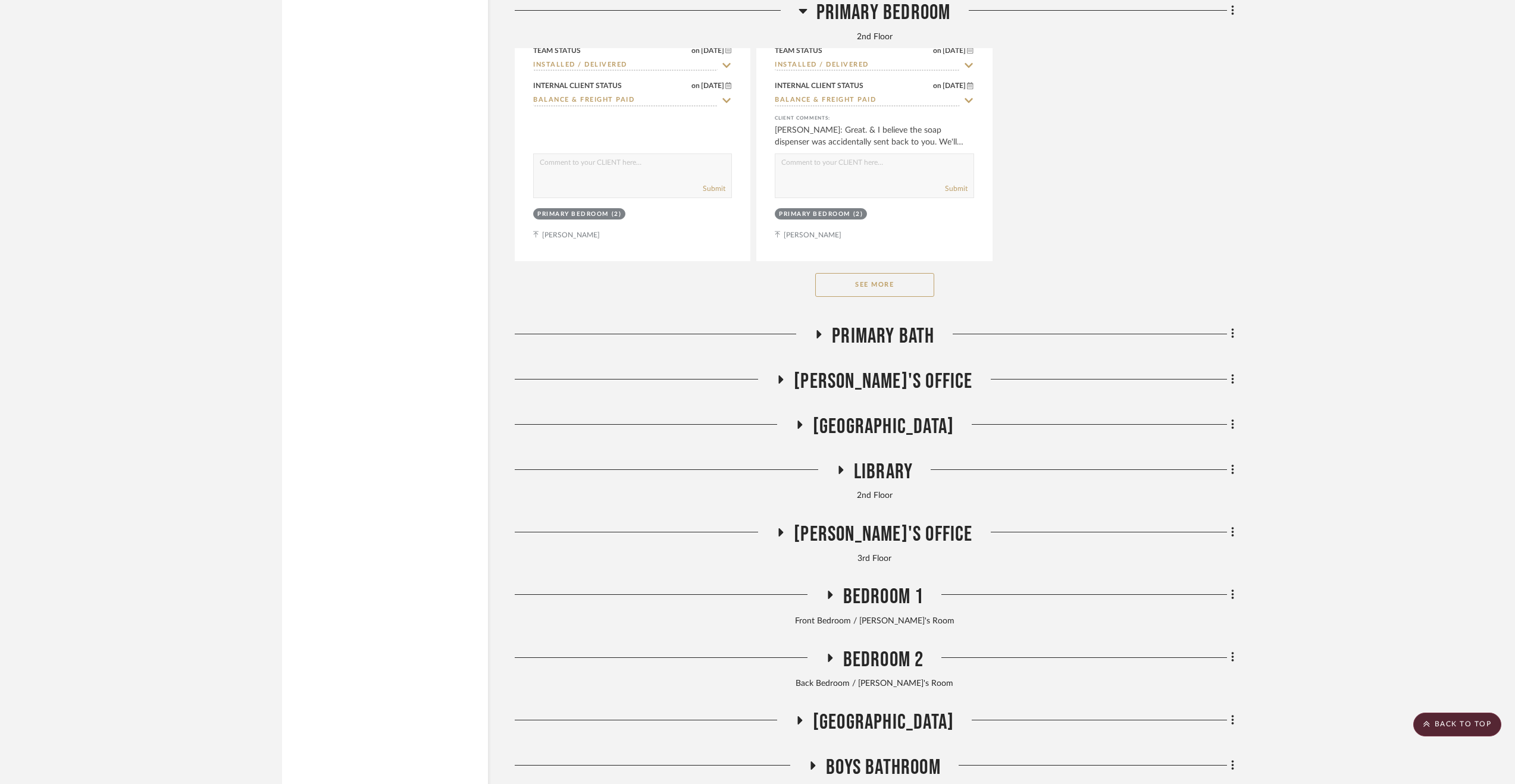
click at [898, 479] on span "Library" at bounding box center [884, 472] width 59 height 26
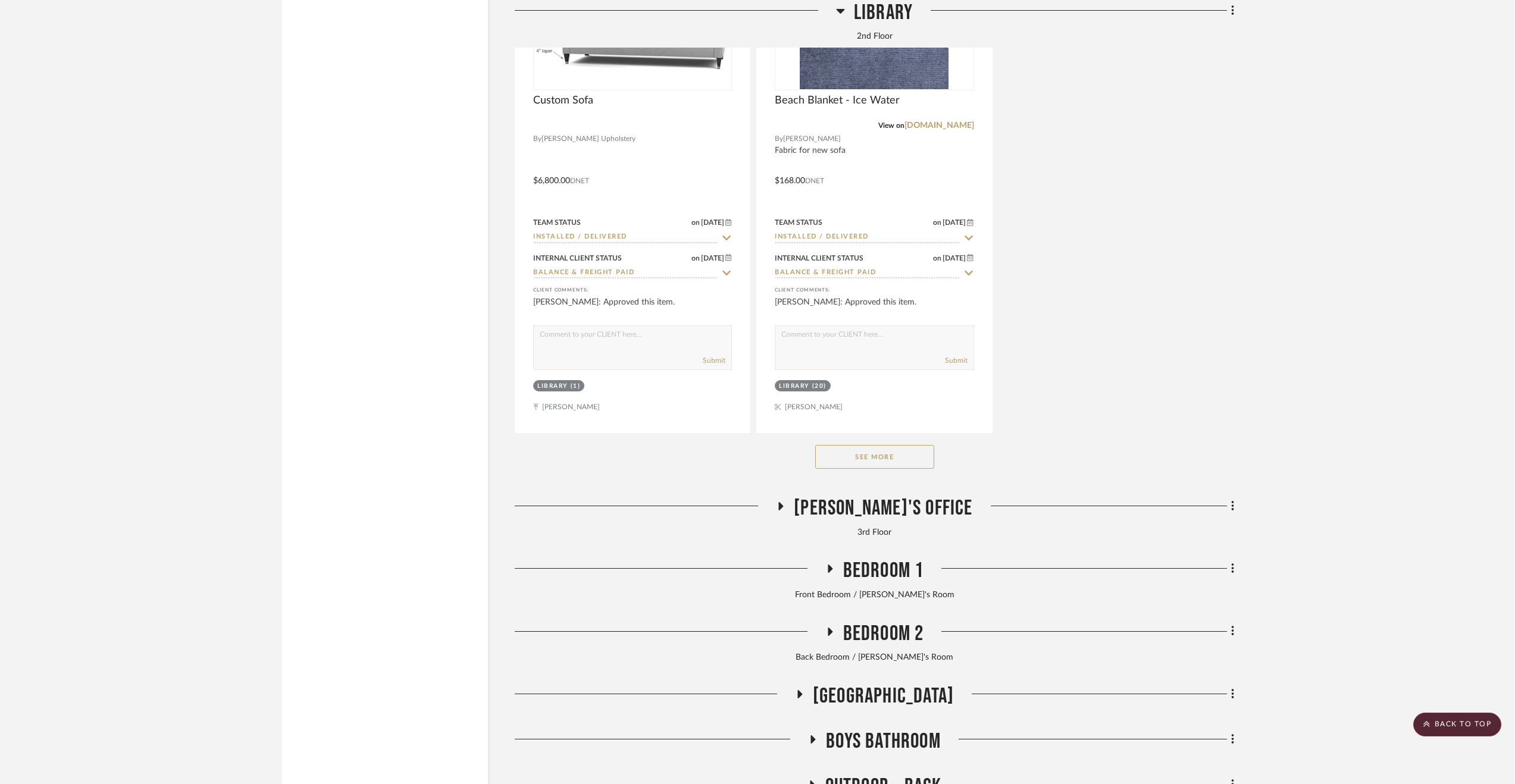
scroll to position [5778, 0]
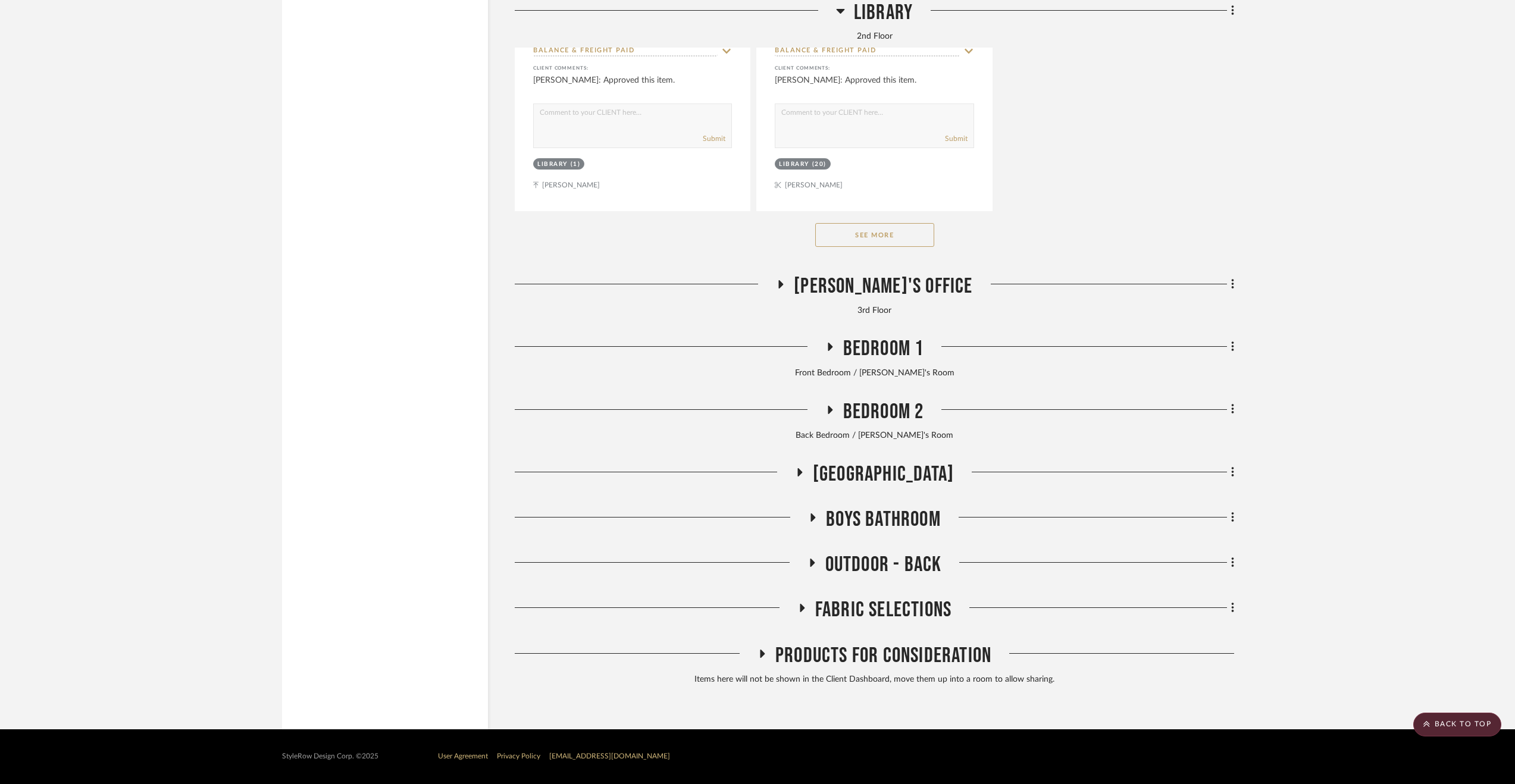
click at [841, 568] on span "Outdoor - Back" at bounding box center [883, 565] width 117 height 26
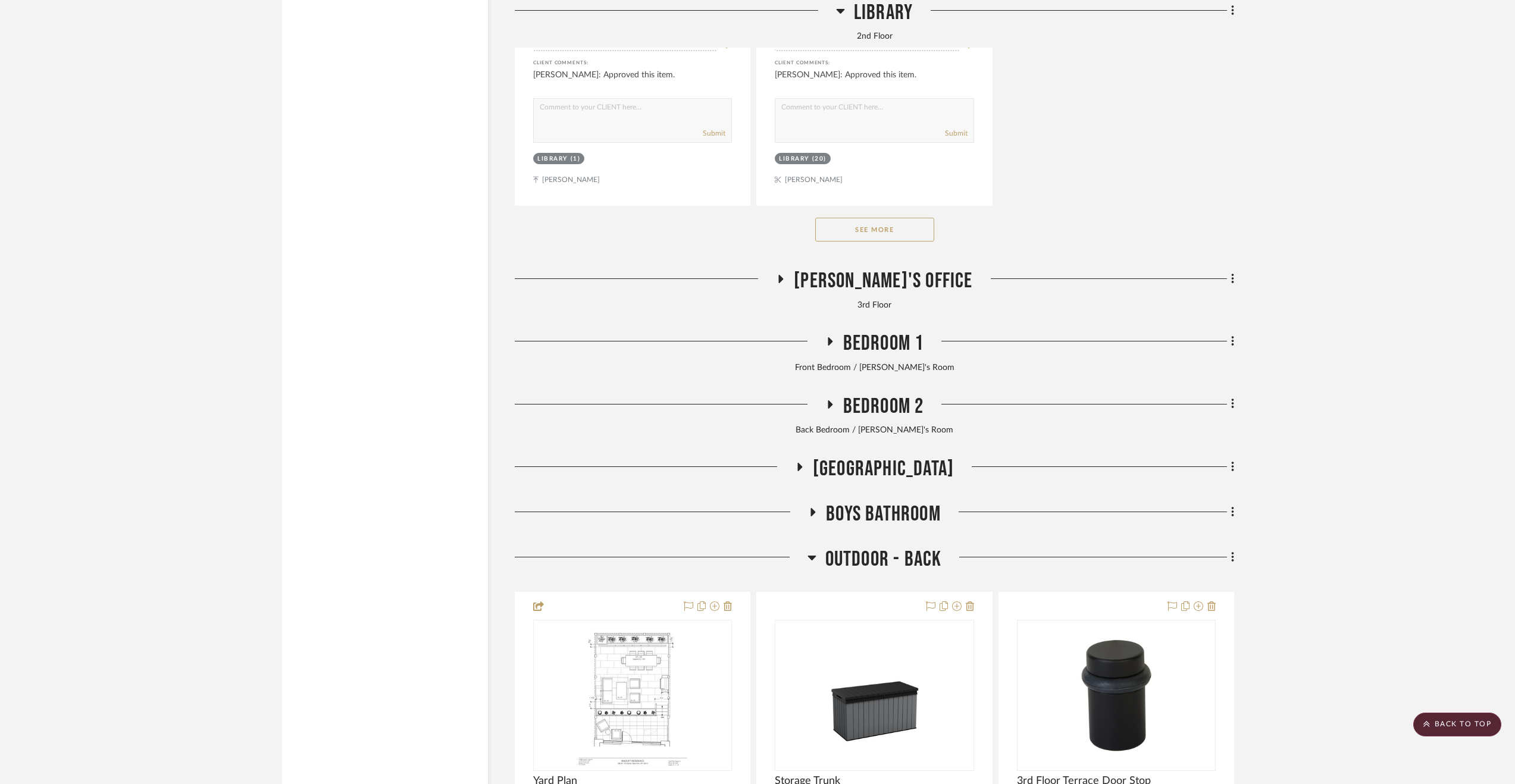
click at [841, 568] on span "Outdoor - Back" at bounding box center [883, 559] width 117 height 26
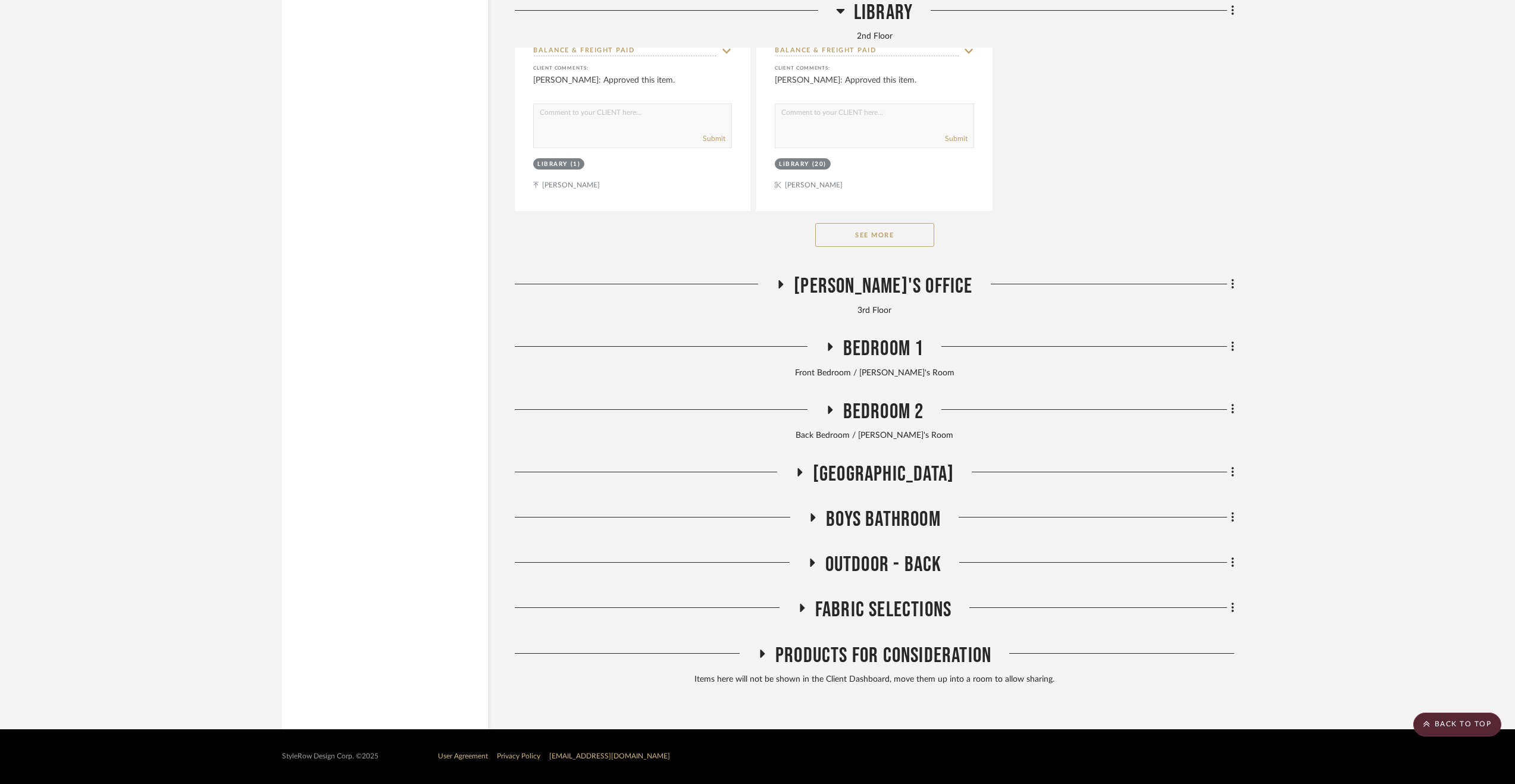
click at [852, 515] on span "Boys Bathroom" at bounding box center [883, 520] width 115 height 26
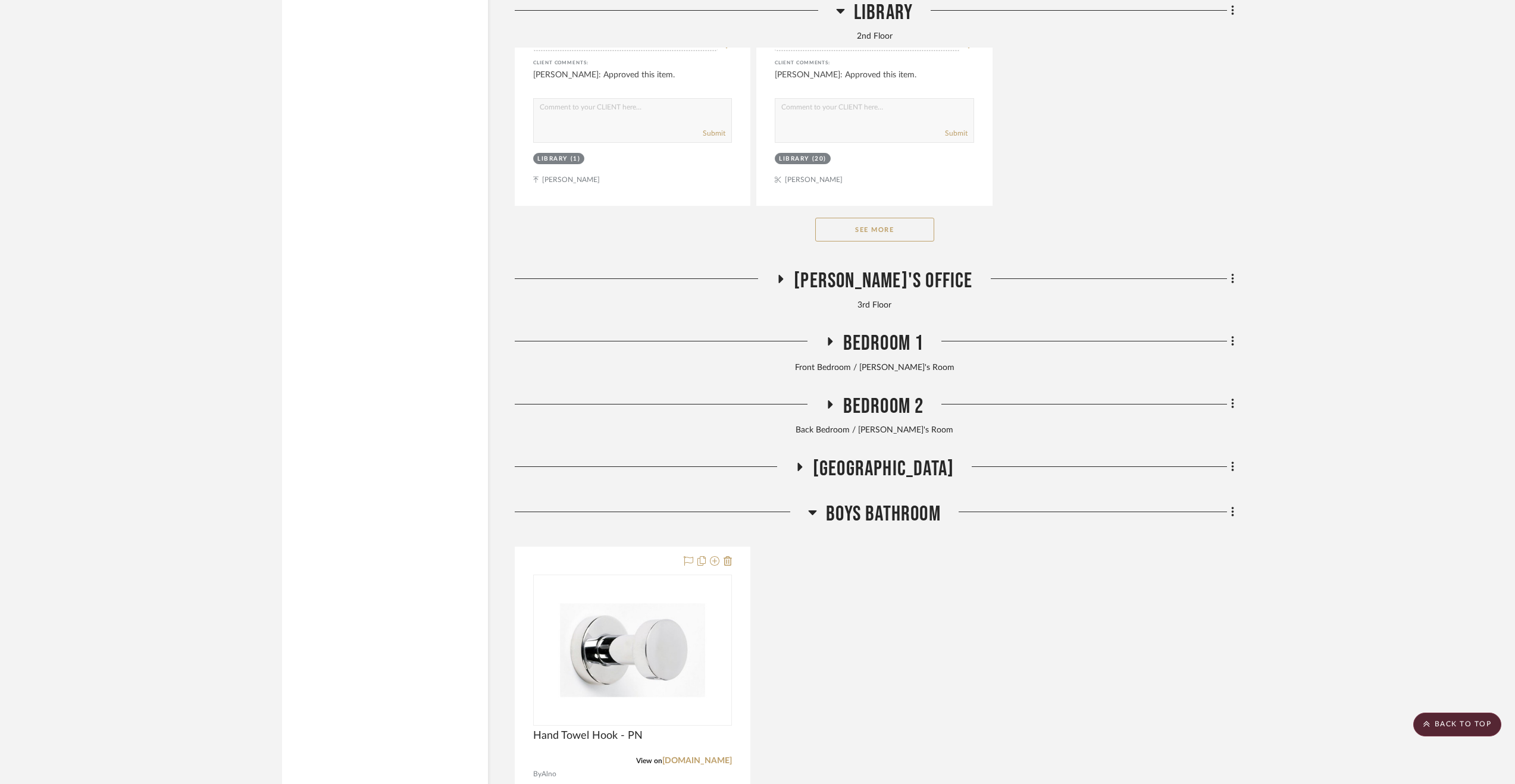
click at [852, 515] on span "Boys Bathroom" at bounding box center [883, 514] width 115 height 26
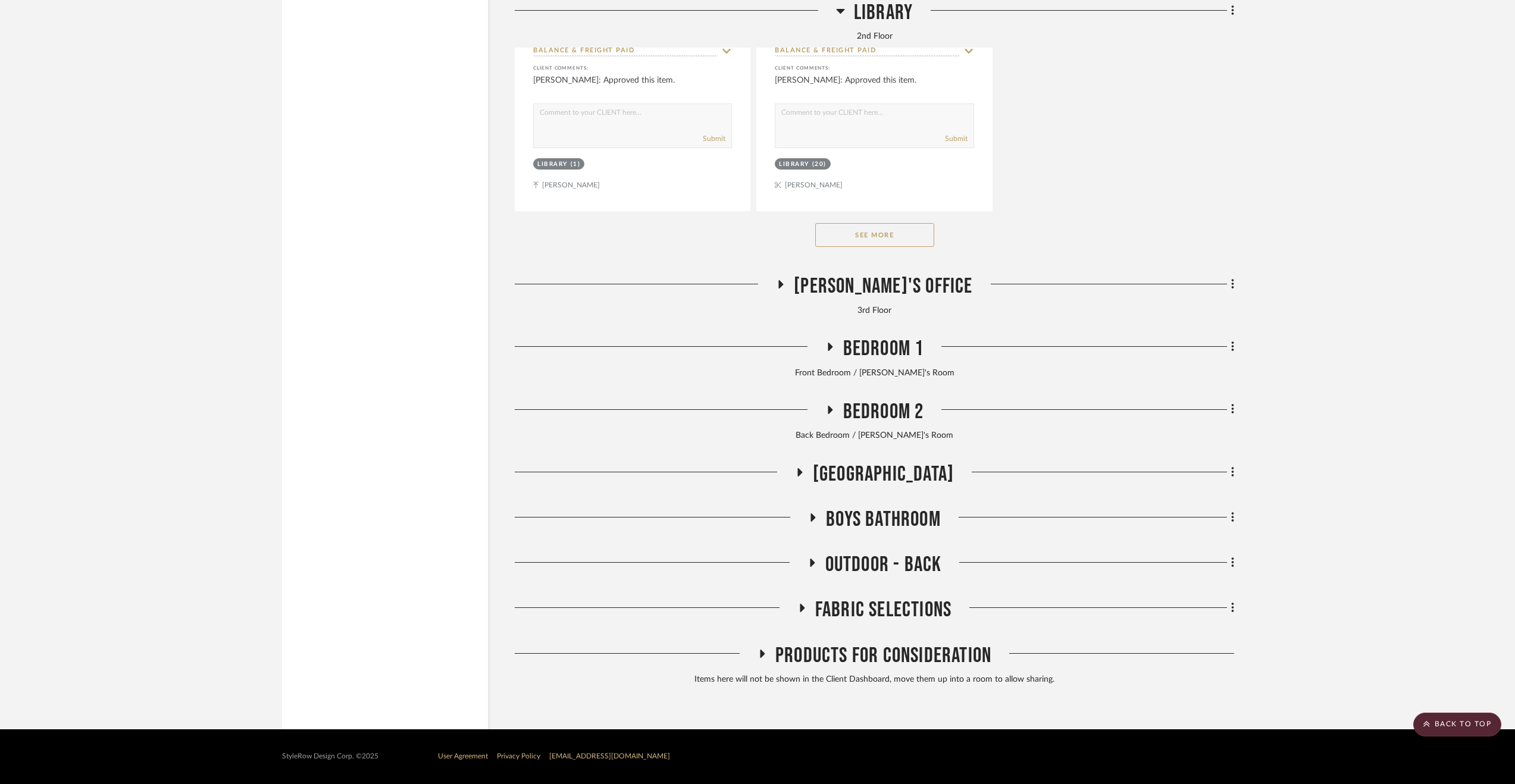
click at [855, 479] on span "[GEOGRAPHIC_DATA]" at bounding box center [883, 474] width 141 height 26
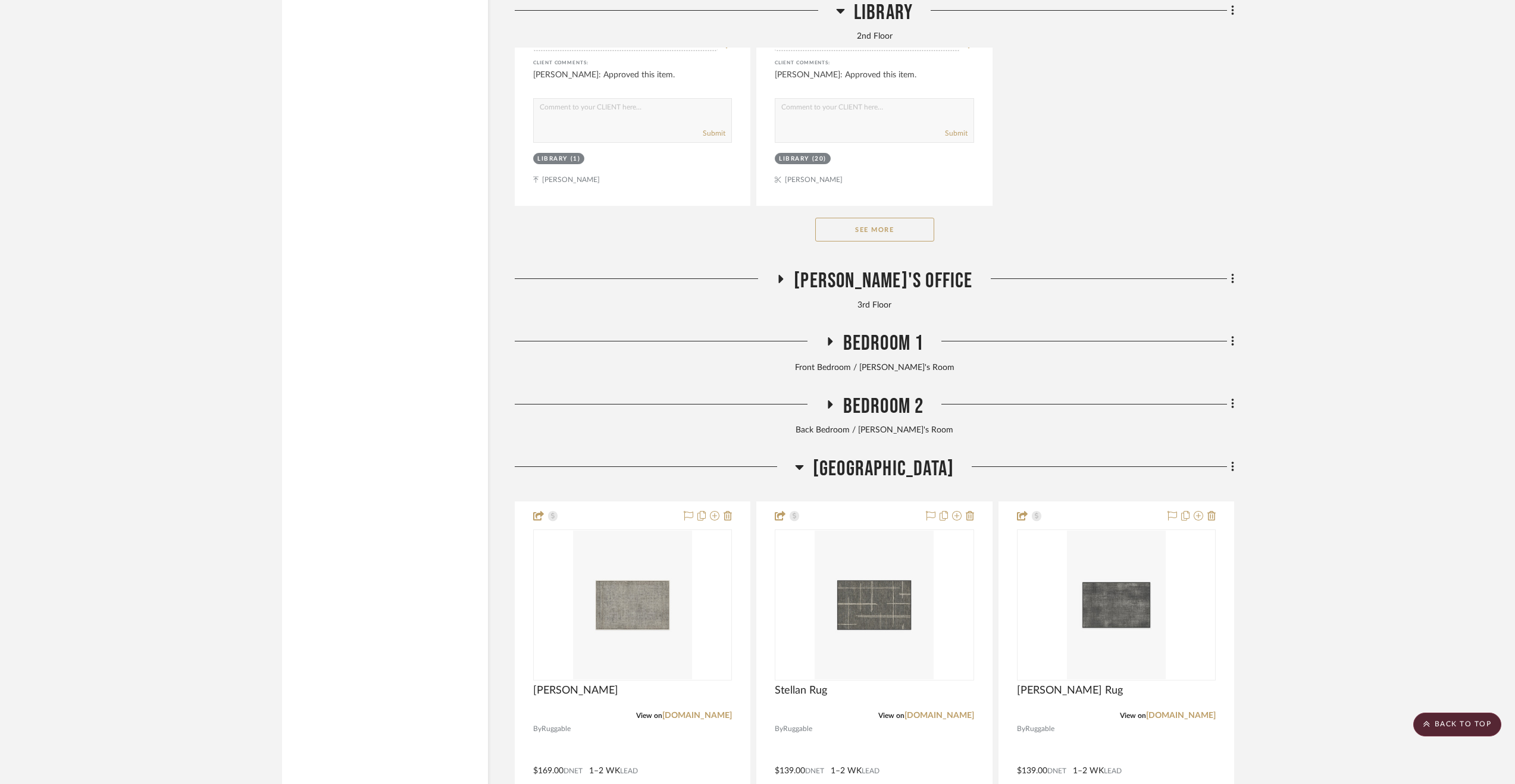
click at [855, 479] on span "[GEOGRAPHIC_DATA]" at bounding box center [883, 469] width 141 height 26
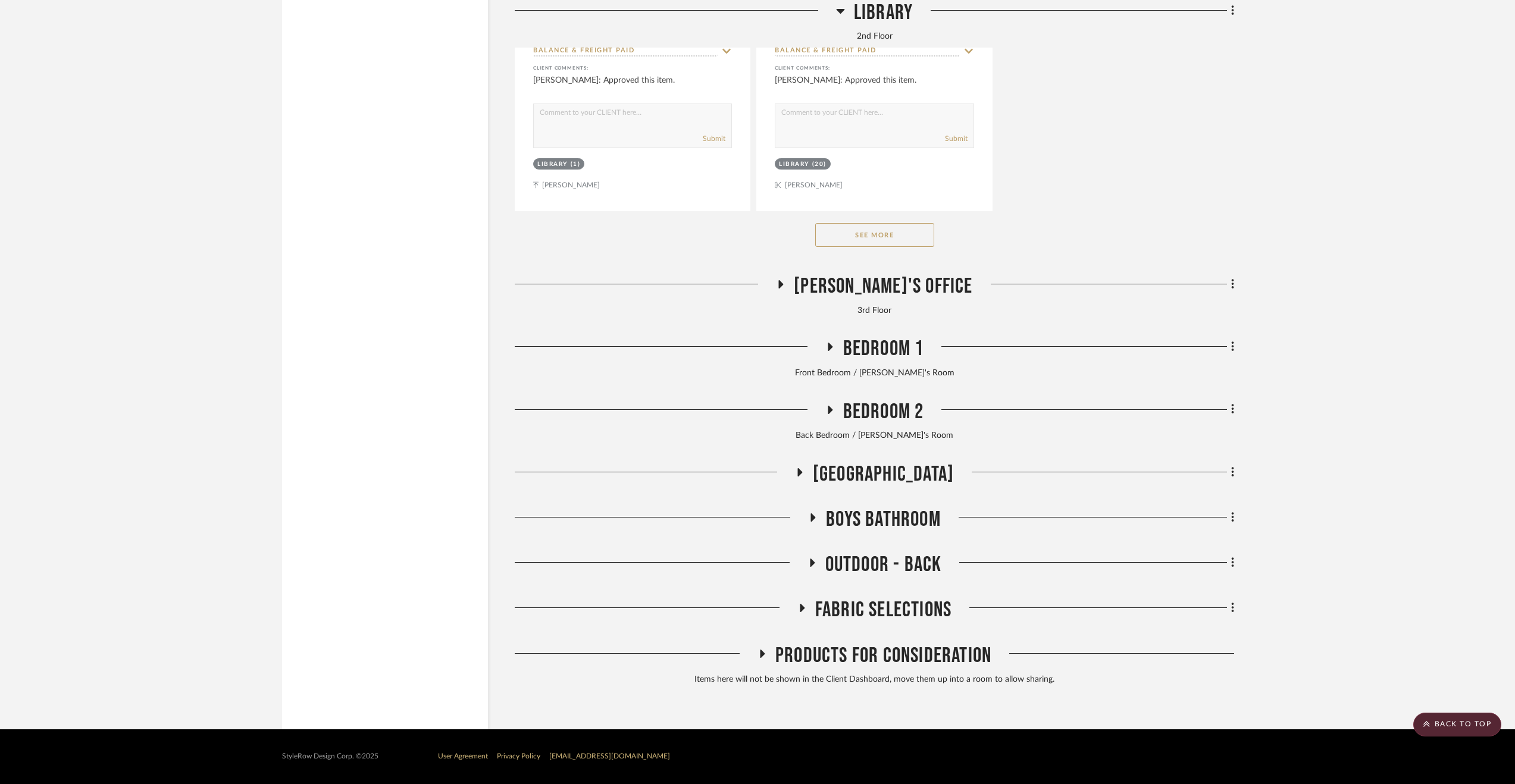
click at [857, 402] on span "Bedroom 2" at bounding box center [884, 412] width 81 height 26
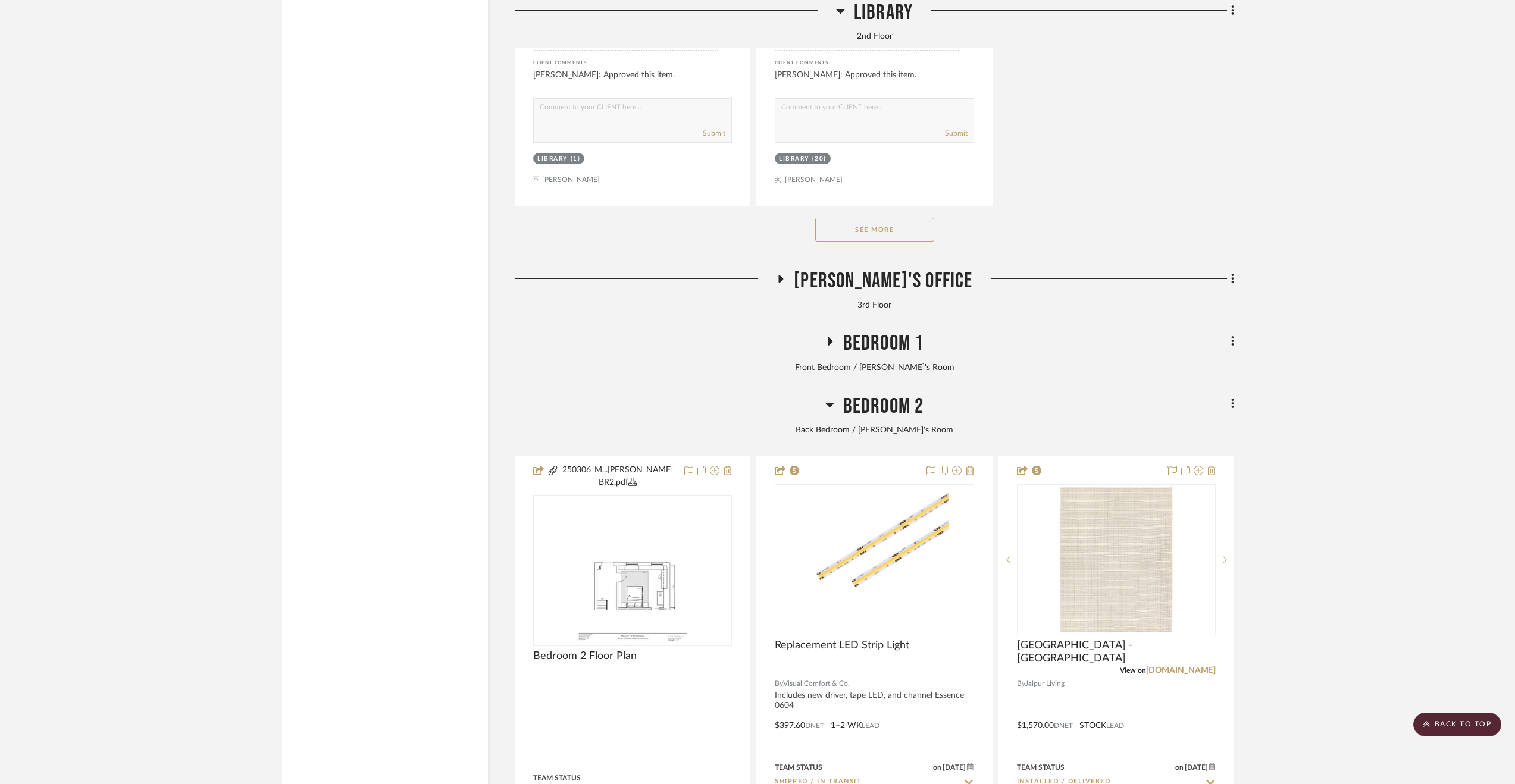
click at [857, 402] on span "Bedroom 2" at bounding box center [884, 406] width 81 height 26
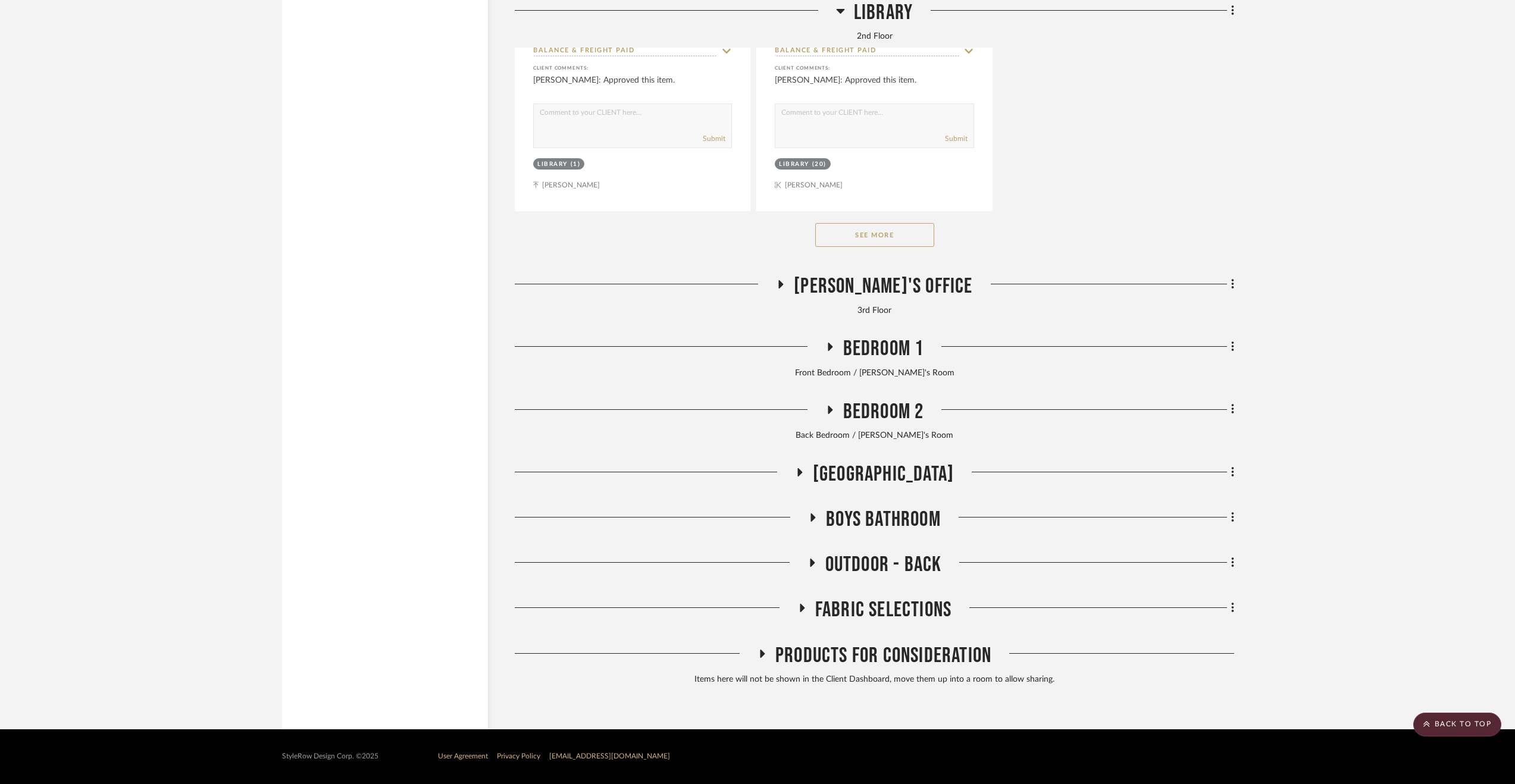
click at [869, 370] on div "Front Bedroom / [PERSON_NAME]'s Room" at bounding box center [874, 373] width 719 height 13
click at [869, 358] on span "Bedroom 1" at bounding box center [884, 349] width 81 height 26
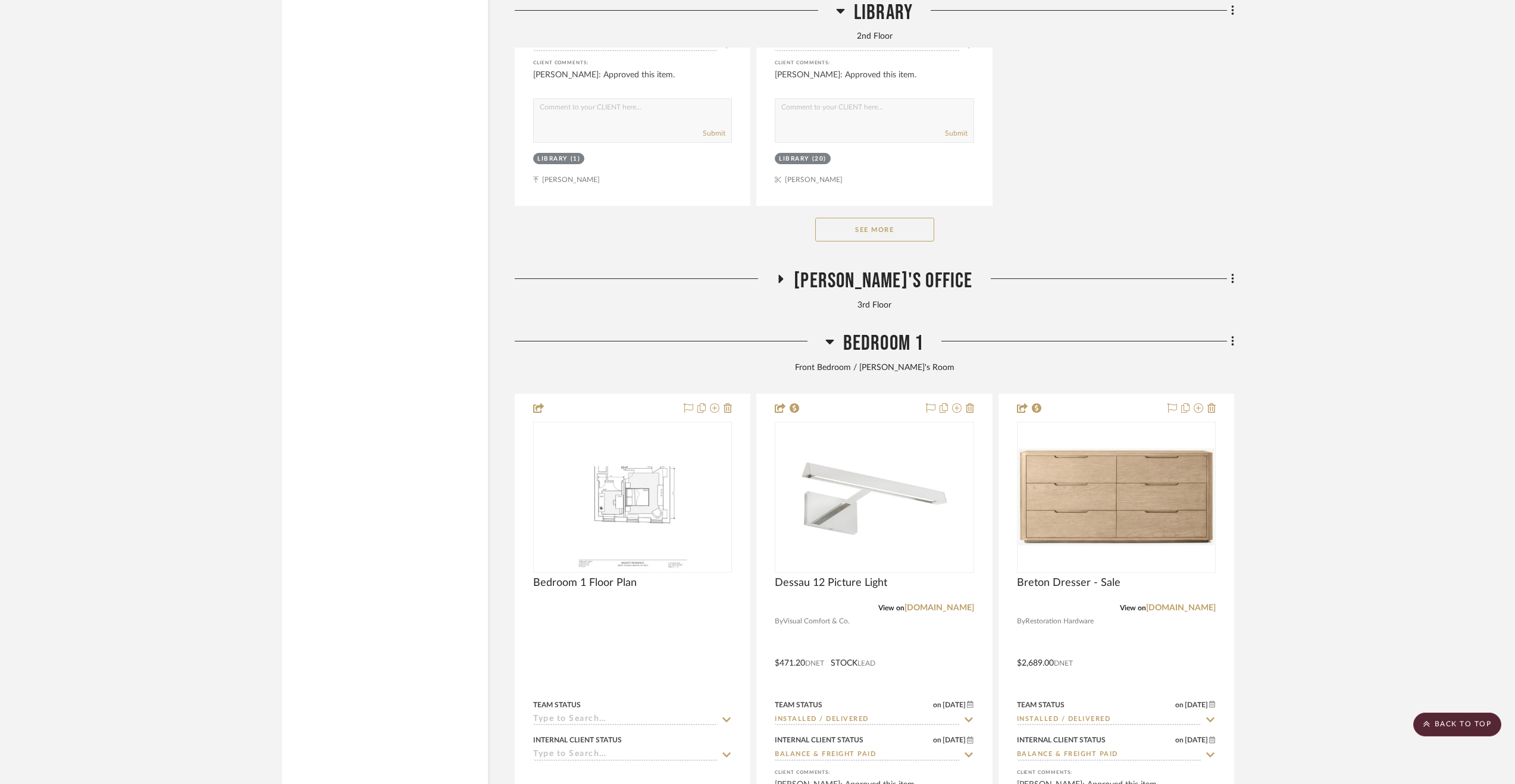
click at [869, 356] on span "Bedroom 1" at bounding box center [884, 343] width 81 height 26
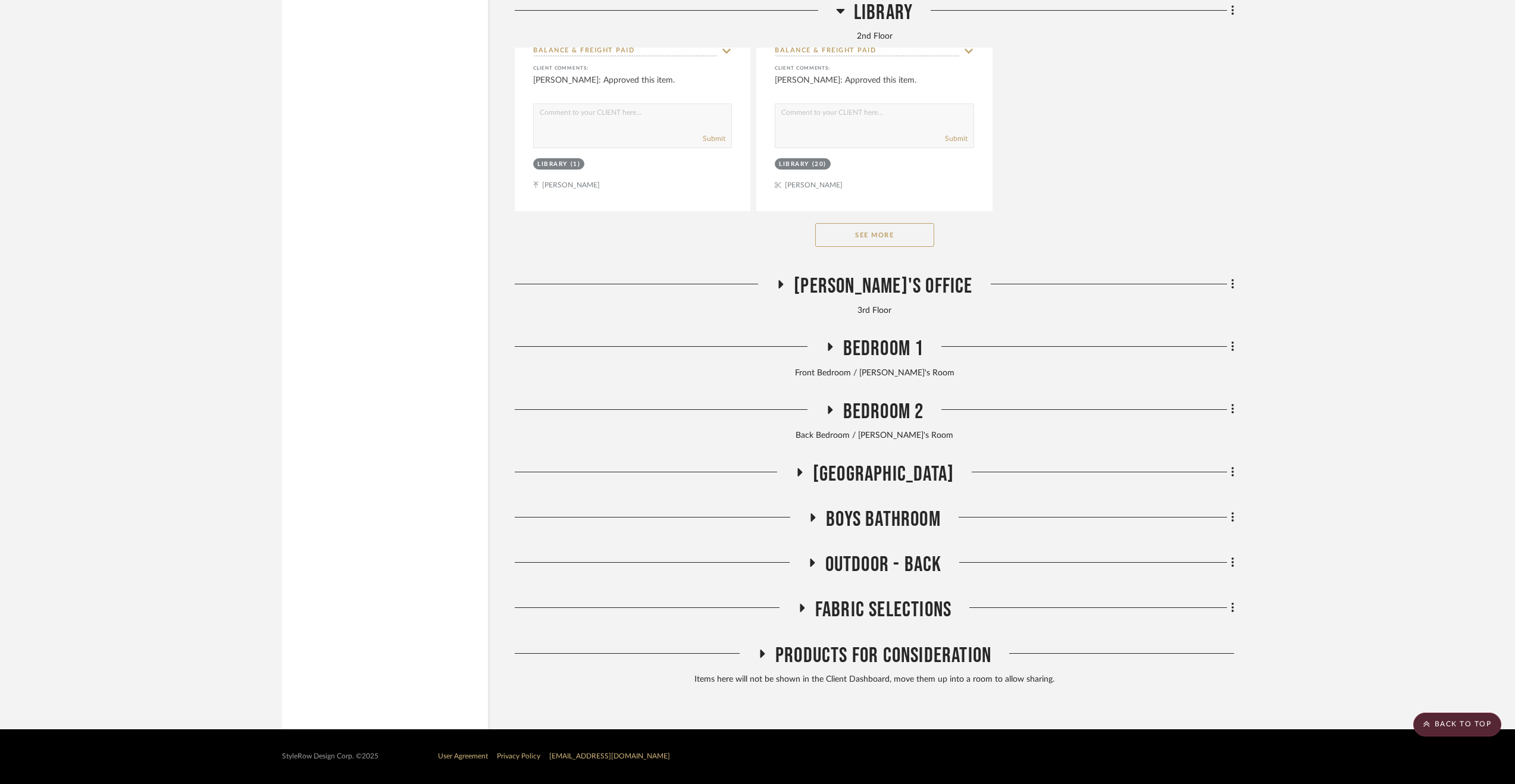
click at [893, 305] on div "3rd Floor" at bounding box center [874, 311] width 719 height 13
click at [887, 287] on span "[PERSON_NAME]'s Office" at bounding box center [883, 287] width 178 height 26
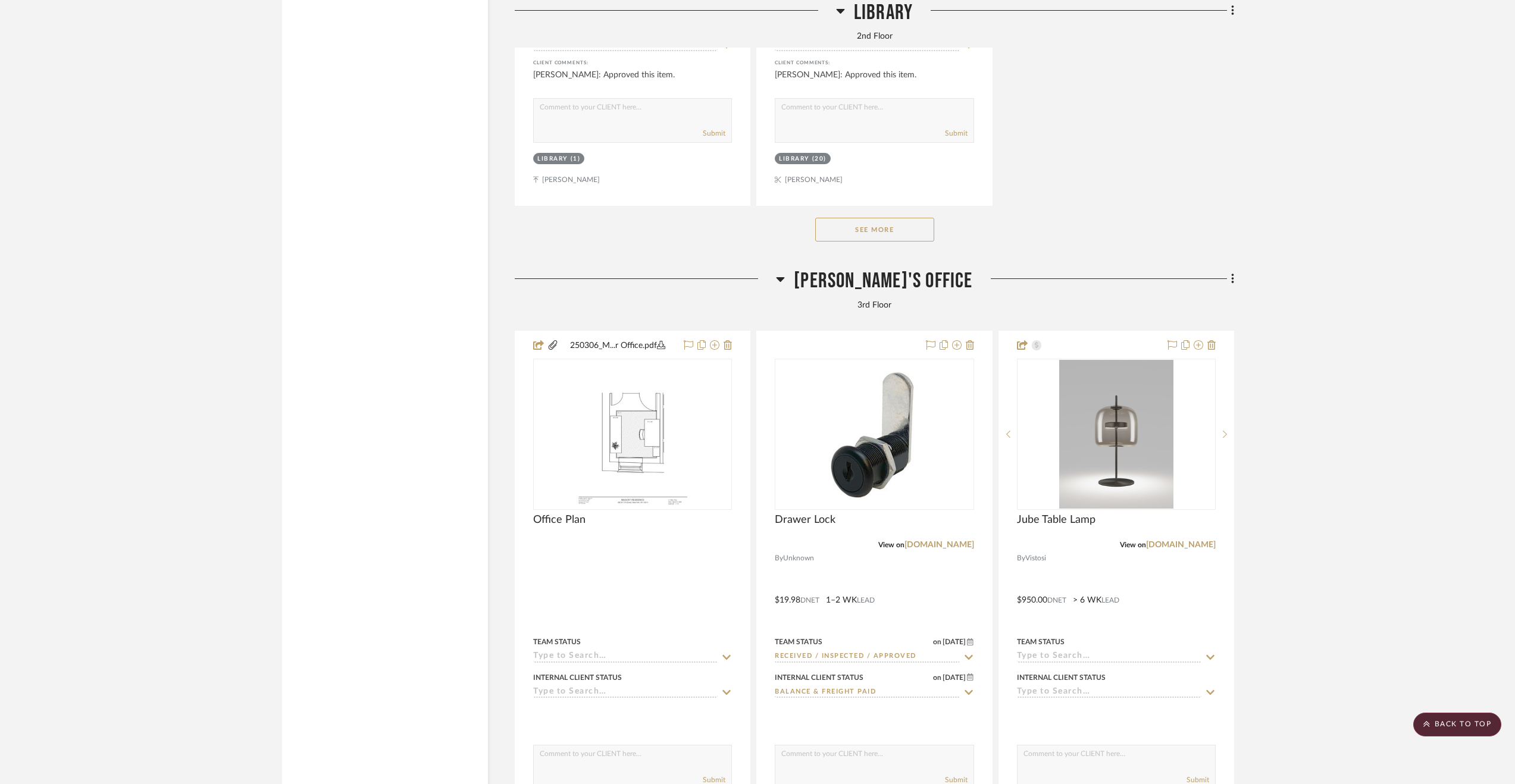
click at [887, 287] on span "[PERSON_NAME]'s Office" at bounding box center [883, 281] width 178 height 26
